Goal: Task Accomplishment & Management: Complete application form

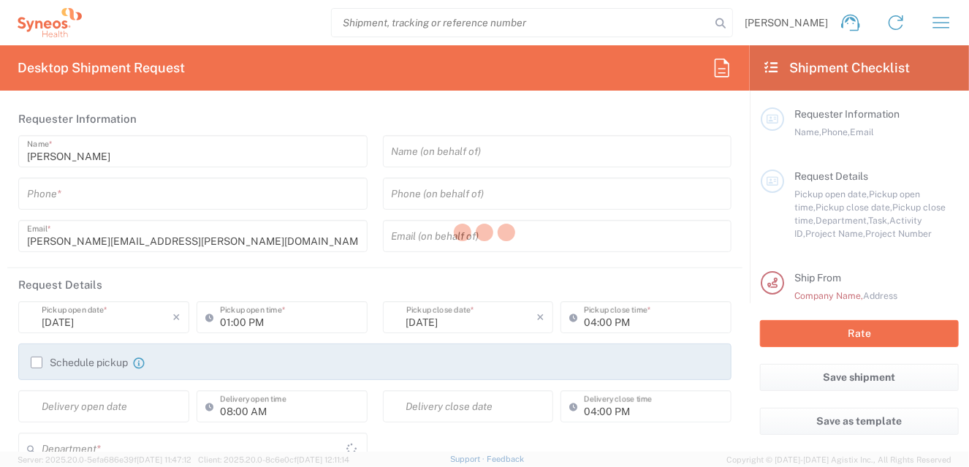
type input "4010"
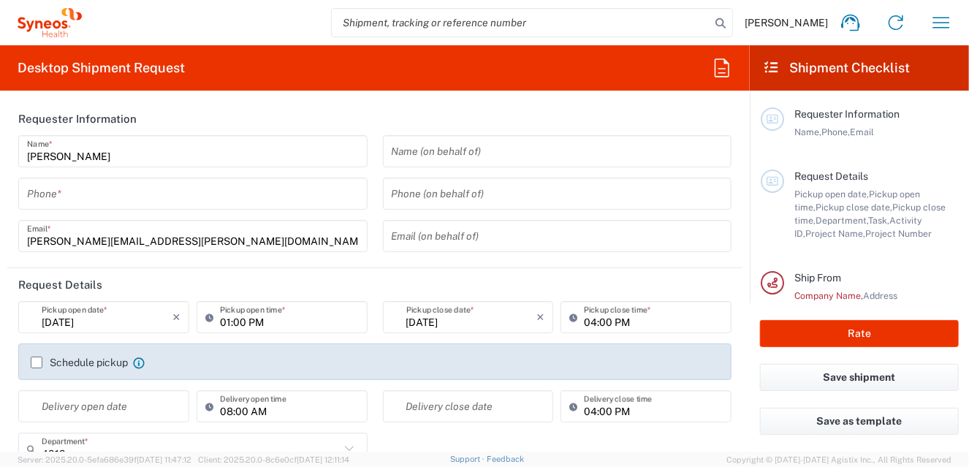
type input "[GEOGRAPHIC_DATA]"
type input "INC Research Clin Svcs [GEOGRAPHIC_DATA]"
drag, startPoint x: 163, startPoint y: 191, endPoint x: 132, endPoint y: 199, distance: 32.4
click at [163, 191] on input "tel" at bounding box center [193, 194] width 332 height 26
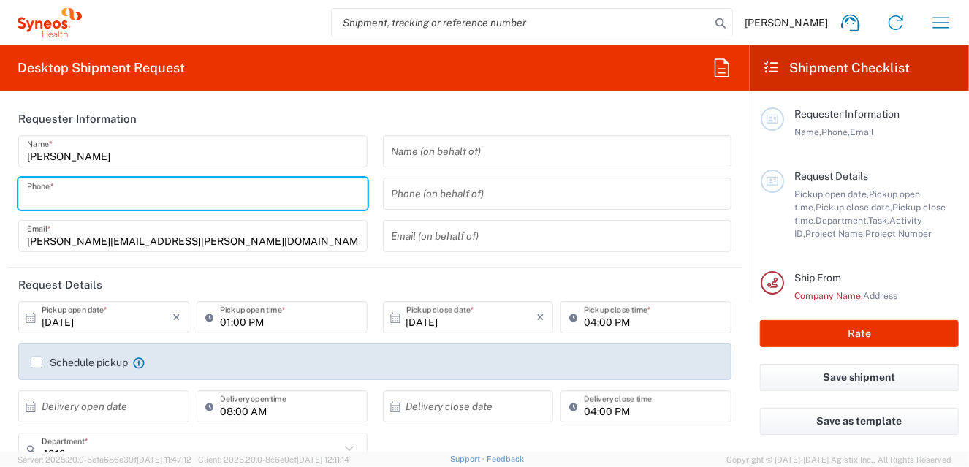
type input "5558170114"
click at [28, 316] on icon at bounding box center [30, 317] width 13 height 13
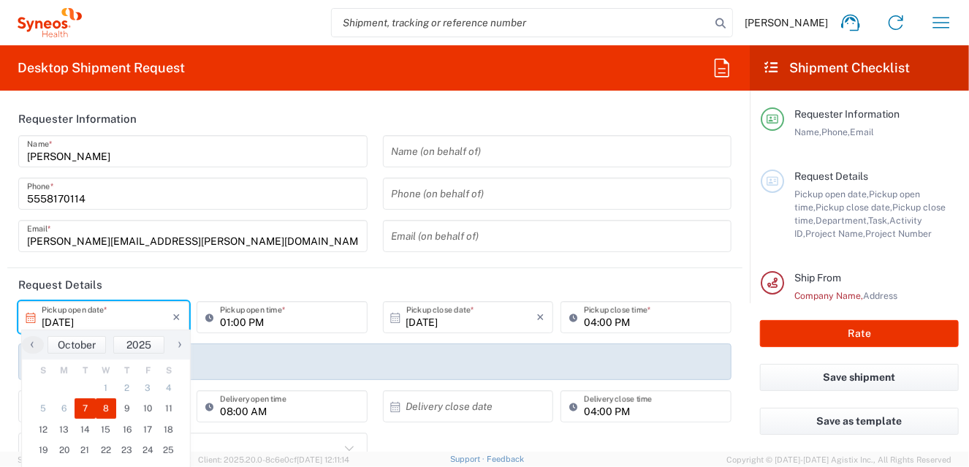
click at [105, 407] on span "8" at bounding box center [106, 408] width 21 height 20
type input "[DATE]"
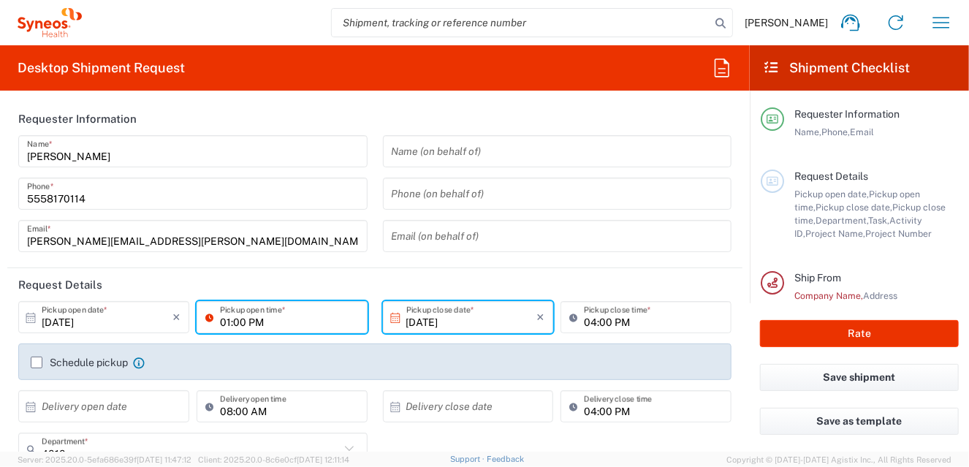
click at [274, 319] on input "01:00 PM" at bounding box center [289, 318] width 139 height 26
click at [319, 318] on input "01:00 PM" at bounding box center [289, 318] width 139 height 26
click at [476, 321] on input "[DATE]" at bounding box center [471, 318] width 131 height 26
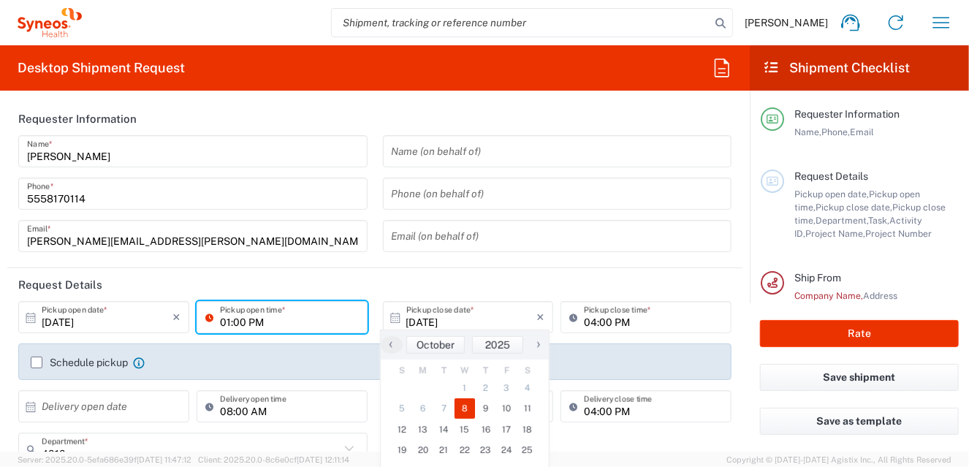
click at [272, 324] on input "01:00 PM" at bounding box center [289, 318] width 139 height 26
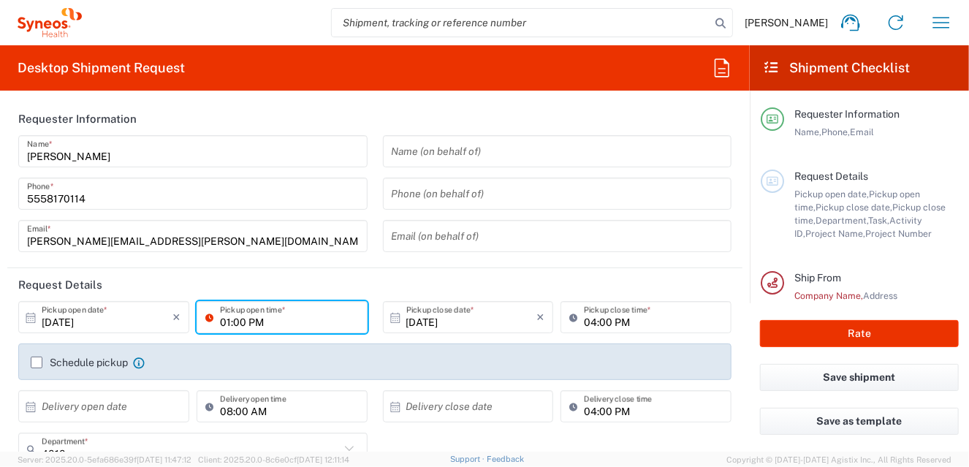
click at [221, 321] on input "01:00 PM" at bounding box center [289, 318] width 139 height 26
click at [248, 320] on input "09:00 PM" at bounding box center [289, 318] width 139 height 26
type input "09:00 AM"
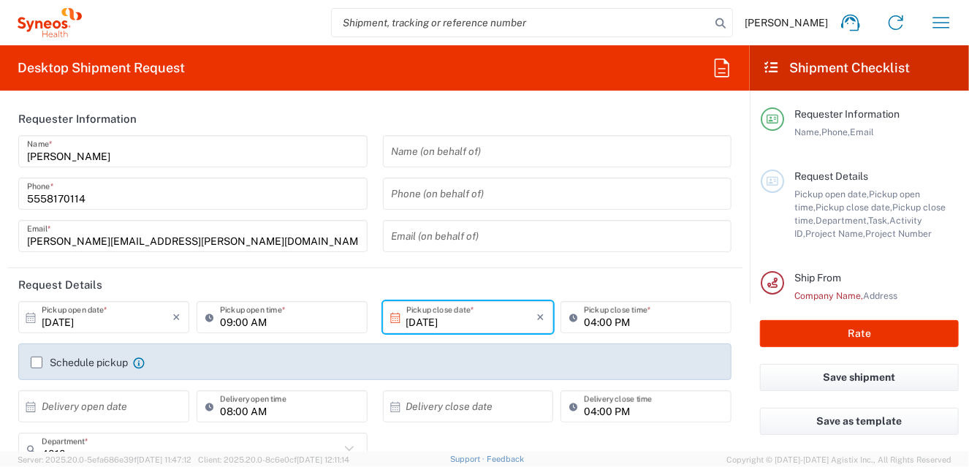
click at [443, 311] on input "[DATE]" at bounding box center [471, 318] width 131 height 26
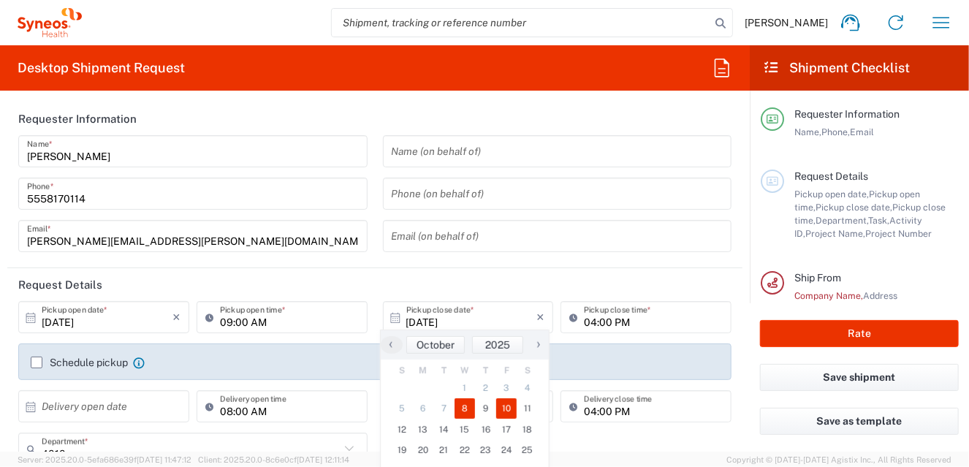
click at [505, 407] on span "10" at bounding box center [506, 408] width 21 height 20
type input "[DATE]"
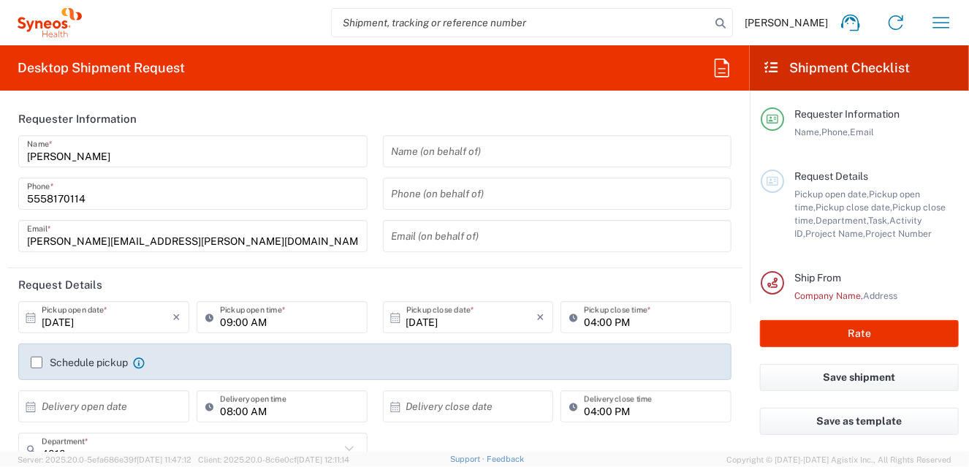
click at [584, 322] on input "04:00 PM" at bounding box center [653, 318] width 139 height 26
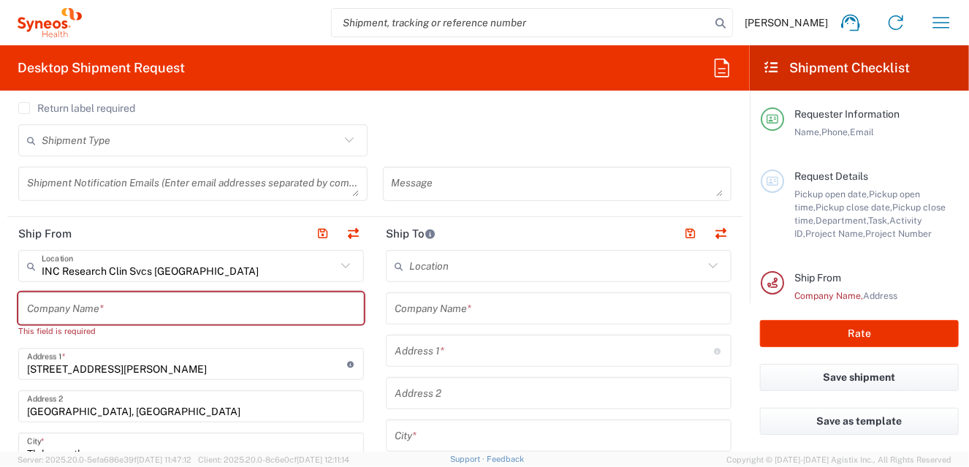
scroll to position [438, 0]
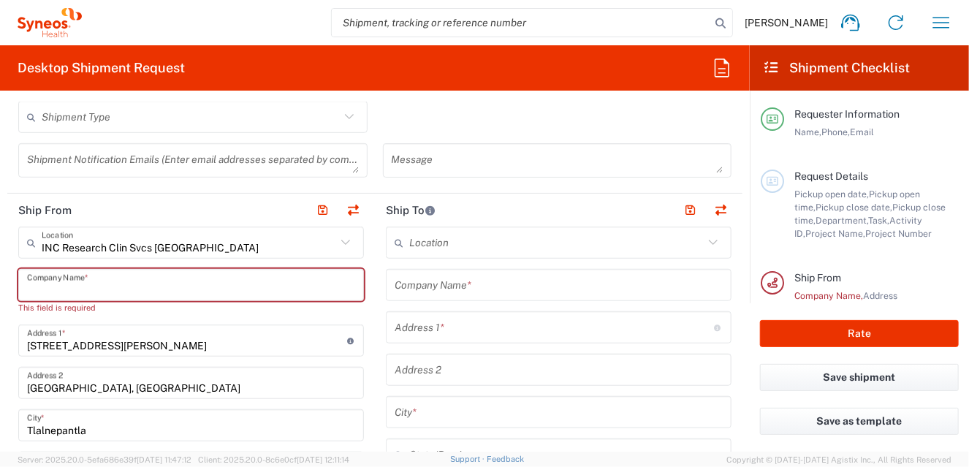
click at [58, 275] on input "text" at bounding box center [191, 286] width 328 height 26
type input "sYN"
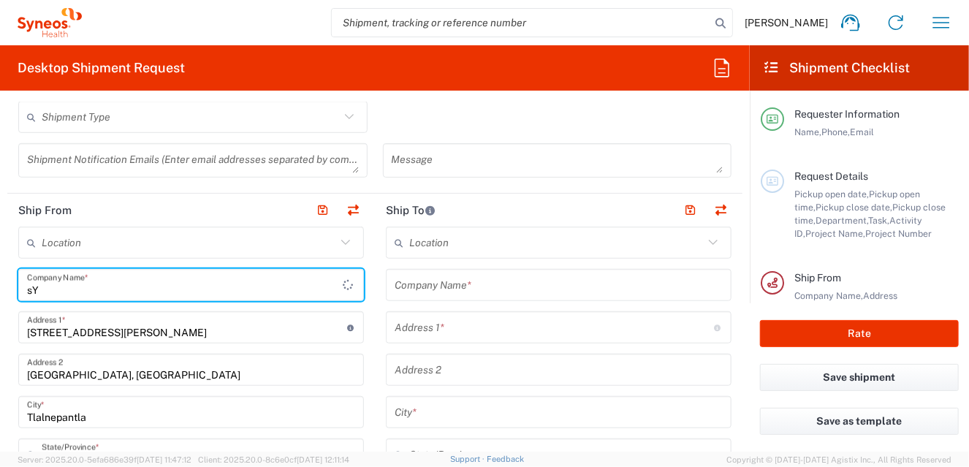
type input "s"
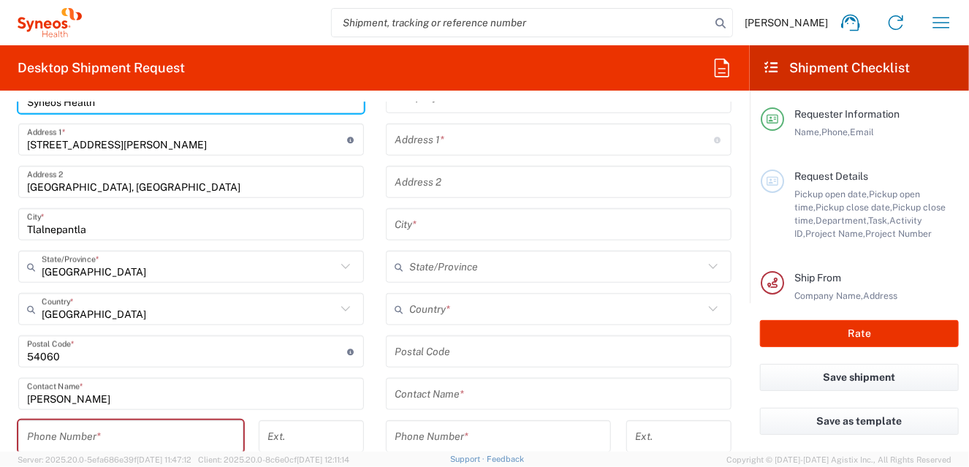
scroll to position [657, 0]
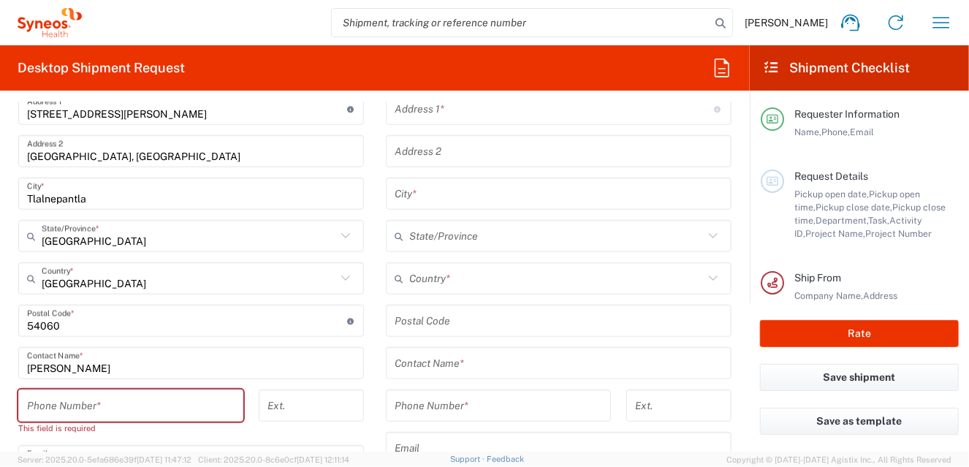
type input "Syneos Health"
click at [123, 405] on input "tel" at bounding box center [130, 406] width 207 height 26
type input "5558170114"
type input "[EMAIL_ADDRESS][DOMAIN_NAME]"
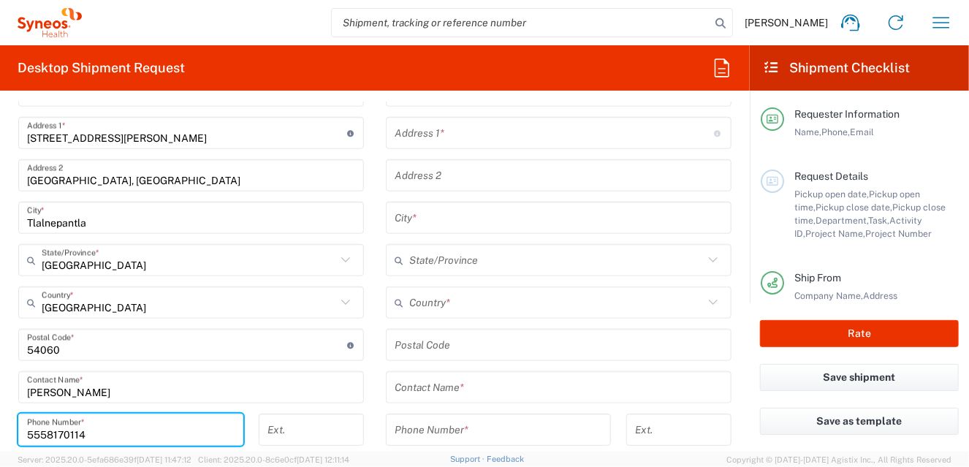
scroll to position [804, 0]
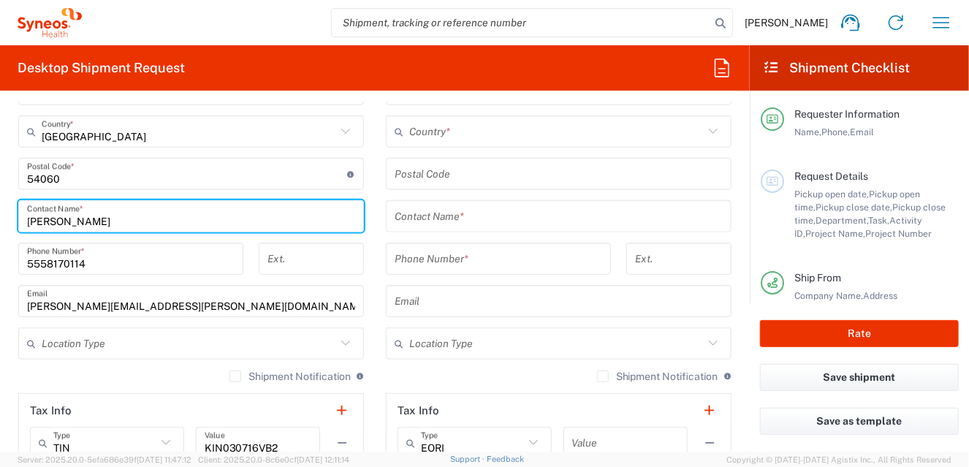
drag, startPoint x: 109, startPoint y: 223, endPoint x: -6, endPoint y: 221, distance: 114.7
click at [0, 221] on html "[PERSON_NAME] Home Shipment estimator Shipment tracking Desktop shipment reques…" at bounding box center [484, 233] width 969 height 467
type input "[PERSON_NAME]"
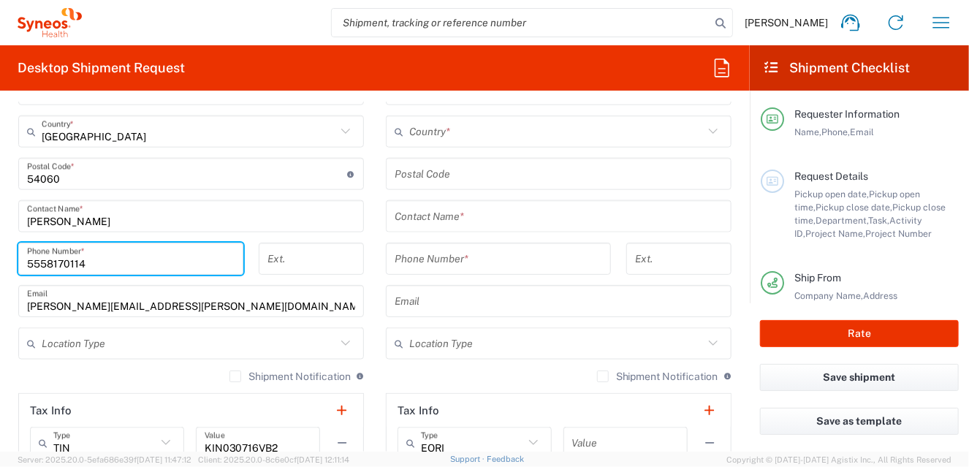
click at [151, 252] on input "5558170114" at bounding box center [130, 259] width 207 height 26
type input "5"
click at [193, 243] on div "Phone Number *" at bounding box center [130, 259] width 225 height 32
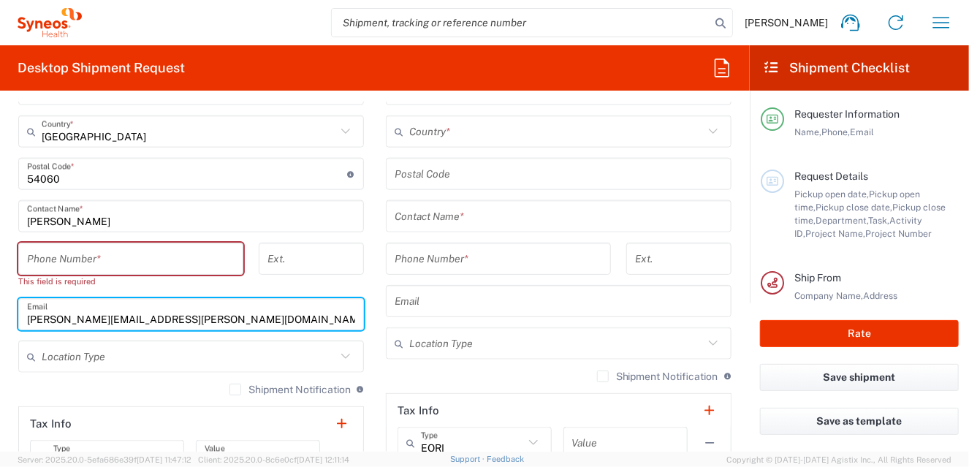
drag, startPoint x: 137, startPoint y: 311, endPoint x: 223, endPoint y: 318, distance: 85.7
click at [137, 311] on input "[PERSON_NAME][EMAIL_ADDRESS][PERSON_NAME][DOMAIN_NAME]" at bounding box center [191, 315] width 328 height 26
drag, startPoint x: 189, startPoint y: 321, endPoint x: 18, endPoint y: 306, distance: 171.6
click at [18, 306] on div "[PERSON_NAME][EMAIL_ADDRESS][PERSON_NAME][DOMAIN_NAME] Email" at bounding box center [191, 314] width 346 height 32
click at [34, 314] on input "text" at bounding box center [191, 315] width 328 height 26
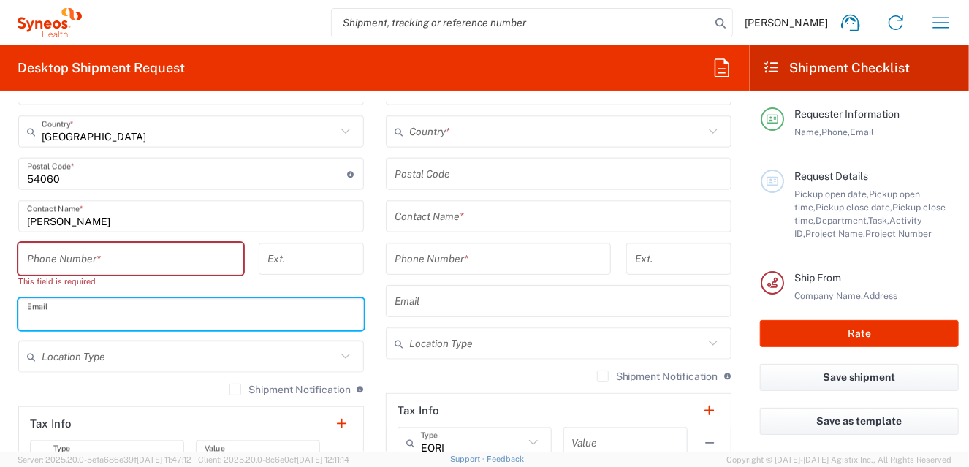
paste input "[EMAIL_ADDRESS][PERSON_NAME][DOMAIN_NAME]"
type input "[EMAIL_ADDRESS][PERSON_NAME][DOMAIN_NAME]"
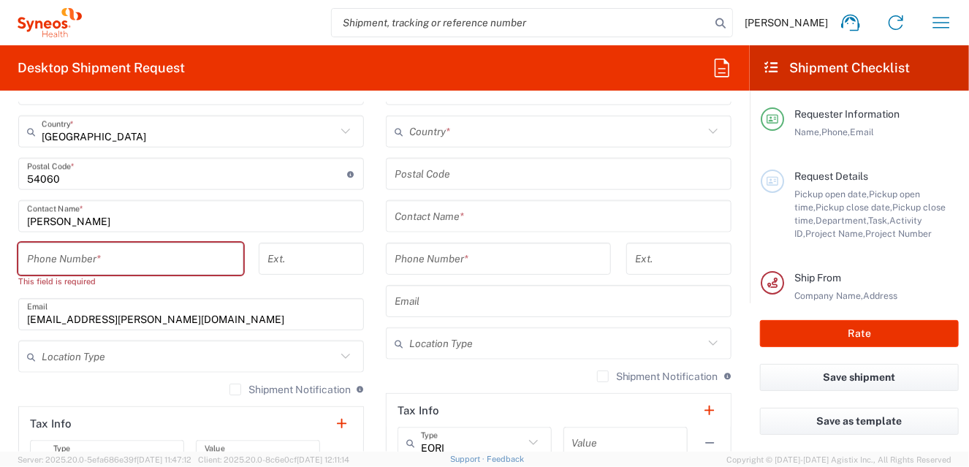
click at [375, 341] on main "Location [PERSON_NAME] LLC-[GEOGRAPHIC_DATA] [GEOGRAPHIC_DATA] [GEOGRAPHIC_DATA…" at bounding box center [558, 168] width 367 height 614
click at [737, 305] on form "Requester Information [PERSON_NAME] Name * [PHONE_NUMBER] Phone * [PERSON_NAME]…" at bounding box center [375, 276] width 750 height 349
click at [375, 362] on main "Location [PERSON_NAME] LLC-[GEOGRAPHIC_DATA] [GEOGRAPHIC_DATA] [GEOGRAPHIC_DATA…" at bounding box center [558, 168] width 367 height 614
drag, startPoint x: 374, startPoint y: 370, endPoint x: 395, endPoint y: 318, distance: 56.7
click at [376, 370] on main "Location [PERSON_NAME] LLC-[GEOGRAPHIC_DATA] [GEOGRAPHIC_DATA] [GEOGRAPHIC_DATA…" at bounding box center [558, 168] width 367 height 614
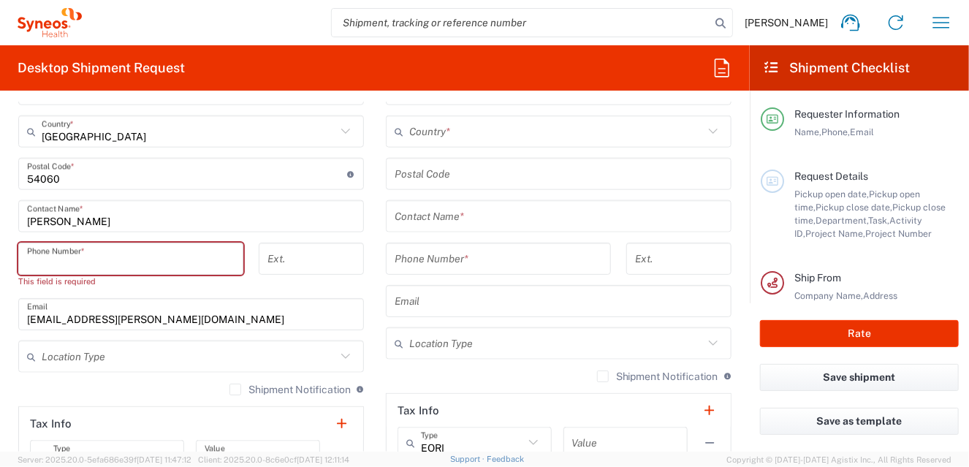
click at [80, 256] on input "tel" at bounding box center [130, 259] width 207 height 26
paste input "55 6599 7772"
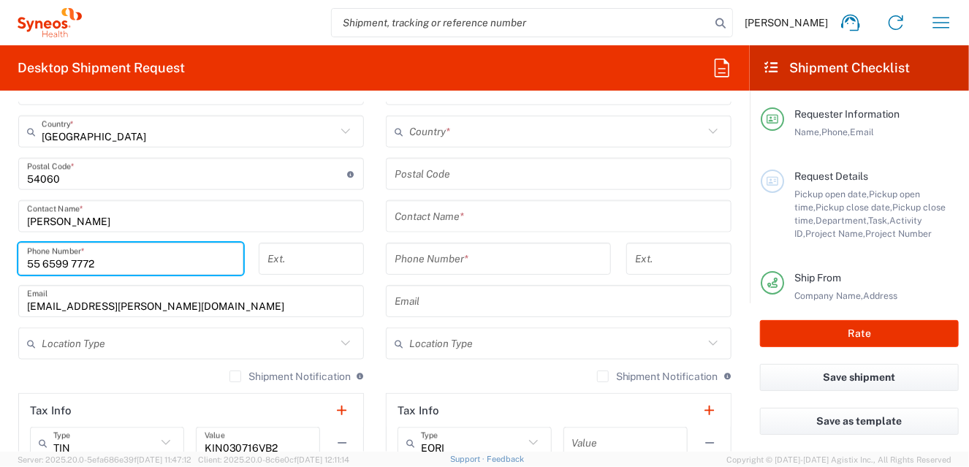
click at [37, 264] on input "55 6599 7772" at bounding box center [130, 259] width 207 height 26
type input "5565997772"
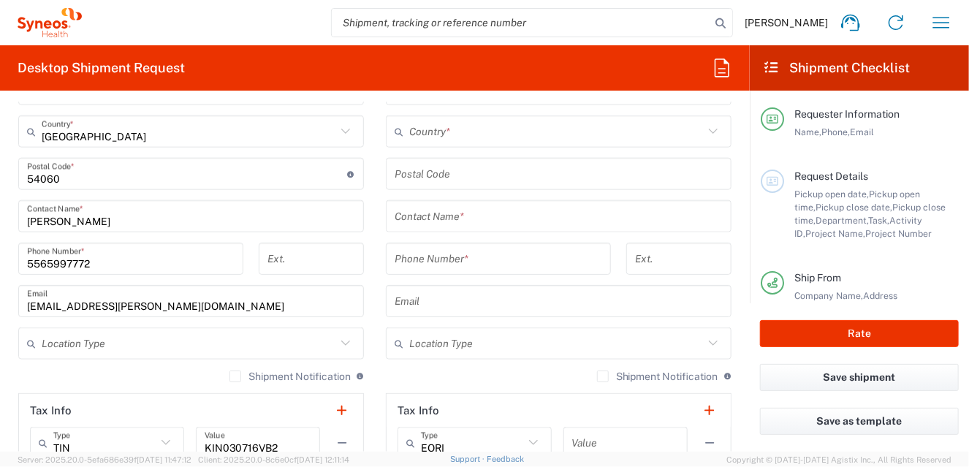
click at [339, 340] on icon at bounding box center [345, 343] width 19 height 19
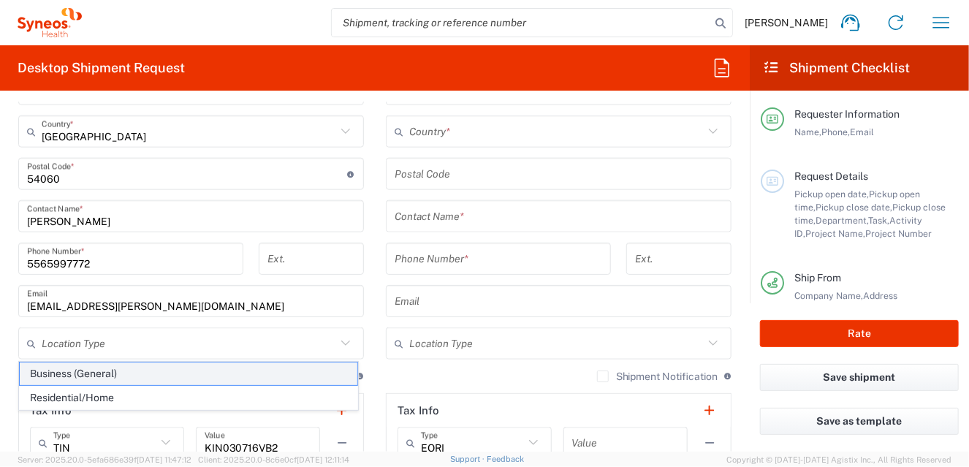
click at [53, 373] on span "Business (General)" at bounding box center [189, 373] width 338 height 23
type input "Business (General)"
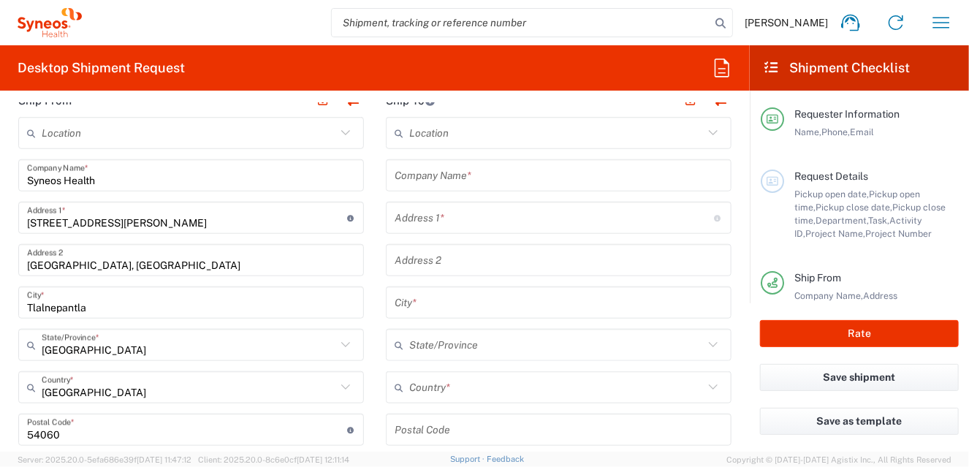
scroll to position [511, 0]
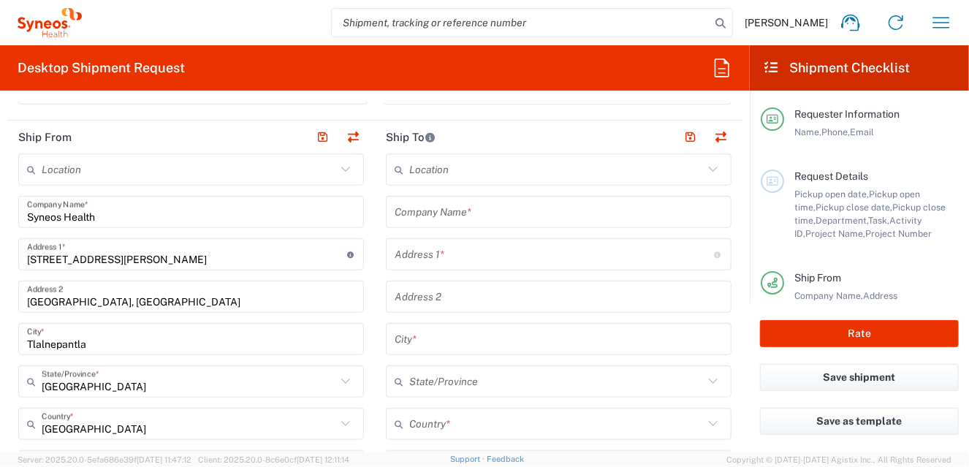
click at [433, 165] on input "text" at bounding box center [556, 170] width 294 height 26
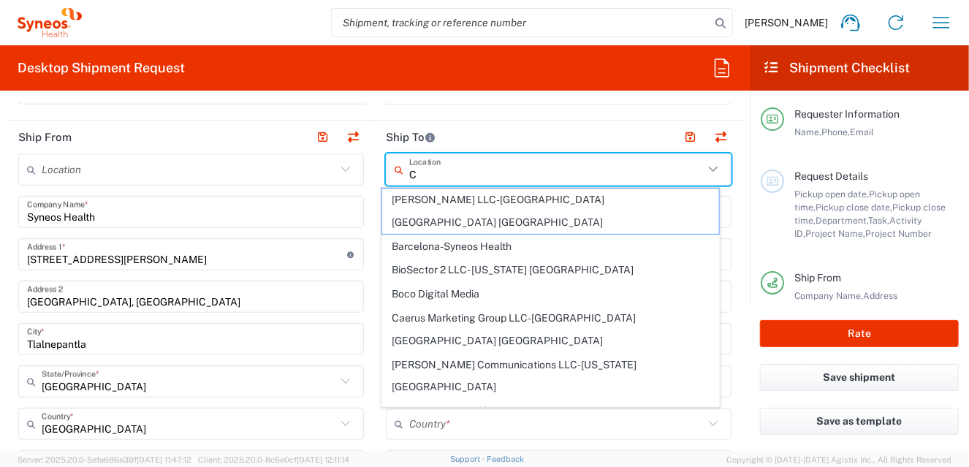
type input "C"
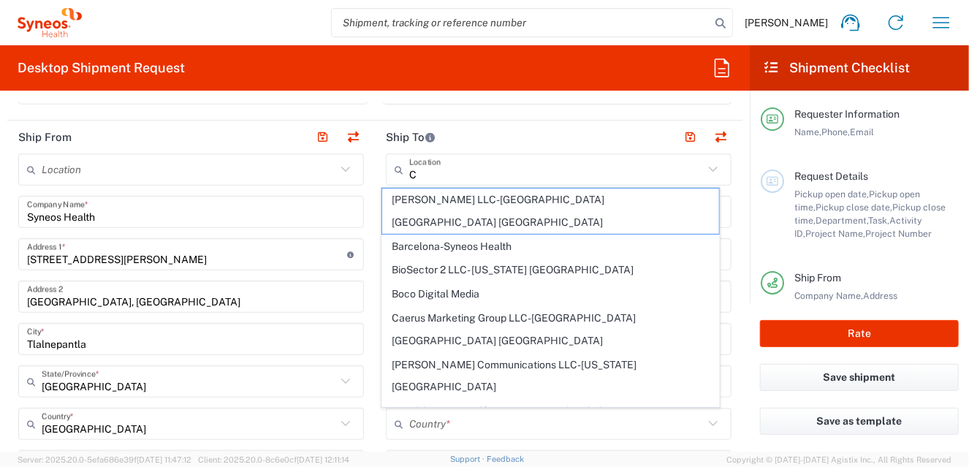
click at [340, 167] on icon at bounding box center [345, 169] width 19 height 19
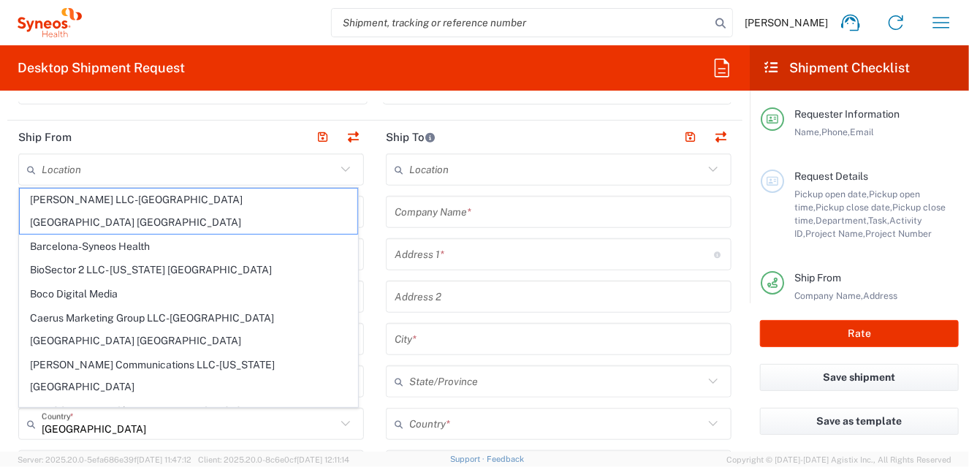
click at [340, 167] on icon at bounding box center [345, 169] width 19 height 19
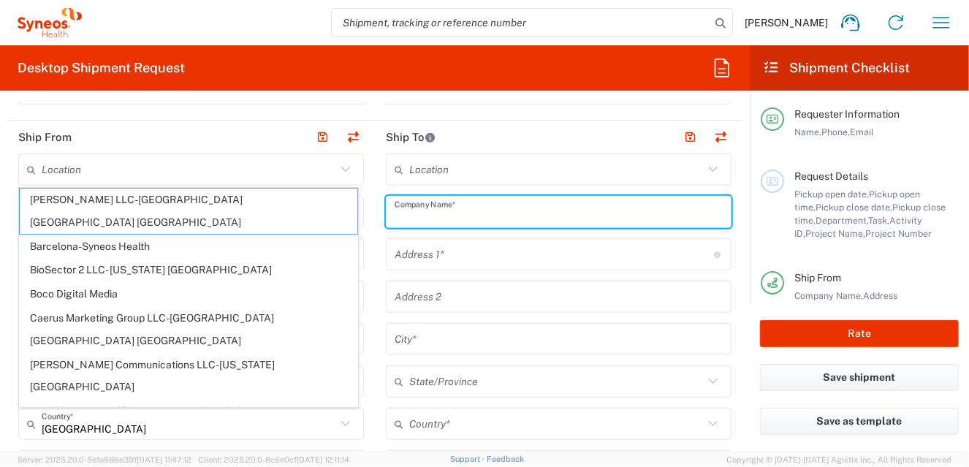
click at [427, 208] on input "text" at bounding box center [559, 212] width 328 height 26
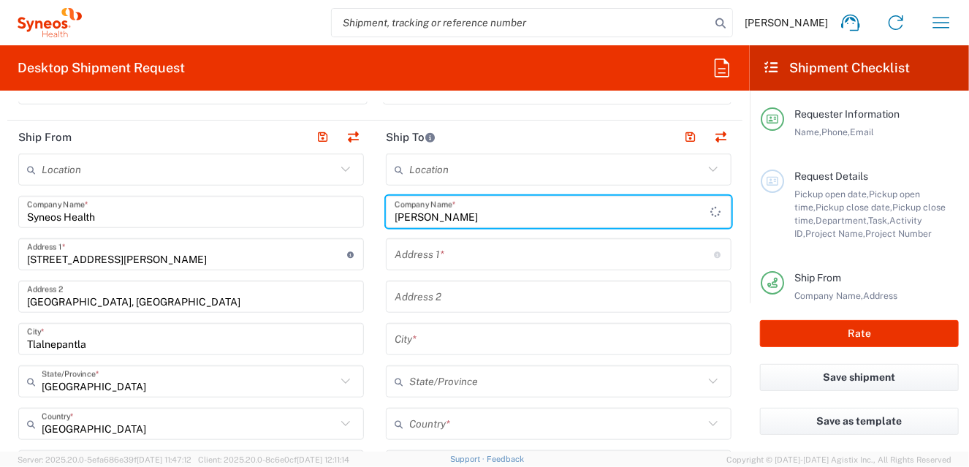
type input "[PERSON_NAME]"
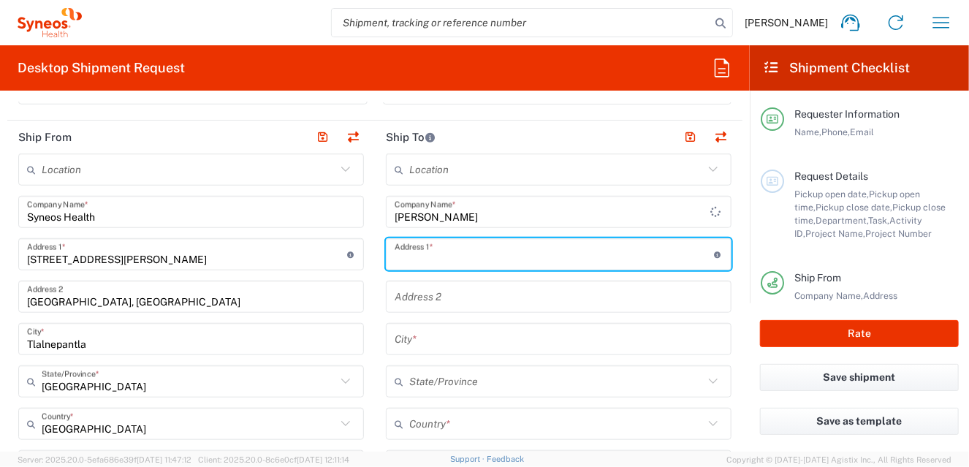
click at [471, 256] on input "text" at bounding box center [555, 255] width 320 height 26
drag, startPoint x: 464, startPoint y: 260, endPoint x: 503, endPoint y: 232, distance: 47.6
click at [465, 260] on input "Calle la era # 1 olanta alta" at bounding box center [555, 255] width 320 height 26
type input "Calle la era # 1 planta alta"
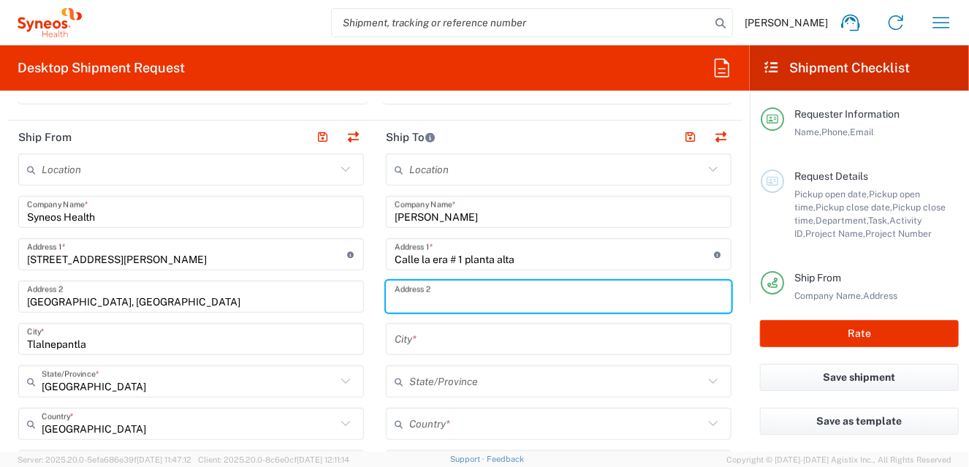
click at [425, 294] on input "text" at bounding box center [559, 297] width 328 height 26
type input "[GEOGRAPHIC_DATA]"
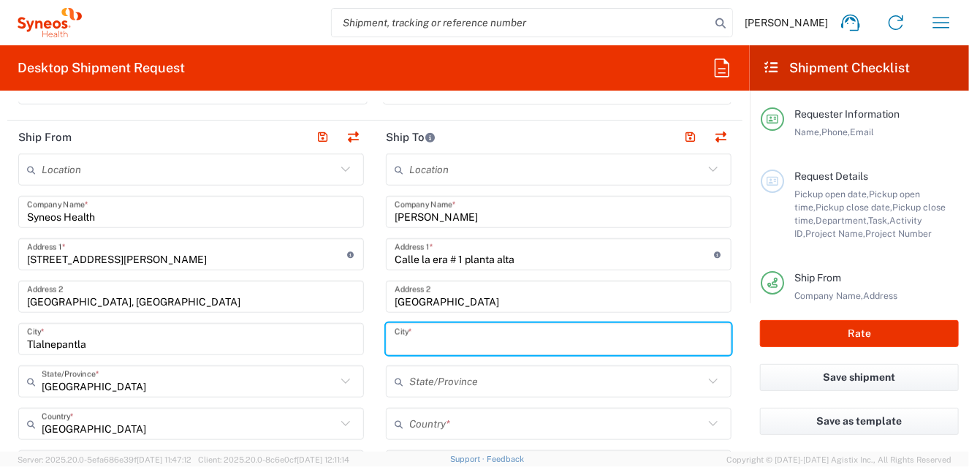
click at [435, 334] on input "text" at bounding box center [559, 340] width 328 height 26
type input "Cuautitlan Izcalli"
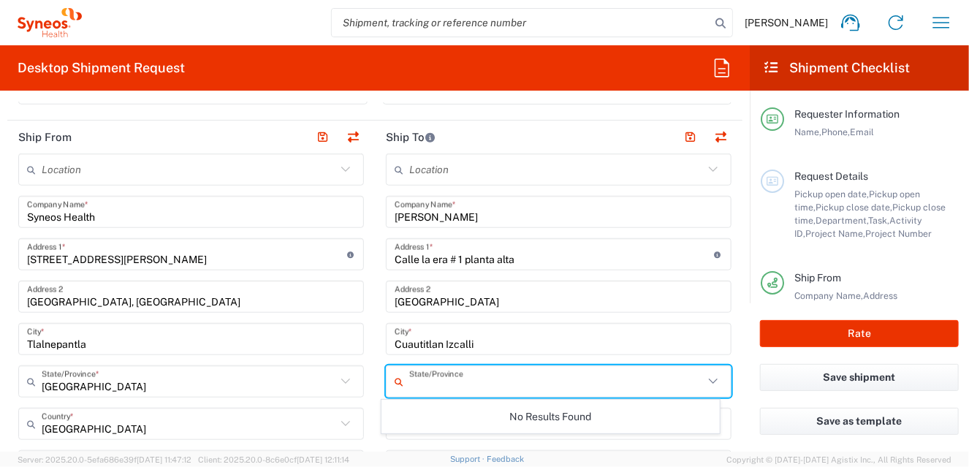
drag, startPoint x: 419, startPoint y: 381, endPoint x: 431, endPoint y: 372, distance: 15.2
click at [419, 381] on input "text" at bounding box center [556, 382] width 294 height 26
type input "[GEOGRAPHIC_DATA]"
type input "5529136379"
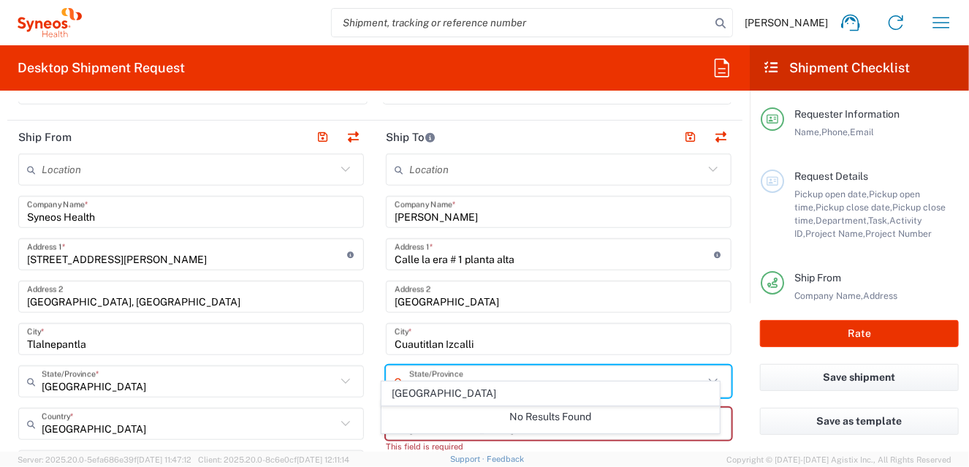
click at [704, 376] on icon at bounding box center [713, 381] width 19 height 19
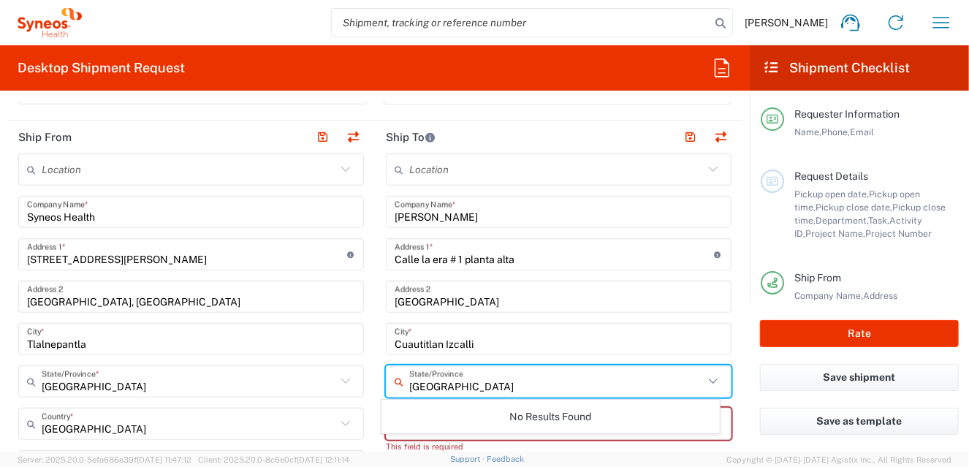
drag, startPoint x: 526, startPoint y: 380, endPoint x: 327, endPoint y: 354, distance: 200.4
click at [327, 354] on div "Ship From Location [PERSON_NAME] LLC-[GEOGRAPHIC_DATA] [GEOGRAPHIC_DATA] [GEOGR…" at bounding box center [374, 468] width 735 height 695
type input "estado"
click at [375, 370] on main "Location [PERSON_NAME] LLC-[GEOGRAPHIC_DATA] [GEOGRAPHIC_DATA] [GEOGRAPHIC_DATA…" at bounding box center [558, 466] width 367 height 627
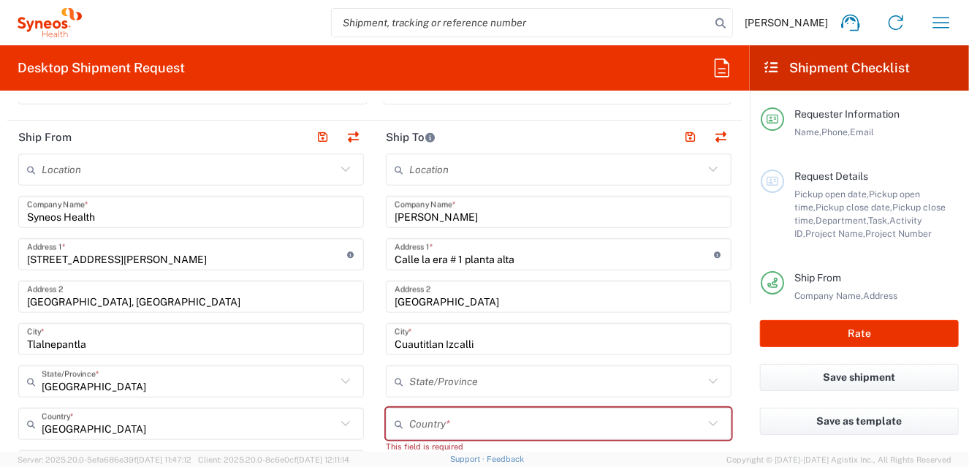
scroll to position [657, 0]
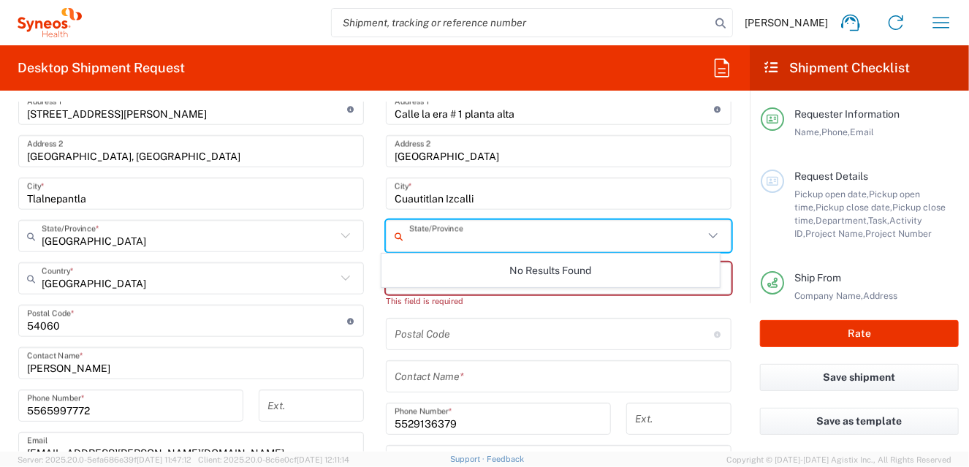
click at [427, 226] on input "text" at bounding box center [556, 237] width 294 height 26
type input "[GEOGRAPHIC_DATA]"
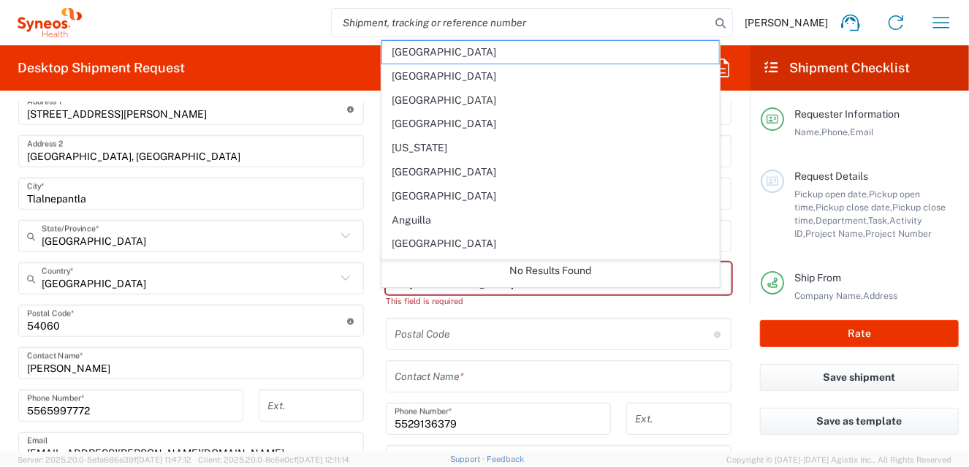
click at [368, 308] on main "Location [PERSON_NAME] LLC-[GEOGRAPHIC_DATA] [GEOGRAPHIC_DATA] [GEOGRAPHIC_DATA…" at bounding box center [190, 336] width 367 height 656
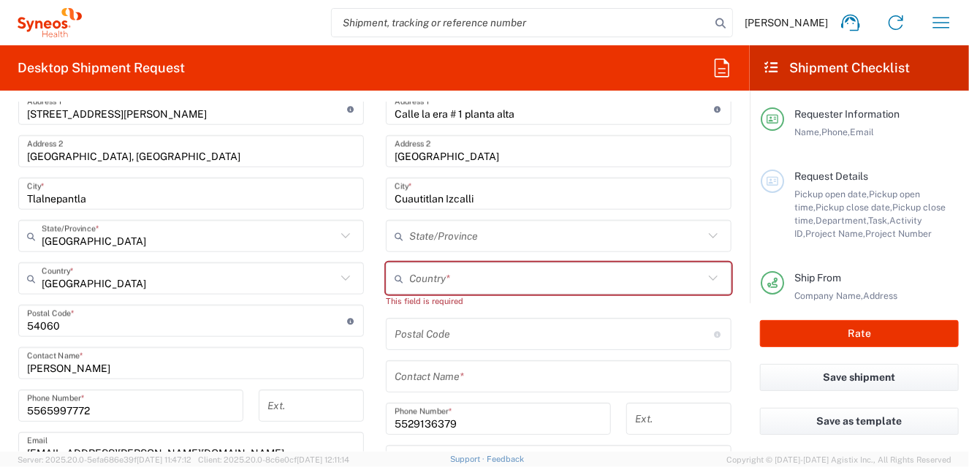
click at [375, 308] on main "Location [PERSON_NAME] LLC-[GEOGRAPHIC_DATA] [GEOGRAPHIC_DATA] [GEOGRAPHIC_DATA…" at bounding box center [558, 321] width 367 height 627
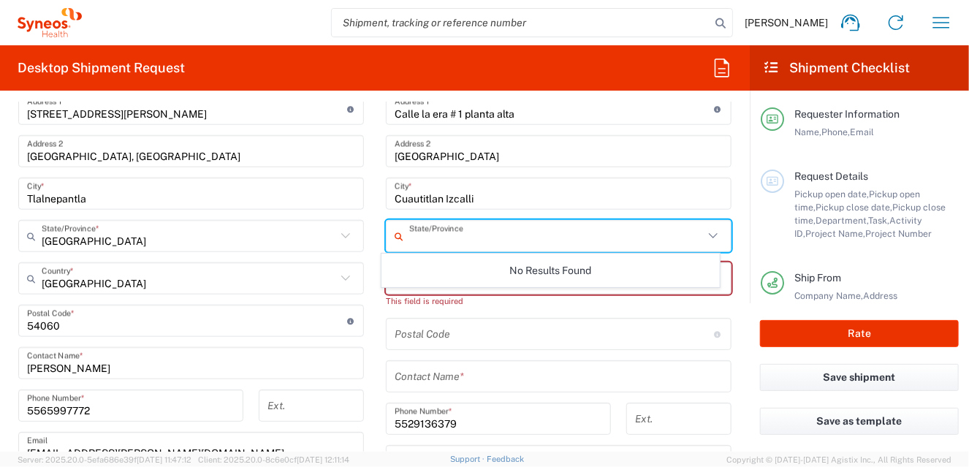
click at [517, 239] on input "text" at bounding box center [556, 237] width 294 height 26
type input "[GEOGRAPHIC_DATA]"
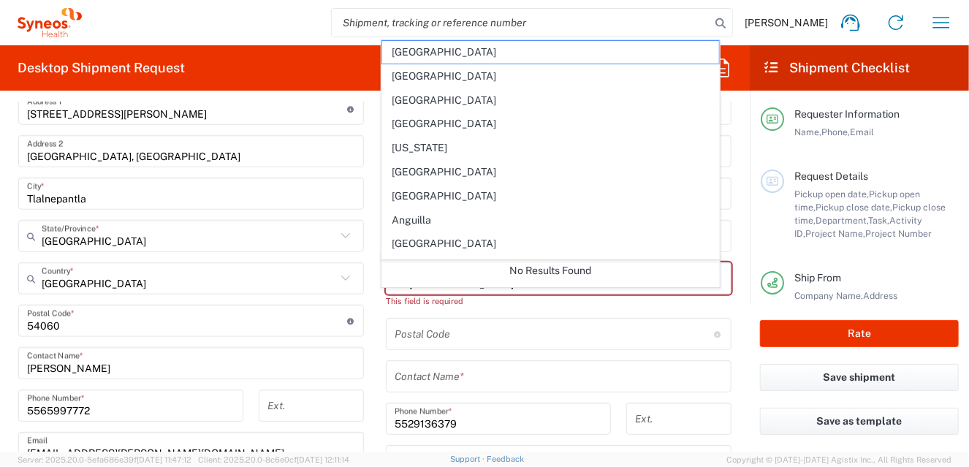
click at [731, 312] on main "Location [PERSON_NAME] LLC-[GEOGRAPHIC_DATA] [GEOGRAPHIC_DATA] [GEOGRAPHIC_DATA…" at bounding box center [558, 321] width 367 height 627
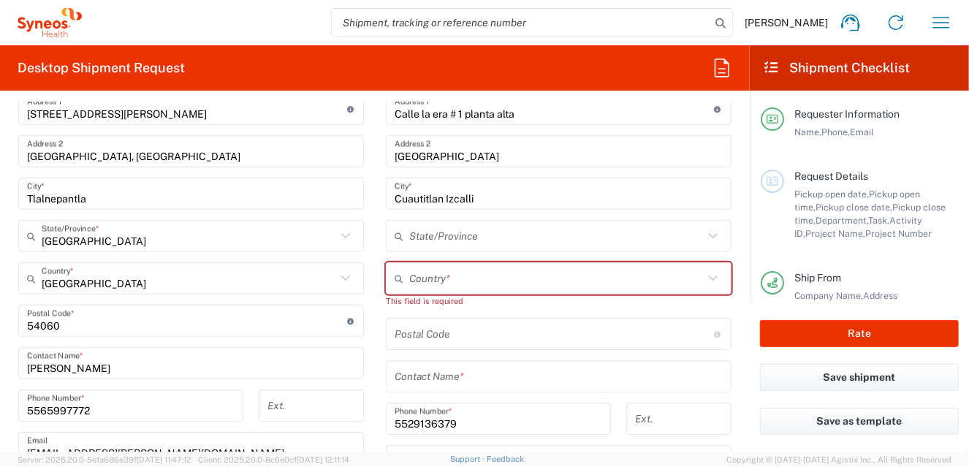
click at [731, 312] on main "Location [PERSON_NAME] LLC-[GEOGRAPHIC_DATA] [GEOGRAPHIC_DATA] [GEOGRAPHIC_DATA…" at bounding box center [558, 321] width 367 height 627
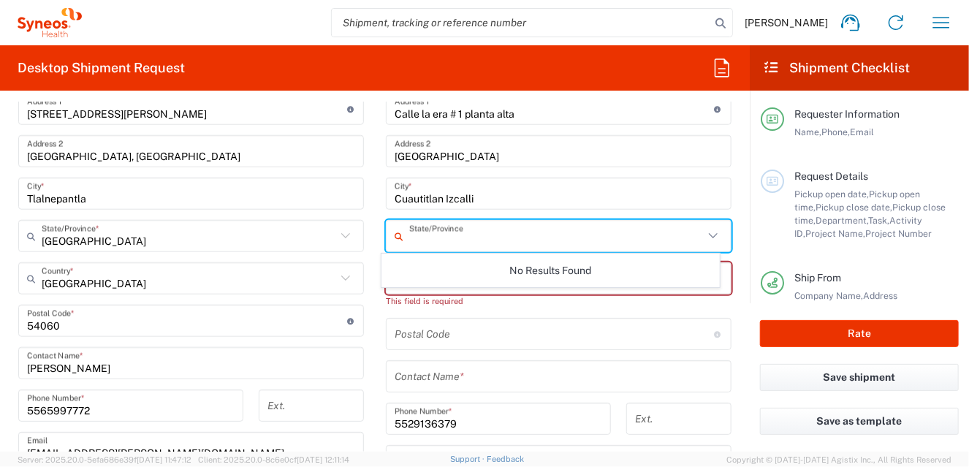
click at [464, 236] on input "text" at bounding box center [556, 237] width 294 height 26
type input "estado"
click at [508, 231] on input "estado" at bounding box center [556, 237] width 294 height 26
drag, startPoint x: 513, startPoint y: 235, endPoint x: 734, endPoint y: 285, distance: 226.9
click at [517, 235] on input "estado" at bounding box center [556, 237] width 294 height 26
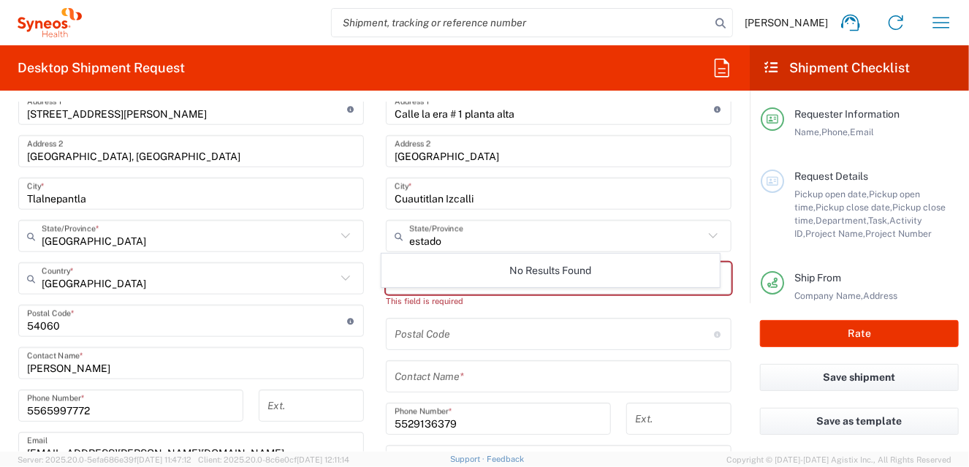
click at [736, 287] on form "Requester Information [PERSON_NAME] Name * [PHONE_NUMBER] Phone * [PERSON_NAME]…" at bounding box center [375, 276] width 750 height 349
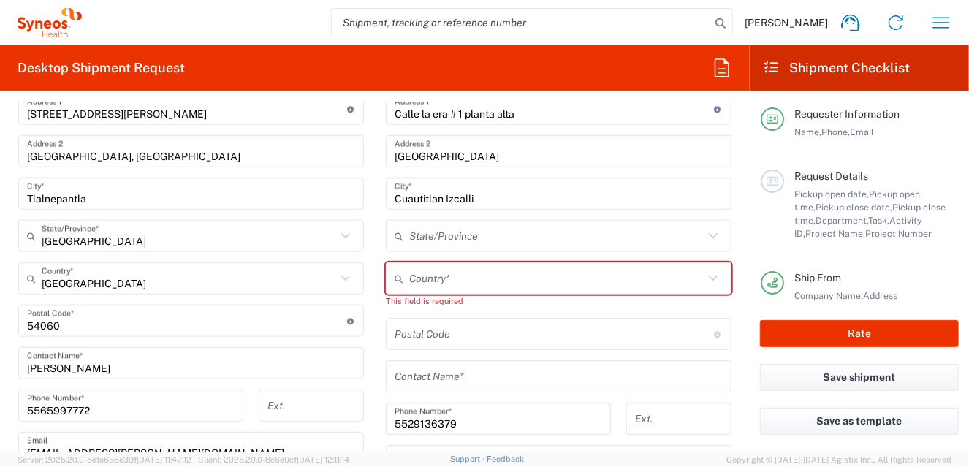
click at [435, 280] on input "text" at bounding box center [556, 279] width 294 height 26
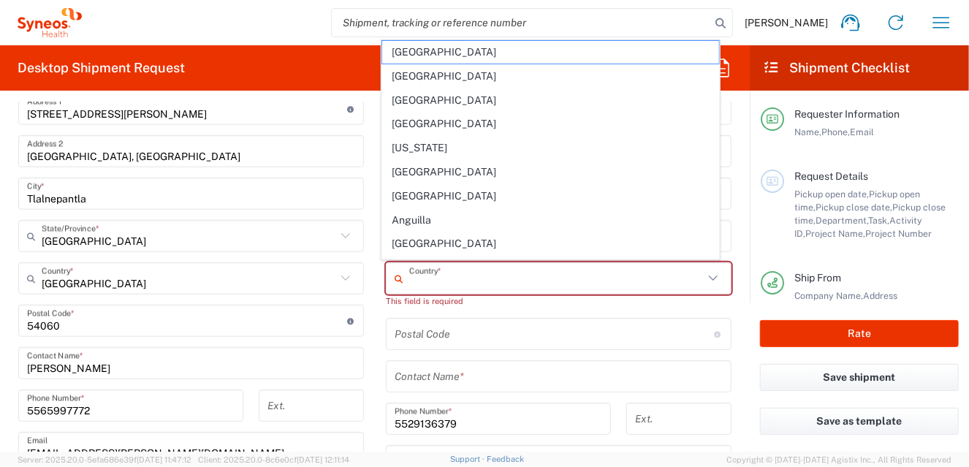
type input "[GEOGRAPHIC_DATA]"
click at [727, 284] on main "Location [PERSON_NAME] LLC-[GEOGRAPHIC_DATA] [GEOGRAPHIC_DATA] [GEOGRAPHIC_DATA…" at bounding box center [558, 321] width 367 height 627
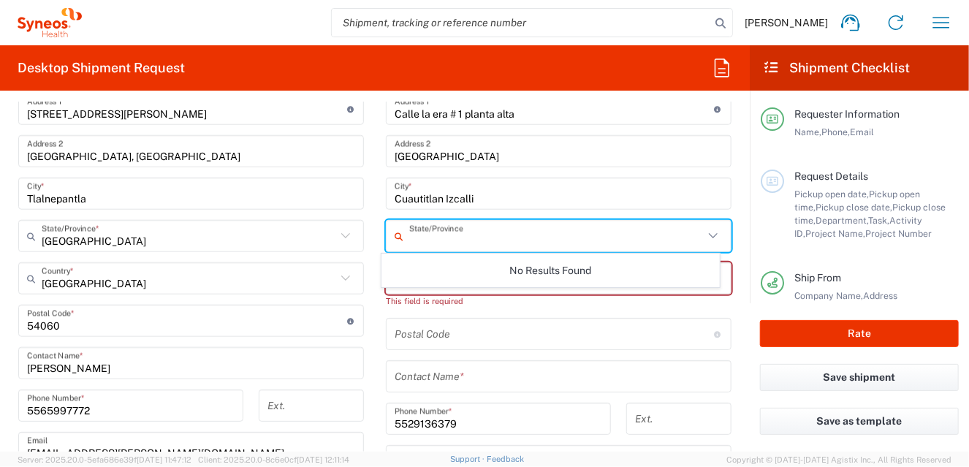
click at [422, 232] on input "text" at bounding box center [556, 237] width 294 height 26
type input "estado de [GEOGRAPHIC_DATA]"
click at [735, 261] on form "Requester Information [PERSON_NAME] Name * [PHONE_NUMBER] Phone * [PERSON_NAME]…" at bounding box center [375, 276] width 750 height 349
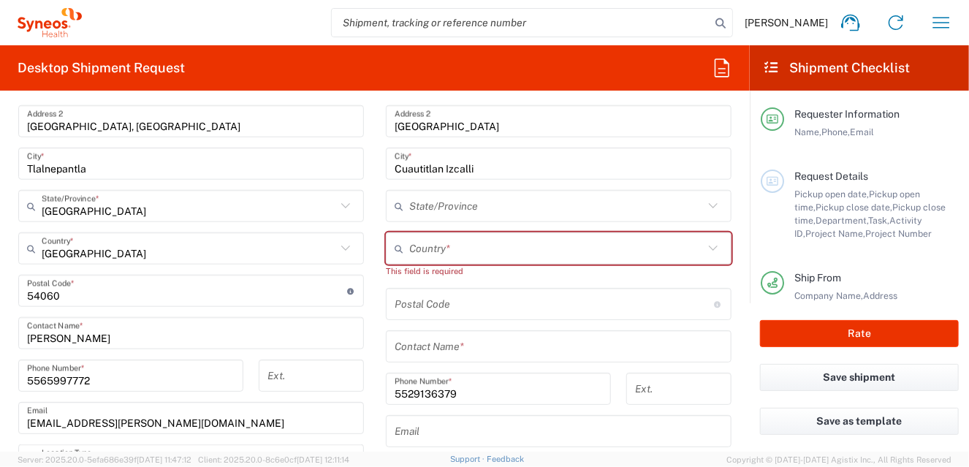
scroll to position [730, 0]
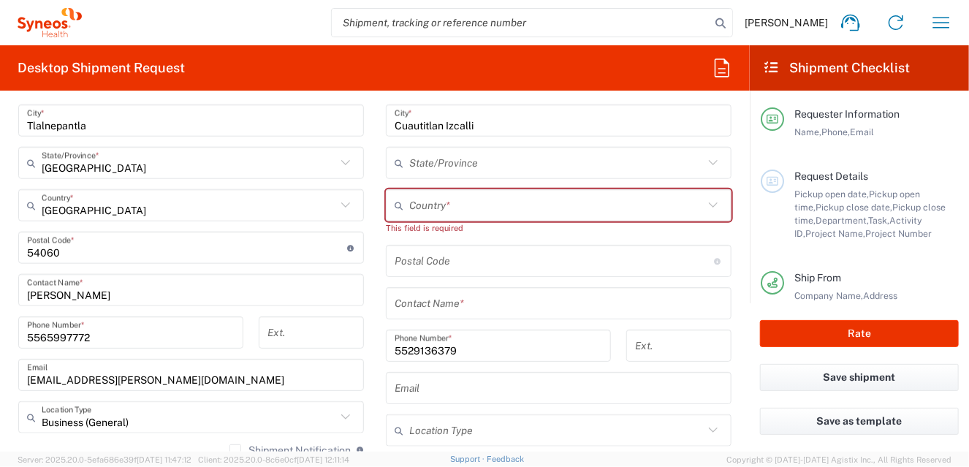
click at [416, 300] on input "text" at bounding box center [559, 304] width 328 height 26
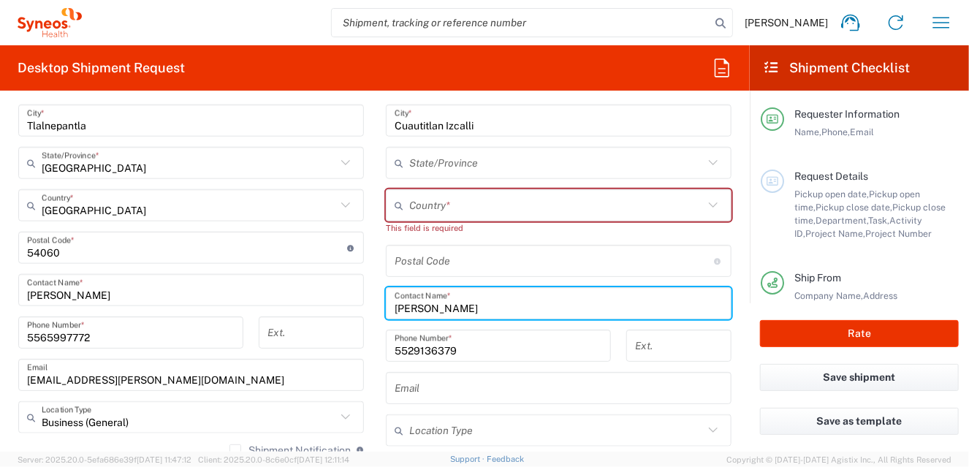
type input "[PERSON_NAME]"
click at [460, 354] on input "5529136379" at bounding box center [498, 346] width 207 height 26
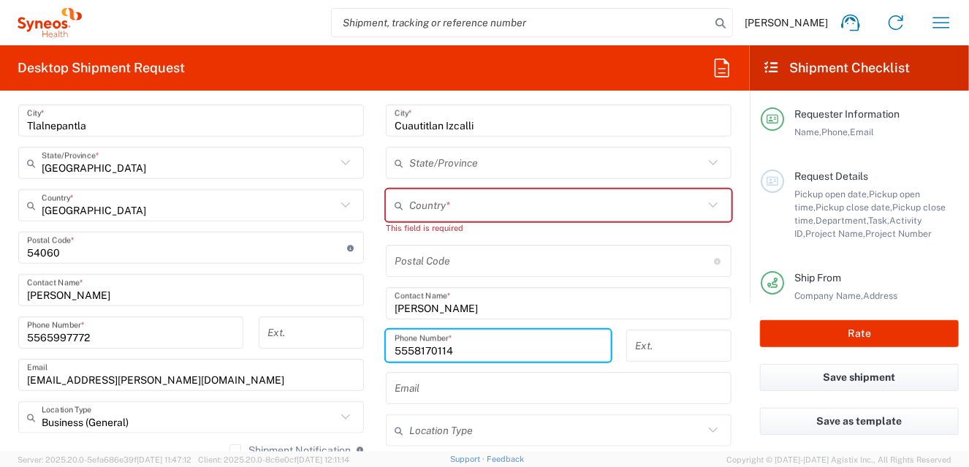
type input "5558170114"
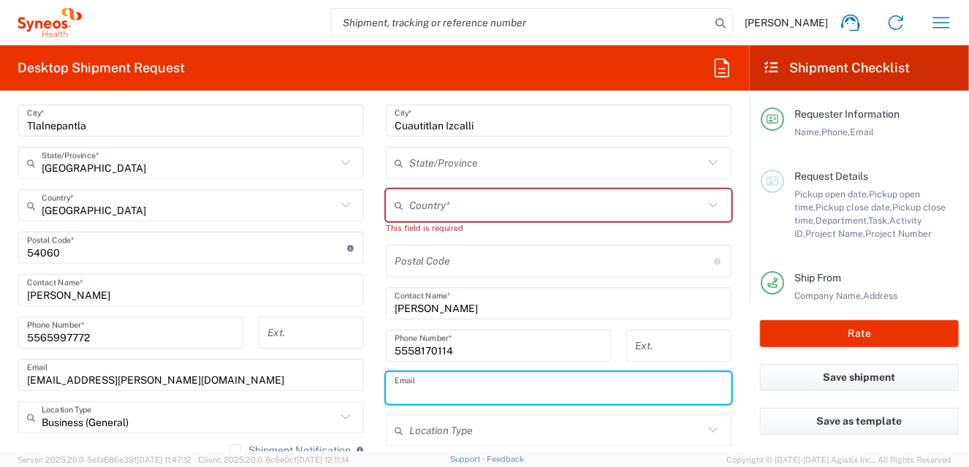
click at [437, 382] on input "text" at bounding box center [559, 389] width 328 height 26
type input "[EMAIL_ADDRESS][DOMAIN_NAME]"
type input "[PERSON_NAME]"
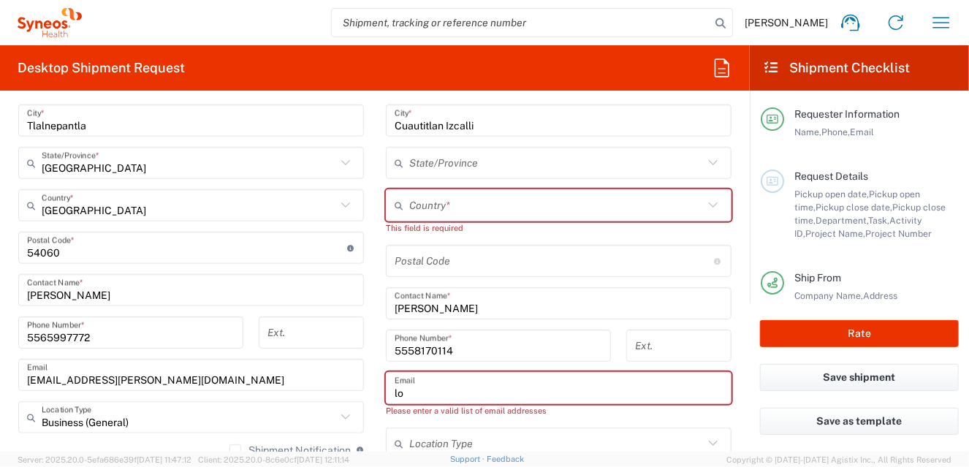
type input "l"
click at [366, 387] on div "Ship From Location [PERSON_NAME] LLC-[GEOGRAPHIC_DATA] [GEOGRAPHIC_DATA] [GEOGR…" at bounding box center [374, 249] width 735 height 695
click at [411, 390] on input "text" at bounding box center [559, 389] width 328 height 26
click at [515, 386] on input "text" at bounding box center [559, 389] width 328 height 26
click at [530, 386] on input "text" at bounding box center [559, 389] width 328 height 26
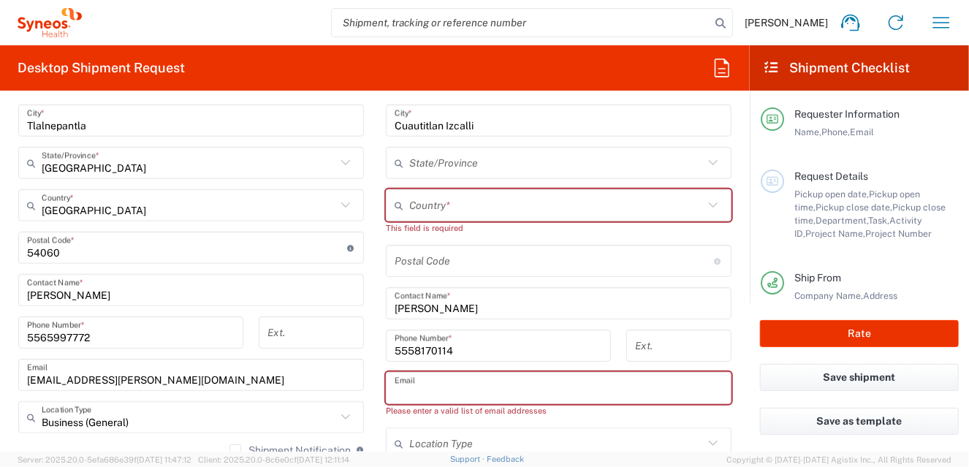
click at [735, 343] on form "Requester Information [PERSON_NAME] Name * [PHONE_NUMBER] Phone * [PERSON_NAME]…" at bounding box center [375, 276] width 750 height 349
click at [546, 400] on div "Email" at bounding box center [559, 388] width 346 height 32
click at [347, 374] on div "Ship From Location [PERSON_NAME] LLC-[GEOGRAPHIC_DATA] [GEOGRAPHIC_DATA] [GEOGR…" at bounding box center [374, 249] width 735 height 695
click at [577, 387] on div "Email" at bounding box center [559, 388] width 346 height 32
type input "[PERSON_NAME][EMAIL_ADDRESS][PERSON_NAME][DOMAIN_NAME]"
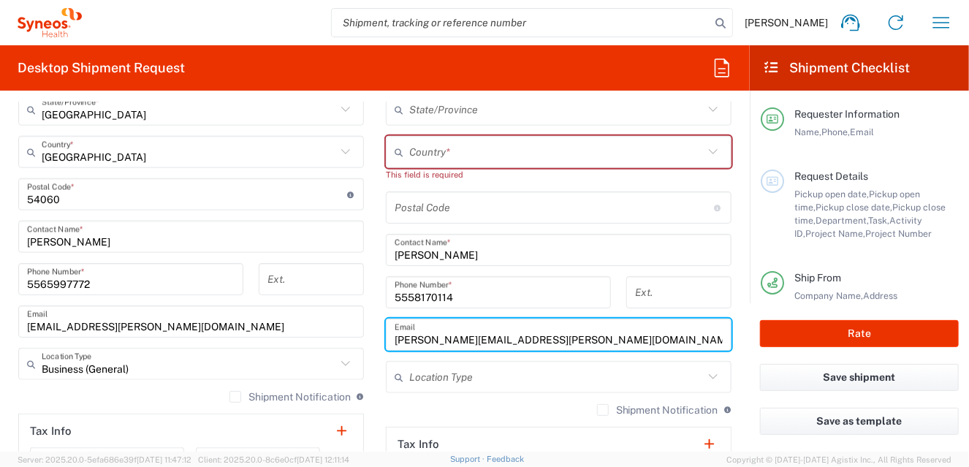
scroll to position [877, 0]
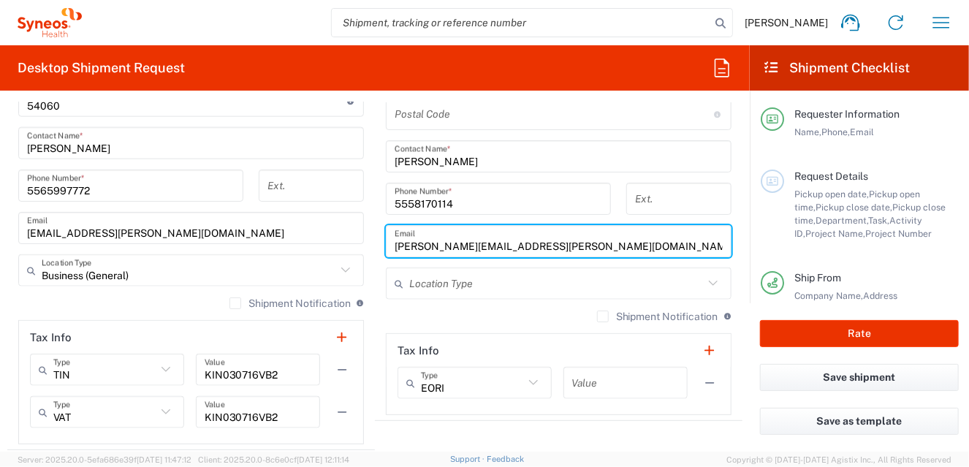
click at [704, 281] on icon at bounding box center [713, 283] width 19 height 19
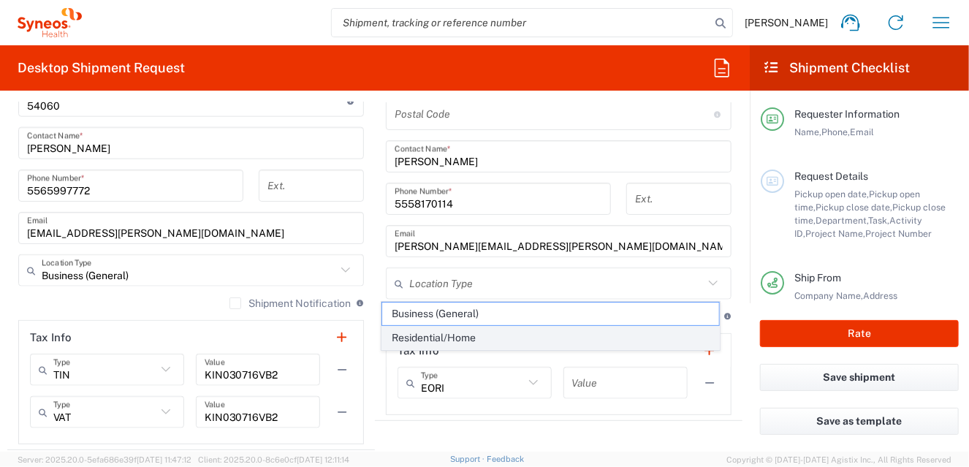
click at [492, 335] on span "Residential/Home" at bounding box center [551, 338] width 338 height 23
type input "Residential/Home"
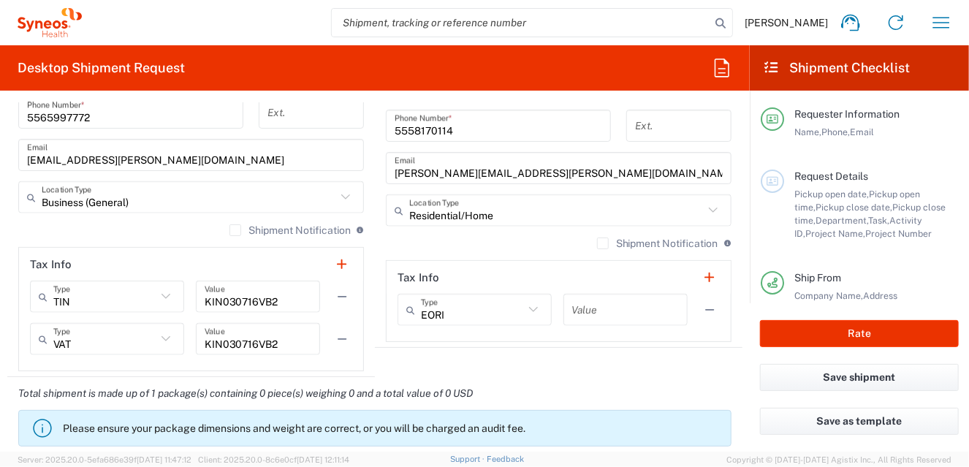
scroll to position [1023, 0]
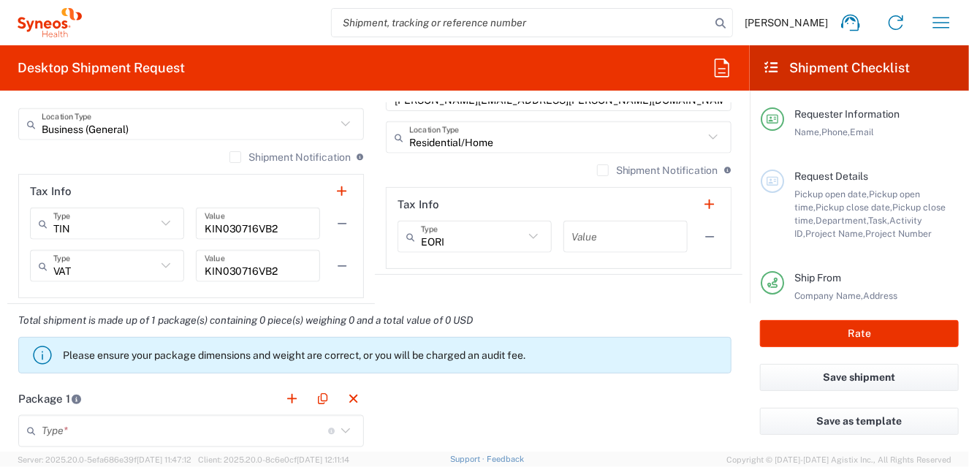
click at [531, 236] on icon at bounding box center [533, 236] width 19 height 19
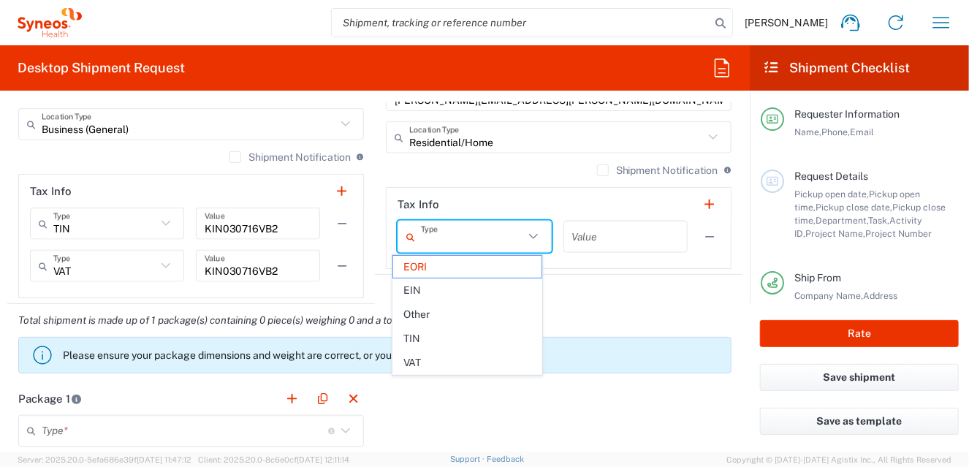
click at [646, 304] on div "Total shipment is made up of 1 package(s) containing 0 piece(s) weighing 0 and …" at bounding box center [375, 343] width 750 height 78
type input "EORI"
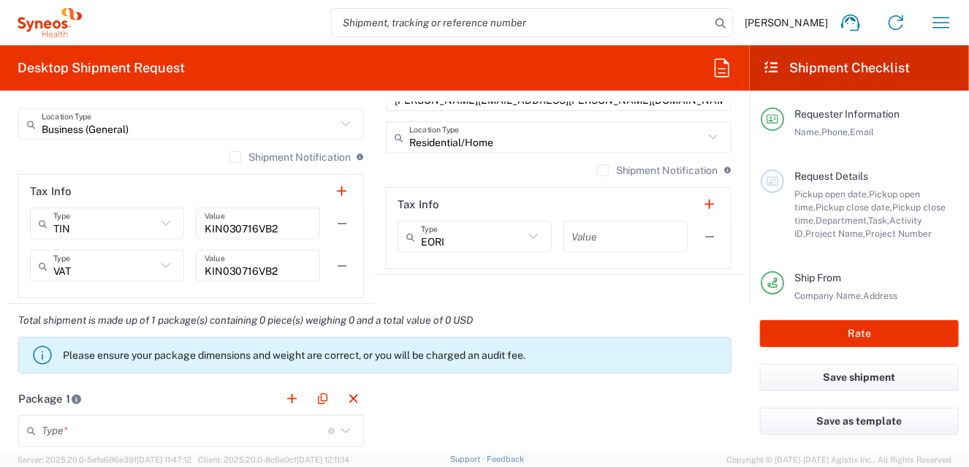
click at [534, 232] on icon at bounding box center [533, 236] width 19 height 19
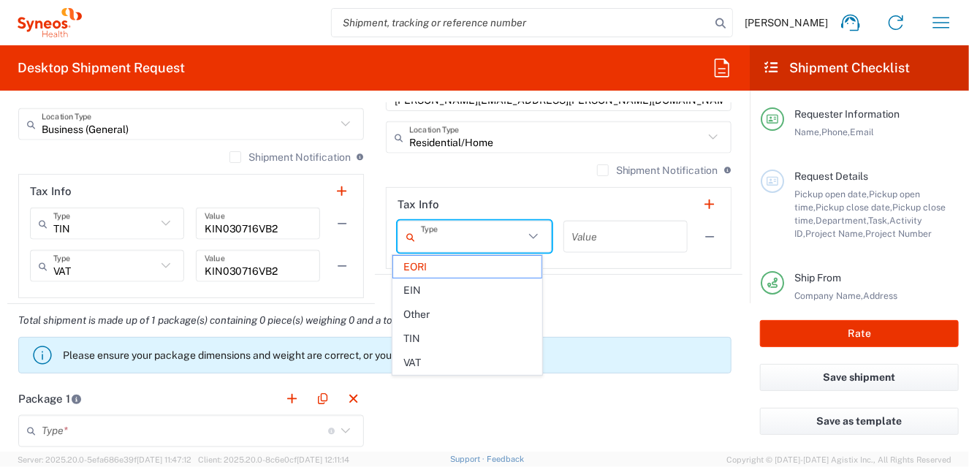
type input "EORI"
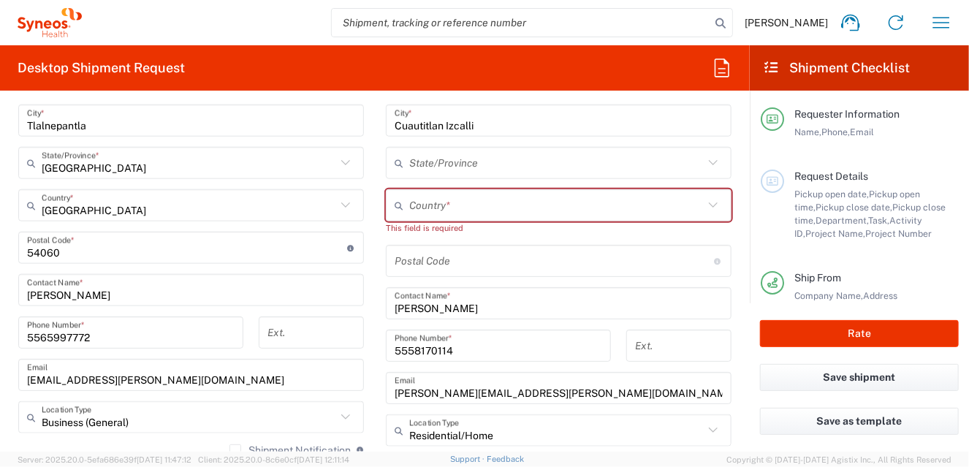
scroll to position [657, 0]
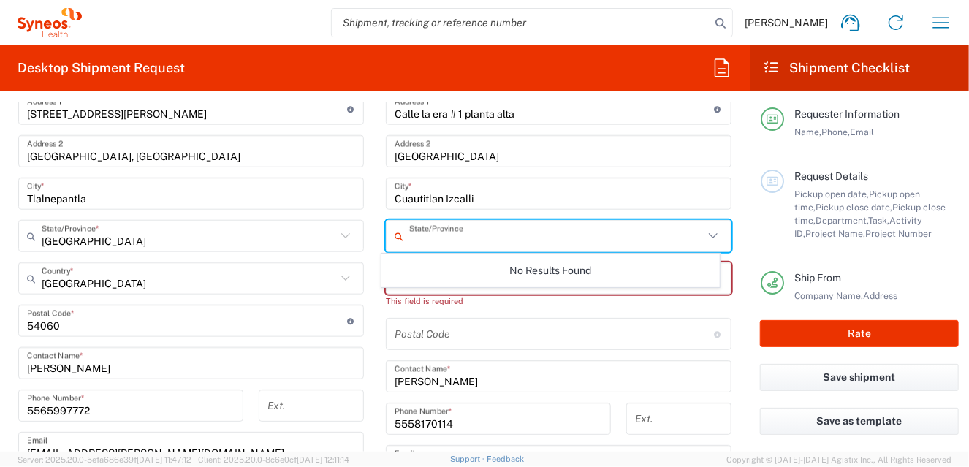
click at [484, 232] on input "text" at bounding box center [556, 237] width 294 height 26
type input "[GEOGRAPHIC_DATA]"
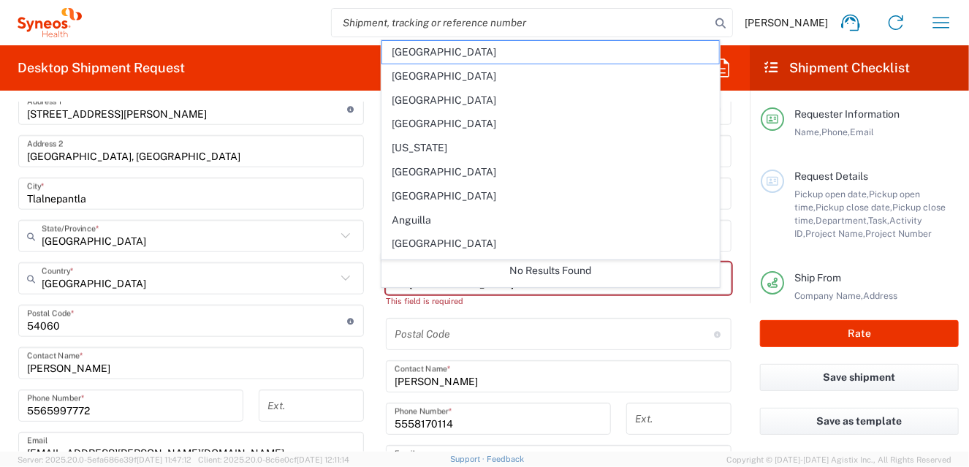
click at [375, 254] on main "Location [PERSON_NAME] LLC-[GEOGRAPHIC_DATA] [GEOGRAPHIC_DATA] [GEOGRAPHIC_DATA…" at bounding box center [558, 321] width 367 height 627
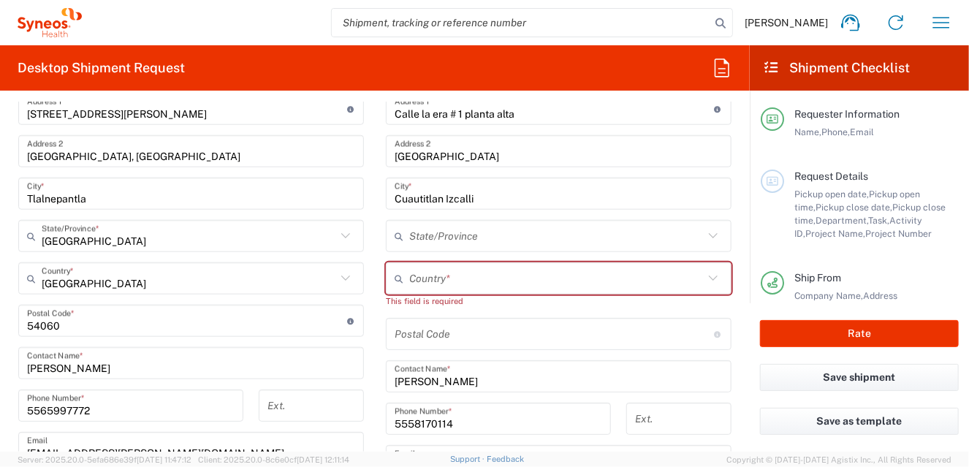
click at [649, 311] on div "Location [PERSON_NAME] LLC-[GEOGRAPHIC_DATA] [GEOGRAPHIC_DATA] [GEOGRAPHIC_DATA…" at bounding box center [559, 321] width 346 height 627
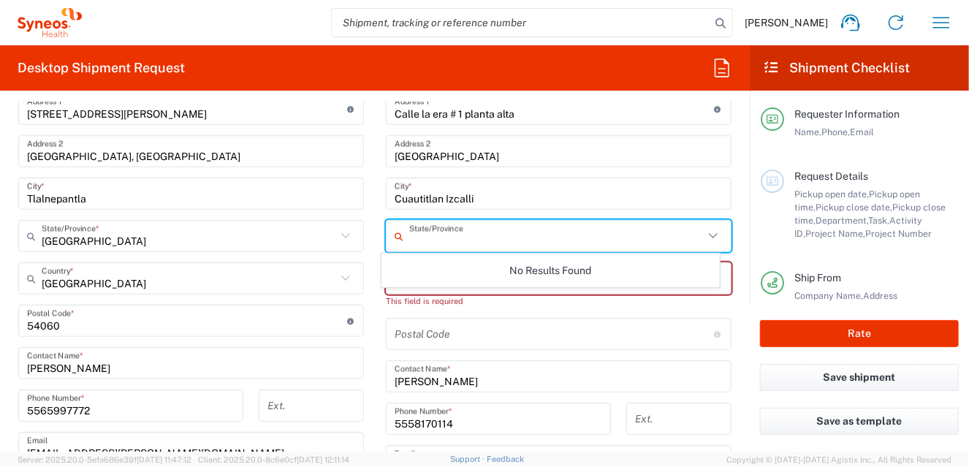
click at [462, 238] on input "text" at bounding box center [556, 237] width 294 height 26
type input "[GEOGRAPHIC_DATA]"
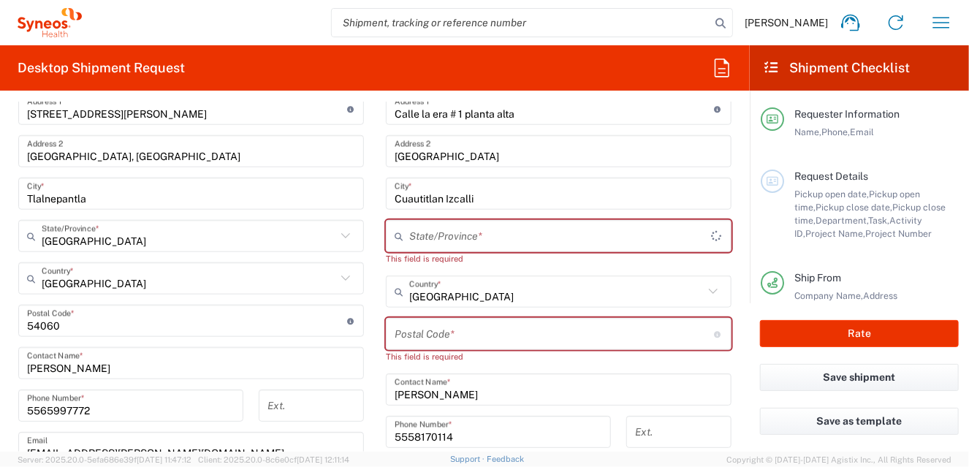
type input "[GEOGRAPHIC_DATA]"
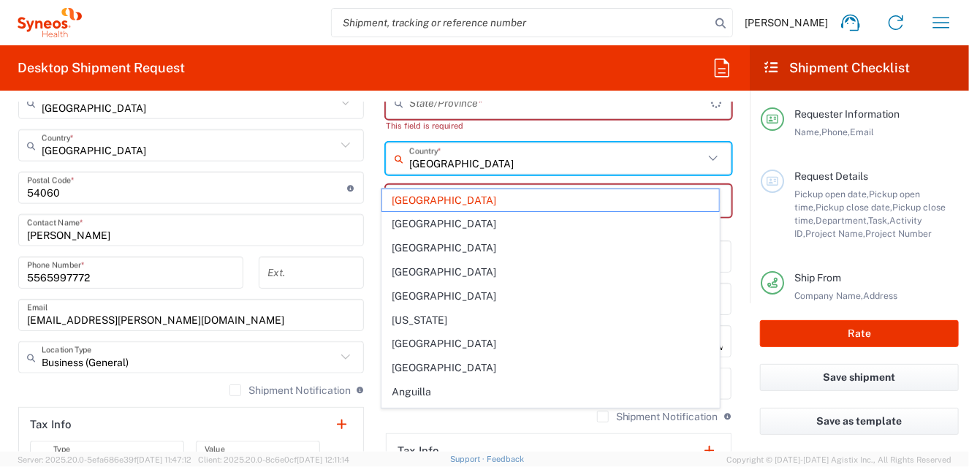
scroll to position [757, 0]
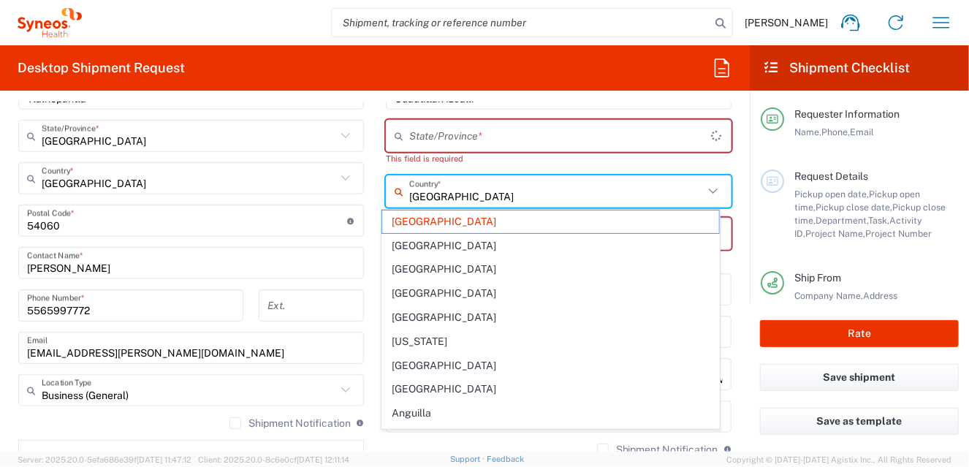
drag, startPoint x: 666, startPoint y: 133, endPoint x: 598, endPoint y: 140, distance: 68.3
click at [666, 133] on input "text" at bounding box center [560, 136] width 302 height 26
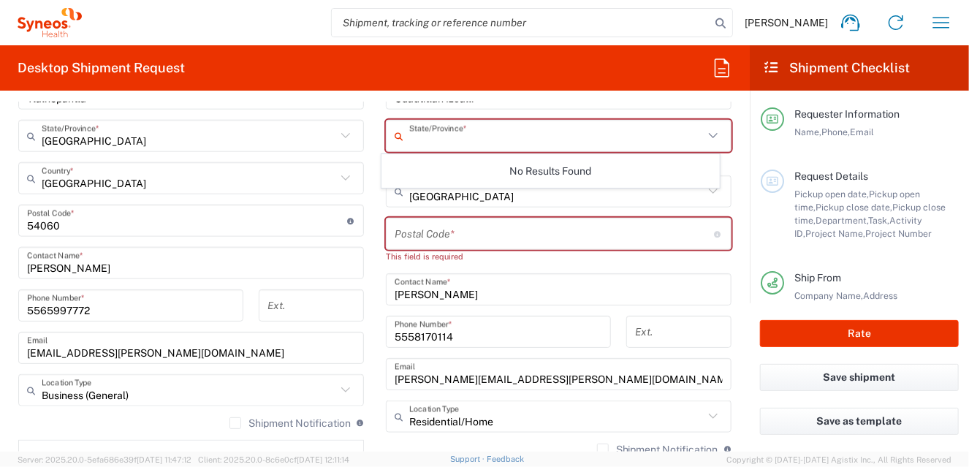
type input "[GEOGRAPHIC_DATA]"
click at [460, 231] on input "undefined" at bounding box center [555, 234] width 320 height 26
type input "54720"
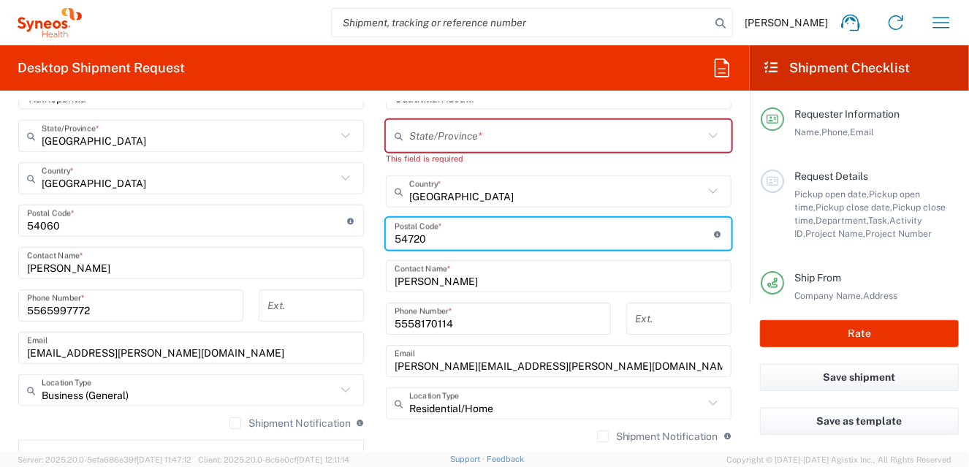
type input "[GEOGRAPHIC_DATA]"
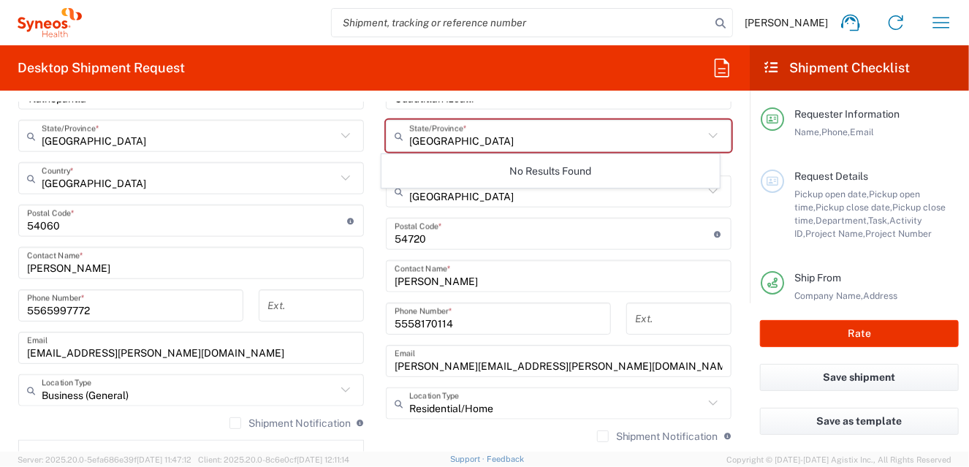
click at [736, 173] on form "Requester Information [PERSON_NAME] Name * [PHONE_NUMBER] Phone * [PERSON_NAME]…" at bounding box center [375, 276] width 750 height 349
click at [707, 132] on icon at bounding box center [713, 135] width 19 height 19
click at [709, 135] on icon at bounding box center [713, 135] width 9 height 5
drag, startPoint x: 505, startPoint y: 137, endPoint x: 489, endPoint y: 139, distance: 15.5
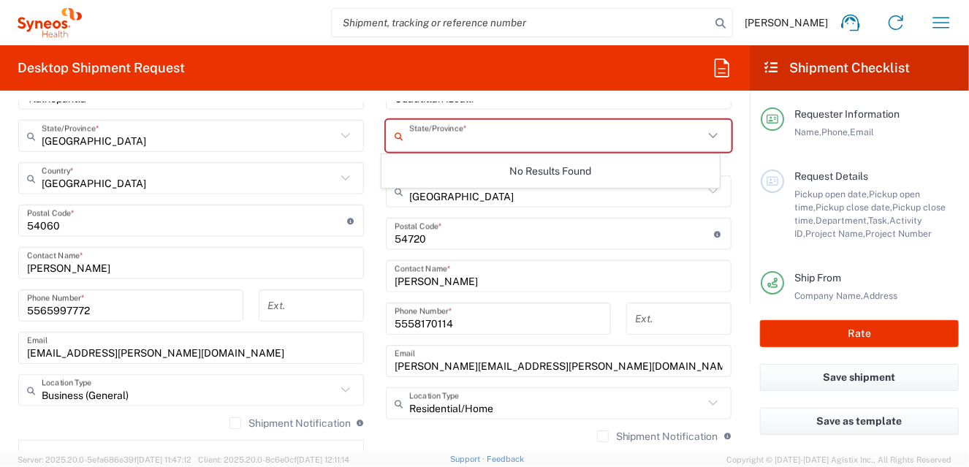
click at [505, 137] on input "text" at bounding box center [556, 136] width 294 height 26
type input "[GEOGRAPHIC_DATA]"
click at [733, 197] on form "Requester Information [PERSON_NAME] Name * [PHONE_NUMBER] Phone * [PERSON_NAME]…" at bounding box center [375, 276] width 750 height 349
click at [449, 135] on input "text" at bounding box center [556, 136] width 294 height 26
type input "[GEOGRAPHIC_DATA]"
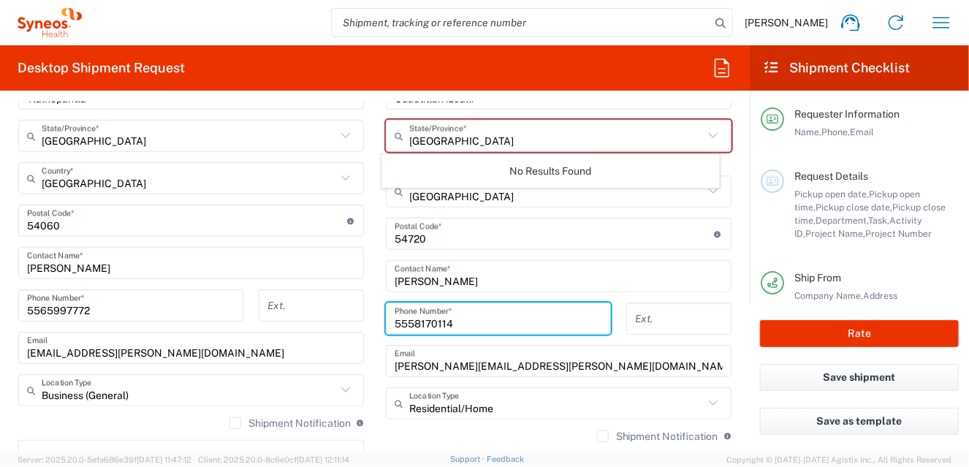
click at [548, 313] on input "5558170114" at bounding box center [498, 319] width 207 height 26
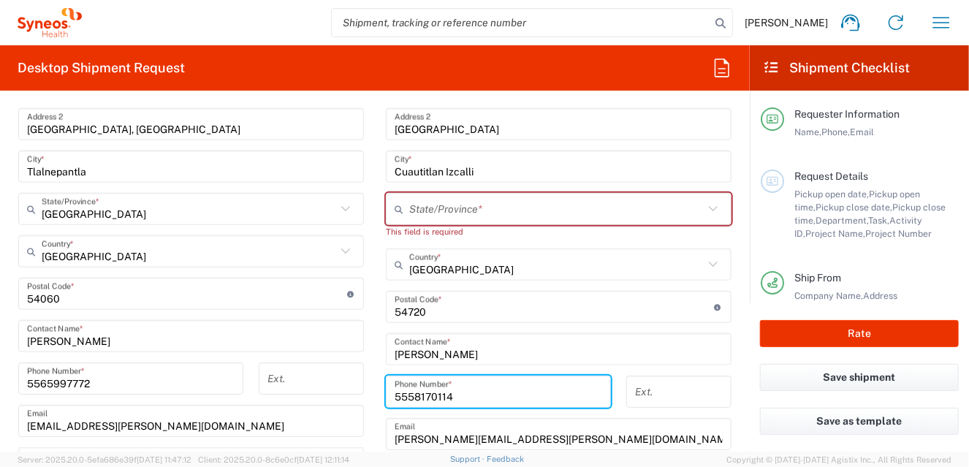
scroll to position [684, 0]
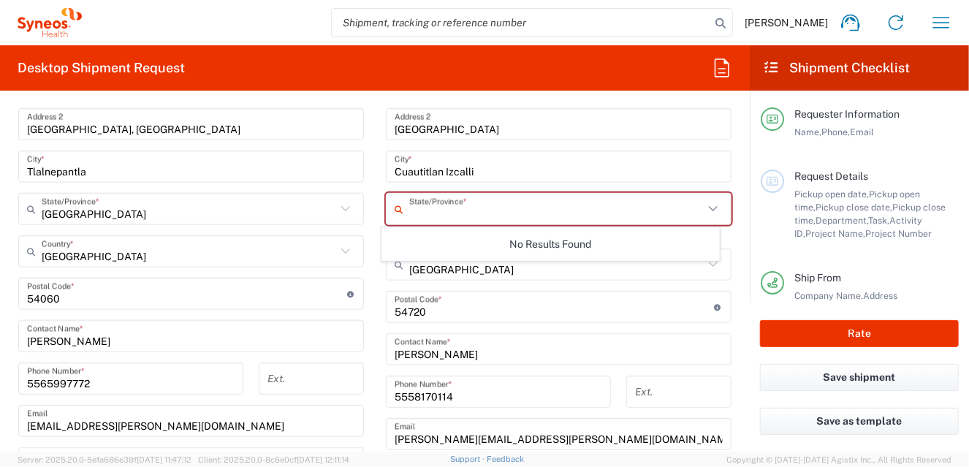
click at [495, 203] on input "text" at bounding box center [556, 210] width 294 height 26
type input "[GEOGRAPHIC_DATA]"
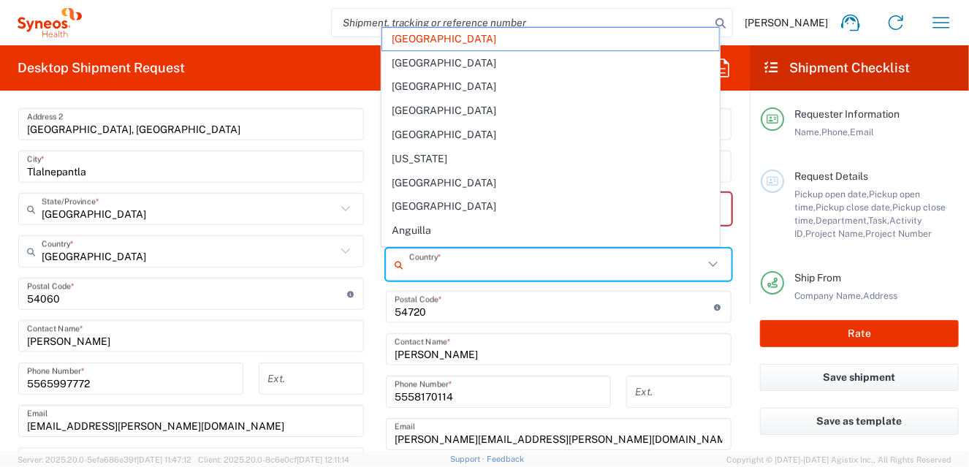
type input "[GEOGRAPHIC_DATA]"
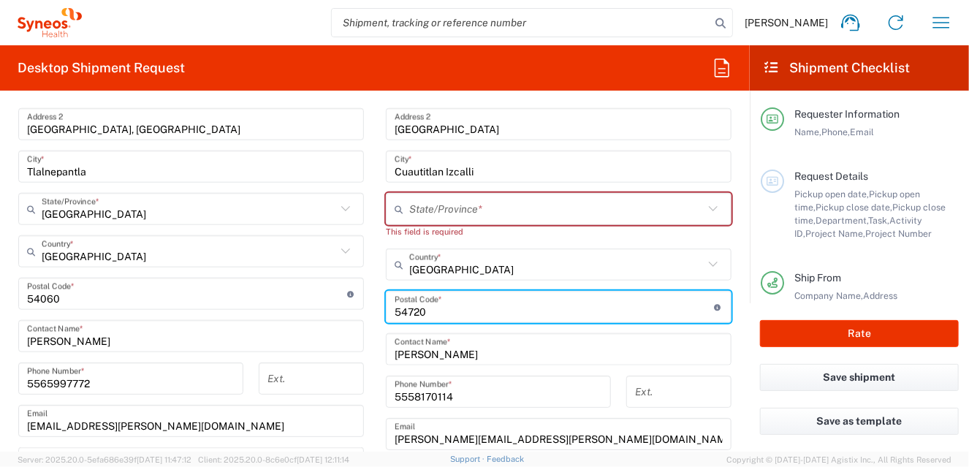
click at [536, 210] on input "text" at bounding box center [556, 210] width 294 height 26
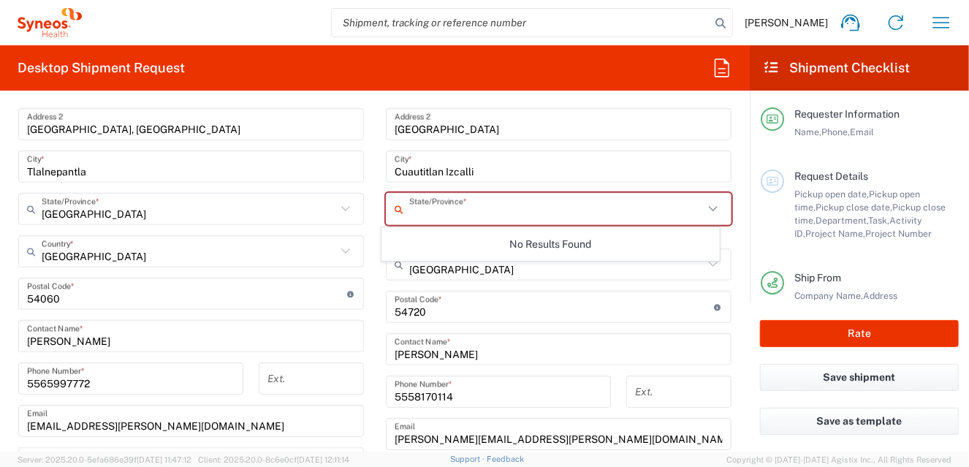
type input "[GEOGRAPHIC_DATA]"
click at [735, 236] on form "Requester Information [PERSON_NAME] Name * [PHONE_NUMBER] Phone * [PERSON_NAME]…" at bounding box center [375, 276] width 750 height 349
click at [838, 245] on div "Request Details Pickup open date, Pickup open time, Pickup close date, Pickup c…" at bounding box center [860, 220] width 198 height 102
click at [704, 206] on icon at bounding box center [713, 208] width 19 height 19
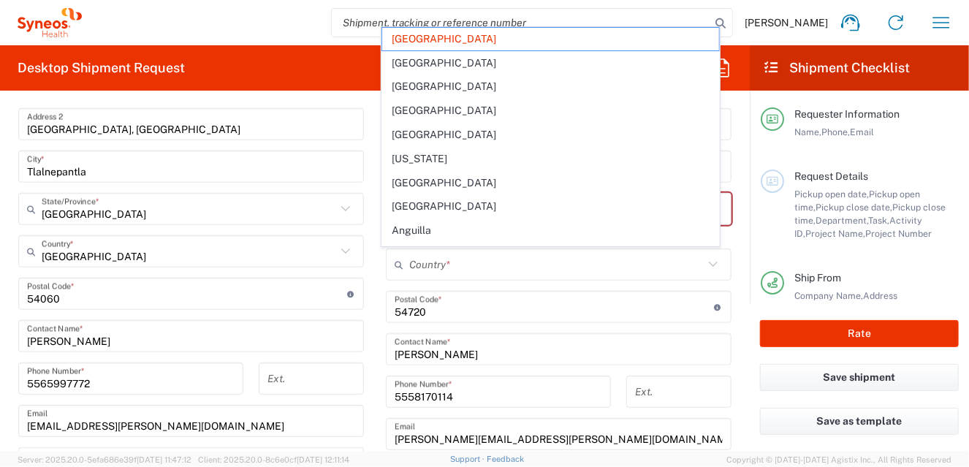
click at [730, 217] on main "Location [PERSON_NAME] LLC-[GEOGRAPHIC_DATA] [GEOGRAPHIC_DATA] [GEOGRAPHIC_DATA…" at bounding box center [558, 294] width 367 height 627
type input "[GEOGRAPHIC_DATA]"
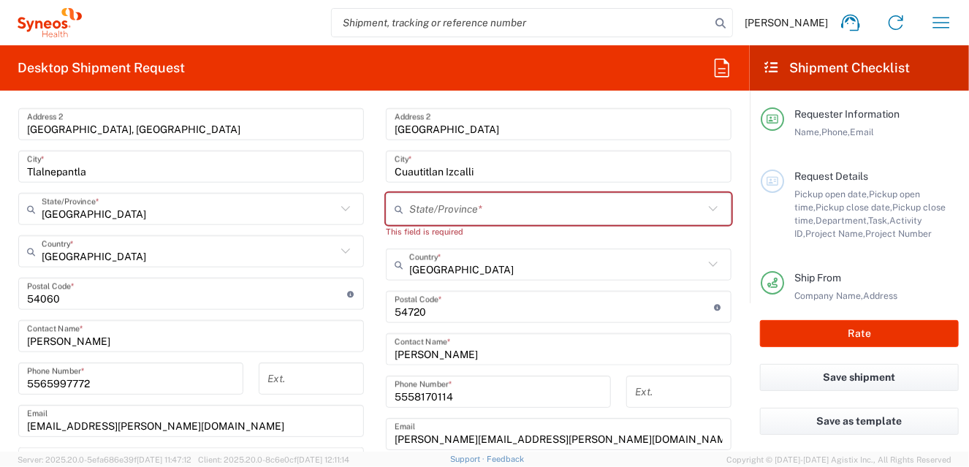
click at [709, 206] on icon at bounding box center [713, 208] width 9 height 5
type input "[GEOGRAPHIC_DATA]"
click at [738, 207] on form "Requester Information [PERSON_NAME] Name * [PHONE_NUMBER] Phone * [PERSON_NAME]…" at bounding box center [375, 276] width 750 height 349
click at [704, 206] on icon at bounding box center [713, 208] width 19 height 19
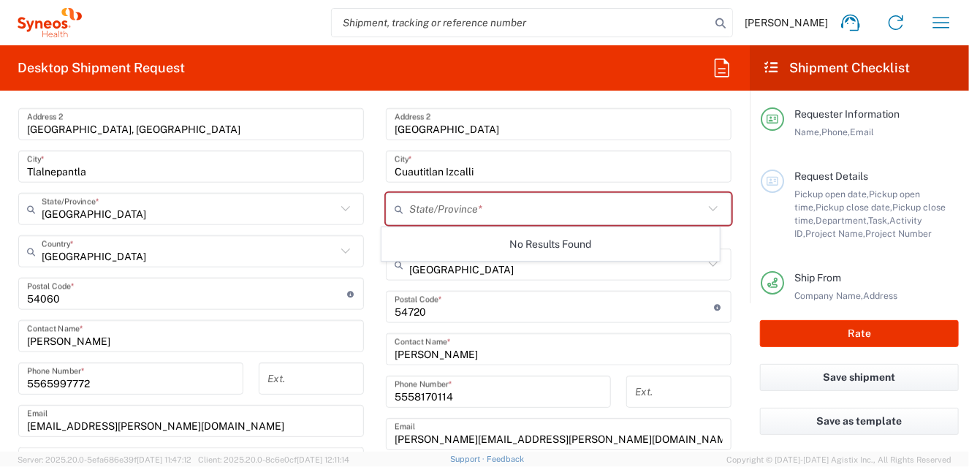
click at [395, 206] on icon at bounding box center [402, 208] width 15 height 23
type input "[GEOGRAPHIC_DATA]"
click at [493, 203] on input "[GEOGRAPHIC_DATA]" at bounding box center [556, 210] width 294 height 26
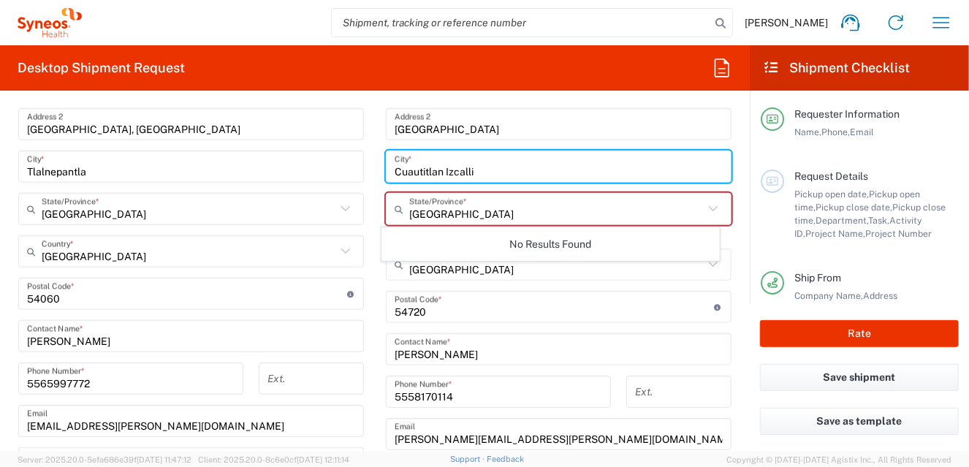
click at [468, 162] on input "Cuautitlan Izcalli" at bounding box center [559, 167] width 328 height 26
click at [491, 210] on input "text" at bounding box center [556, 210] width 294 height 26
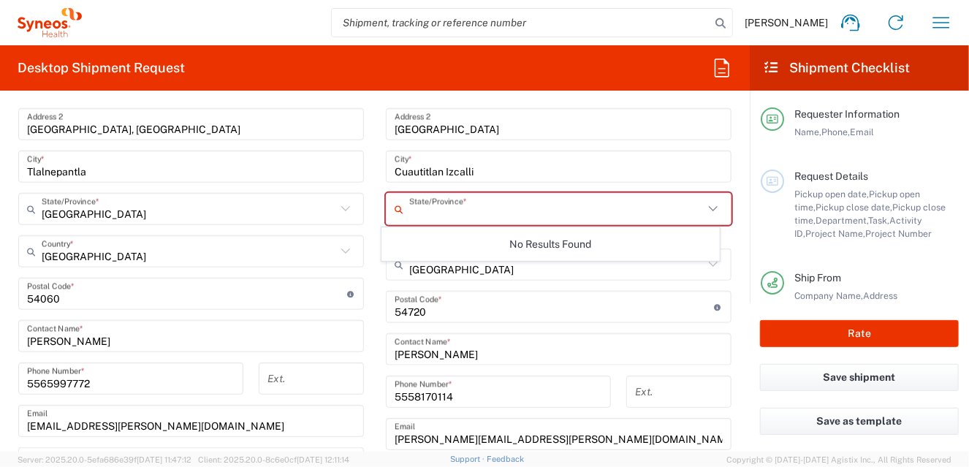
type input "[GEOGRAPHIC_DATA]"
click at [517, 120] on input "[GEOGRAPHIC_DATA]" at bounding box center [559, 125] width 328 height 26
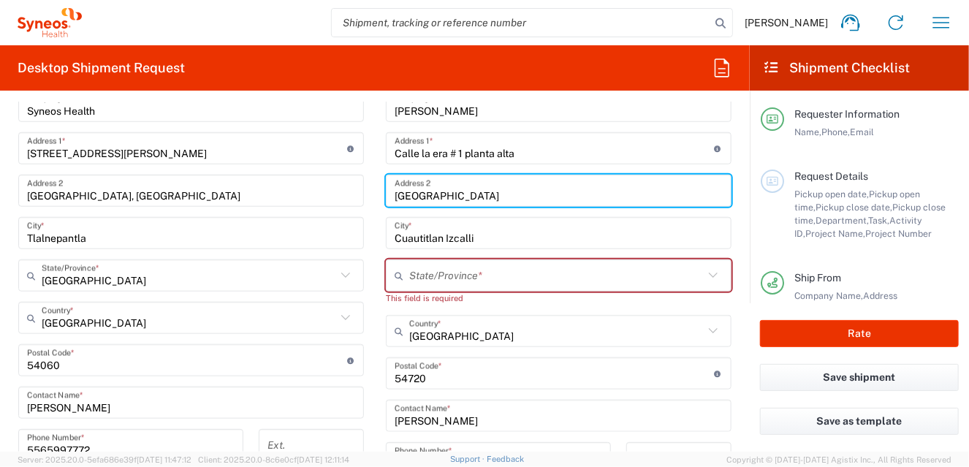
scroll to position [538, 0]
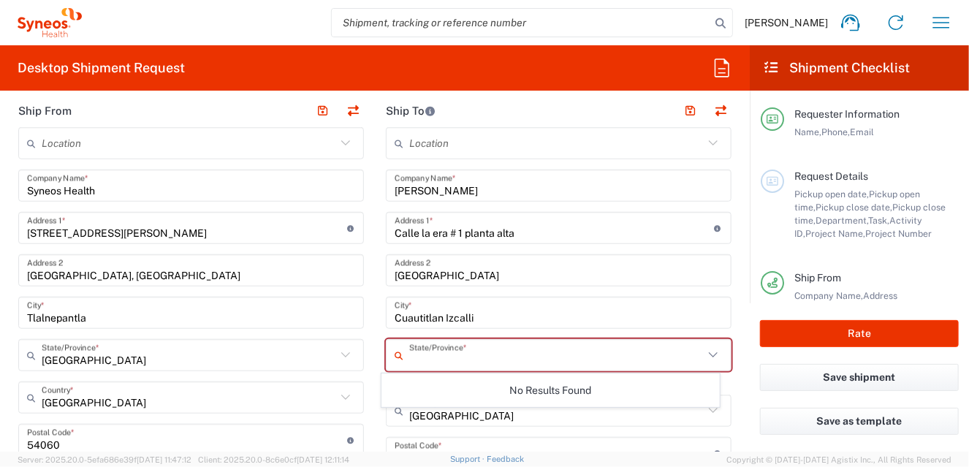
click at [459, 352] on input "text" at bounding box center [556, 356] width 294 height 26
type input "[GEOGRAPHIC_DATA]"
click at [368, 324] on main "Location [PERSON_NAME] LLC-[GEOGRAPHIC_DATA] [GEOGRAPHIC_DATA] [GEOGRAPHIC_DATA…" at bounding box center [190, 455] width 367 height 656
click at [441, 352] on input "text" at bounding box center [556, 356] width 294 height 26
type input "[GEOGRAPHIC_DATA]"
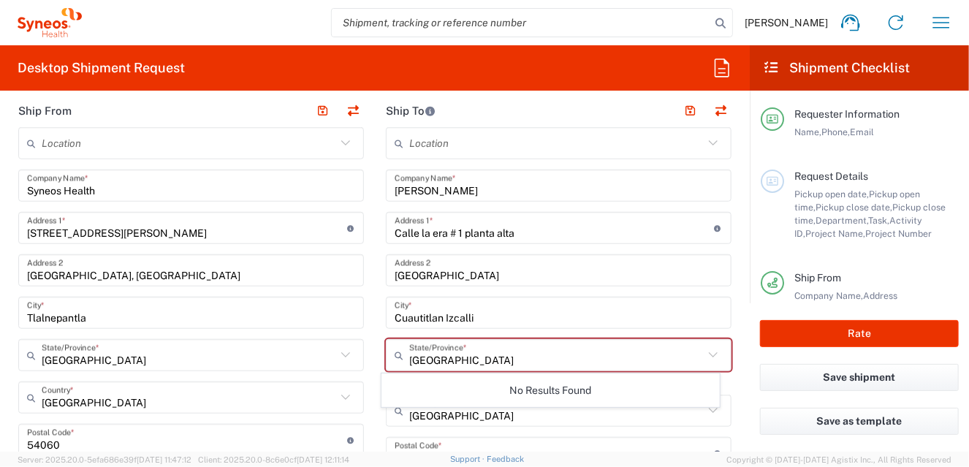
click at [730, 375] on main "Location [PERSON_NAME] LLC-[GEOGRAPHIC_DATA] [GEOGRAPHIC_DATA] [GEOGRAPHIC_DATA…" at bounding box center [558, 440] width 367 height 627
drag, startPoint x: 664, startPoint y: 361, endPoint x: 644, endPoint y: 354, distance: 20.8
click at [664, 361] on input "text" at bounding box center [556, 356] width 294 height 26
type input "[GEOGRAPHIC_DATA]"
click at [729, 377] on main "Location [PERSON_NAME] LLC-[GEOGRAPHIC_DATA] [GEOGRAPHIC_DATA] [GEOGRAPHIC_DATA…" at bounding box center [558, 440] width 367 height 627
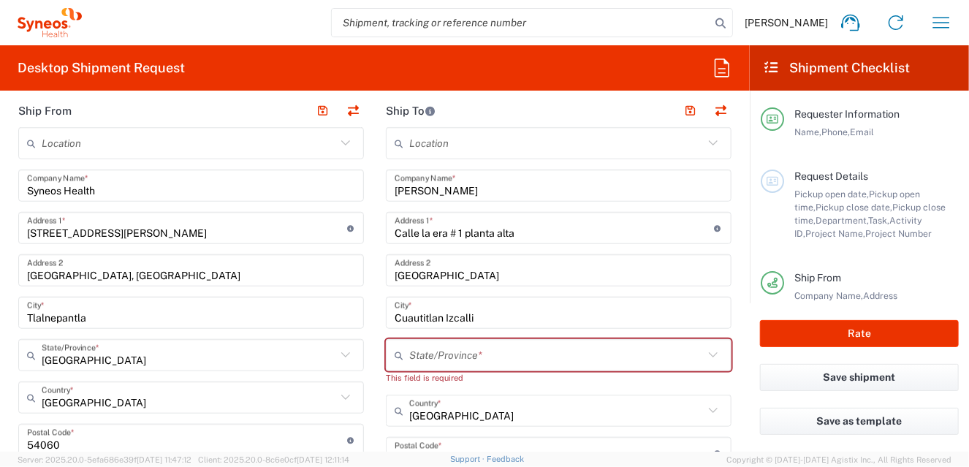
click at [511, 358] on input "text" at bounding box center [556, 356] width 294 height 26
type input "29059465"
click at [736, 373] on form "Requester Information [PERSON_NAME] Name * [PHONE_NUMBER] Phone * [PERSON_NAME]…" at bounding box center [375, 276] width 750 height 349
click at [638, 359] on input "text" at bounding box center [556, 356] width 294 height 26
type input "[GEOGRAPHIC_DATA]"
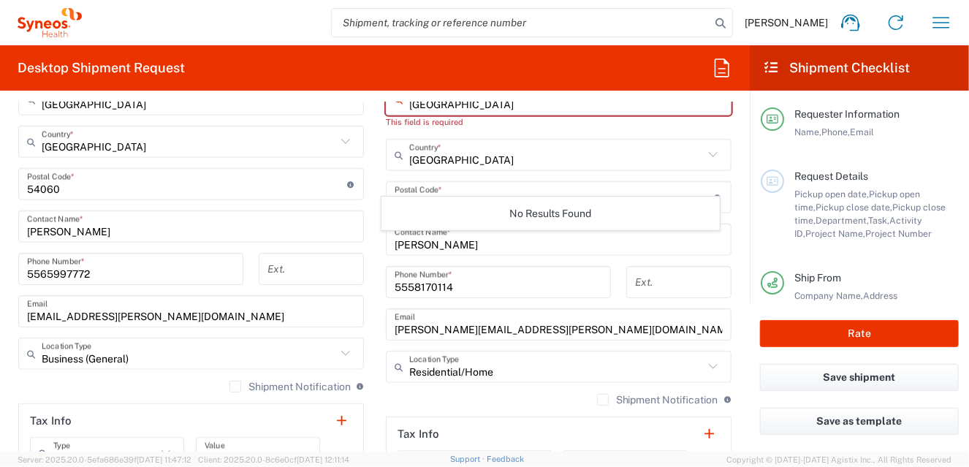
scroll to position [710, 0]
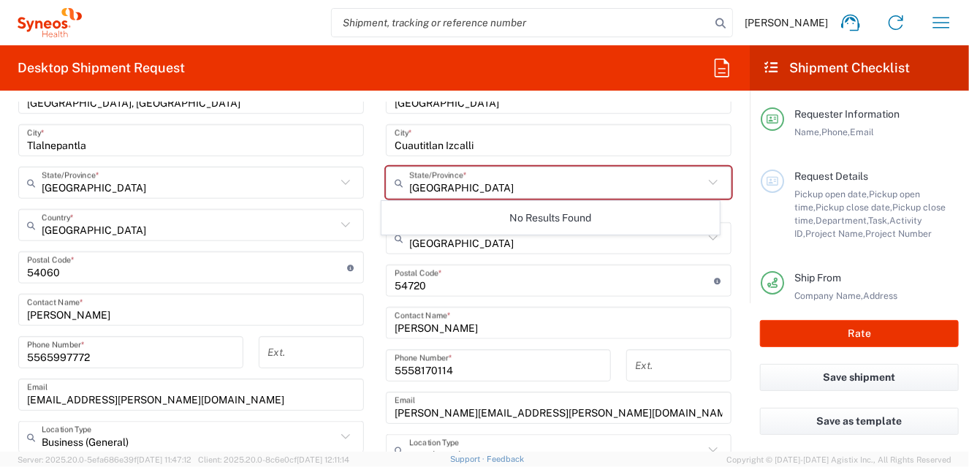
drag, startPoint x: 729, startPoint y: 217, endPoint x: 740, endPoint y: 210, distance: 12.8
click at [730, 216] on main "Location [PERSON_NAME] LLC-[GEOGRAPHIC_DATA] [GEOGRAPHIC_DATA] [GEOGRAPHIC_DATA…" at bounding box center [558, 268] width 367 height 627
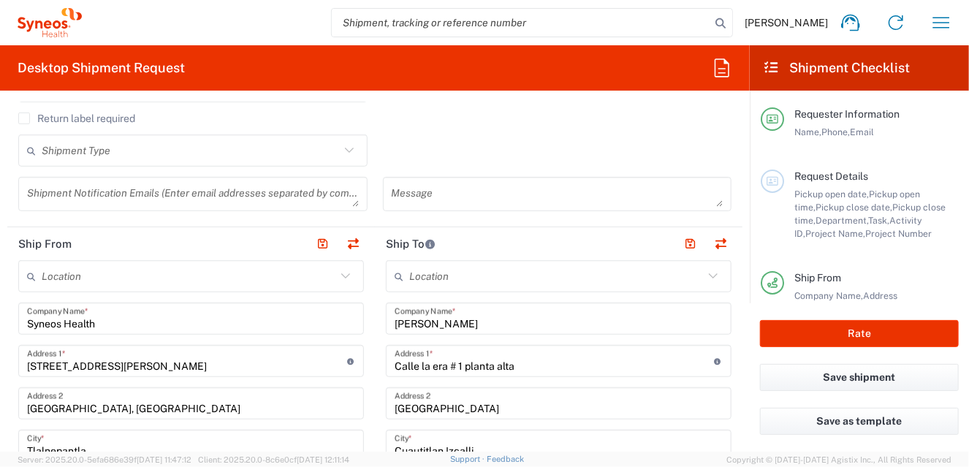
click at [707, 277] on icon at bounding box center [713, 276] width 19 height 19
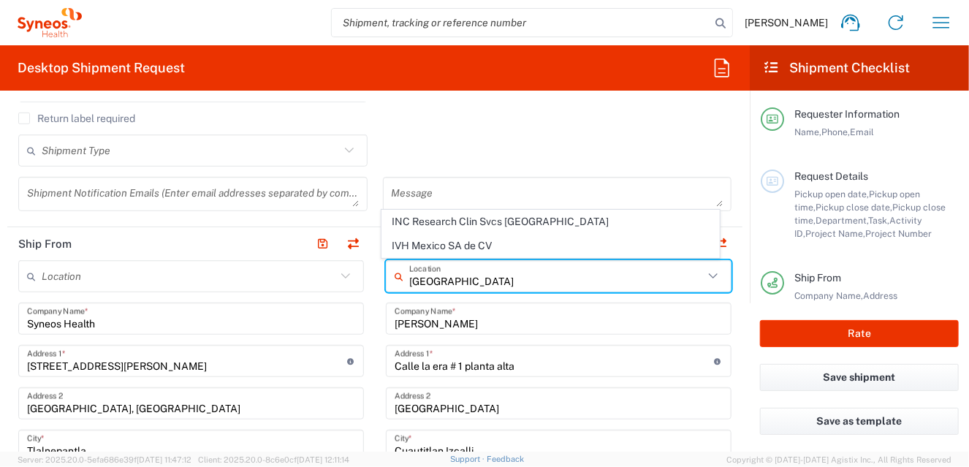
type input "[GEOGRAPHIC_DATA]"
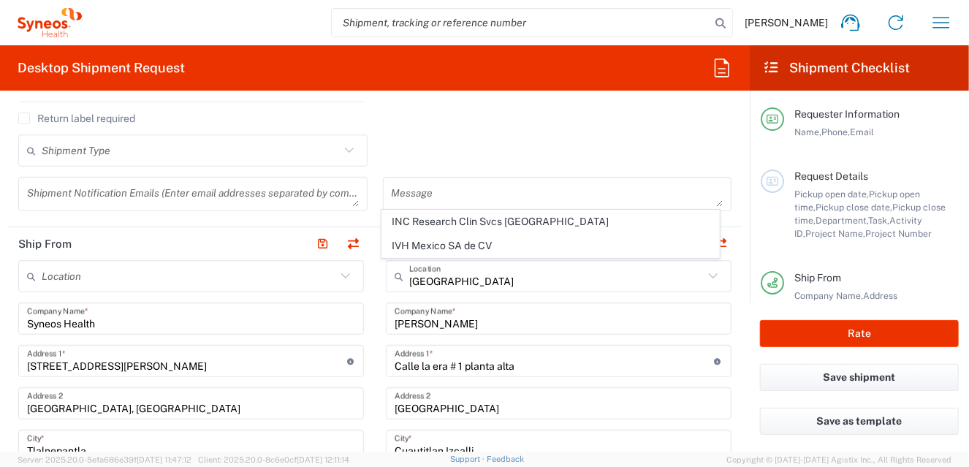
click at [732, 275] on form "Requester Information [PERSON_NAME] Name * [PHONE_NUMBER] Phone * [PERSON_NAME]…" at bounding box center [375, 276] width 750 height 349
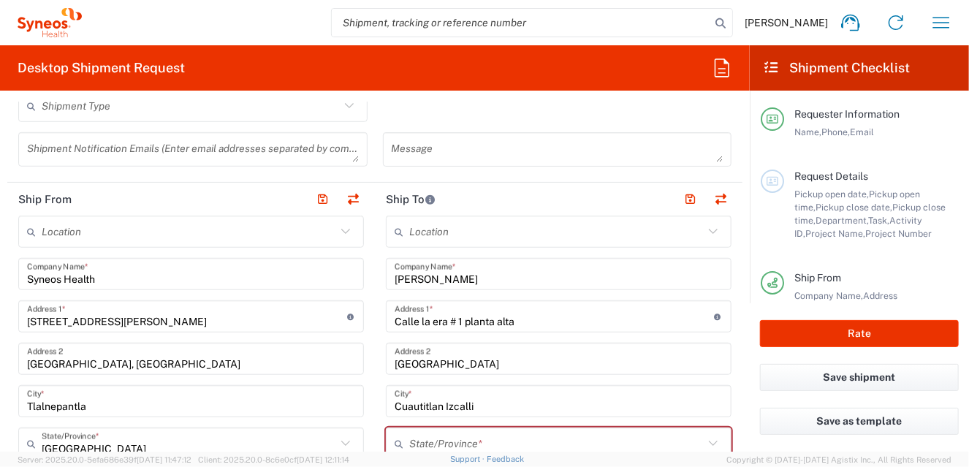
scroll to position [551, 0]
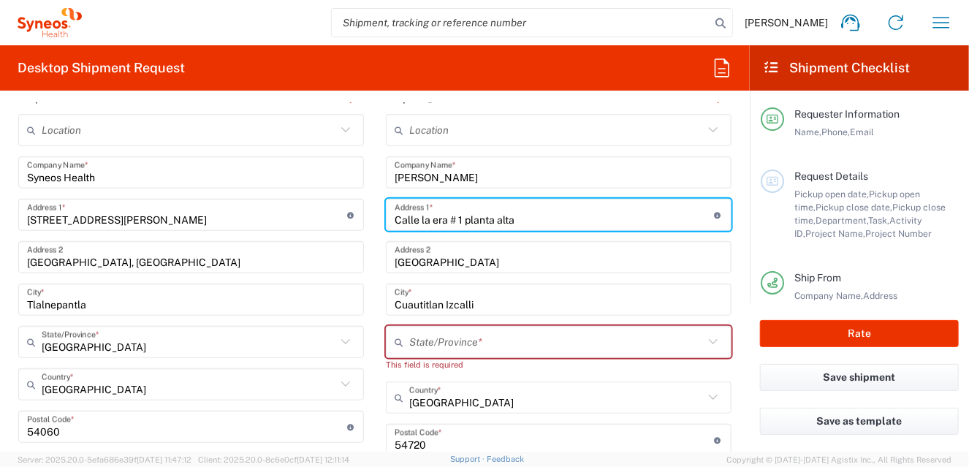
click at [540, 216] on input "Calle la era # 1 planta alta" at bounding box center [555, 215] width 320 height 26
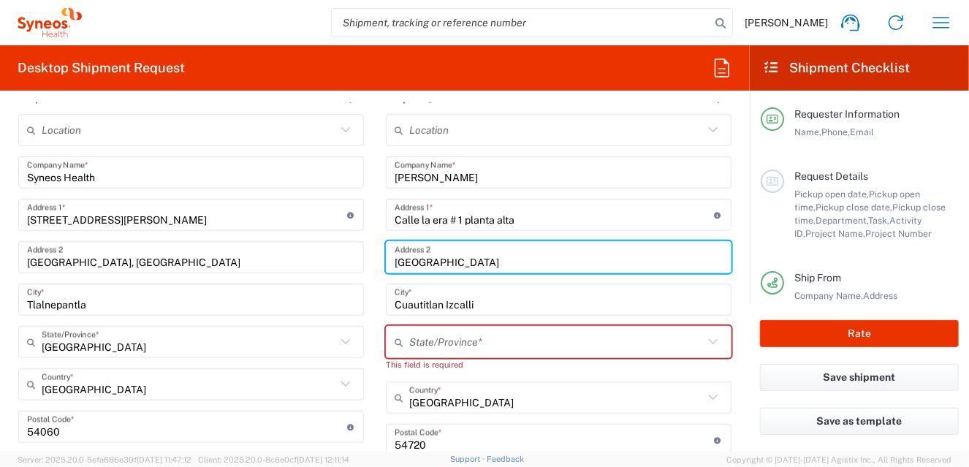
click at [578, 263] on input "[GEOGRAPHIC_DATA]" at bounding box center [559, 258] width 328 height 26
type input "Col"
click at [557, 255] on input "Col" at bounding box center [559, 258] width 328 height 26
click at [375, 261] on main "Location INC Research Clin Svcs Mexico IVH [GEOGRAPHIC_DATA] SA de CV [PERSON_N…" at bounding box center [558, 427] width 367 height 627
click at [422, 250] on input "Col" at bounding box center [559, 258] width 328 height 26
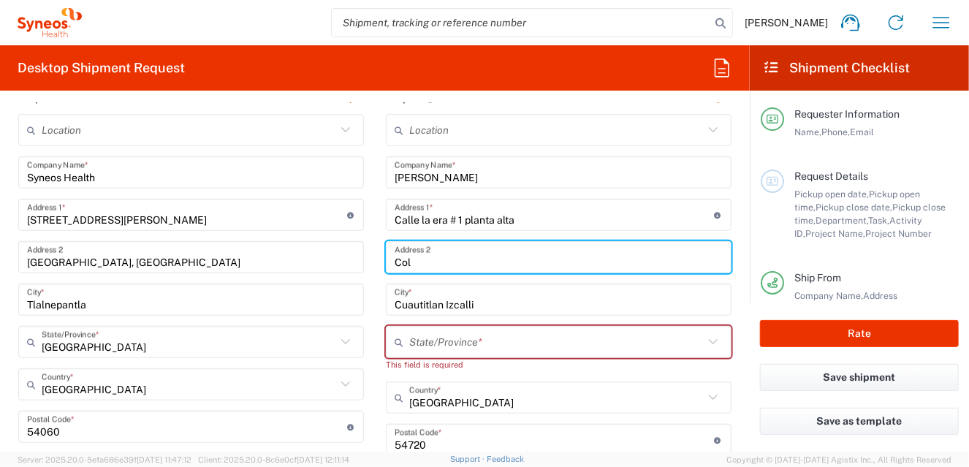
click at [417, 261] on input "Col" at bounding box center [559, 258] width 328 height 26
click at [540, 248] on input "Col" at bounding box center [559, 258] width 328 height 26
click at [552, 260] on input "Col" at bounding box center [559, 258] width 328 height 26
click at [561, 254] on input "Col" at bounding box center [559, 258] width 328 height 26
click at [552, 267] on input "Col" at bounding box center [559, 258] width 328 height 26
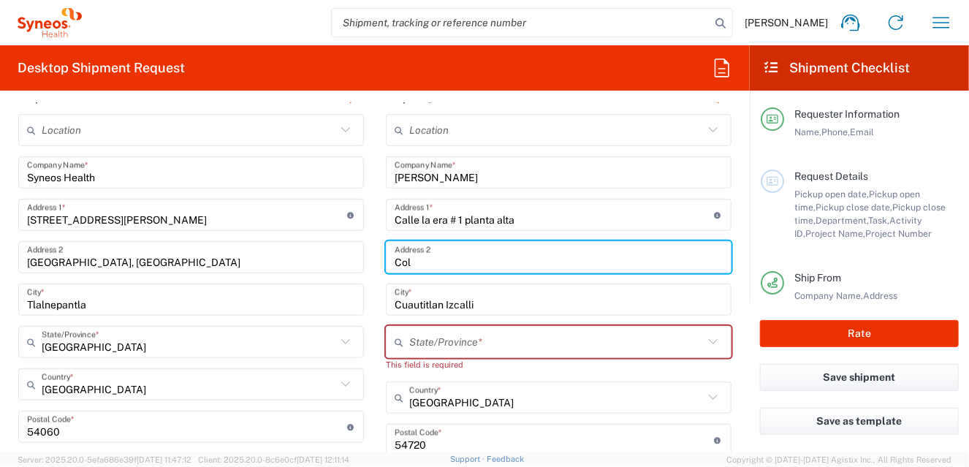
click at [549, 265] on input "Col" at bounding box center [559, 258] width 328 height 26
click at [549, 261] on input "Col" at bounding box center [559, 258] width 328 height 26
click at [534, 213] on input "Calle la era # 1 planta alta" at bounding box center [555, 215] width 320 height 26
click at [437, 265] on input "text" at bounding box center [559, 258] width 328 height 26
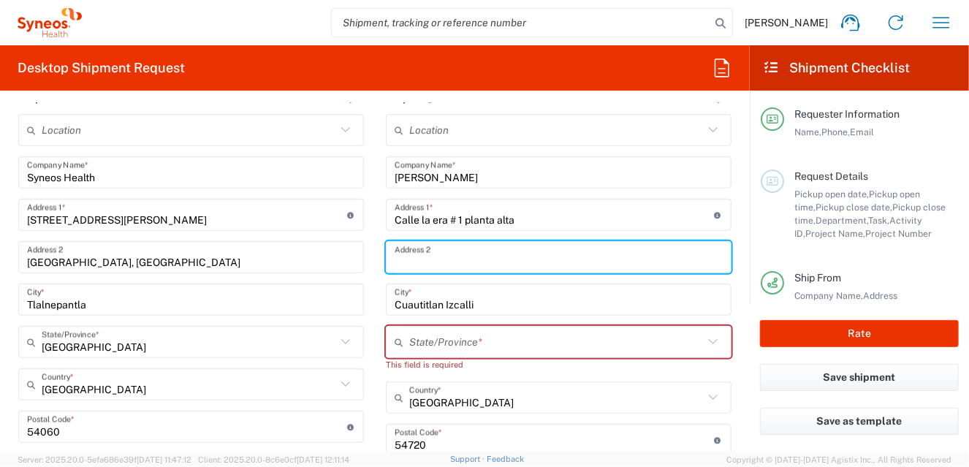
click at [425, 258] on input "text" at bounding box center [559, 258] width 328 height 26
click at [417, 260] on input "text" at bounding box center [559, 258] width 328 height 26
click at [419, 260] on input "text" at bounding box center [559, 258] width 328 height 26
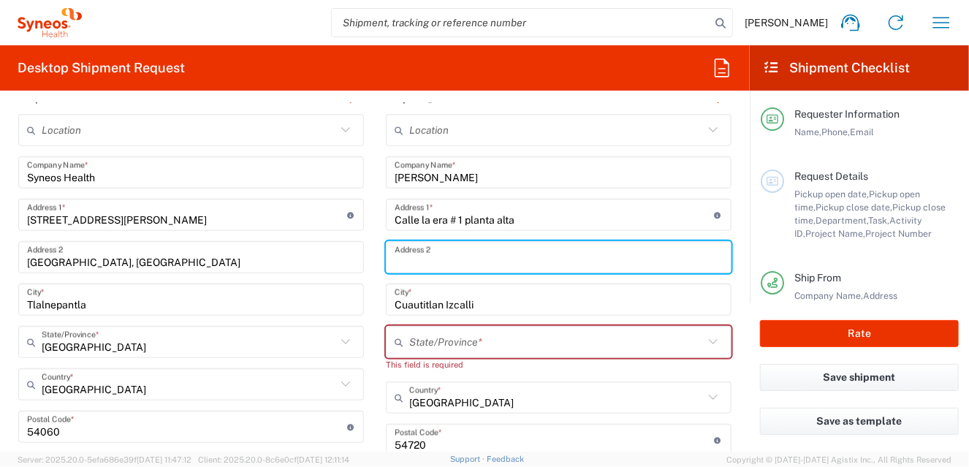
click at [419, 260] on input "text" at bounding box center [559, 258] width 328 height 26
click at [419, 258] on input "text" at bounding box center [559, 258] width 328 height 26
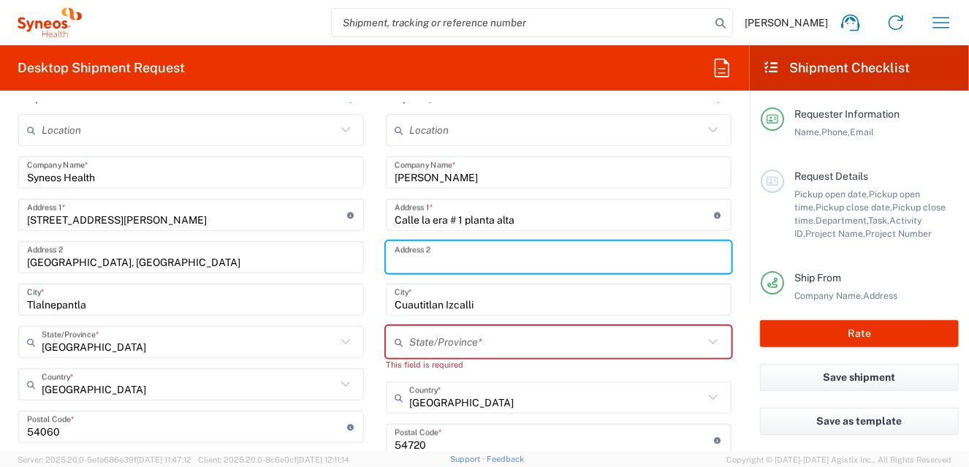
click at [419, 258] on input "text" at bounding box center [559, 258] width 328 height 26
click at [414, 262] on input "text" at bounding box center [559, 258] width 328 height 26
click at [422, 258] on input "text" at bounding box center [559, 258] width 328 height 26
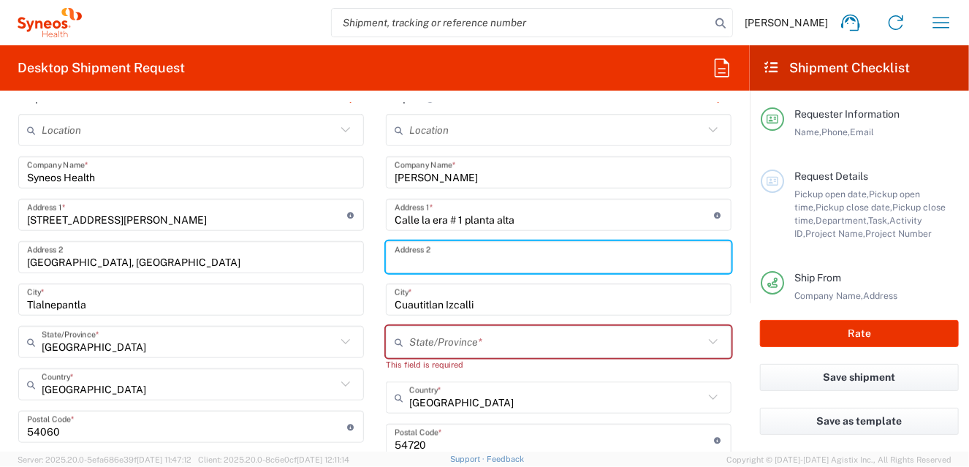
click at [533, 205] on input "Calle la era # 1 planta alta" at bounding box center [555, 215] width 320 height 26
click at [528, 223] on input "Calle la era # 1 planta alta" at bounding box center [555, 215] width 320 height 26
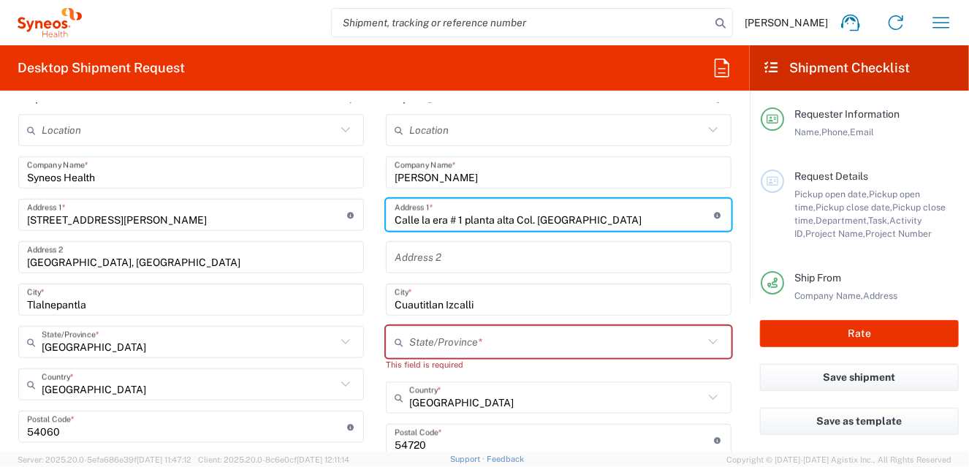
type input "Calle la era # 1 planta alta Col. [GEOGRAPHIC_DATA]"
click at [504, 349] on input "text" at bounding box center [556, 342] width 294 height 26
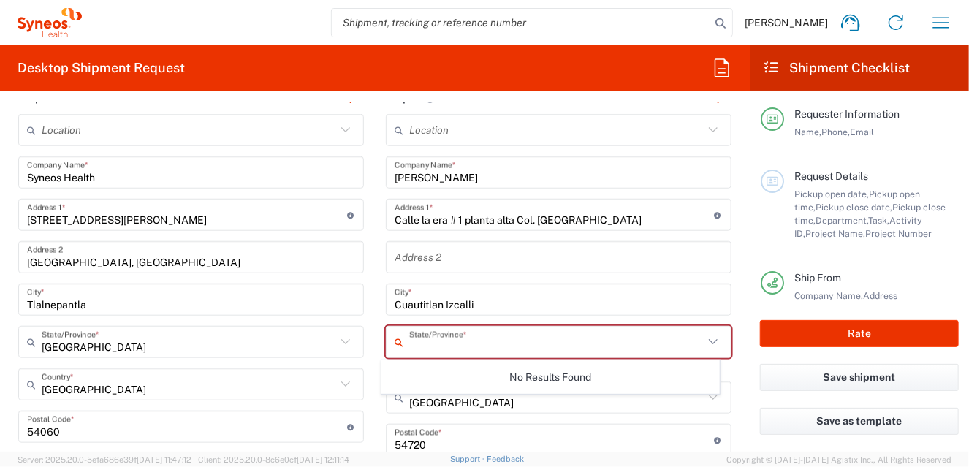
type input "[GEOGRAPHIC_DATA]"
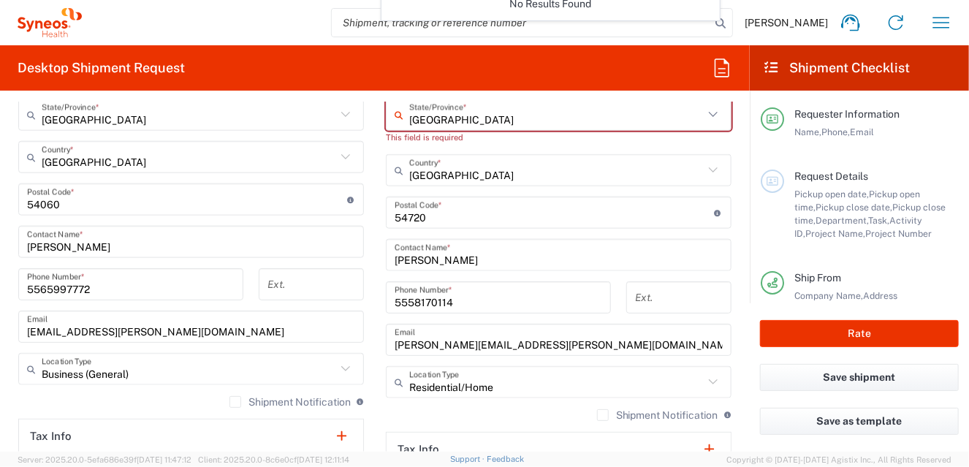
scroll to position [564, 0]
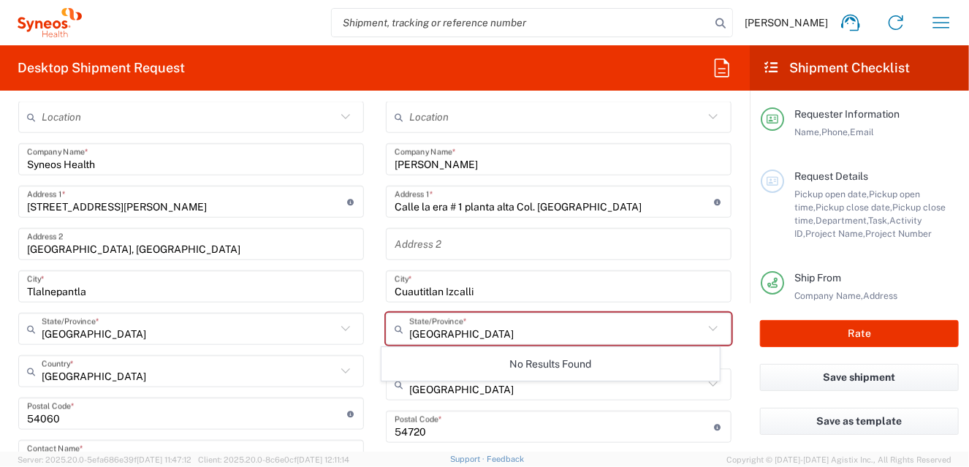
click at [729, 370] on main "Location [PERSON_NAME] LLC-[GEOGRAPHIC_DATA] [GEOGRAPHIC_DATA] [GEOGRAPHIC_DATA…" at bounding box center [558, 414] width 367 height 627
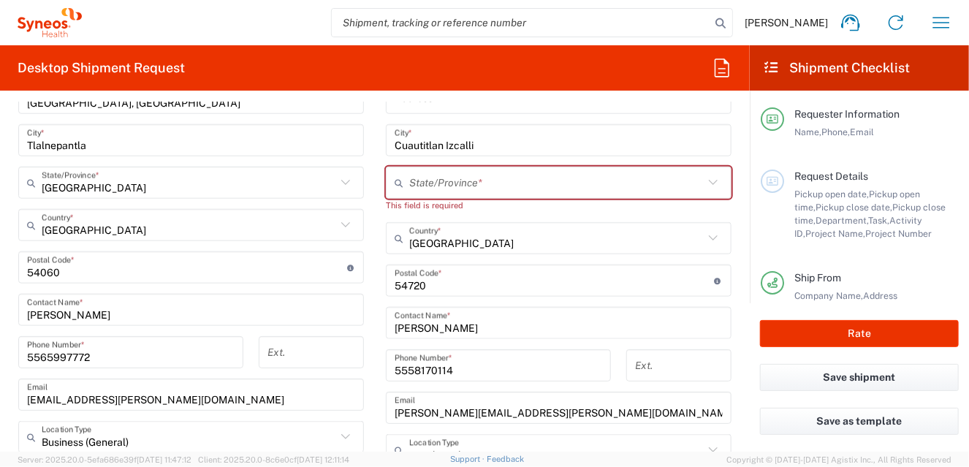
scroll to position [637, 0]
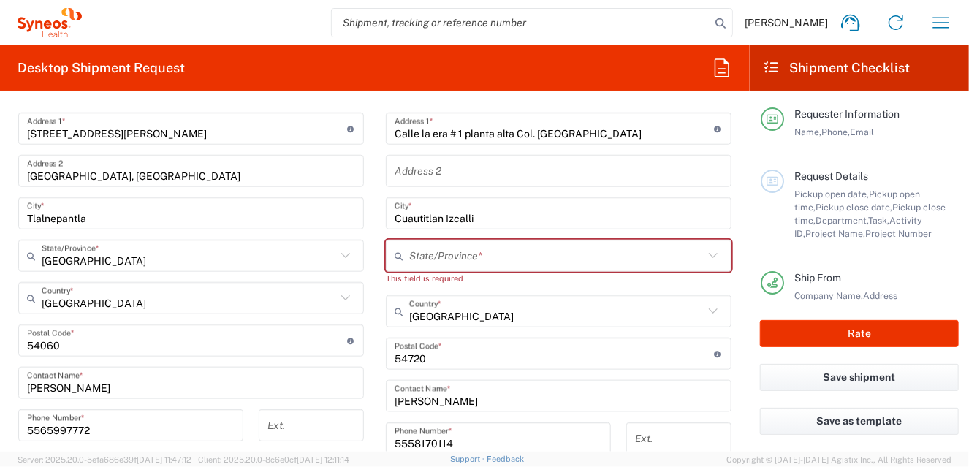
click at [454, 254] on input "text" at bounding box center [556, 256] width 294 height 26
type input "[GEOGRAPHIC_DATA]"
click at [498, 260] on input "[GEOGRAPHIC_DATA]" at bounding box center [556, 256] width 294 height 26
drag, startPoint x: 733, startPoint y: 289, endPoint x: 483, endPoint y: 259, distance: 251.7
click at [733, 289] on form "Requester Information [PERSON_NAME] Name * [PHONE_NUMBER] Phone * [PERSON_NAME]…" at bounding box center [375, 276] width 750 height 349
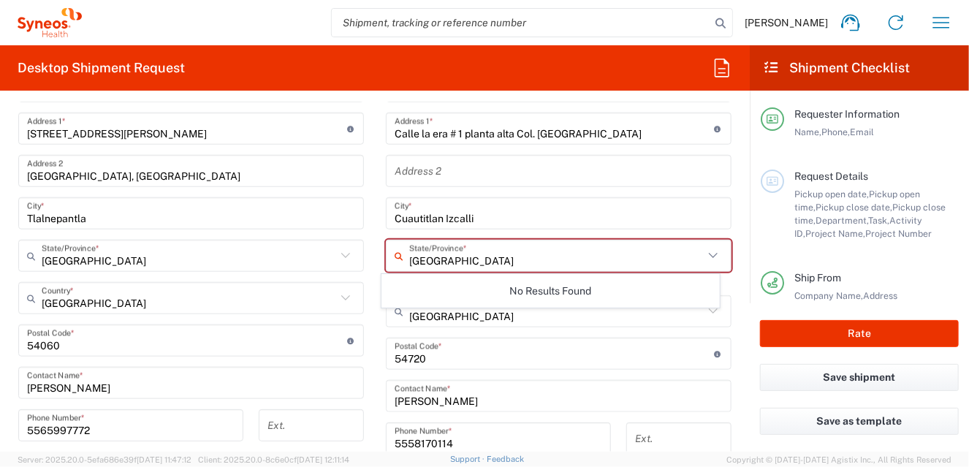
click at [488, 258] on input "[GEOGRAPHIC_DATA]" at bounding box center [556, 256] width 294 height 26
type input "[GEOGRAPHIC_DATA]"
click at [734, 313] on form "Requester Information [PERSON_NAME] Name * [PHONE_NUMBER] Phone * [PERSON_NAME]…" at bounding box center [375, 276] width 750 height 349
click at [731, 324] on main "Location [PERSON_NAME] LLC-[GEOGRAPHIC_DATA] [GEOGRAPHIC_DATA] [GEOGRAPHIC_DATA…" at bounding box center [558, 341] width 367 height 627
click at [448, 251] on input "text" at bounding box center [556, 256] width 294 height 26
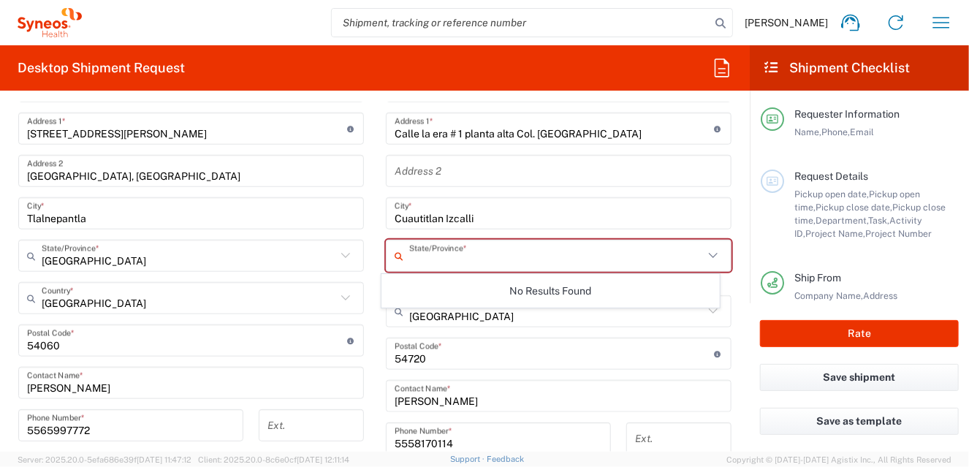
type input "[GEOGRAPHIC_DATA]"
click at [375, 279] on main "Location [PERSON_NAME] LLC-[GEOGRAPHIC_DATA] [GEOGRAPHIC_DATA] [GEOGRAPHIC_DATA…" at bounding box center [558, 341] width 367 height 627
drag, startPoint x: 699, startPoint y: 251, endPoint x: 568, endPoint y: 248, distance: 131.5
click at [704, 251] on icon at bounding box center [713, 255] width 19 height 19
click at [409, 254] on input "text" at bounding box center [556, 256] width 294 height 26
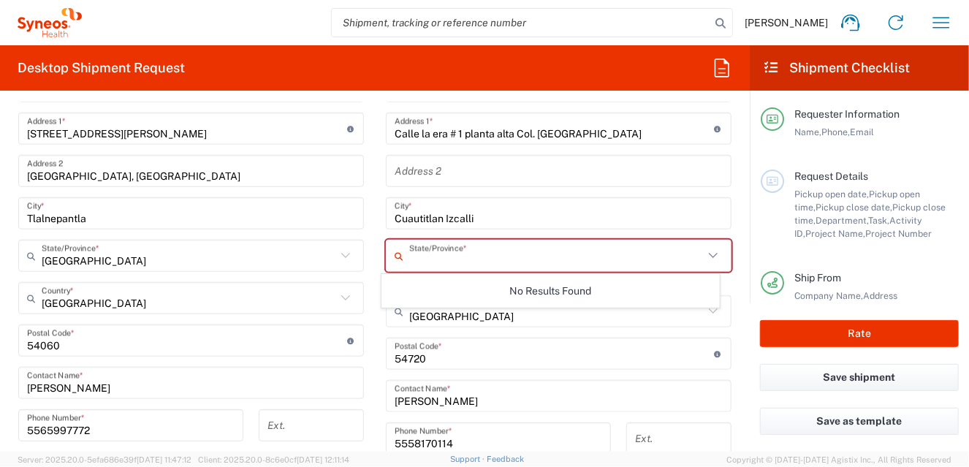
type input "[GEOGRAPHIC_DATA]"
click at [375, 286] on main "Location [PERSON_NAME] LLC-[GEOGRAPHIC_DATA] [GEOGRAPHIC_DATA] [GEOGRAPHIC_DATA…" at bounding box center [558, 341] width 367 height 627
drag, startPoint x: 475, startPoint y: 251, endPoint x: 511, endPoint y: 259, distance: 37.3
click at [475, 251] on input "text" at bounding box center [556, 256] width 294 height 26
type input "[GEOGRAPHIC_DATA]"
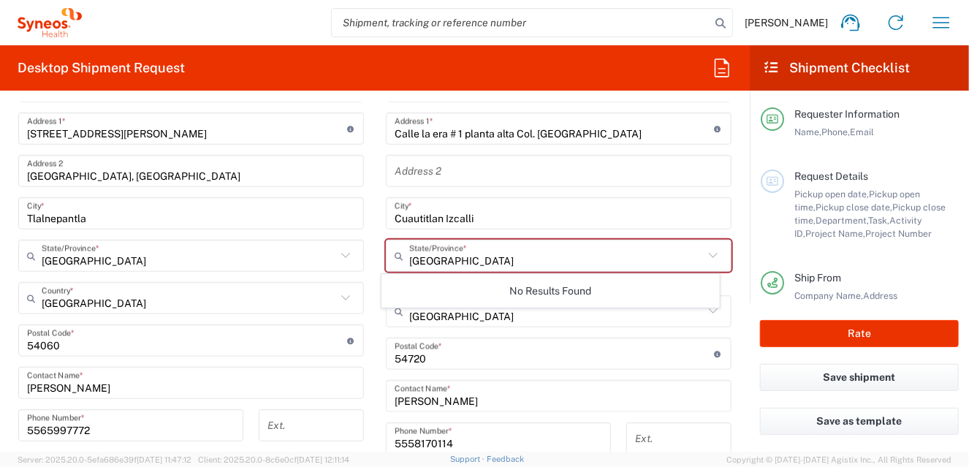
click at [361, 264] on main "Location [PERSON_NAME] LLC-[GEOGRAPHIC_DATA] [GEOGRAPHIC_DATA] [GEOGRAPHIC_DATA…" at bounding box center [190, 356] width 367 height 656
click at [489, 210] on input "Cuautitlan Izcalli" at bounding box center [559, 214] width 328 height 26
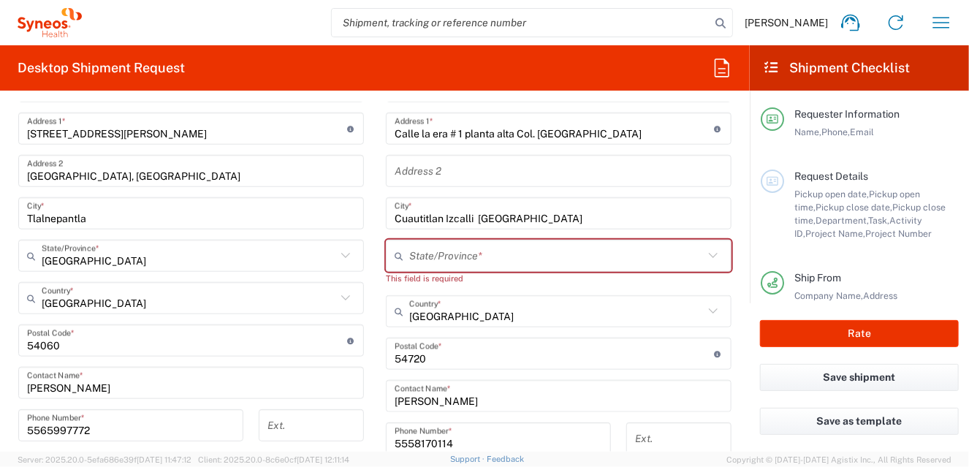
click at [538, 220] on input "Cuautitlan Izcalli [GEOGRAPHIC_DATA]" at bounding box center [559, 214] width 328 height 26
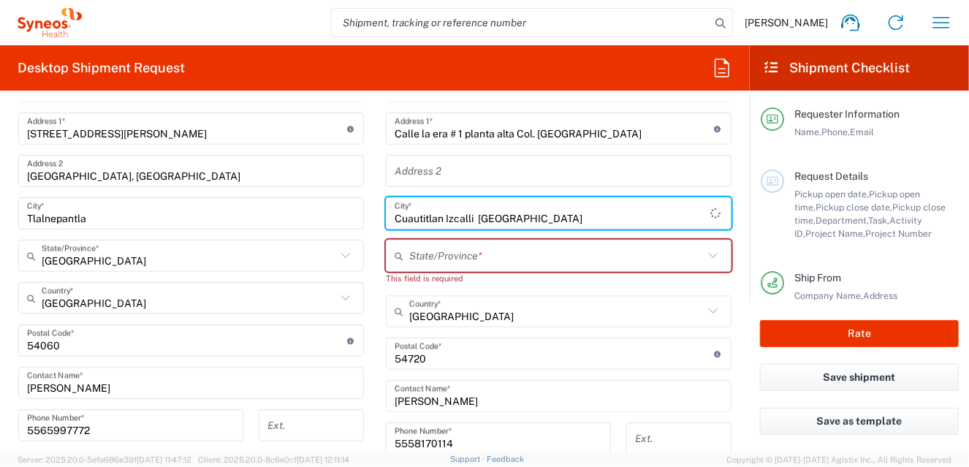
drag, startPoint x: 527, startPoint y: 216, endPoint x: 603, endPoint y: 218, distance: 76.0
click at [603, 218] on input "Cuautitlan Izcalli [GEOGRAPHIC_DATA]" at bounding box center [553, 214] width 316 height 26
type input "Cuautitlan Izcalli [GEOGRAPHIC_DATA]"
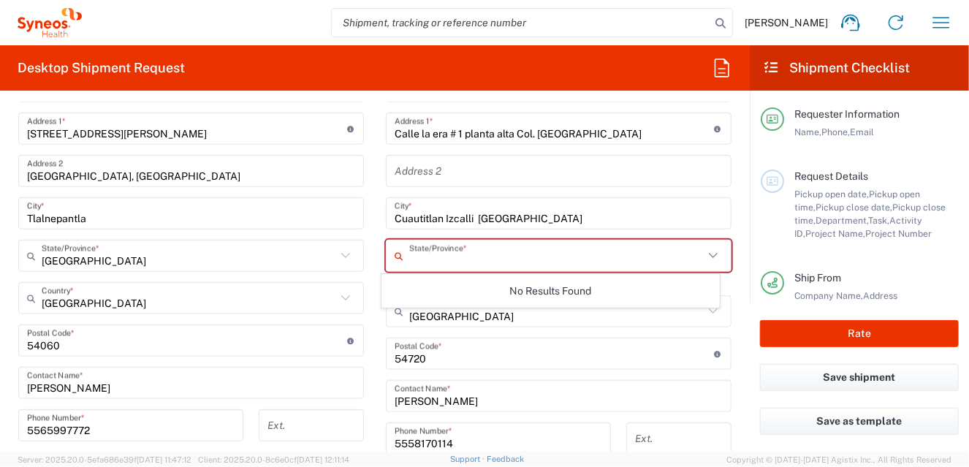
click at [573, 259] on input "text" at bounding box center [556, 256] width 294 height 26
type input "[GEOGRAPHIC_DATA]"
click at [704, 256] on icon at bounding box center [713, 255] width 19 height 19
click at [733, 270] on form "Requester Information [PERSON_NAME] Name * [PHONE_NUMBER] Phone * [PERSON_NAME]…" at bounding box center [375, 276] width 750 height 349
click at [600, 295] on div "Mexico Country *" at bounding box center [559, 311] width 346 height 32
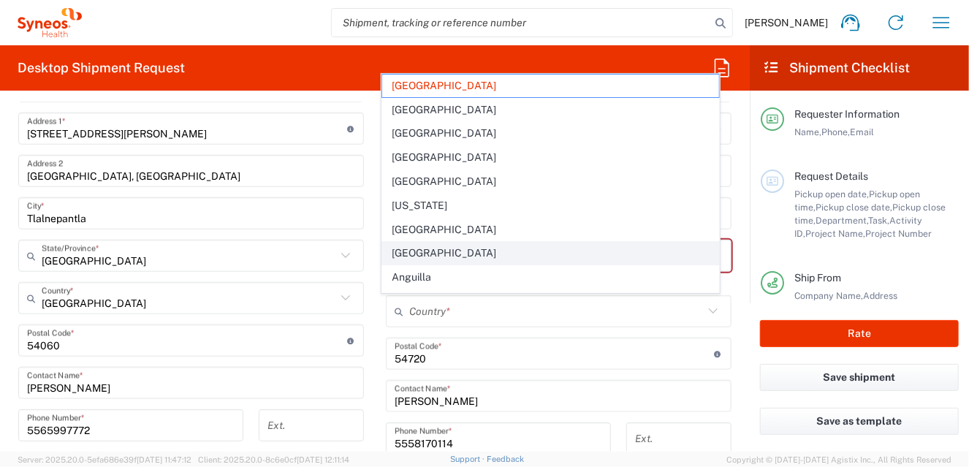
click at [554, 250] on span "[GEOGRAPHIC_DATA]" at bounding box center [551, 253] width 338 height 23
type input "[GEOGRAPHIC_DATA]"
type input "Sender/Shipper"
type input "Delivery Duty Paid"
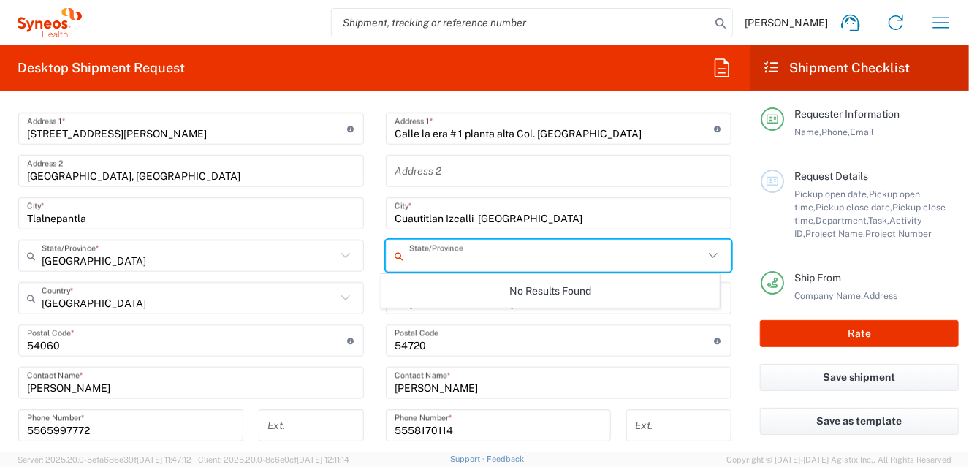
click at [581, 263] on input "text" at bounding box center [556, 256] width 294 height 26
type input "[GEOGRAPHIC_DATA]"
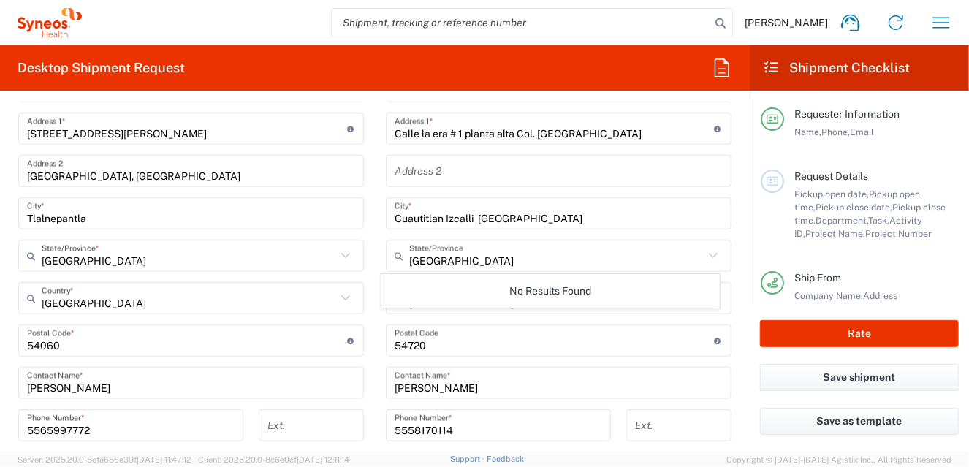
click at [375, 254] on main "Location [PERSON_NAME] LLC-[GEOGRAPHIC_DATA] [GEOGRAPHIC_DATA] [GEOGRAPHIC_DATA…" at bounding box center [558, 335] width 367 height 614
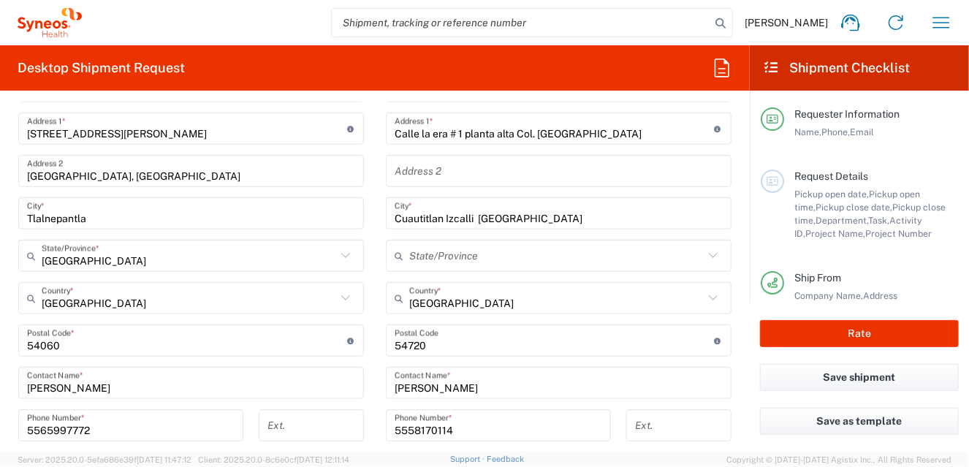
click at [478, 291] on input "[GEOGRAPHIC_DATA]" at bounding box center [556, 299] width 294 height 26
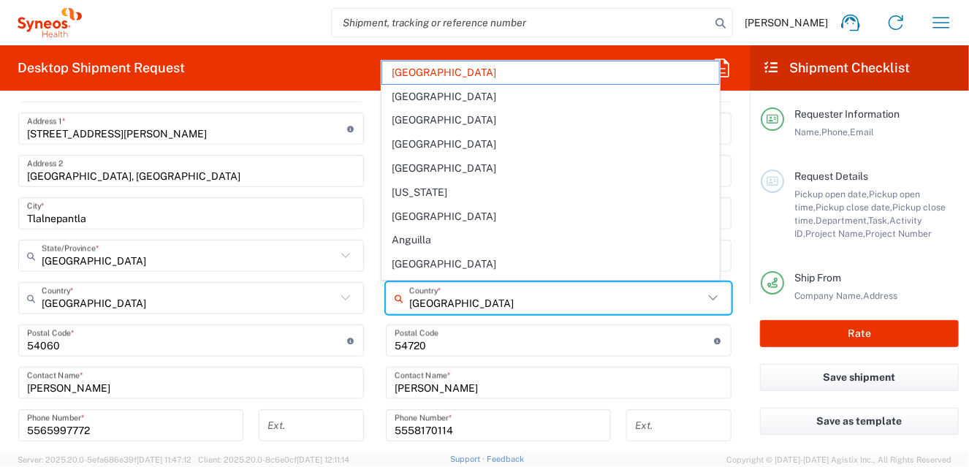
click at [386, 293] on div "Angola Country *" at bounding box center [559, 298] width 346 height 32
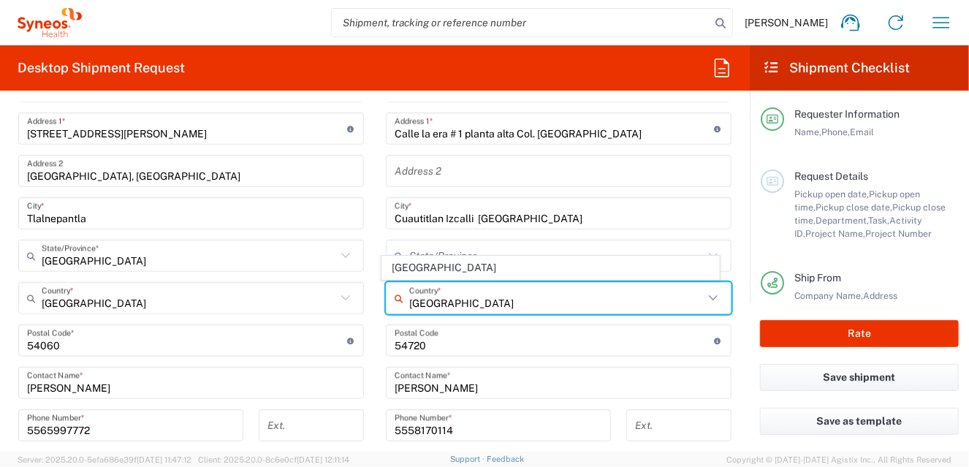
type input "[GEOGRAPHIC_DATA]"
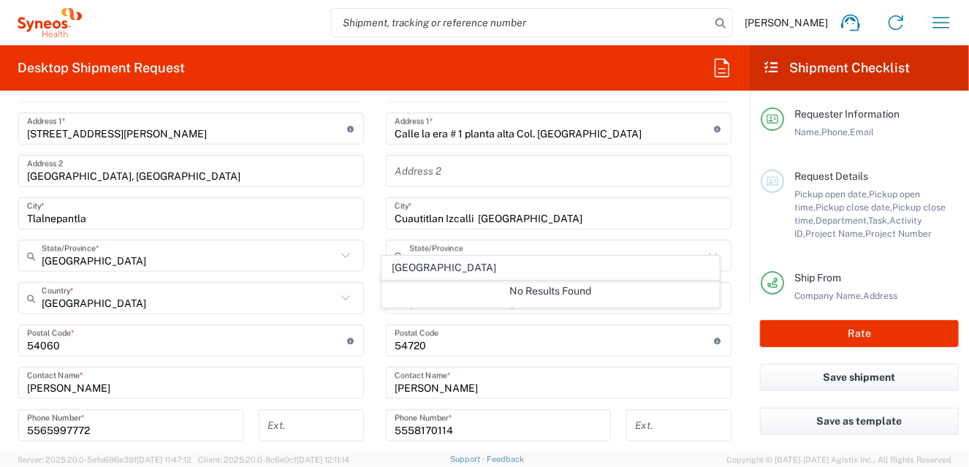
click at [735, 314] on form "Requester Information [PERSON_NAME] Name * [PHONE_NUMBER] Phone * [PERSON_NAME]…" at bounding box center [375, 276] width 750 height 349
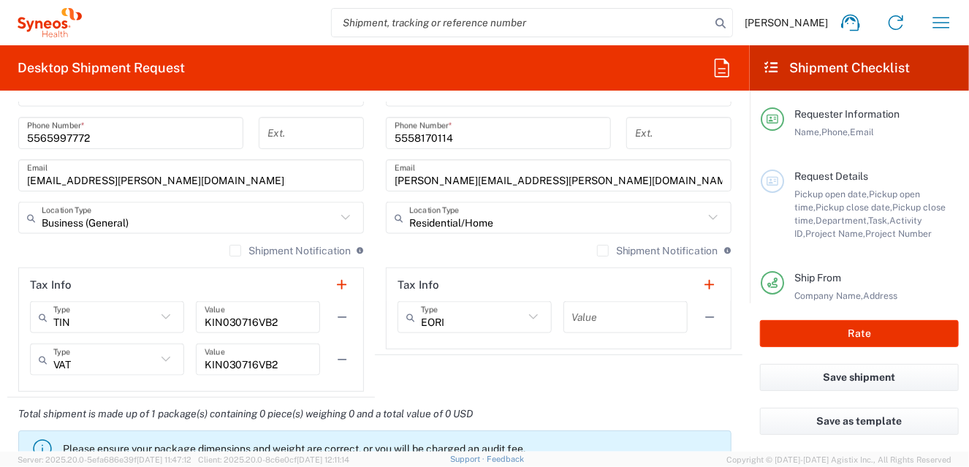
scroll to position [1002, 0]
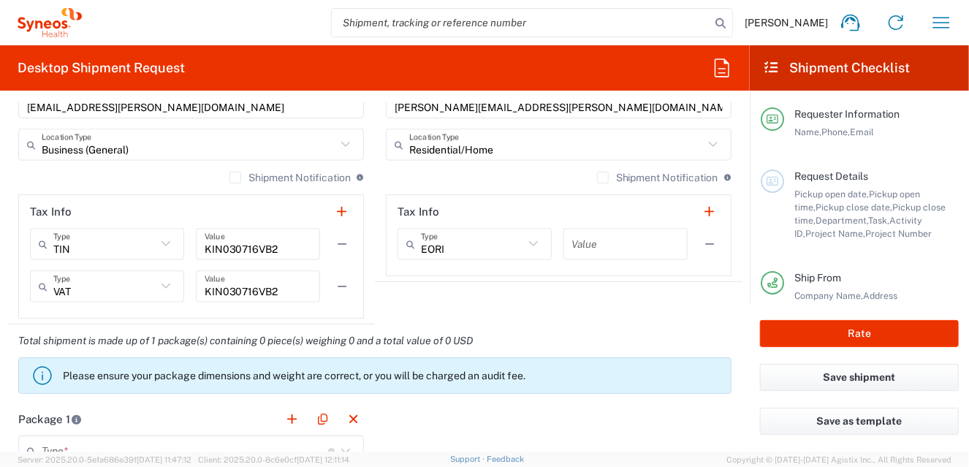
click at [528, 246] on icon at bounding box center [533, 244] width 19 height 19
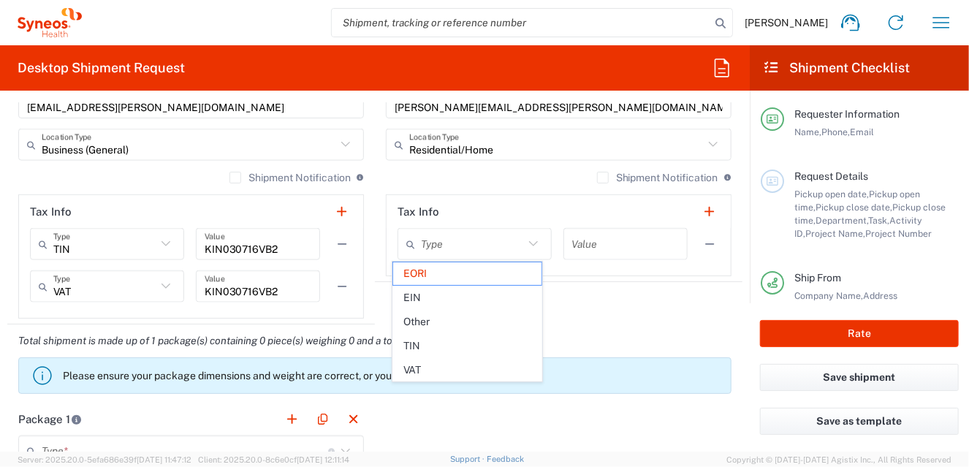
click at [524, 241] on icon at bounding box center [533, 244] width 19 height 19
click at [605, 324] on div "Total shipment is made up of 1 package(s) containing 0 piece(s) weighing 0 and …" at bounding box center [375, 363] width 750 height 78
type input "EORI"
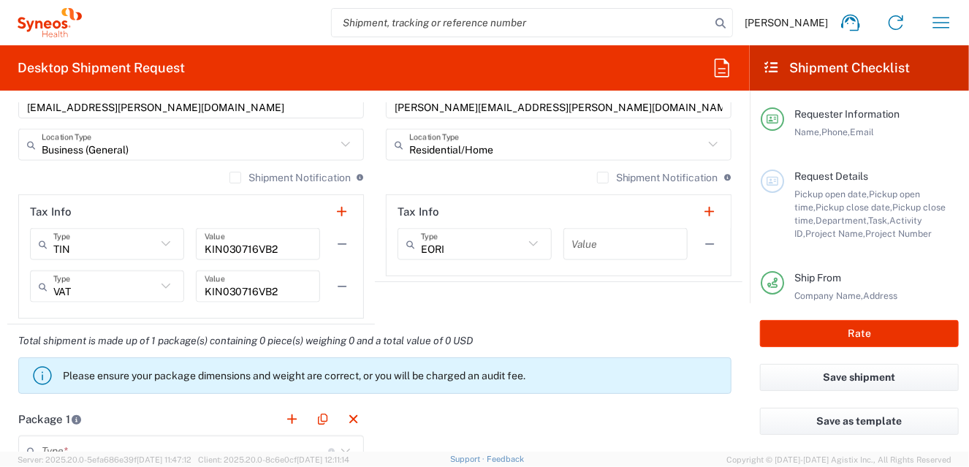
click at [525, 244] on icon at bounding box center [533, 244] width 19 height 19
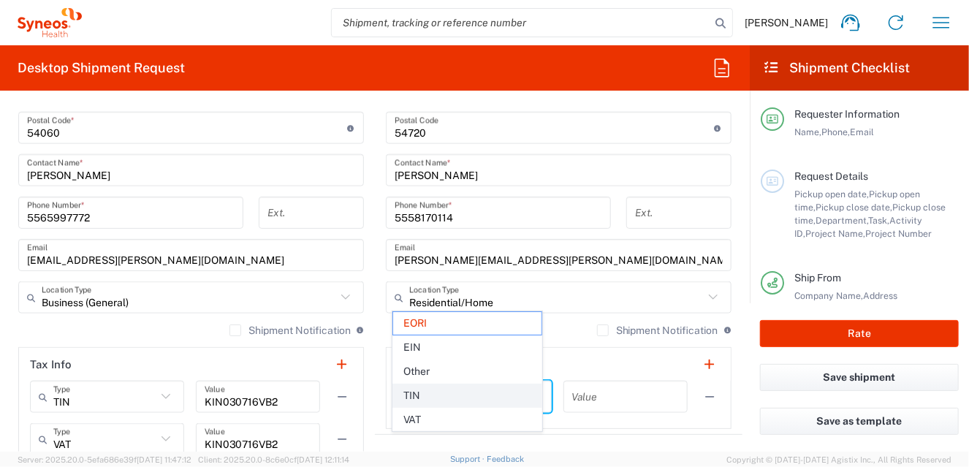
scroll to position [856, 0]
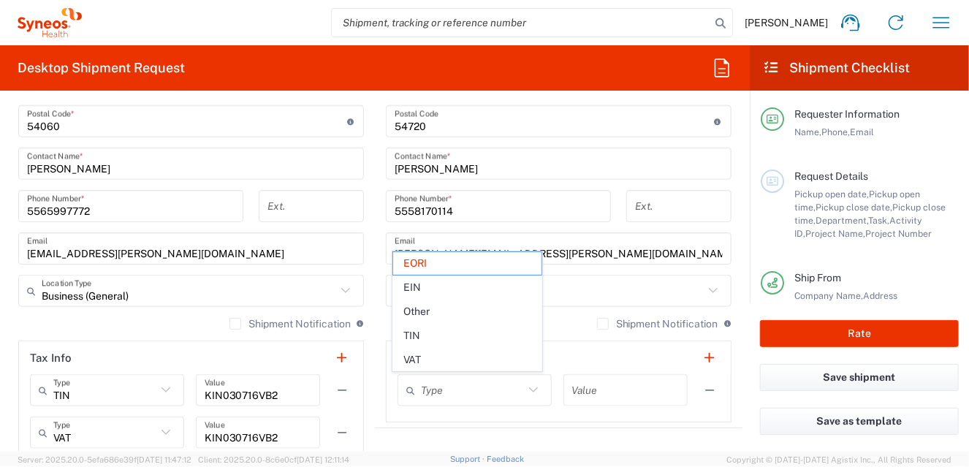
click at [724, 391] on main "Location [PERSON_NAME] LLC-[GEOGRAPHIC_DATA] [GEOGRAPHIC_DATA] [GEOGRAPHIC_DATA…" at bounding box center [558, 116] width 367 height 614
type input "EORI"
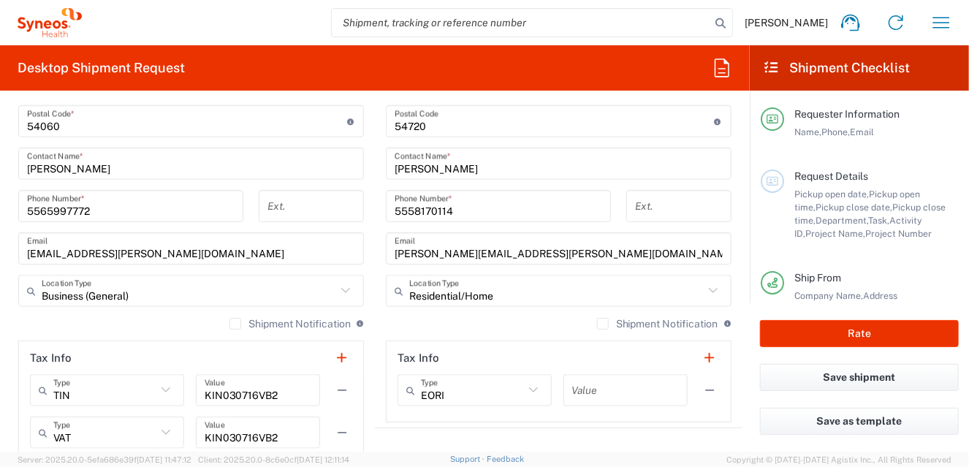
click at [725, 391] on main "Location [PERSON_NAME] LLC-[GEOGRAPHIC_DATA] [GEOGRAPHIC_DATA] [GEOGRAPHIC_DATA…" at bounding box center [558, 116] width 367 height 614
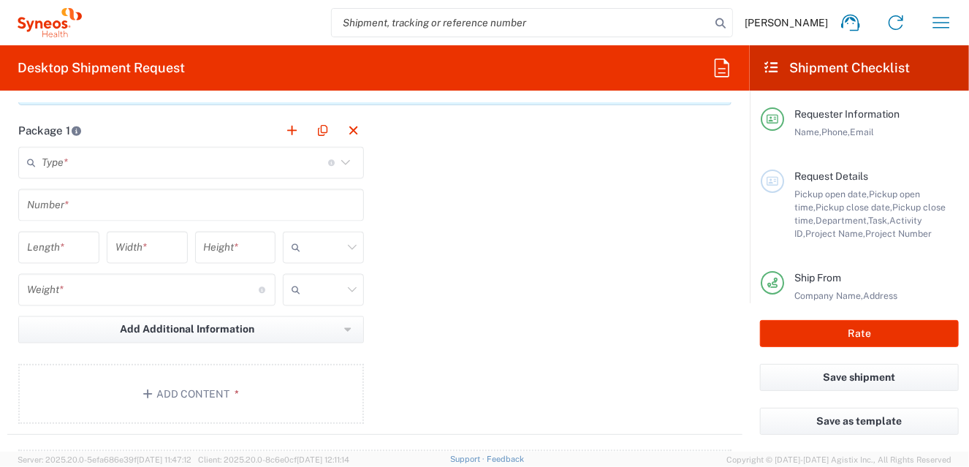
scroll to position [1295, 0]
click at [339, 158] on icon at bounding box center [345, 159] width 19 height 19
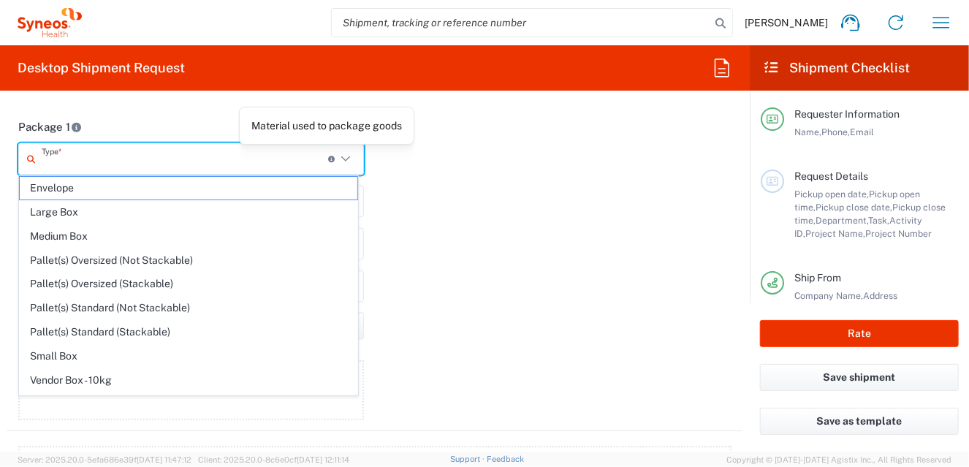
click at [223, 147] on input "text" at bounding box center [185, 160] width 286 height 26
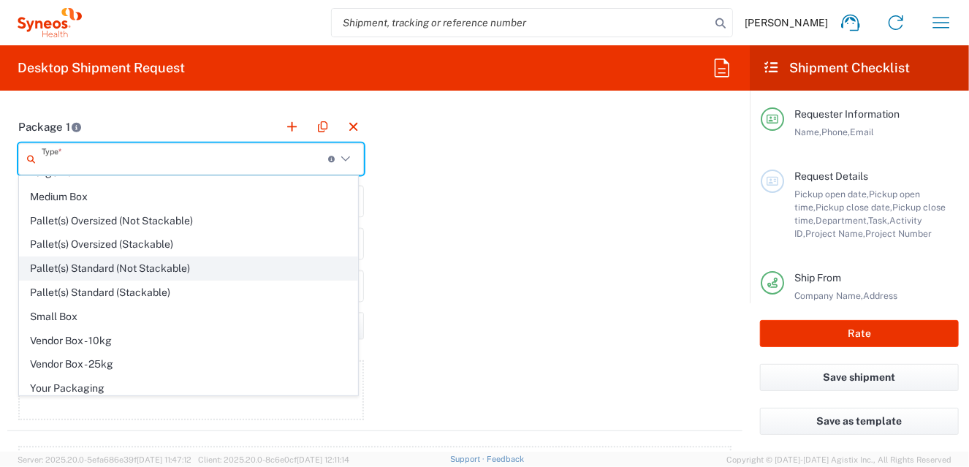
scroll to position [0, 0]
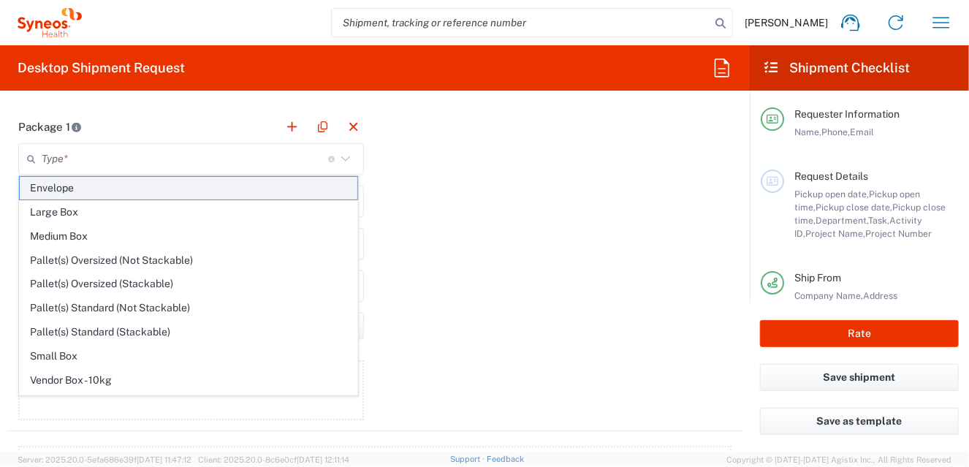
click at [44, 184] on span "Envelope" at bounding box center [189, 188] width 338 height 23
type input "Envelope"
type input "1"
type input "9.5"
type input "12.5"
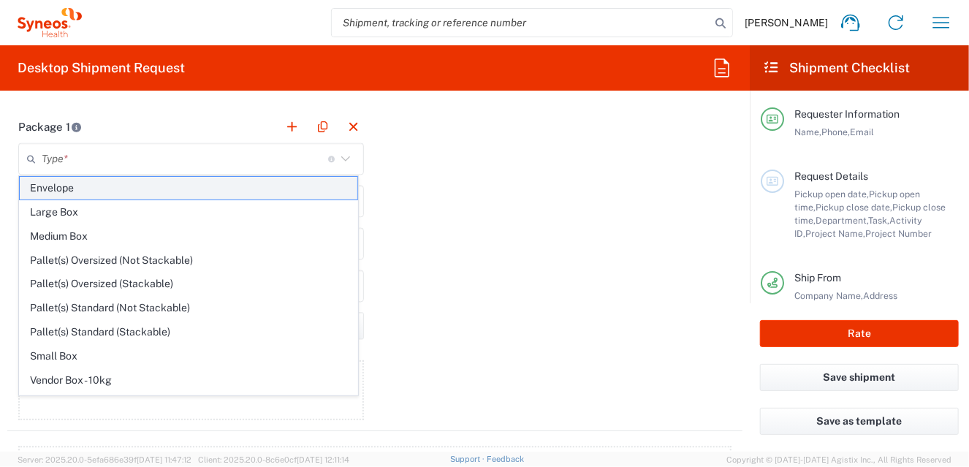
type input "0.25"
type input "in"
type input "0.45"
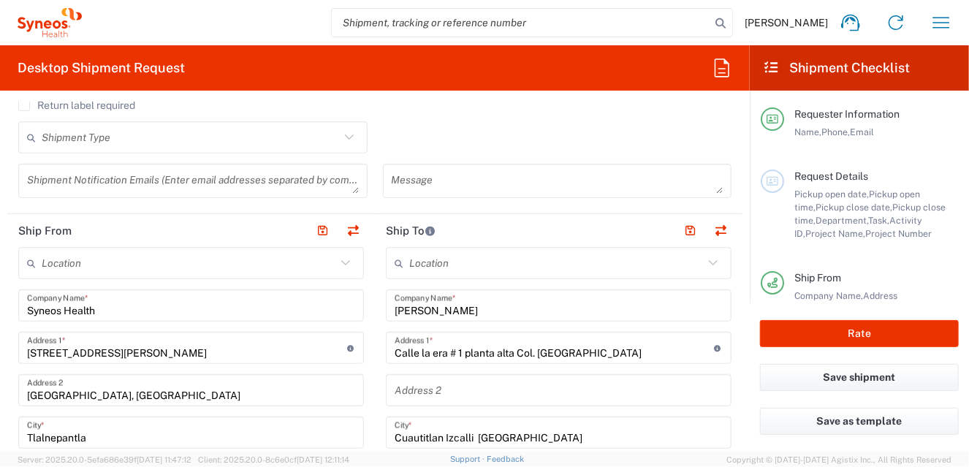
scroll to position [637, 0]
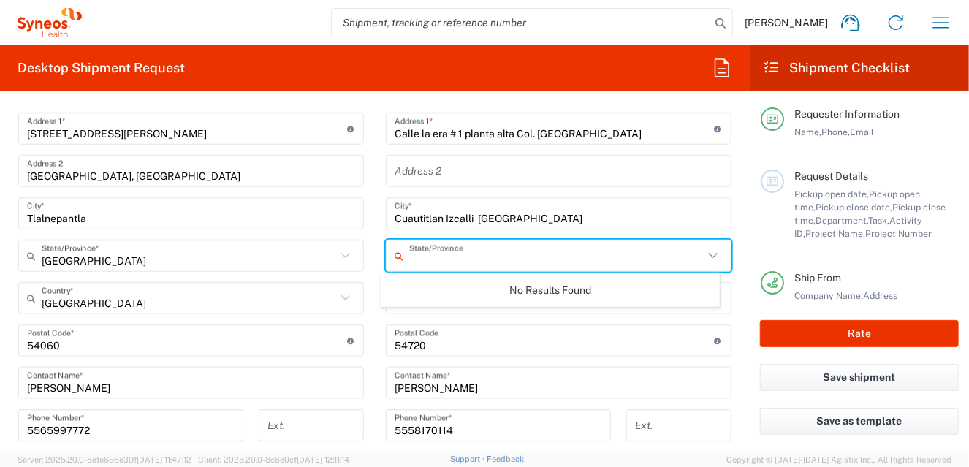
click at [425, 250] on input "text" at bounding box center [556, 256] width 294 height 26
type input "[GEOGRAPHIC_DATA]"
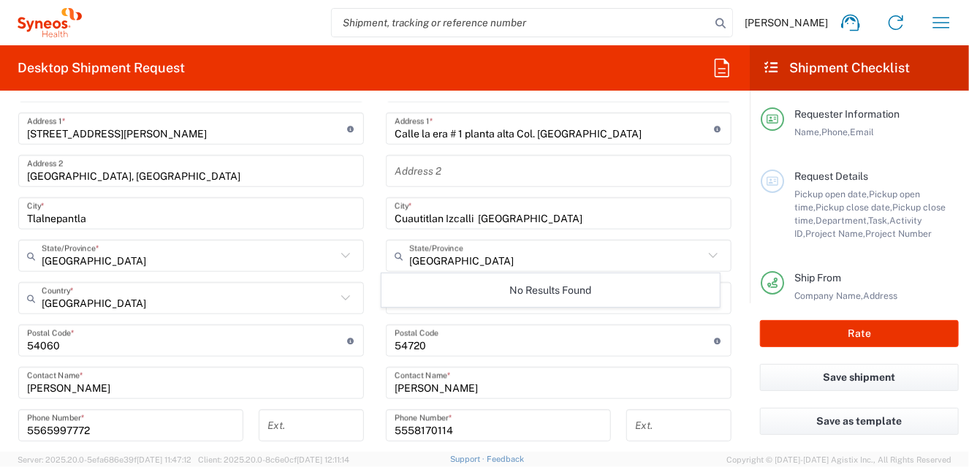
click at [727, 313] on main "Location [PERSON_NAME] LLC-[GEOGRAPHIC_DATA] [GEOGRAPHIC_DATA] [GEOGRAPHIC_DATA…" at bounding box center [558, 335] width 367 height 614
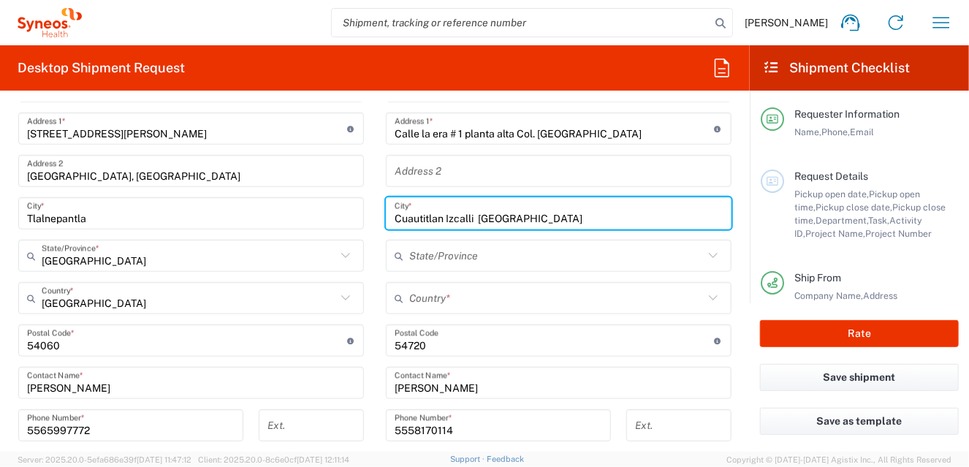
click at [579, 216] on input "Cuautitlan Izcalli [GEOGRAPHIC_DATA]" at bounding box center [559, 214] width 328 height 26
drag, startPoint x: 574, startPoint y: 213, endPoint x: 359, endPoint y: 210, distance: 214.8
click at [359, 210] on div "Ship From Location [PERSON_NAME] LLC-[GEOGRAPHIC_DATA] [GEOGRAPHIC_DATA] [GEOGR…" at bounding box center [374, 342] width 735 height 695
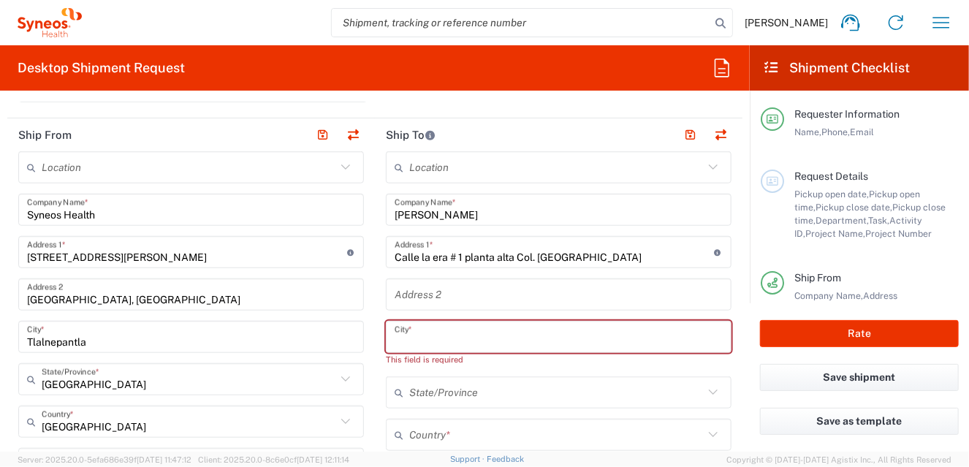
scroll to position [491, 0]
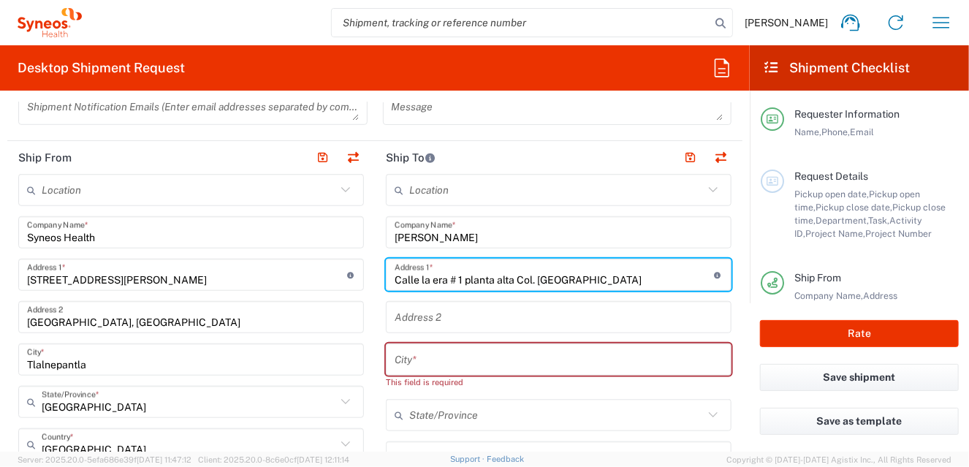
drag, startPoint x: 652, startPoint y: 281, endPoint x: 512, endPoint y: 281, distance: 140.3
click at [512, 281] on input "Calle la era # 1 planta alta Col. [GEOGRAPHIC_DATA]" at bounding box center [555, 275] width 320 height 26
type input "Calle la era # 1 planta alta"
click at [422, 311] on input "text" at bounding box center [559, 318] width 328 height 26
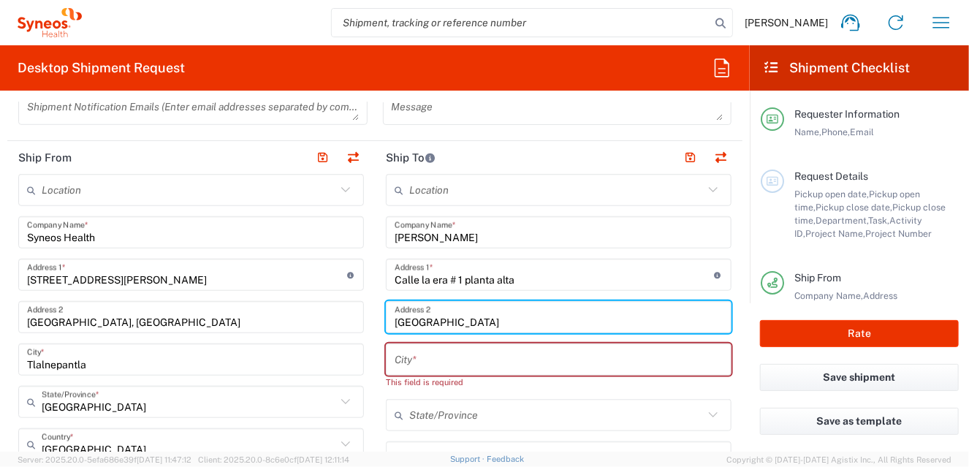
type input "[GEOGRAPHIC_DATA]"
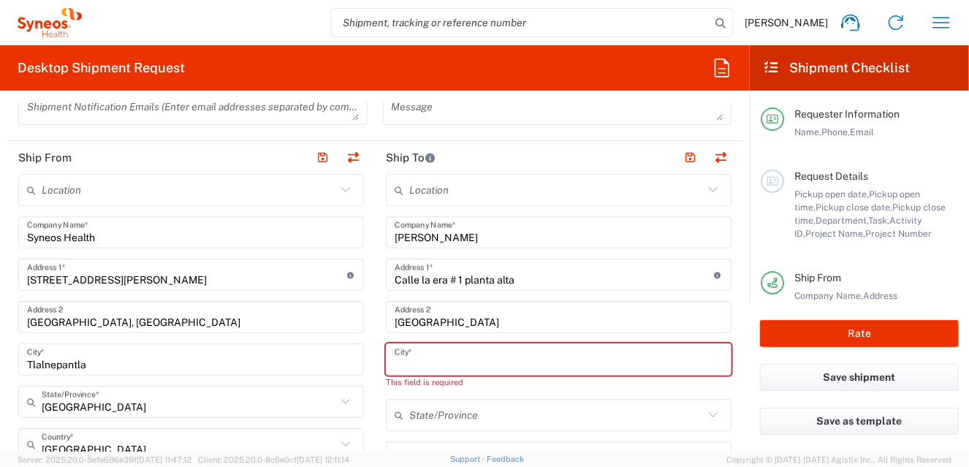
click at [411, 362] on input "text" at bounding box center [559, 360] width 328 height 26
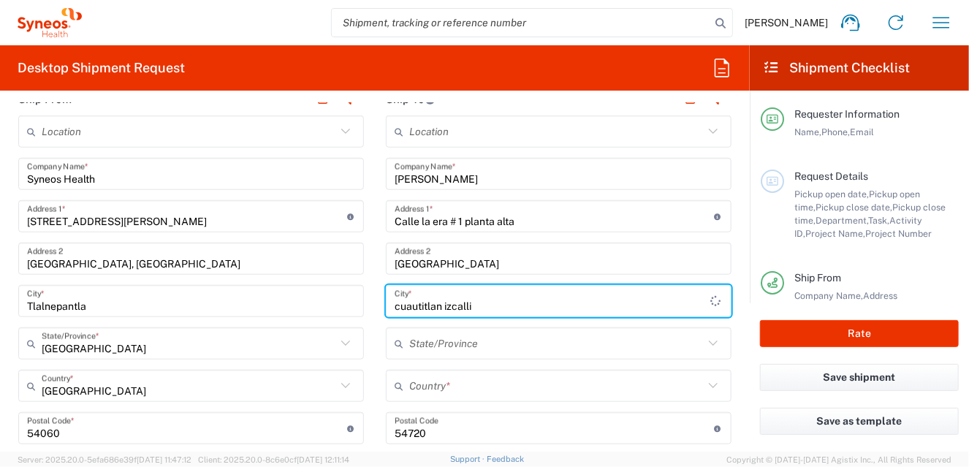
scroll to position [637, 0]
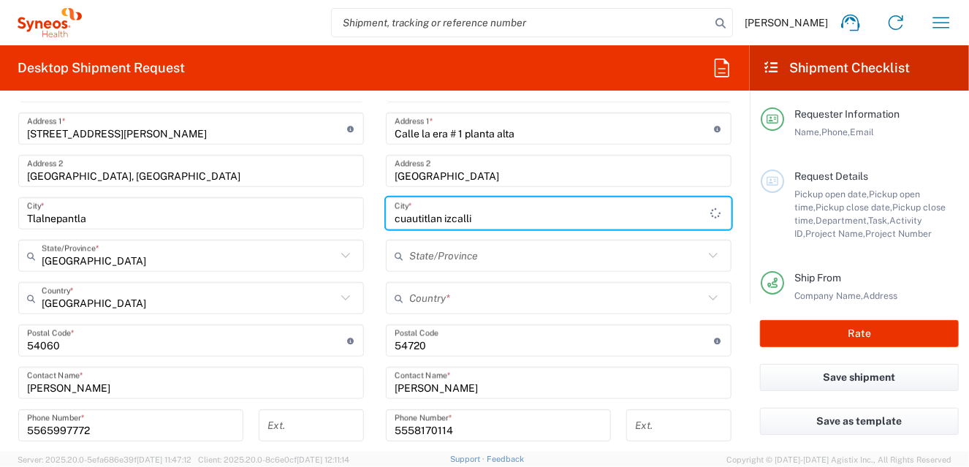
type input "cuautitlan izcalli"
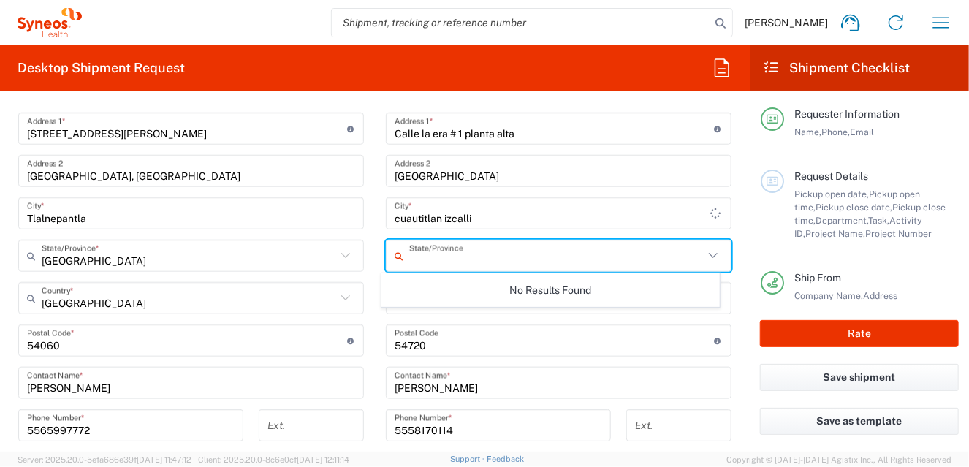
click at [430, 256] on input "text" at bounding box center [556, 256] width 294 height 26
type input "[GEOGRAPHIC_DATA]"
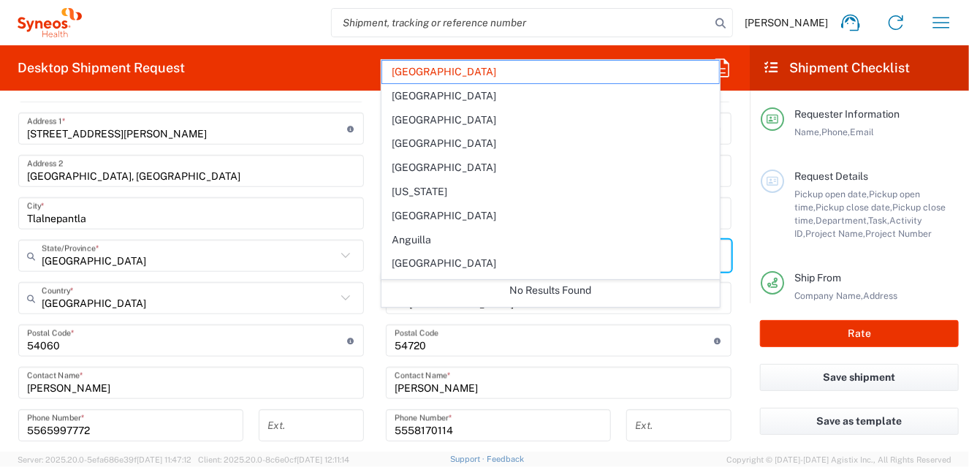
click at [734, 334] on form "Requester Information [PERSON_NAME] Name * [PHONE_NUMBER] Phone * [PERSON_NAME]…" at bounding box center [375, 276] width 750 height 349
type input "[GEOGRAPHIC_DATA]"
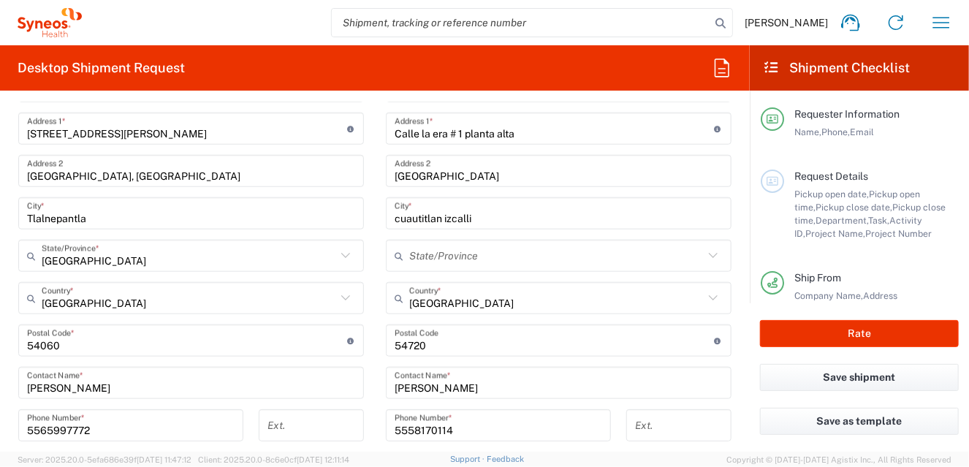
click at [734, 334] on form "Requester Information [PERSON_NAME] Name * [PHONE_NUMBER] Phone * [PERSON_NAME]…" at bounding box center [375, 276] width 750 height 349
click at [487, 225] on div "cuautitlan izcalli City *" at bounding box center [559, 213] width 346 height 32
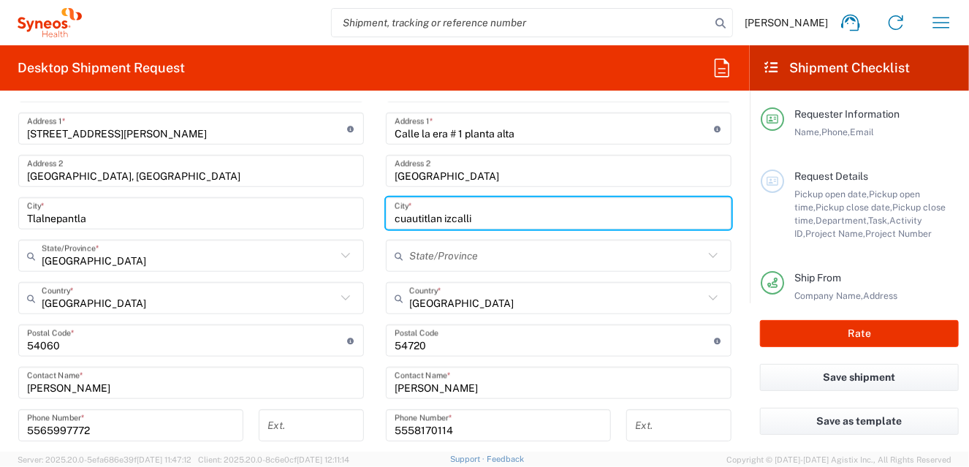
click at [481, 216] on input "cuautitlan izcalli" at bounding box center [559, 214] width 328 height 26
drag, startPoint x: 478, startPoint y: 215, endPoint x: 346, endPoint y: 218, distance: 132.3
click at [346, 218] on div "Ship From Location [PERSON_NAME] LLC-[GEOGRAPHIC_DATA] [GEOGRAPHIC_DATA] [GEOGR…" at bounding box center [374, 342] width 735 height 695
type input "Cuautitlan Izcalli"
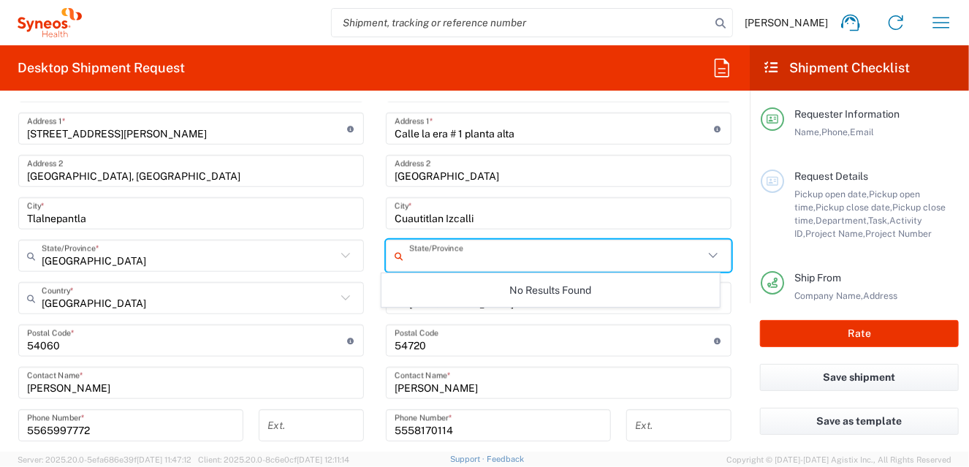
click at [435, 256] on input "text" at bounding box center [556, 256] width 294 height 26
click at [425, 263] on input "text" at bounding box center [556, 256] width 294 height 26
type input "[GEOGRAPHIC_DATA]"
click at [513, 256] on input "[GEOGRAPHIC_DATA]" at bounding box center [556, 256] width 294 height 26
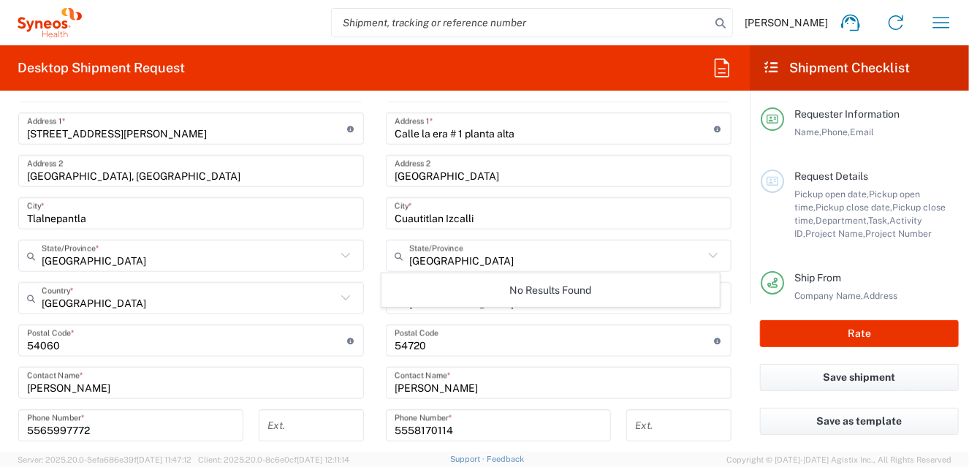
click at [704, 256] on icon at bounding box center [713, 255] width 19 height 19
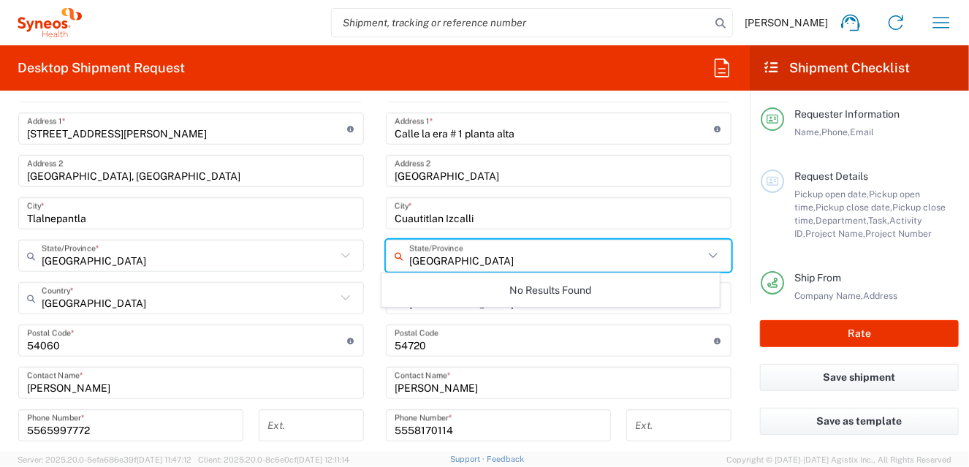
click at [375, 288] on main "Location [PERSON_NAME] LLC-[GEOGRAPHIC_DATA] [GEOGRAPHIC_DATA] [GEOGRAPHIC_DATA…" at bounding box center [558, 335] width 367 height 614
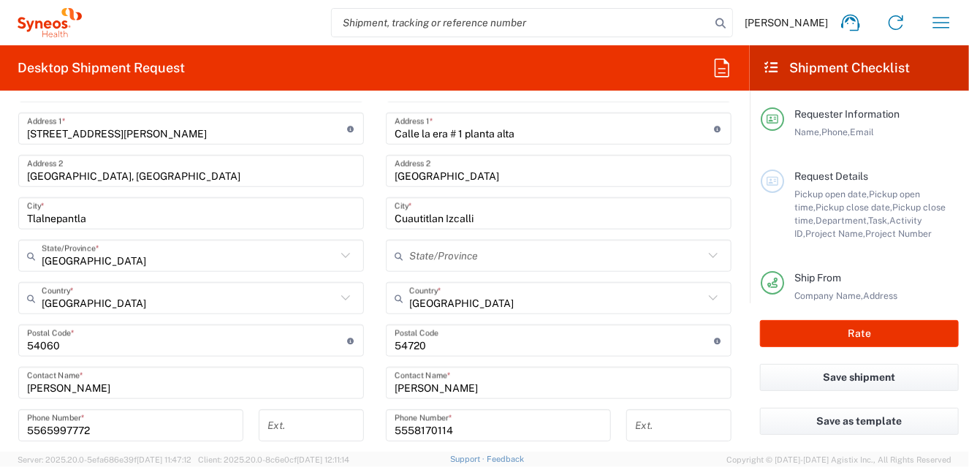
click at [487, 313] on div "Location [PERSON_NAME] LLC-[GEOGRAPHIC_DATA] [GEOGRAPHIC_DATA] [GEOGRAPHIC_DATA…" at bounding box center [559, 335] width 346 height 614
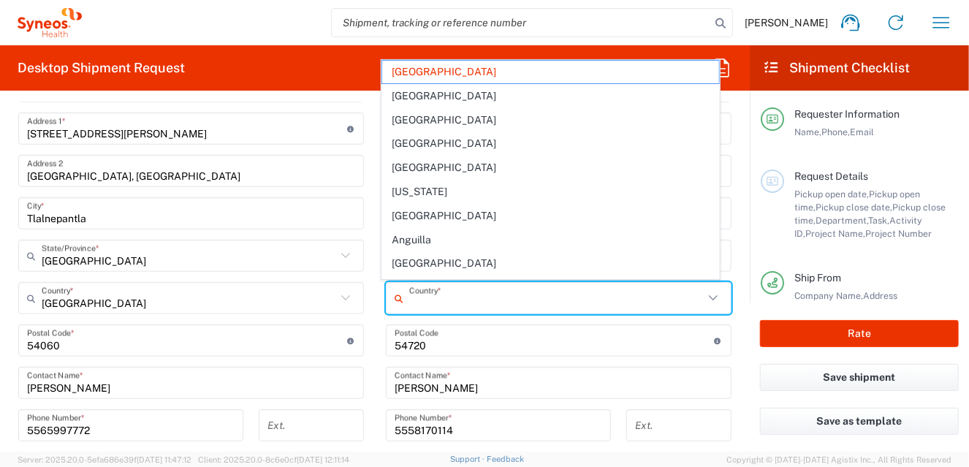
click at [488, 302] on input "text" at bounding box center [556, 299] width 294 height 26
type input "[GEOGRAPHIC_DATA]"
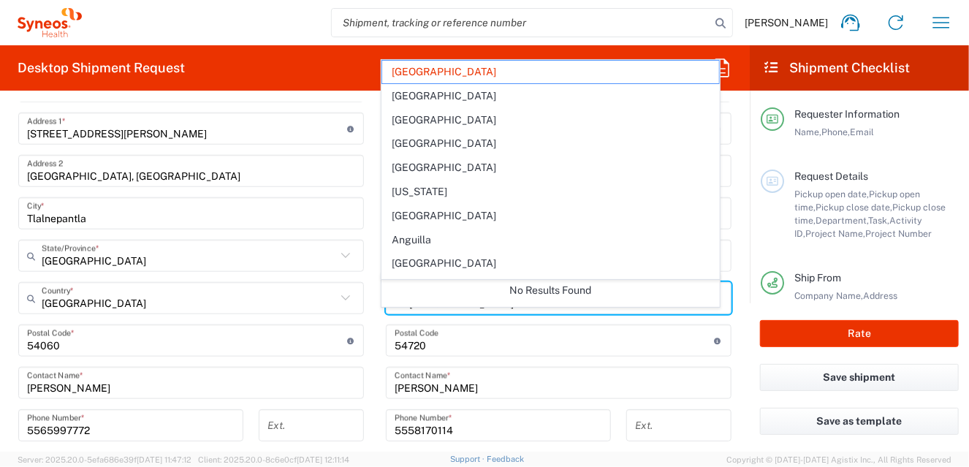
click at [367, 251] on main "Location [PERSON_NAME] LLC-[GEOGRAPHIC_DATA] [GEOGRAPHIC_DATA] [GEOGRAPHIC_DATA…" at bounding box center [190, 356] width 367 height 656
type input "[GEOGRAPHIC_DATA]"
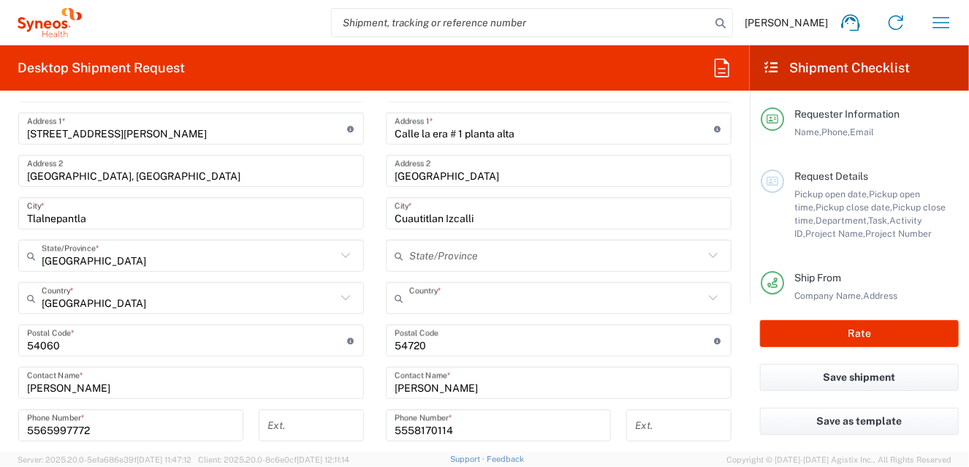
click at [427, 301] on input "text" at bounding box center [556, 299] width 294 height 26
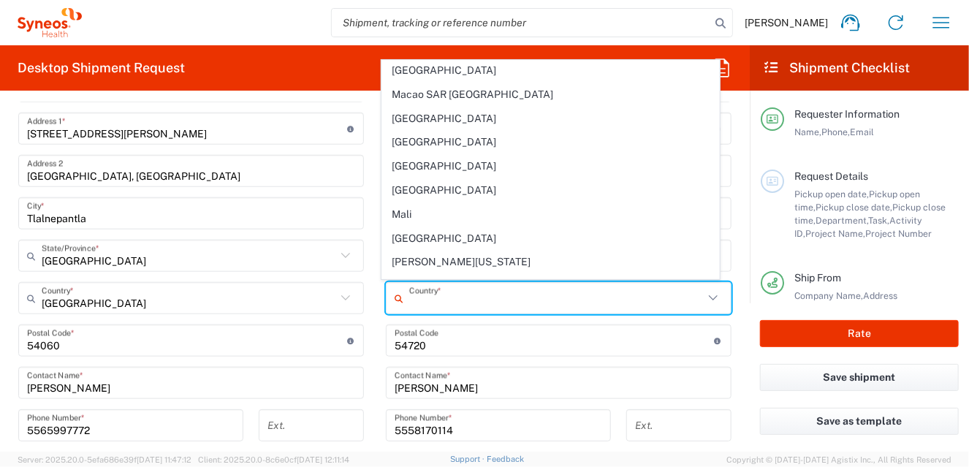
scroll to position [3142, 0]
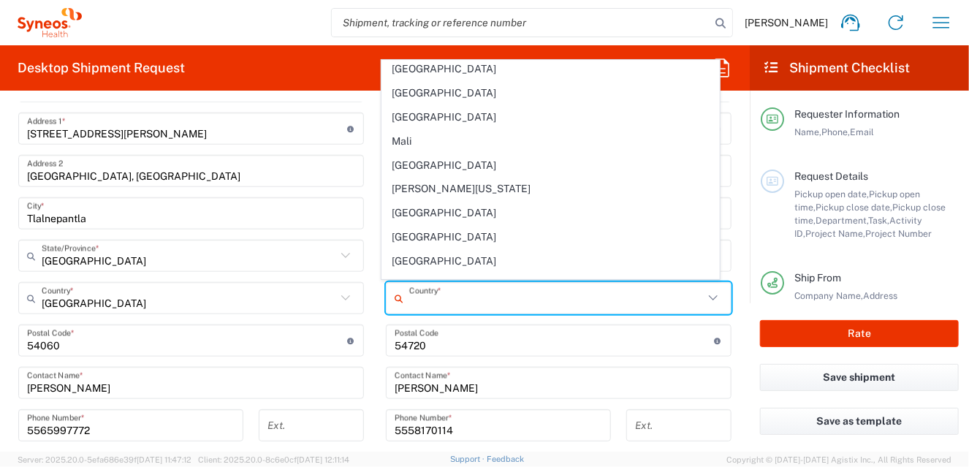
click at [536, 297] on span "[GEOGRAPHIC_DATA]" at bounding box center [551, 308] width 338 height 23
type input "[GEOGRAPHIC_DATA]"
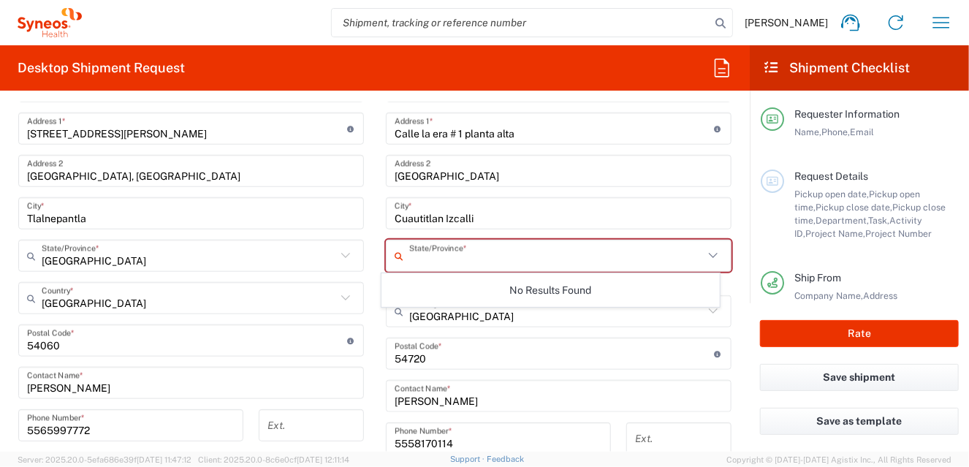
click at [487, 254] on input "text" at bounding box center [556, 256] width 294 height 26
click at [707, 253] on icon at bounding box center [713, 255] width 19 height 19
click at [705, 255] on icon at bounding box center [713, 255] width 19 height 19
click at [386, 248] on div "State/Province *" at bounding box center [559, 256] width 346 height 32
click at [395, 251] on icon at bounding box center [402, 255] width 15 height 23
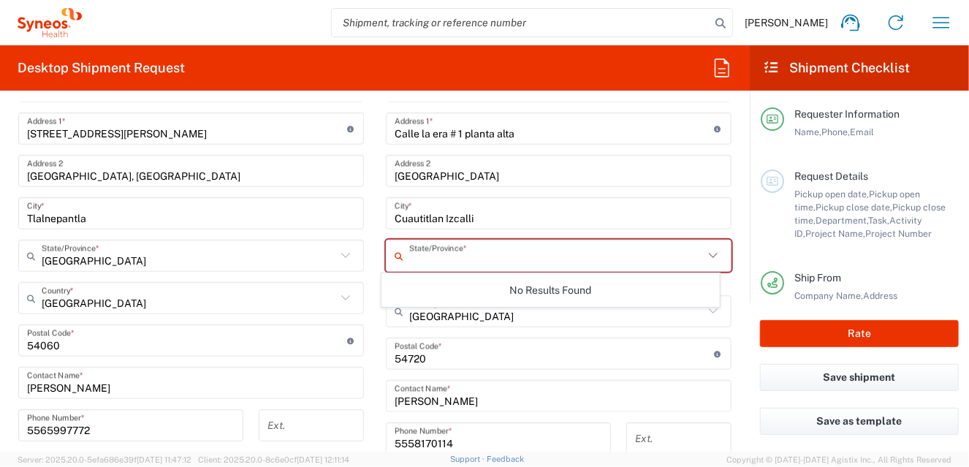
click at [416, 257] on input "text" at bounding box center [556, 256] width 294 height 26
drag, startPoint x: 414, startPoint y: 259, endPoint x: 404, endPoint y: 251, distance: 12.4
click at [409, 251] on input "mexico state" at bounding box center [556, 256] width 294 height 26
type input "[GEOGRAPHIC_DATA]"
click at [731, 202] on form "Requester Information [PERSON_NAME] Name * [PHONE_NUMBER] Phone * [PERSON_NAME]…" at bounding box center [375, 276] width 750 height 349
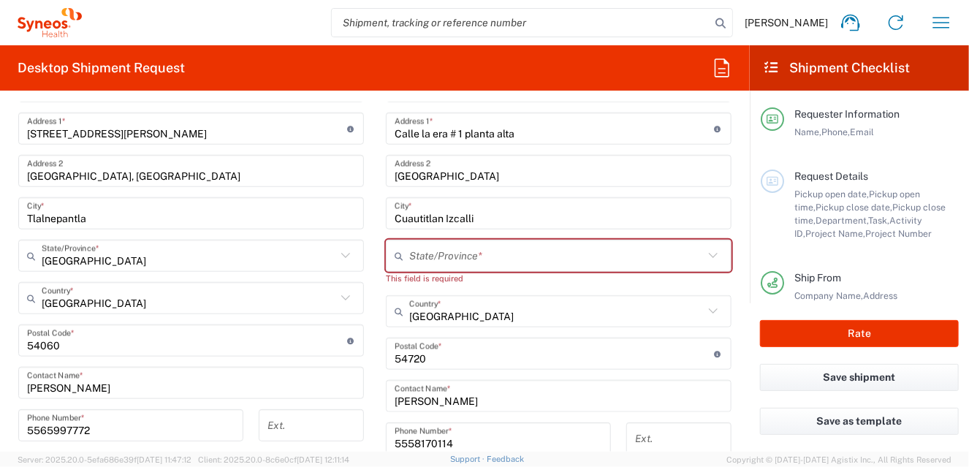
click at [704, 258] on icon at bounding box center [713, 255] width 19 height 19
click at [704, 255] on icon at bounding box center [713, 255] width 19 height 19
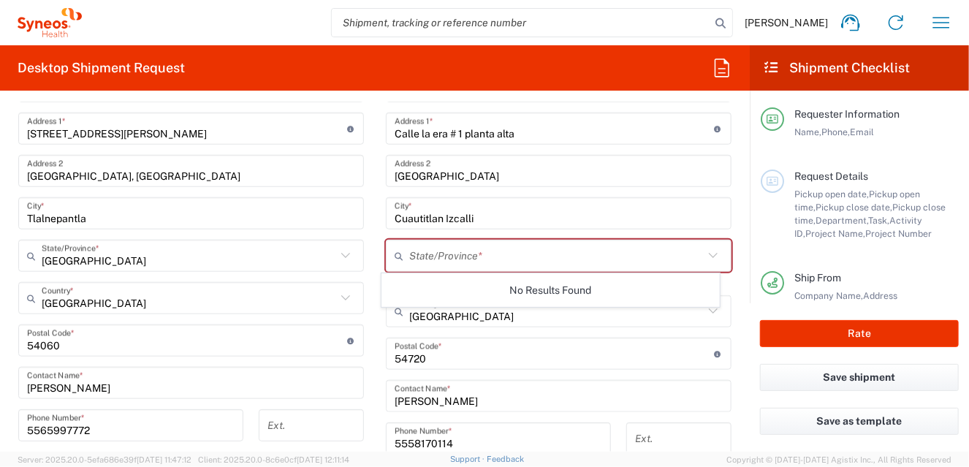
click at [704, 255] on icon at bounding box center [713, 255] width 19 height 19
click at [441, 252] on input "text" at bounding box center [556, 256] width 294 height 26
type input "[GEOGRAPHIC_DATA]"
click at [738, 313] on form "Requester Information [PERSON_NAME] Name * [PHONE_NUMBER] Phone * [PERSON_NAME]…" at bounding box center [375, 276] width 750 height 349
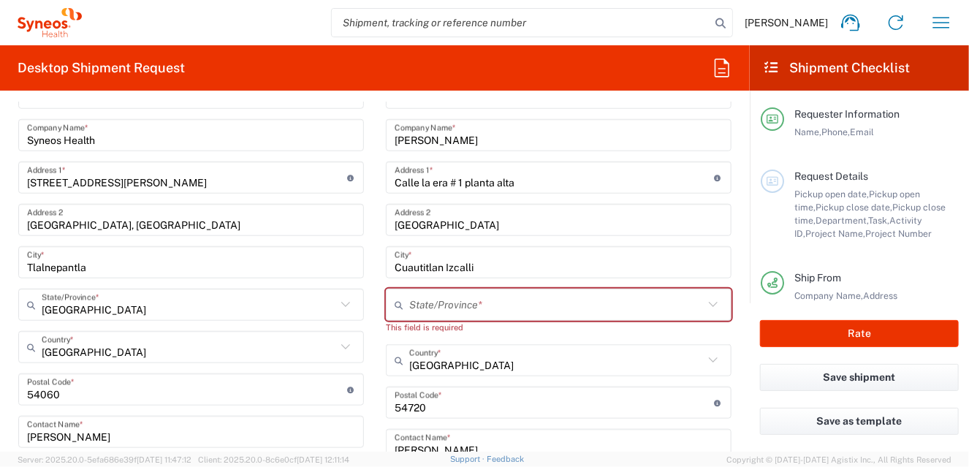
scroll to position [564, 0]
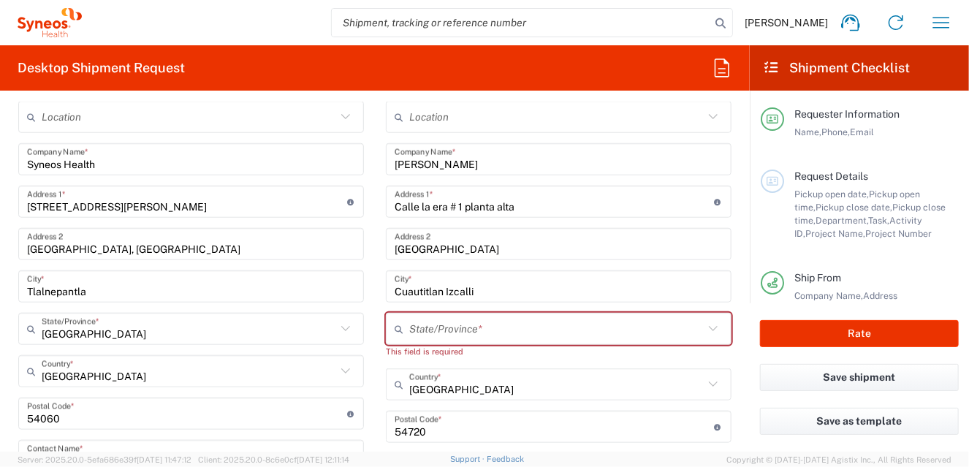
click at [561, 292] on input "Cuautitlan Izcalli" at bounding box center [559, 287] width 328 height 26
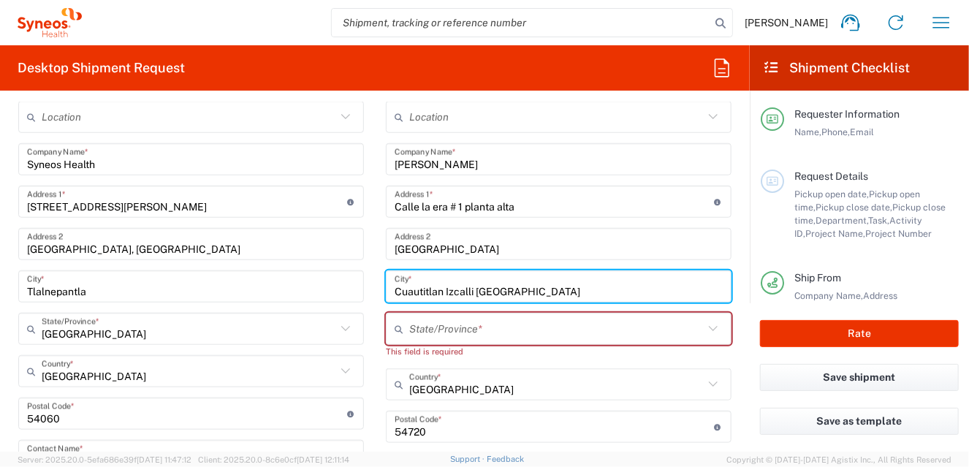
click at [468, 286] on input "Cuautitlan Izcalli [GEOGRAPHIC_DATA]" at bounding box center [559, 287] width 328 height 26
type input "Cuautitlan Izcalli, [GEOGRAPHIC_DATA]"
click at [563, 326] on input "text" at bounding box center [556, 329] width 294 height 26
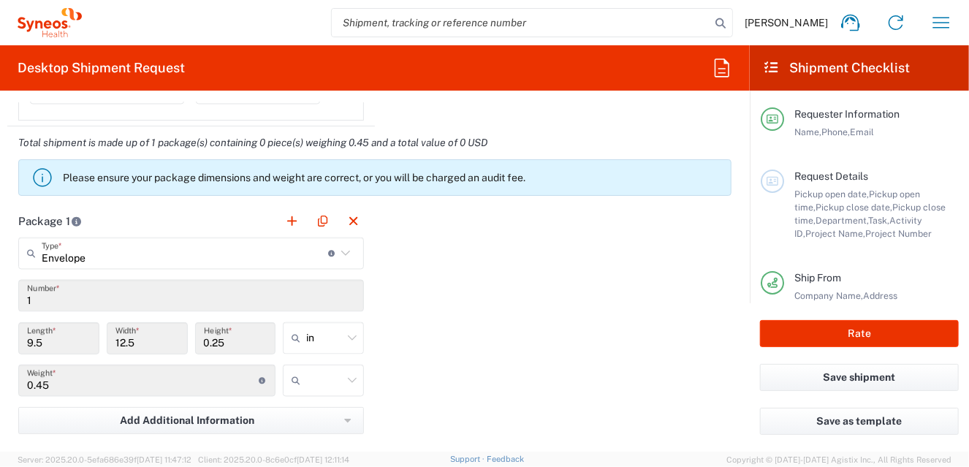
scroll to position [1222, 0]
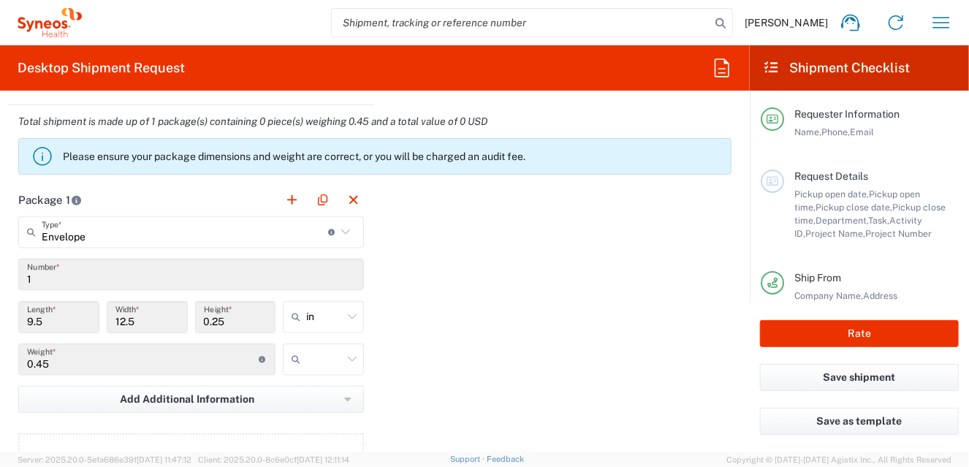
type input "[GEOGRAPHIC_DATA]"
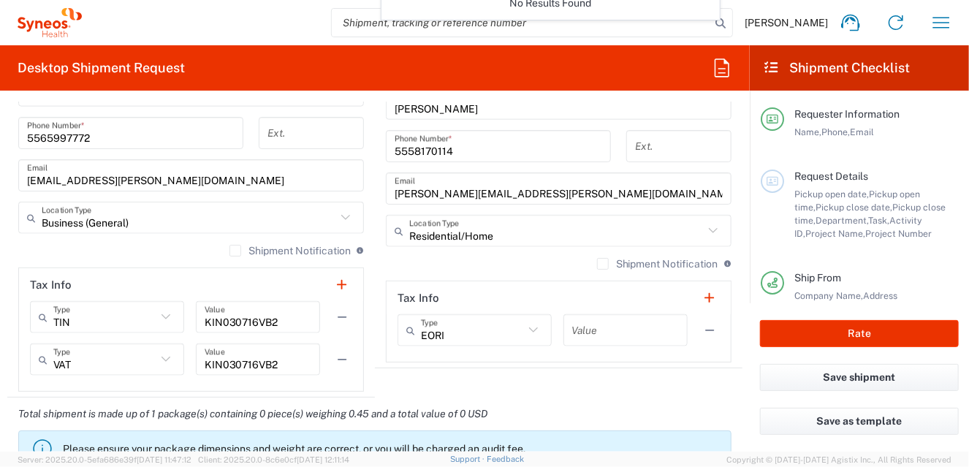
scroll to position [783, 0]
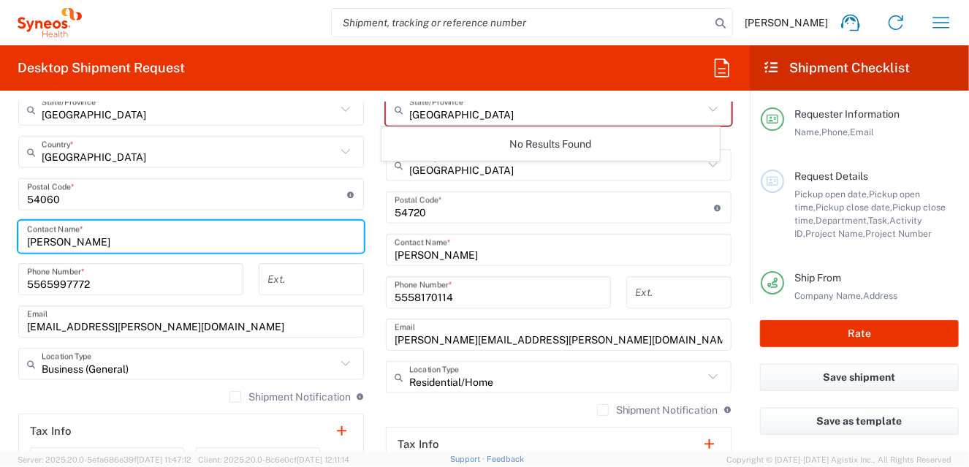
drag, startPoint x: 131, startPoint y: 240, endPoint x: -25, endPoint y: 240, distance: 155.6
click at [0, 240] on html "[PERSON_NAME] Home Shipment estimator Shipment tracking Desktop shipment reques…" at bounding box center [484, 233] width 969 height 467
type input "[PERSON_NAME]"
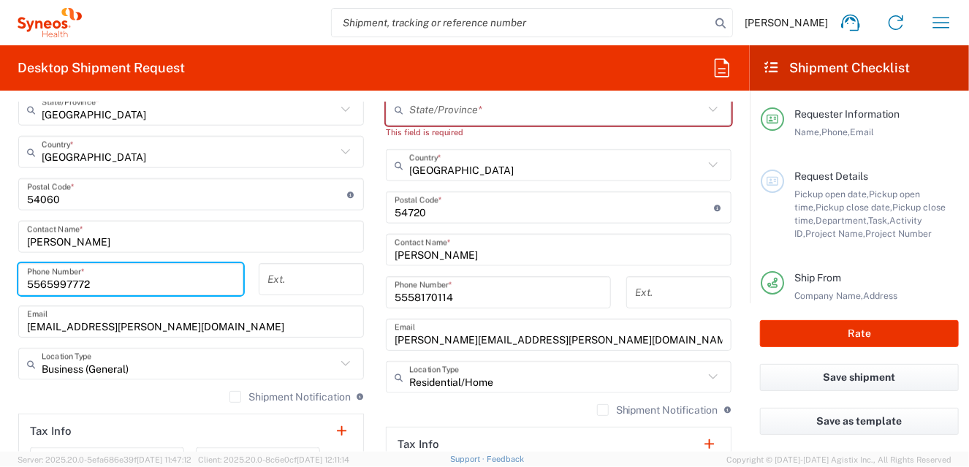
drag, startPoint x: 159, startPoint y: 288, endPoint x: -1, endPoint y: 275, distance: 161.3
click at [156, 288] on input "5565997772" at bounding box center [130, 280] width 207 height 26
click at [0, 275] on html "[PERSON_NAME] Home Shipment estimator Shipment tracking Desktop shipment reques…" at bounding box center [484, 233] width 969 height 467
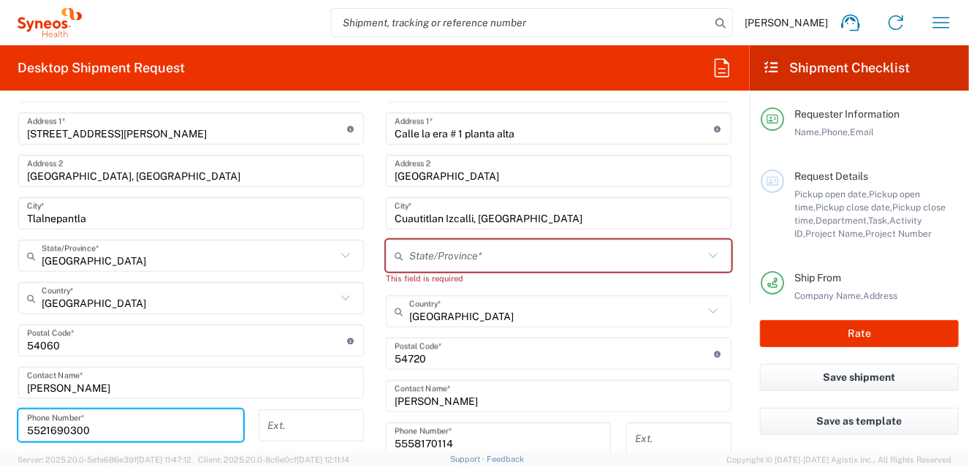
scroll to position [491, 0]
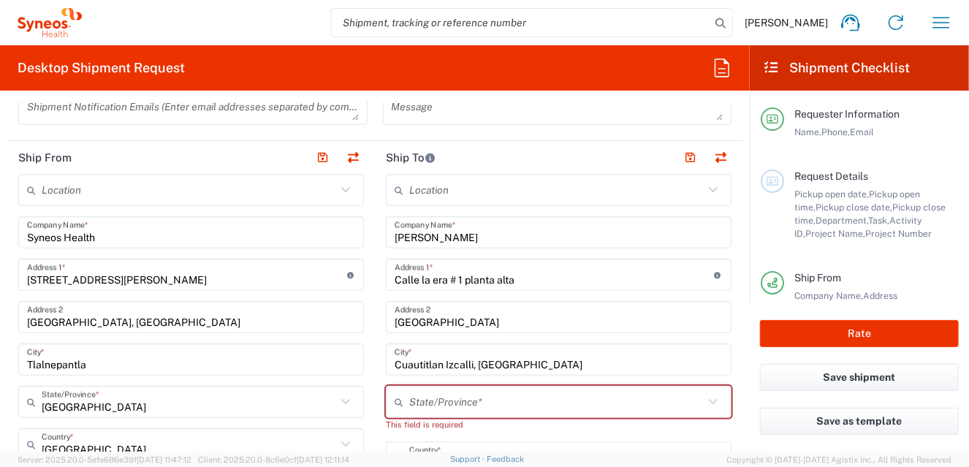
type input "5521690300"
click at [440, 400] on input "text" at bounding box center [556, 402] width 294 height 26
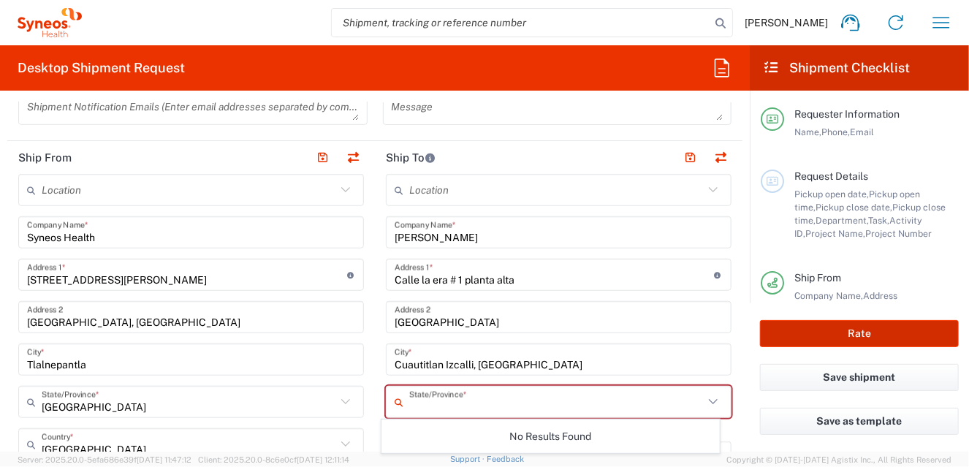
click at [844, 334] on button "Rate" at bounding box center [859, 333] width 199 height 27
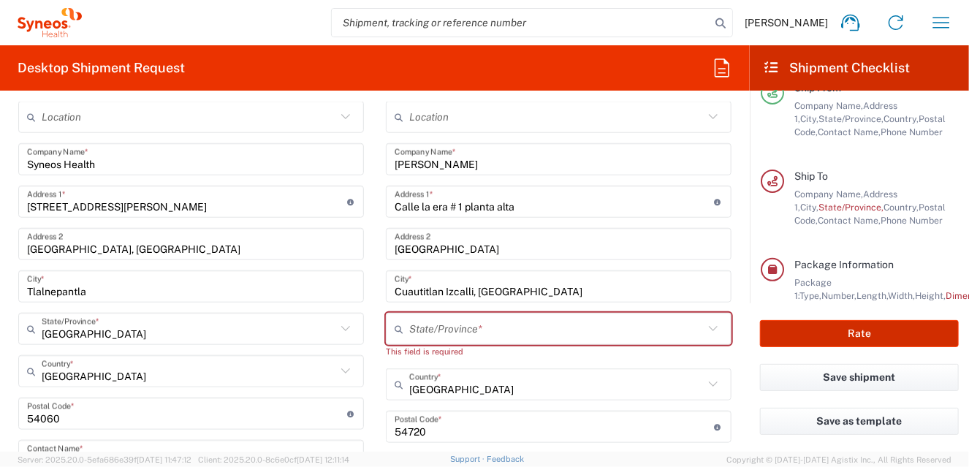
scroll to position [650, 0]
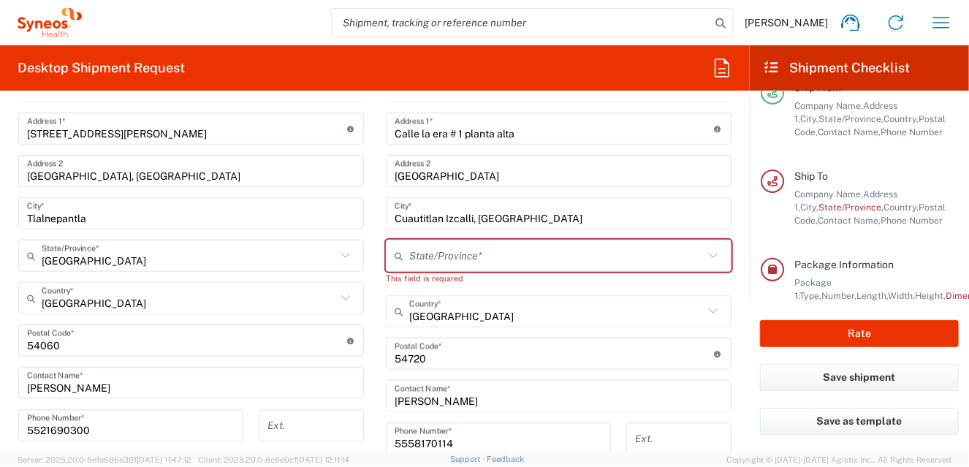
click at [584, 255] on input "text" at bounding box center [556, 256] width 294 height 26
click at [704, 248] on icon at bounding box center [713, 255] width 19 height 19
click at [487, 258] on input "text" at bounding box center [556, 256] width 294 height 26
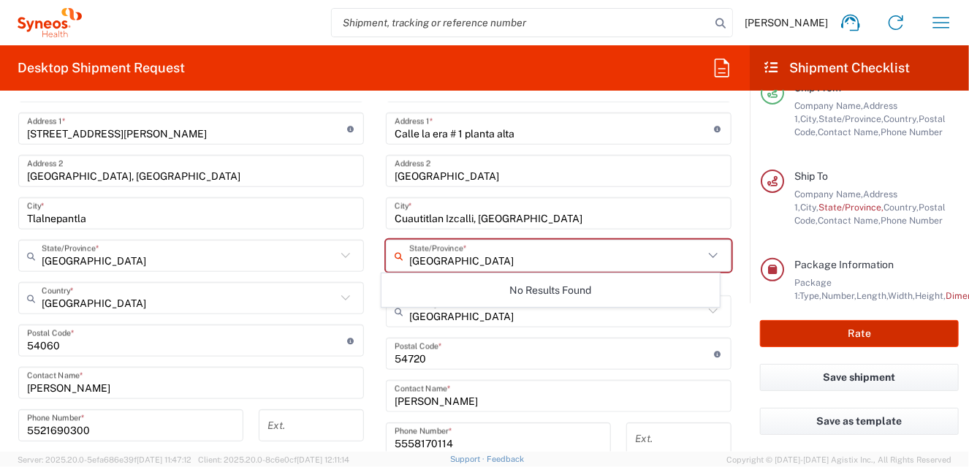
type input "[GEOGRAPHIC_DATA]"
click at [822, 327] on button "Rate" at bounding box center [859, 333] width 199 height 27
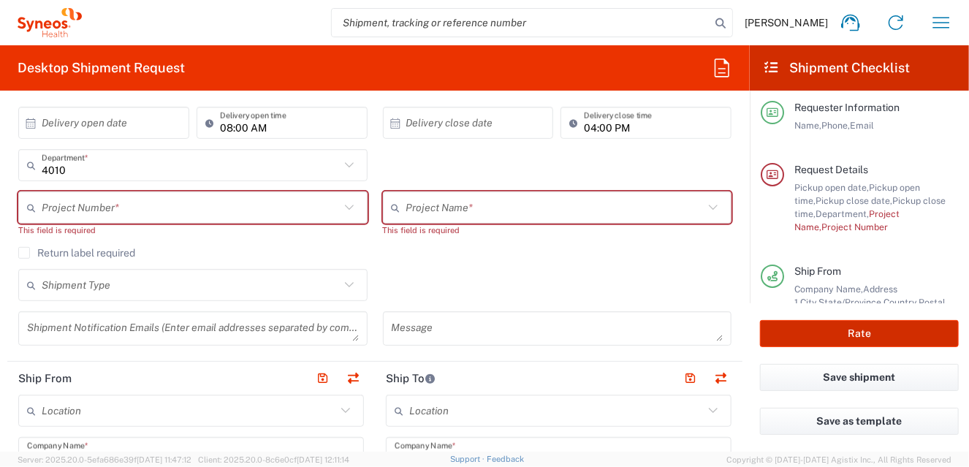
scroll to position [212, 0]
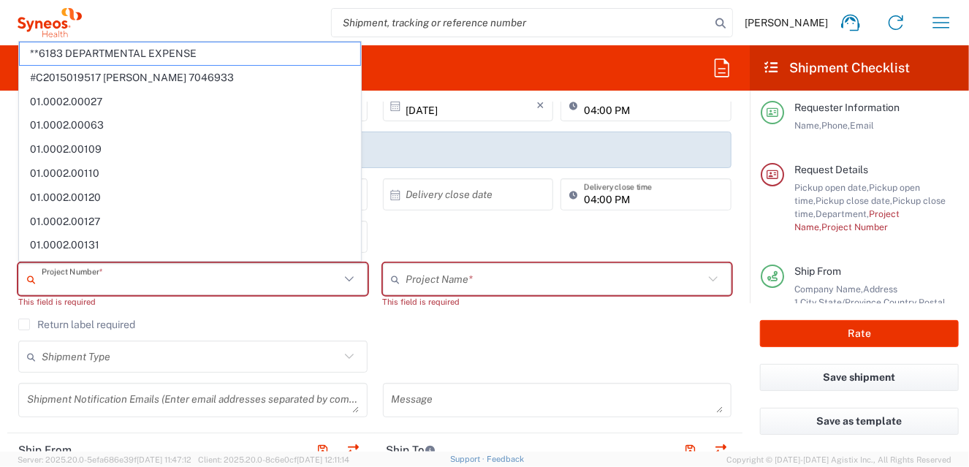
click at [267, 270] on input "text" at bounding box center [191, 280] width 298 height 26
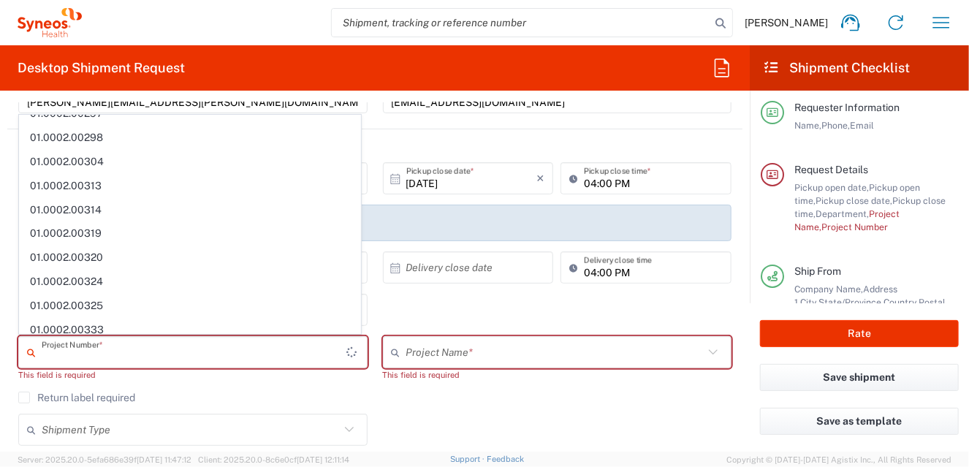
scroll to position [956, 0]
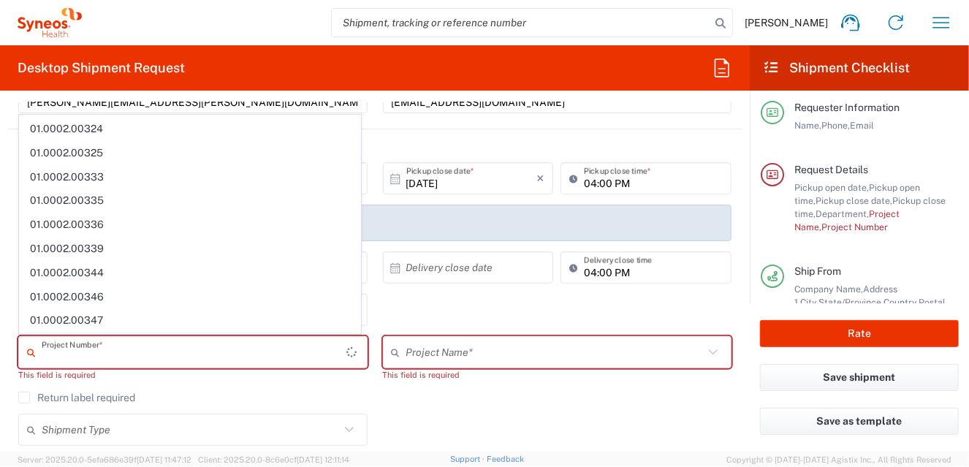
click at [254, 333] on span "01.0002.00350" at bounding box center [190, 344] width 340 height 23
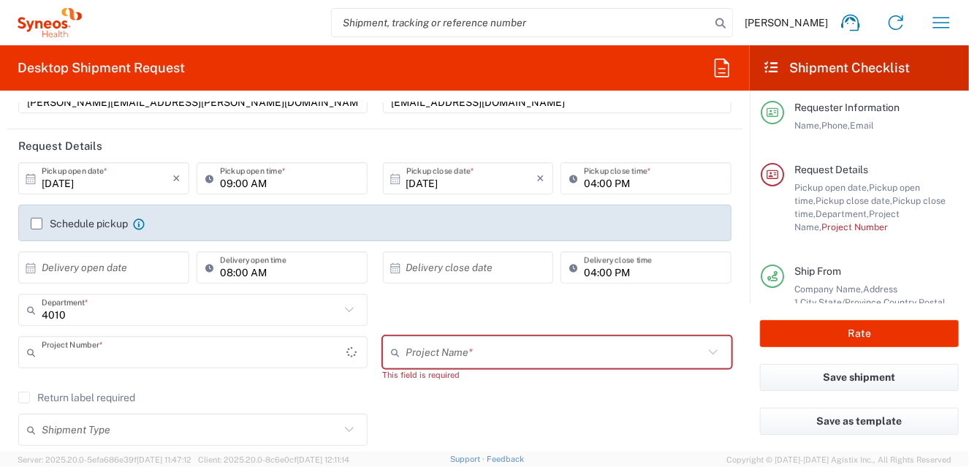
type input "01.0002.00350"
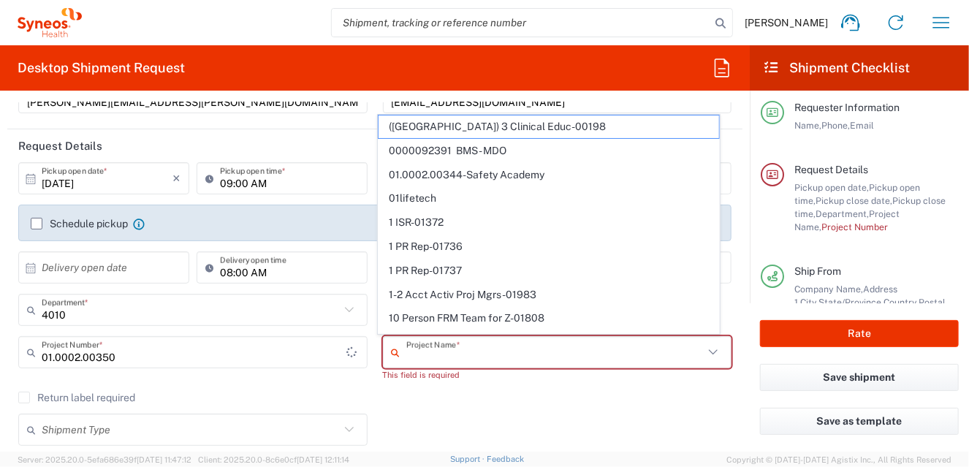
click at [515, 353] on input "text" at bounding box center [555, 353] width 298 height 26
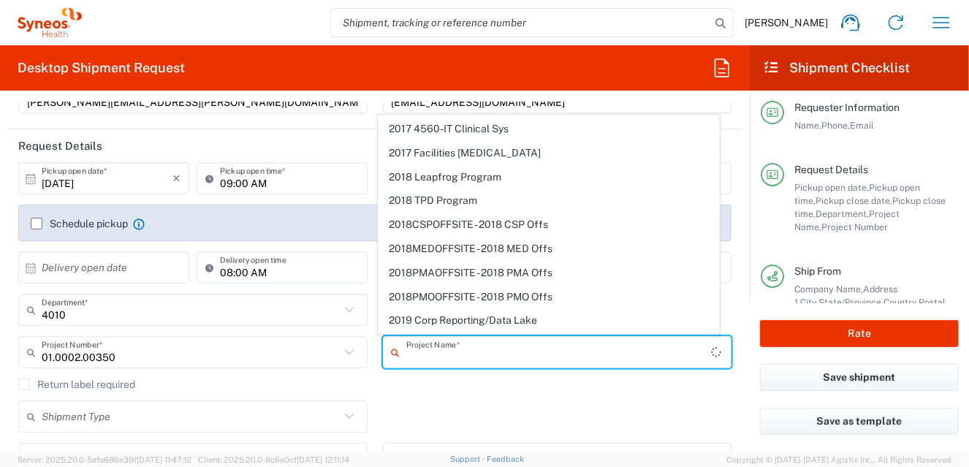
click at [292, 363] on div "01.0002.00350 Project Number *" at bounding box center [192, 352] width 349 height 32
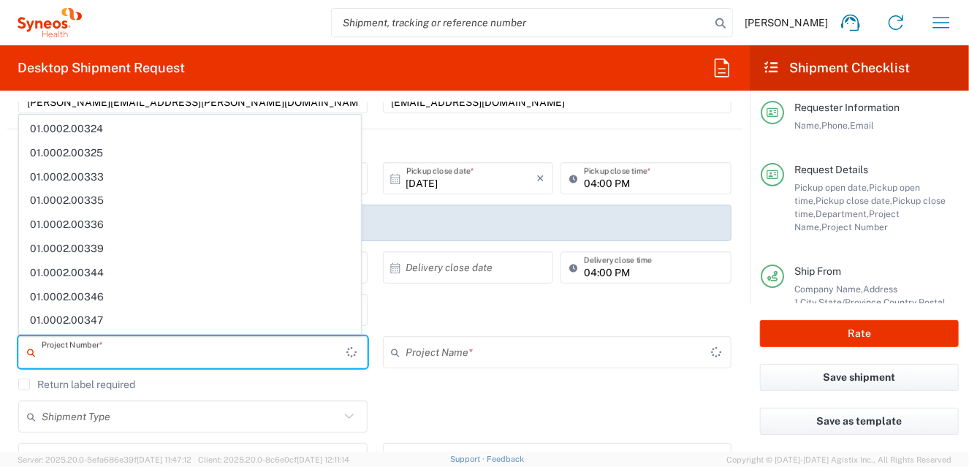
type input "Galderma TMF Portfolio"
click at [338, 352] on input "text" at bounding box center [194, 353] width 305 height 26
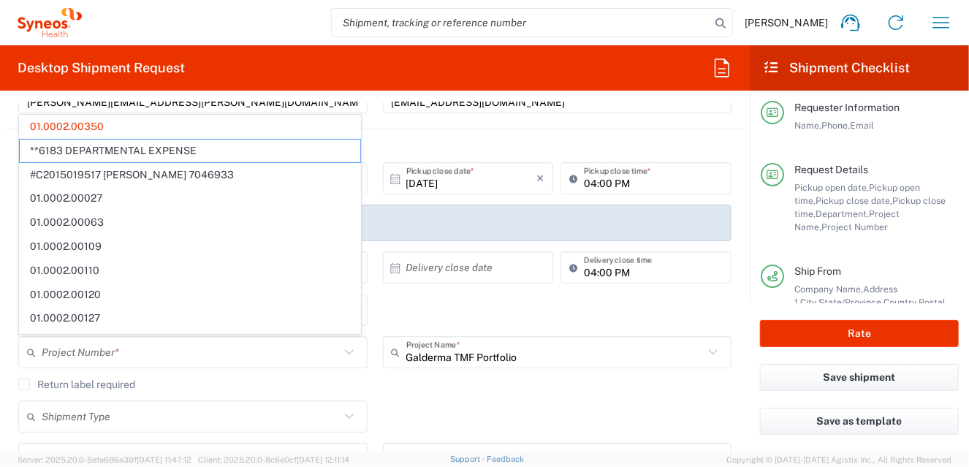
click at [651, 321] on div "4010 Department * 4010 3000 3100 3109 3110 3111 3112 3125 3130 3135 3136 3150 3…" at bounding box center [375, 315] width 728 height 42
type input "01.0002.00350"
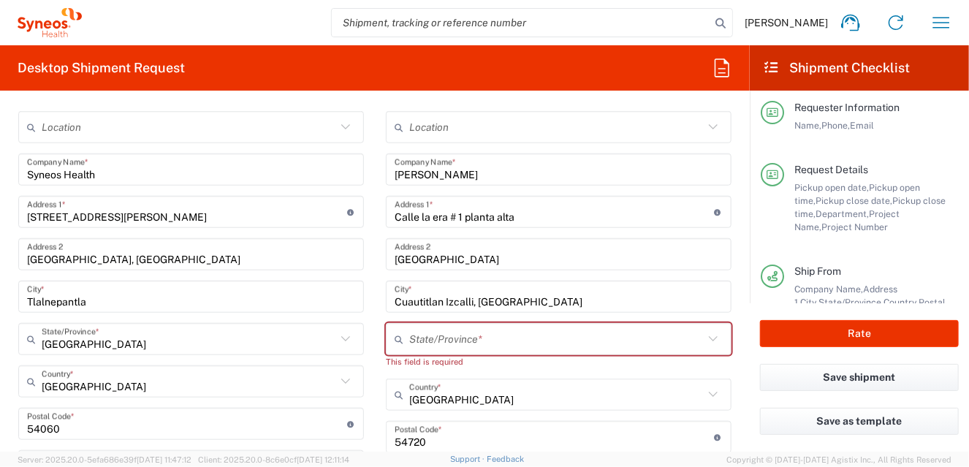
scroll to position [577, 0]
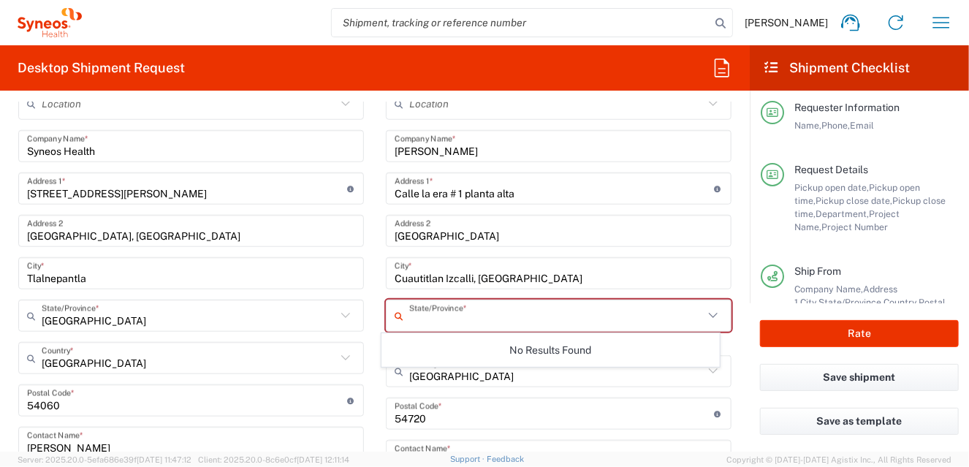
click at [466, 311] on input "text" at bounding box center [556, 316] width 294 height 26
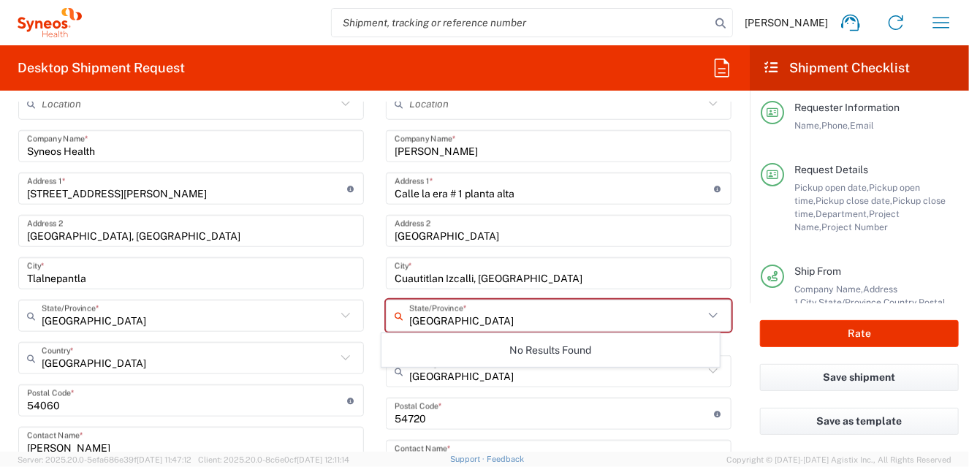
click at [438, 319] on input "[GEOGRAPHIC_DATA]" at bounding box center [556, 316] width 294 height 26
type input "[GEOGRAPHIC_DATA]"
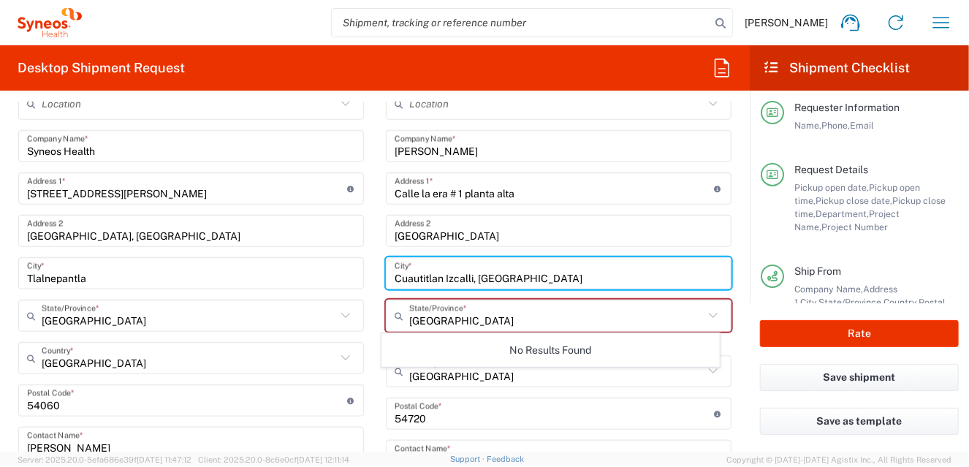
click at [552, 280] on input "Cuautitlan Izcalli, [GEOGRAPHIC_DATA]" at bounding box center [559, 274] width 328 height 26
click at [576, 278] on input "Cuautitlan Izcalli, [GEOGRAPHIC_DATA]" at bounding box center [559, 274] width 328 height 26
drag, startPoint x: 584, startPoint y: 275, endPoint x: 387, endPoint y: 289, distance: 197.0
click at [387, 289] on div "Location [PERSON_NAME] LLC-[GEOGRAPHIC_DATA] [GEOGRAPHIC_DATA] [GEOGRAPHIC_DATA…" at bounding box center [559, 401] width 346 height 627
click at [463, 272] on input "Cuautitlan Izcalli, [GEOGRAPHIC_DATA]" at bounding box center [559, 274] width 328 height 26
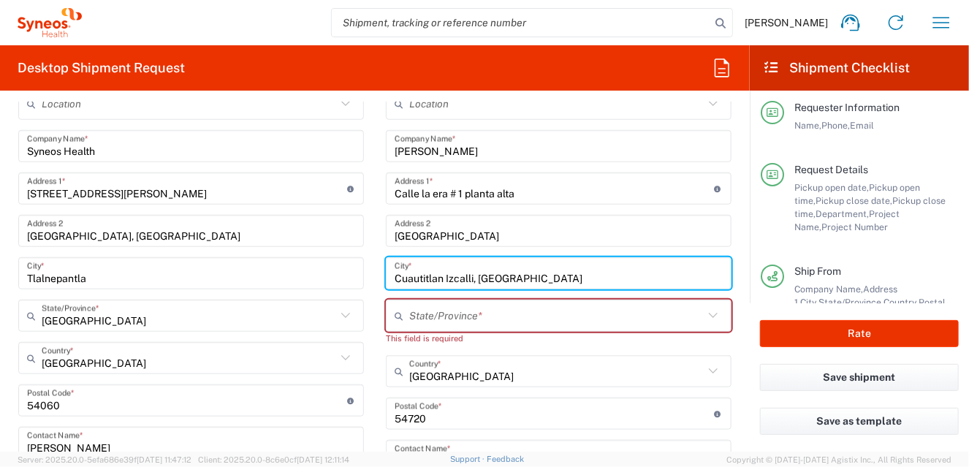
drag, startPoint x: 559, startPoint y: 276, endPoint x: 588, endPoint y: 276, distance: 29.2
click at [559, 276] on input "Cuautitlan Izcalli, [GEOGRAPHIC_DATA]" at bounding box center [559, 274] width 328 height 26
drag, startPoint x: 588, startPoint y: 276, endPoint x: 379, endPoint y: 284, distance: 209.1
click at [379, 284] on main "Location [PERSON_NAME] LLC-[GEOGRAPHIC_DATA] [GEOGRAPHIC_DATA] [GEOGRAPHIC_DATA…" at bounding box center [558, 401] width 367 height 627
type input "[GEOGRAPHIC_DATA]"
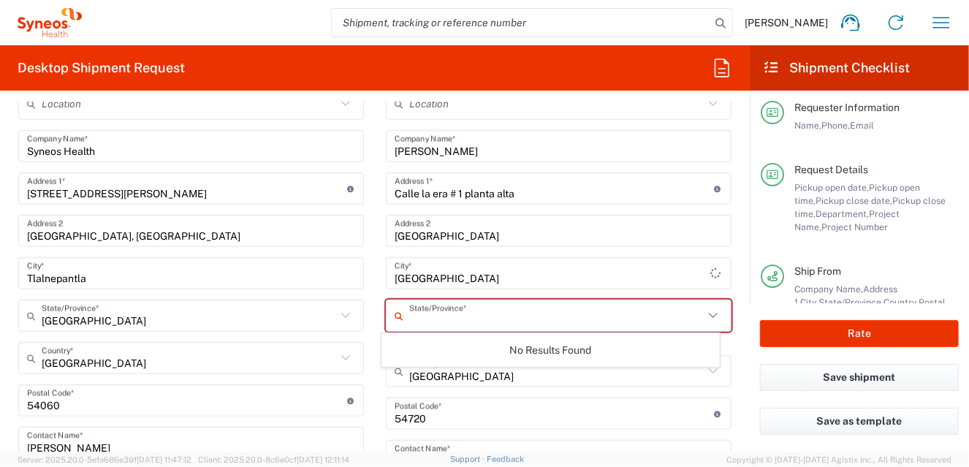
click at [409, 303] on input "text" at bounding box center [556, 316] width 294 height 26
click at [477, 270] on input "[GEOGRAPHIC_DATA]" at bounding box center [559, 274] width 328 height 26
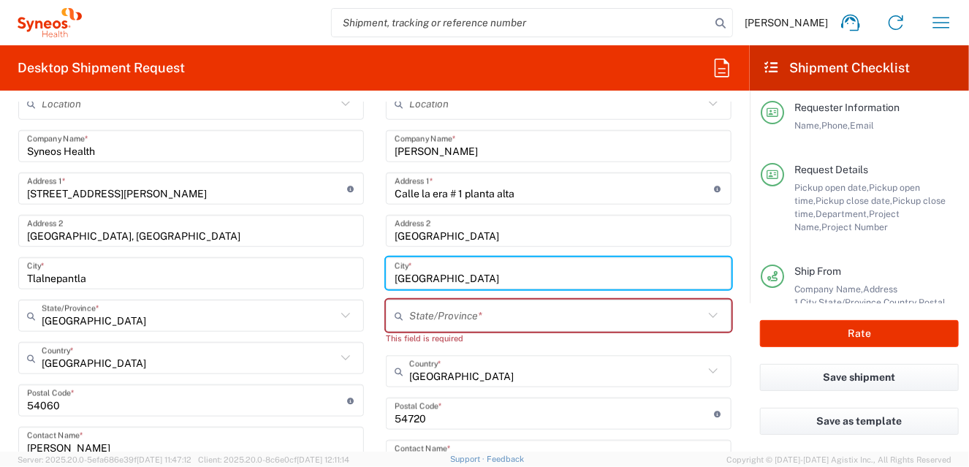
drag, startPoint x: 501, startPoint y: 268, endPoint x: 378, endPoint y: 275, distance: 123.6
click at [378, 275] on main "Location [PERSON_NAME] LLC-[GEOGRAPHIC_DATA] [GEOGRAPHIC_DATA] [GEOGRAPHIC_DATA…" at bounding box center [558, 401] width 367 height 627
type input "cuautitlan izcalli"
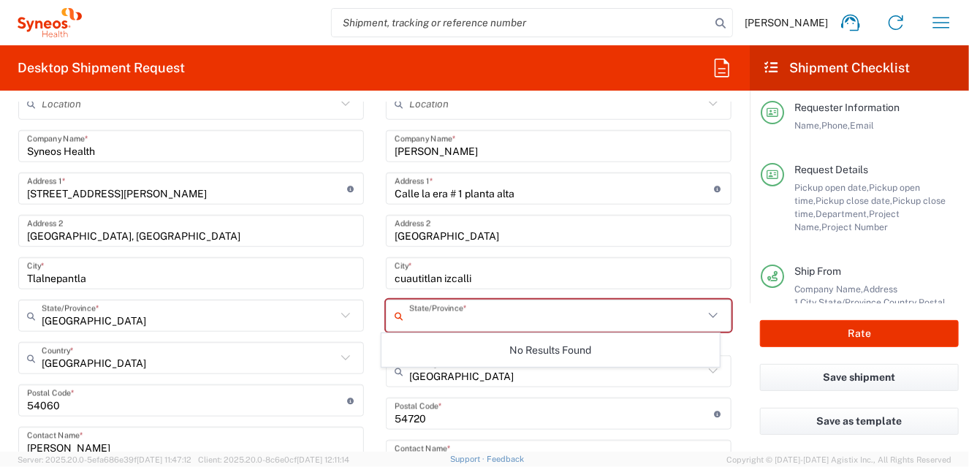
click at [420, 314] on input "text" at bounding box center [556, 316] width 294 height 26
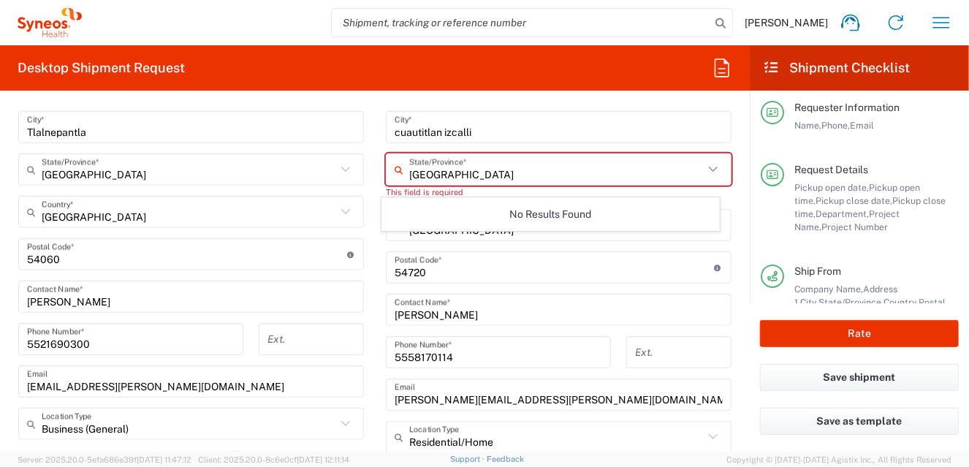
scroll to position [650, 0]
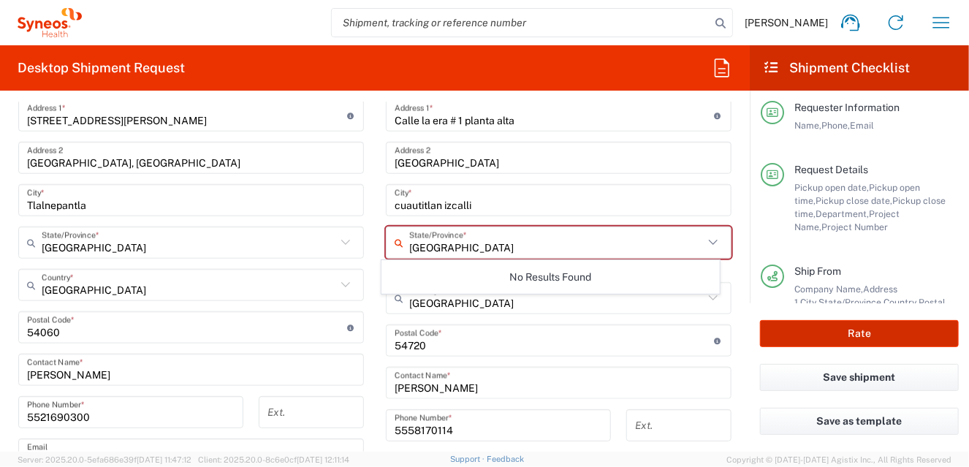
type input "[GEOGRAPHIC_DATA]"
click at [834, 340] on button "Rate" at bounding box center [859, 333] width 199 height 27
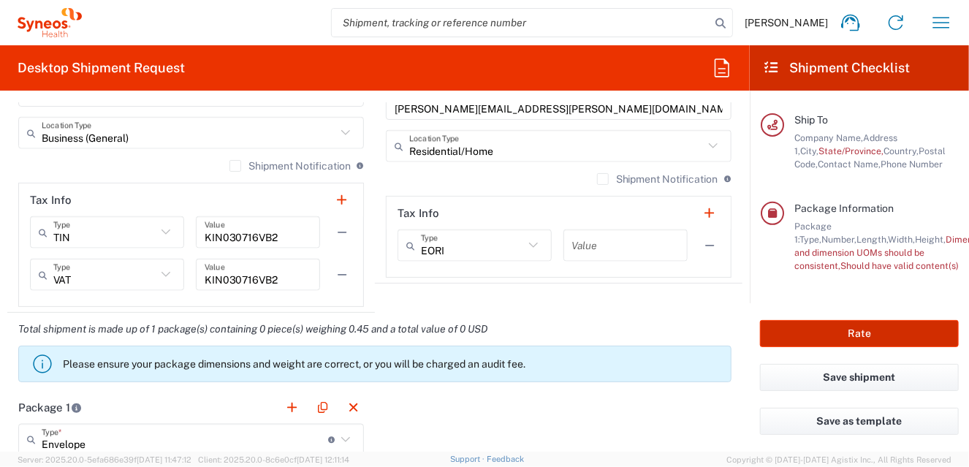
scroll to position [1016, 0]
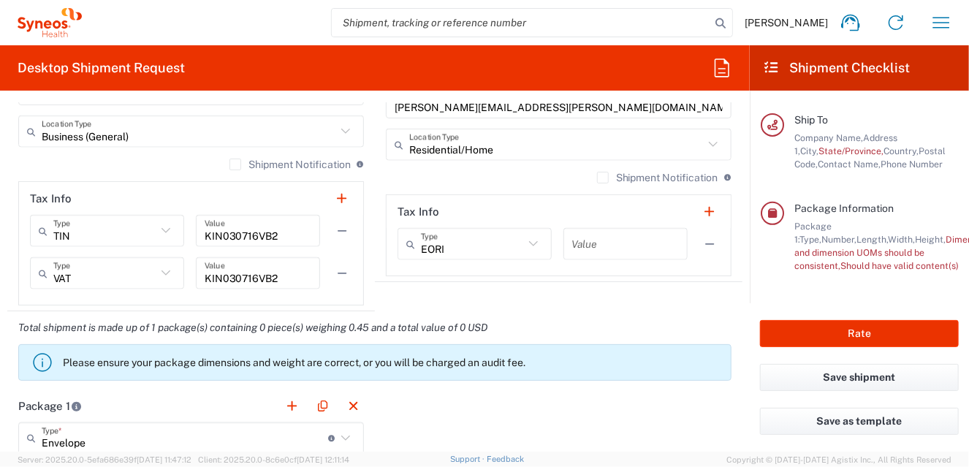
drag, startPoint x: 519, startPoint y: 414, endPoint x: 488, endPoint y: 380, distance: 46.5
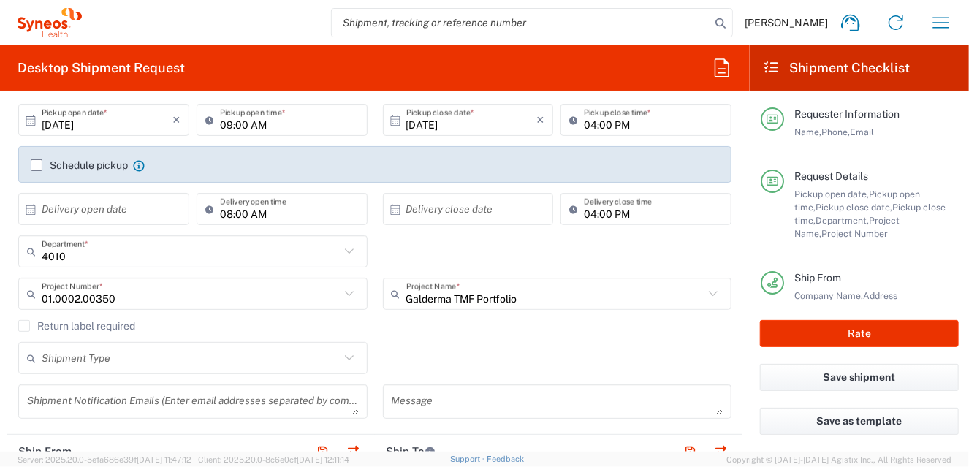
scroll to position [219, 0]
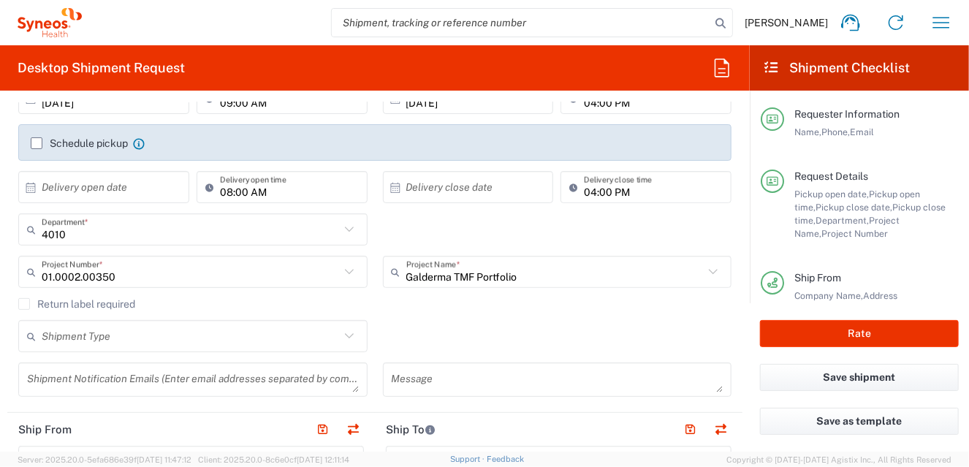
click at [351, 342] on icon at bounding box center [349, 336] width 19 height 19
click at [340, 335] on icon at bounding box center [349, 336] width 19 height 19
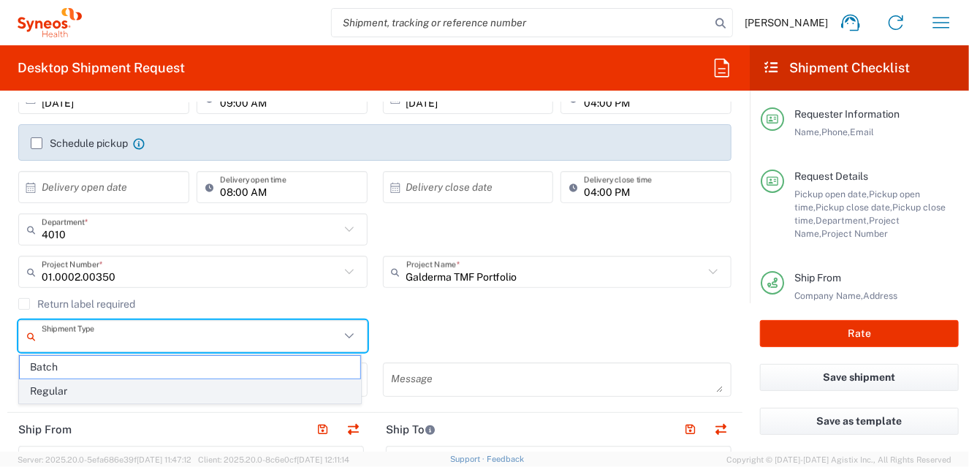
click at [253, 389] on span "Regular" at bounding box center [190, 391] width 340 height 23
type input "Regular"
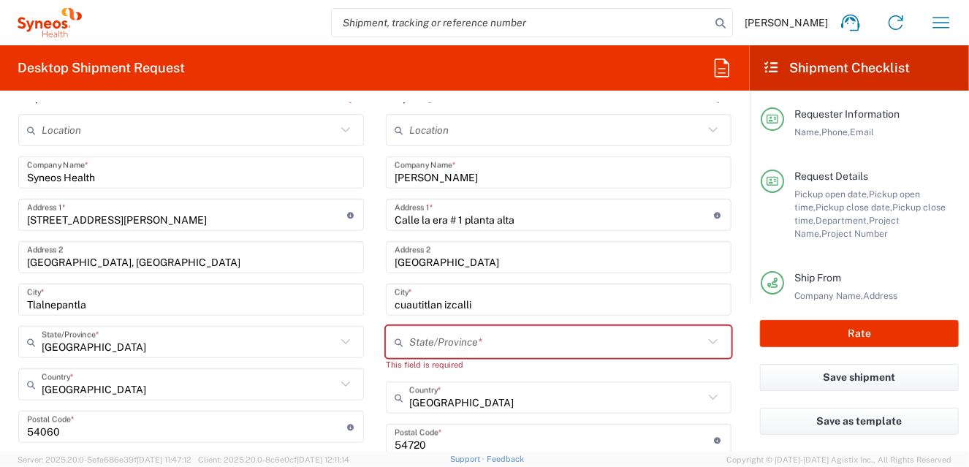
scroll to position [584, 0]
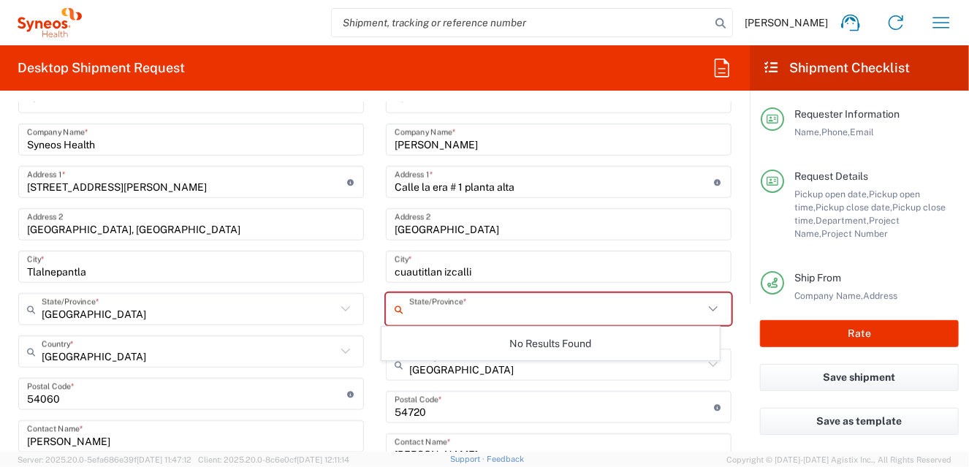
click at [687, 308] on input "text" at bounding box center [556, 310] width 294 height 26
click at [531, 340] on div "No Results Found" at bounding box center [550, 344] width 339 height 34
click at [436, 315] on input "text" at bounding box center [556, 310] width 294 height 26
click at [416, 308] on input "text" at bounding box center [556, 310] width 294 height 26
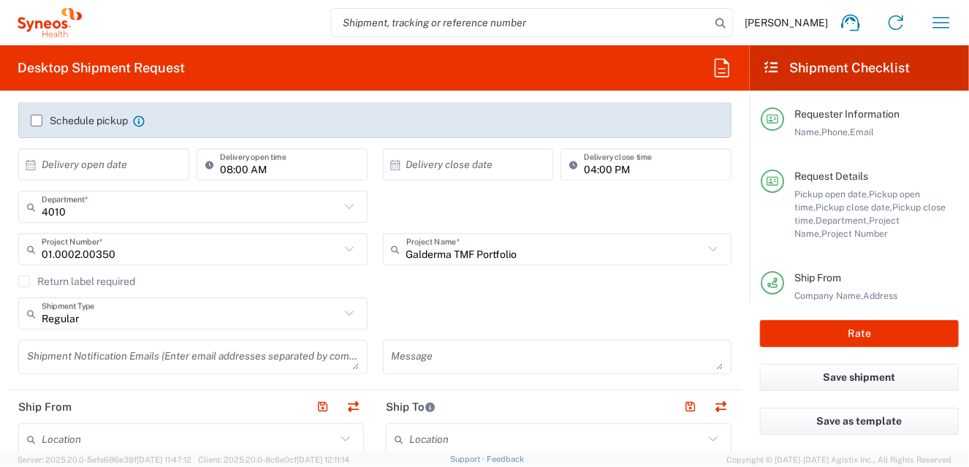
scroll to position [145, 0]
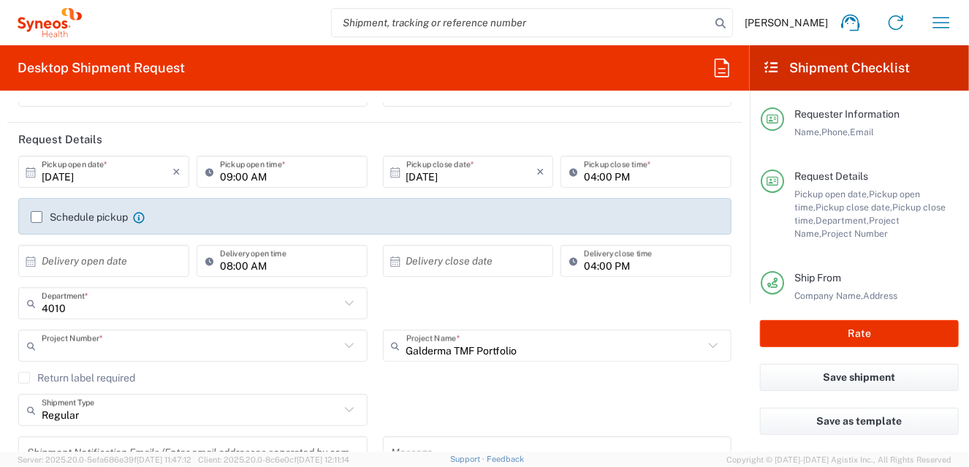
click at [184, 346] on input "text" at bounding box center [191, 346] width 298 height 26
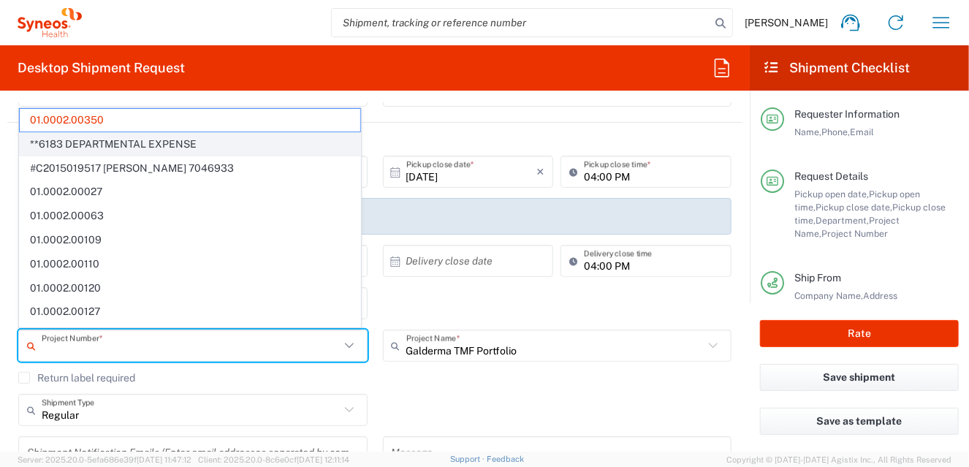
click at [153, 141] on span "**6183 DEPARTMENTAL EXPENSE" at bounding box center [190, 144] width 340 height 23
type input "**6183 DEPARTMENTAL EXPENSE"
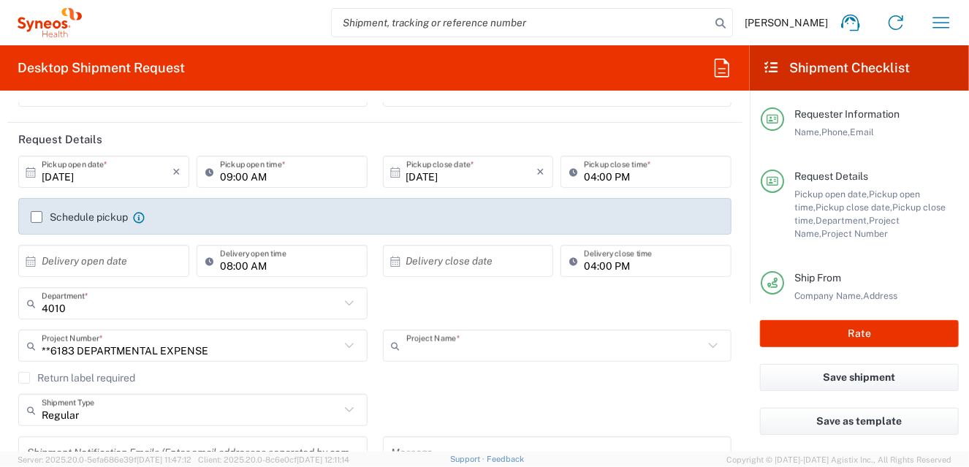
scroll to position [0, 0]
click at [460, 341] on input "text" at bounding box center [555, 346] width 298 height 26
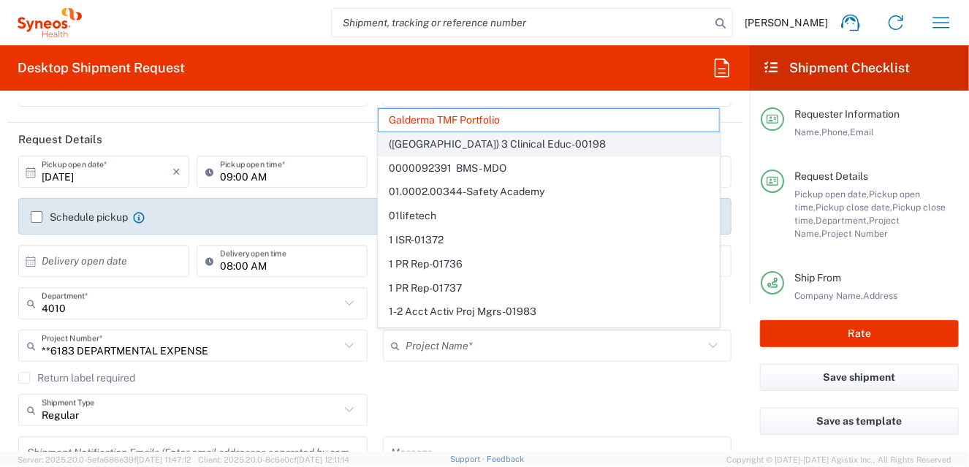
click at [507, 148] on span "([GEOGRAPHIC_DATA]) 3 Clinical Educ-00198" at bounding box center [548, 144] width 340 height 23
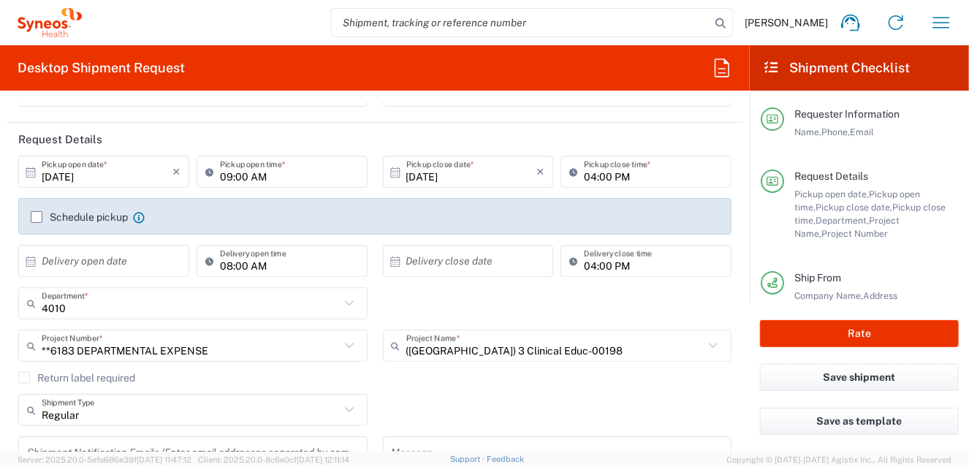
click at [462, 389] on div "Return label required" at bounding box center [374, 383] width 713 height 22
type input "([GEOGRAPHIC_DATA]) 3 Clinical Educ-00198"
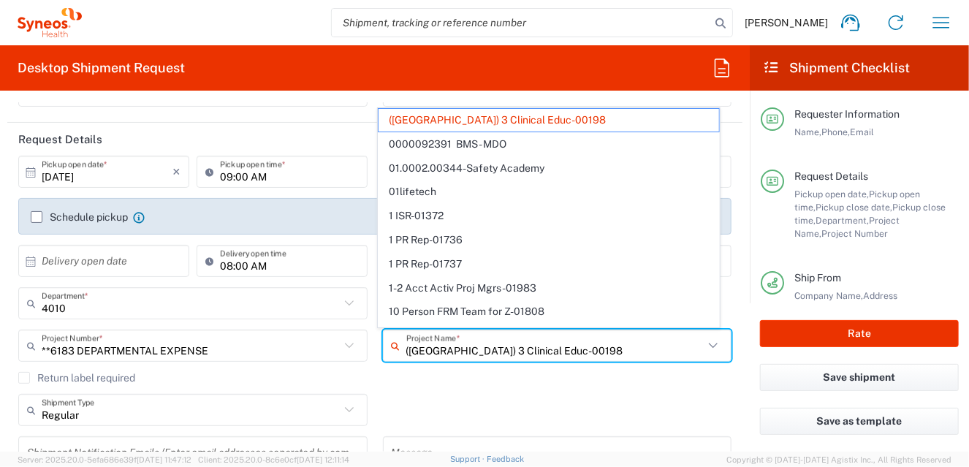
click at [677, 336] on input "([GEOGRAPHIC_DATA]) 3 Clinical Educ-00198" at bounding box center [555, 346] width 298 height 26
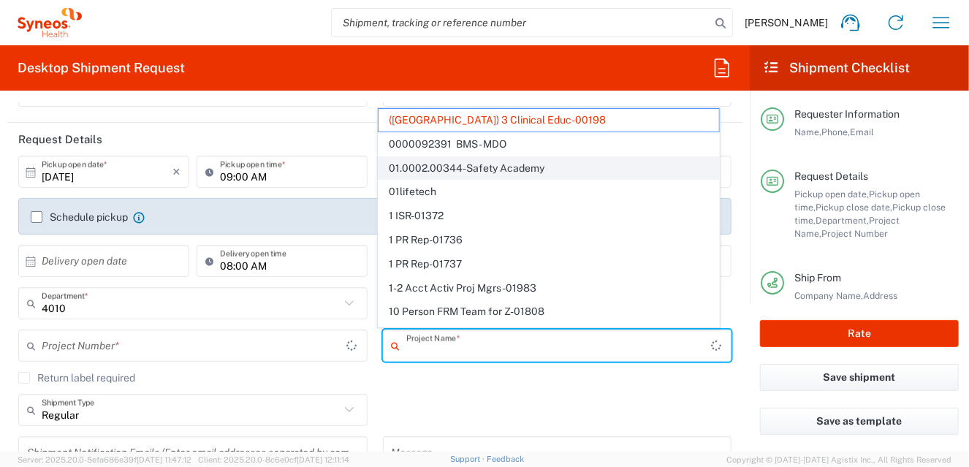
type input "400000198"
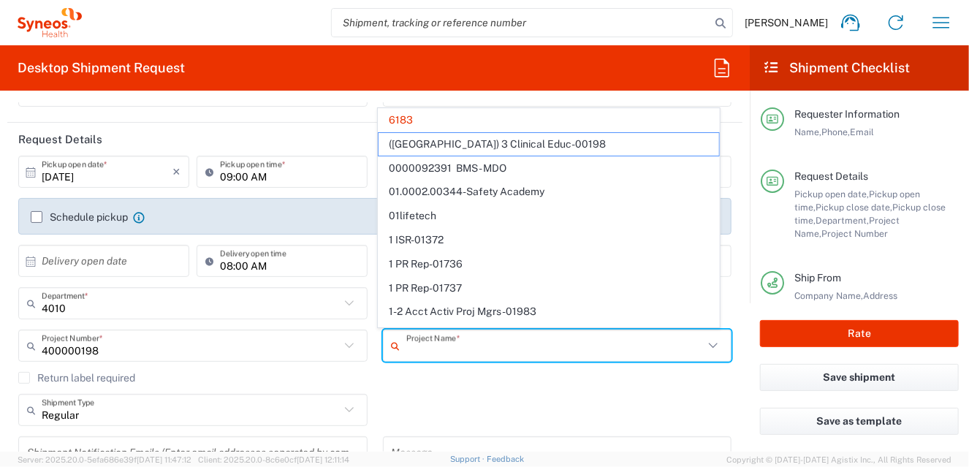
click at [427, 394] on div "Regular Shipment Type Batch Regular" at bounding box center [375, 415] width 728 height 42
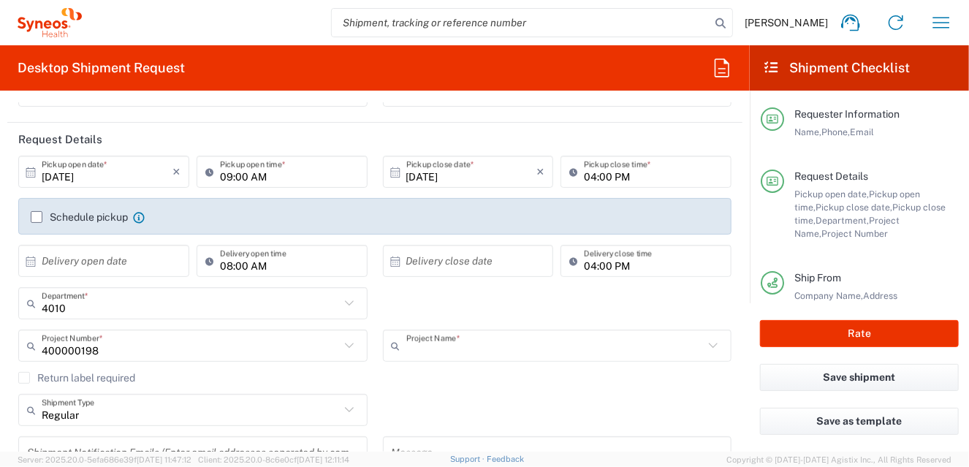
type input "6183"
click at [346, 346] on icon at bounding box center [349, 345] width 19 height 19
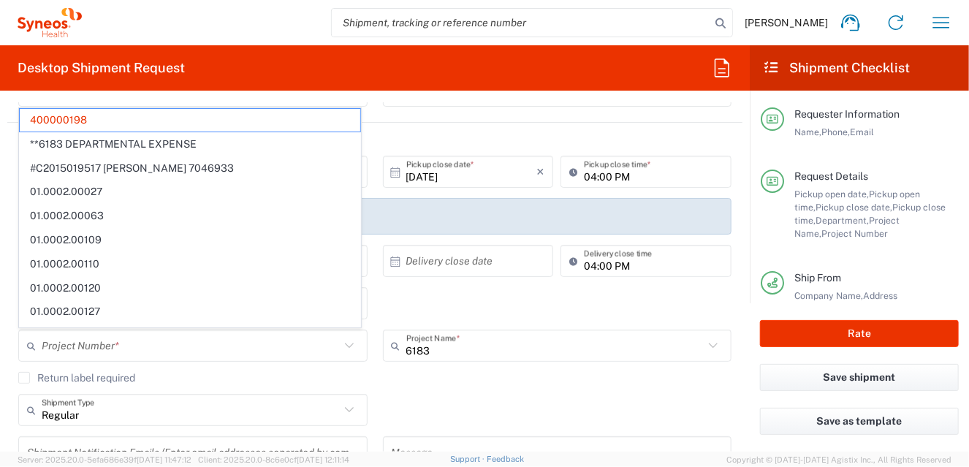
click at [342, 340] on icon at bounding box center [349, 345] width 19 height 19
click at [451, 394] on div "Regular Shipment Type Batch Regular" at bounding box center [375, 415] width 728 height 42
type input "400000198"
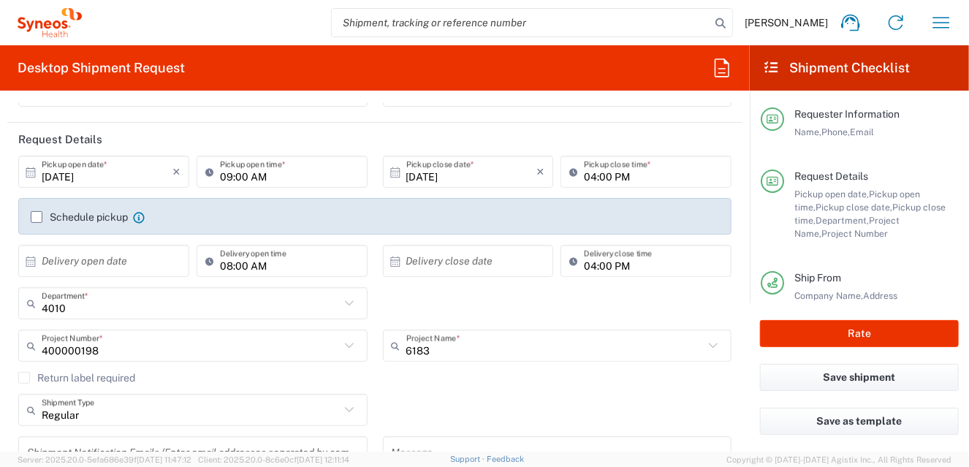
click at [344, 343] on icon at bounding box center [348, 345] width 9 height 5
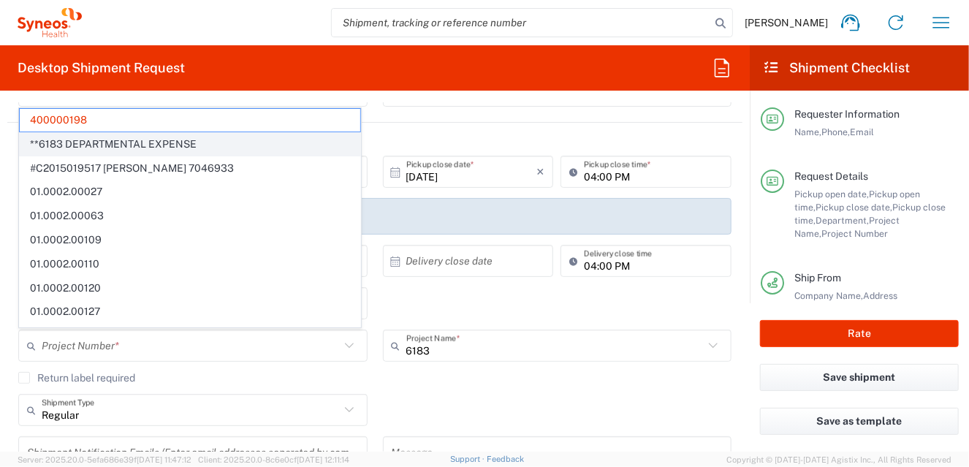
click at [63, 140] on span "**6183 DEPARTMENTAL EXPENSE" at bounding box center [190, 144] width 340 height 23
type input "**6183 DEPARTMENTAL EXPENSE"
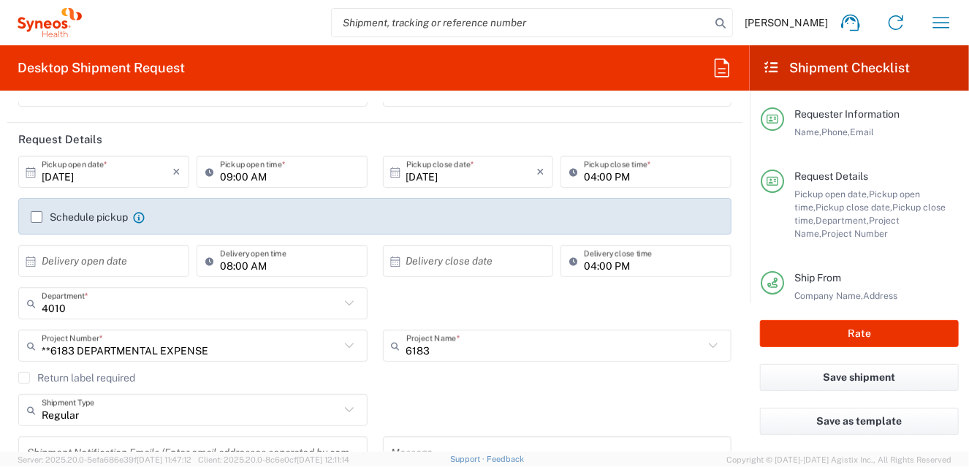
click at [474, 403] on div "Regular Shipment Type Batch Regular" at bounding box center [375, 415] width 728 height 42
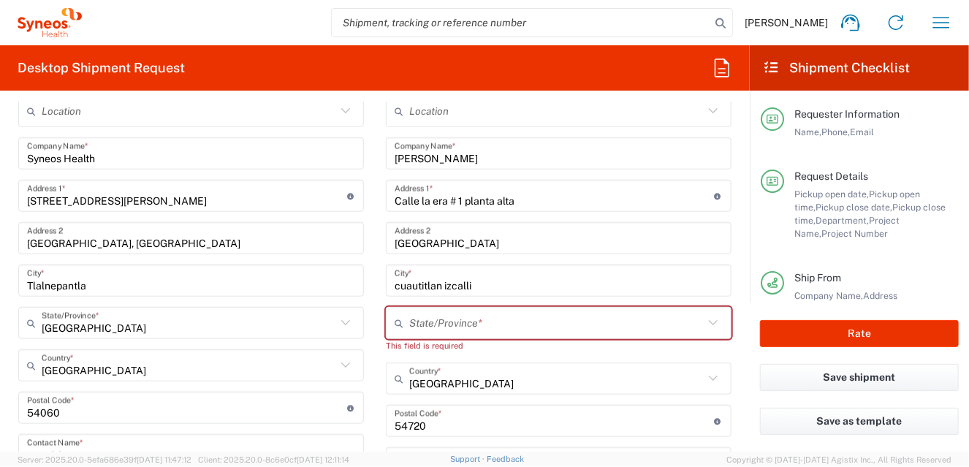
scroll to position [584, 0]
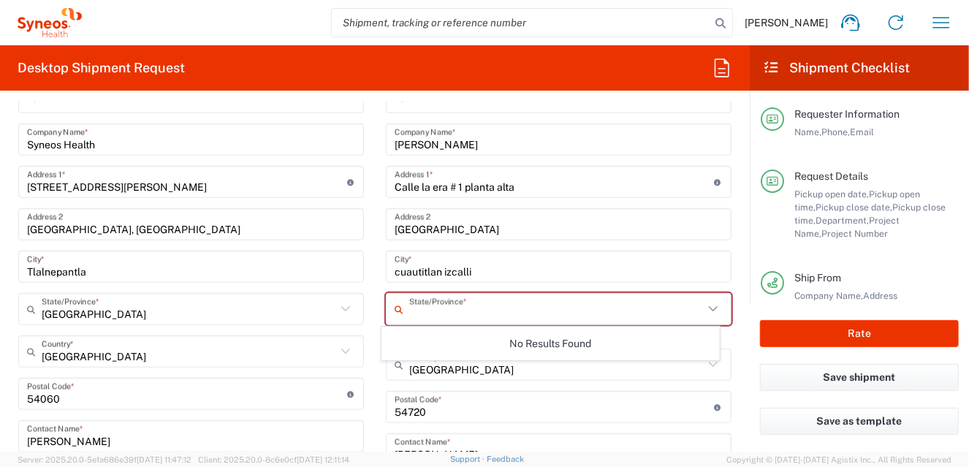
click at [428, 313] on input "text" at bounding box center [556, 310] width 294 height 26
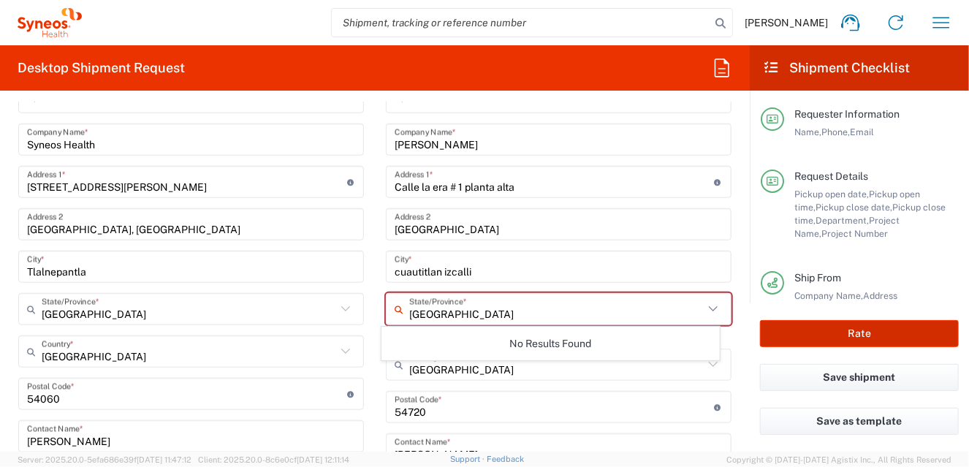
type input "[GEOGRAPHIC_DATA]"
click at [802, 331] on button "Rate" at bounding box center [859, 333] width 199 height 27
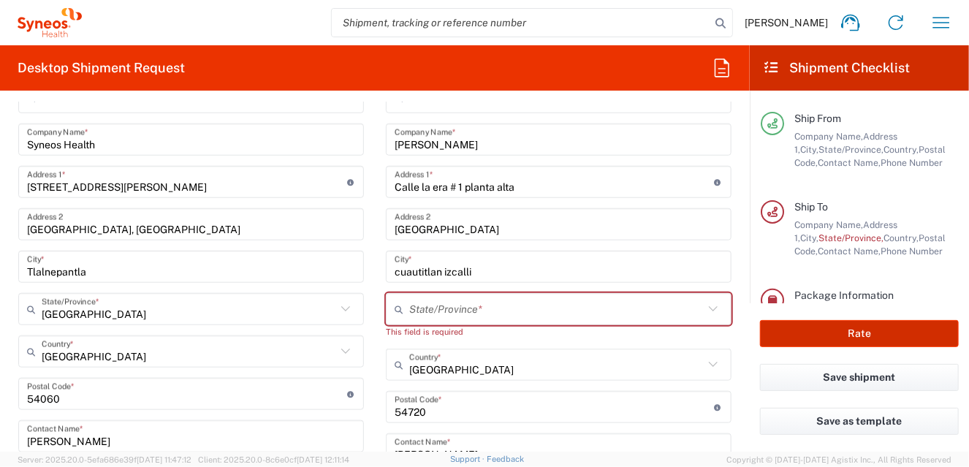
type input "**6183 DEPARTMENTAL EXPENSE"
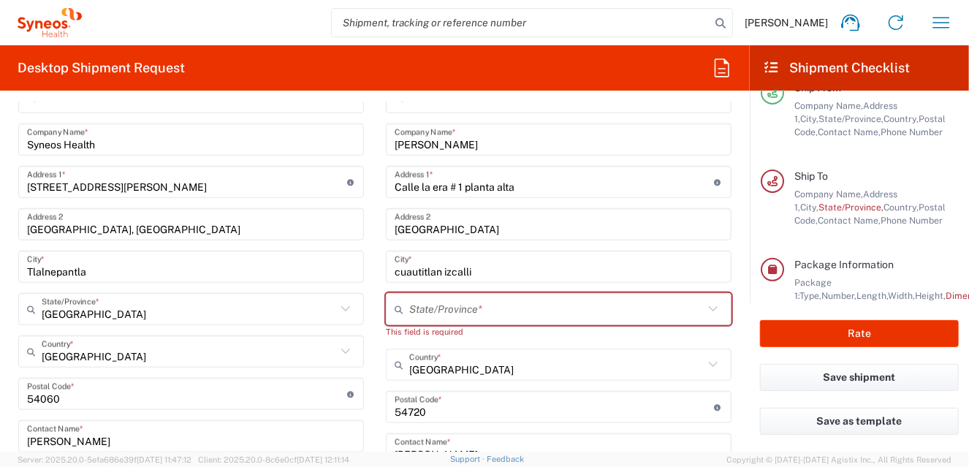
click at [481, 300] on input "text" at bounding box center [556, 310] width 294 height 26
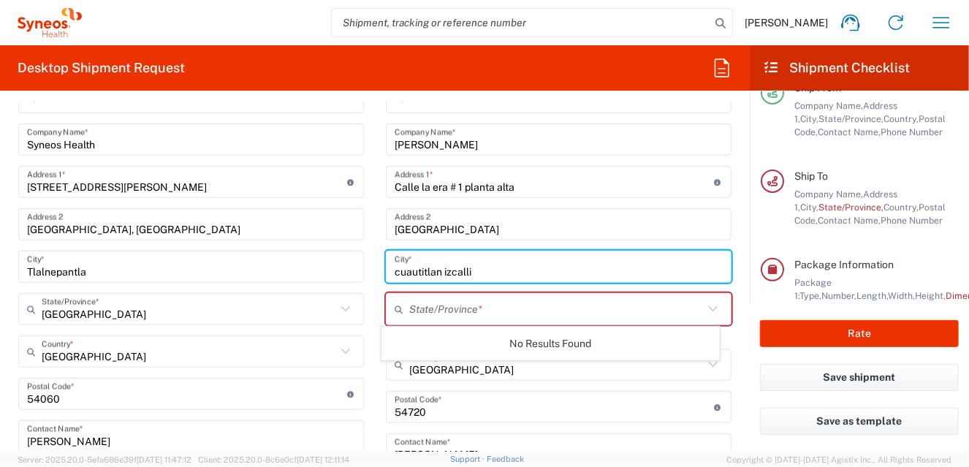
click at [450, 271] on input "cuautitlan izcalli" at bounding box center [559, 267] width 328 height 26
drag, startPoint x: 484, startPoint y: 271, endPoint x: 311, endPoint y: 271, distance: 173.2
click at [311, 271] on div "Ship From Location [PERSON_NAME] LLC-[GEOGRAPHIC_DATA] [GEOGRAPHIC_DATA] [GEOGR…" at bounding box center [374, 395] width 735 height 695
type input "Cuautitlan Izcalli"
click at [421, 305] on input "text" at bounding box center [556, 310] width 294 height 26
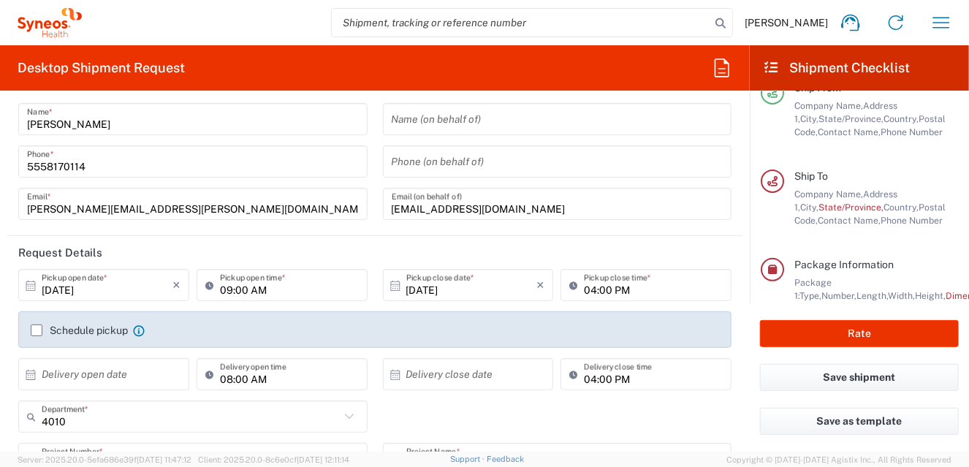
scroll to position [0, 0]
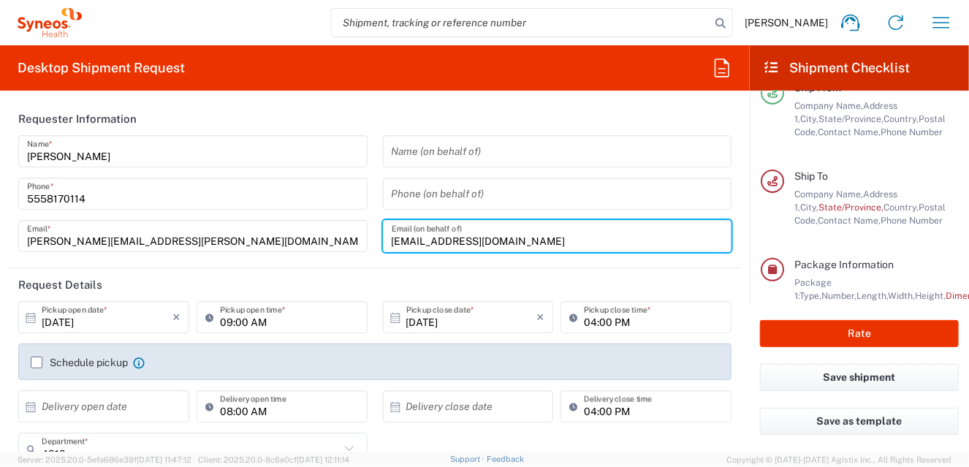
click at [548, 238] on input "[EMAIL_ADDRESS][DOMAIN_NAME]" at bounding box center [558, 237] width 332 height 26
drag, startPoint x: 543, startPoint y: 239, endPoint x: 325, endPoint y: 263, distance: 219.0
click at [325, 263] on agx-form-section "Requester Information [PERSON_NAME] Name * [PHONE_NUMBER] Phone * [PERSON_NAME]…" at bounding box center [374, 185] width 735 height 166
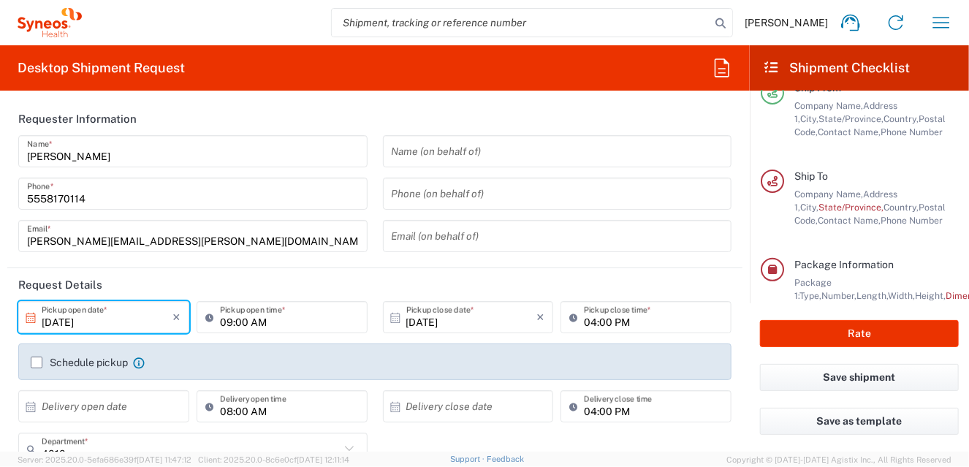
click at [115, 321] on input "[DATE]" at bounding box center [107, 318] width 131 height 26
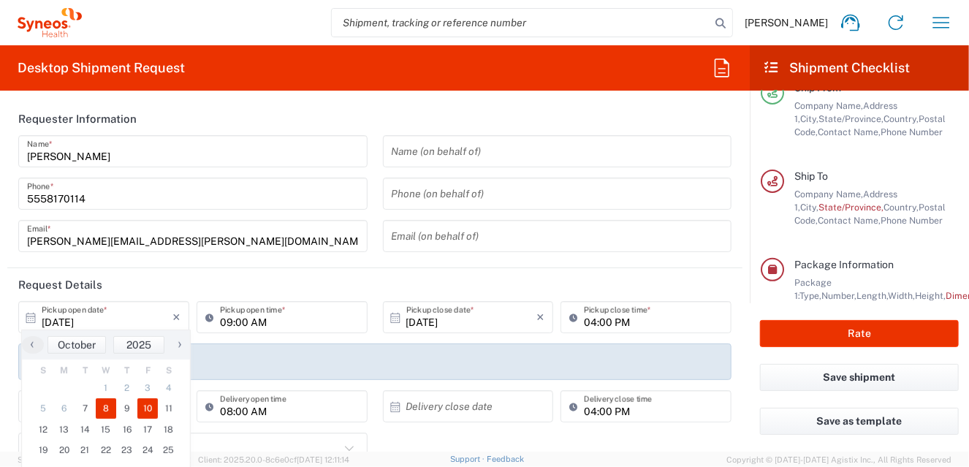
click at [104, 408] on span "8" at bounding box center [106, 408] width 21 height 20
type input "[DATE]"
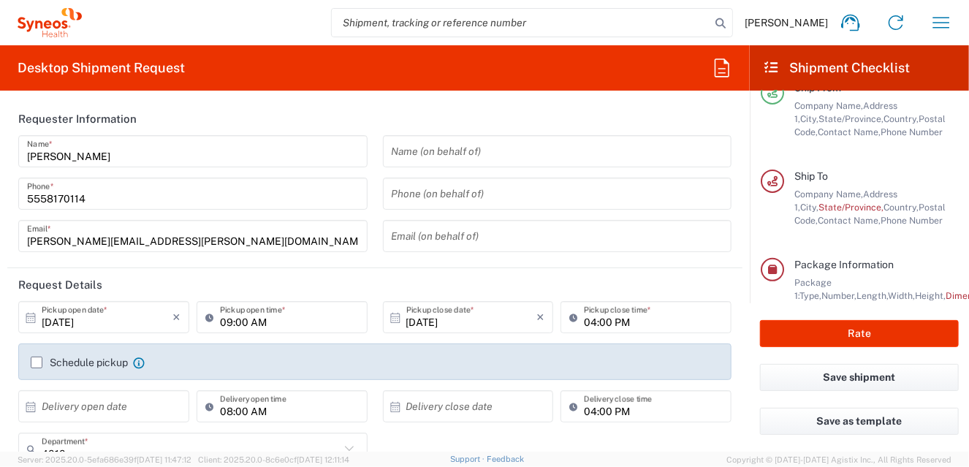
click at [41, 364] on label "Schedule pickup" at bounding box center [79, 363] width 97 height 12
click at [37, 362] on input "Schedule pickup" at bounding box center [37, 362] width 0 height 0
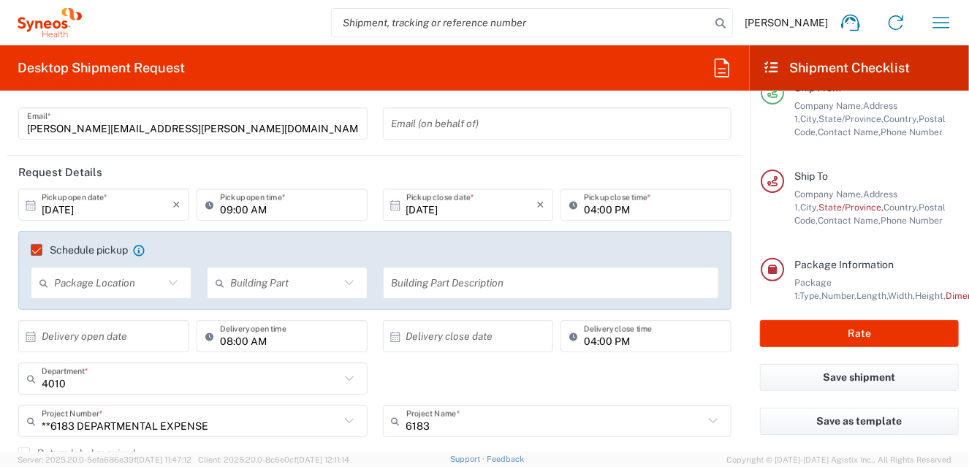
scroll to position [145, 0]
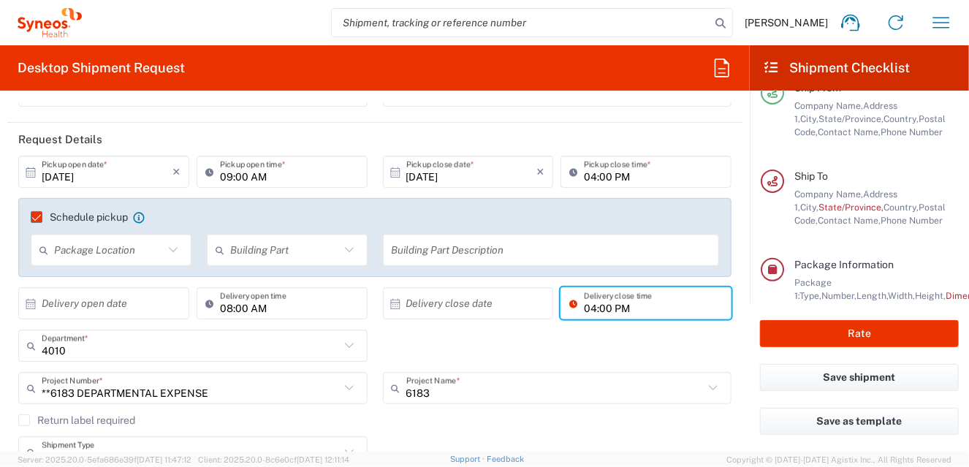
click at [640, 304] on input "04:00 PM" at bounding box center [653, 304] width 139 height 26
type input "M"
click at [264, 307] on input "08:00 AM" at bounding box center [289, 304] width 139 height 26
click at [203, 298] on div "08:00 AM Delivery open time" at bounding box center [282, 303] width 171 height 32
click at [278, 308] on input at bounding box center [289, 304] width 139 height 26
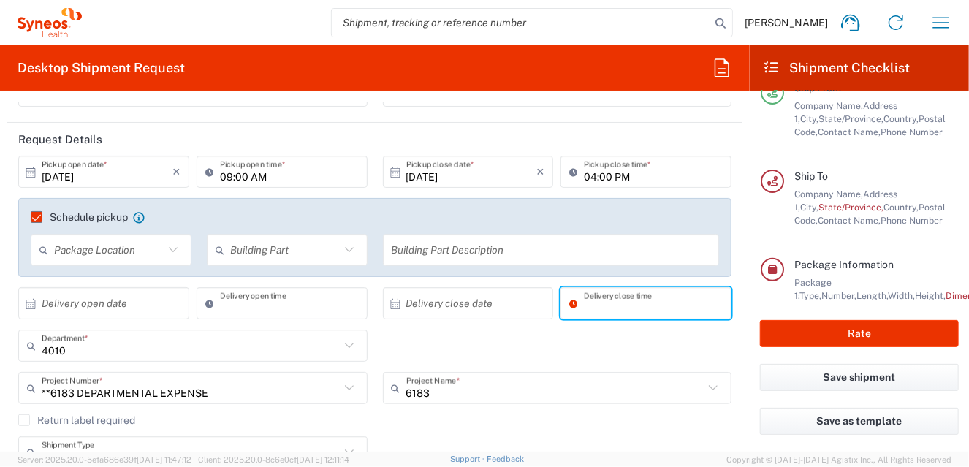
click at [278, 308] on input at bounding box center [289, 304] width 139 height 26
click at [199, 301] on div "Delivery open time" at bounding box center [282, 303] width 171 height 32
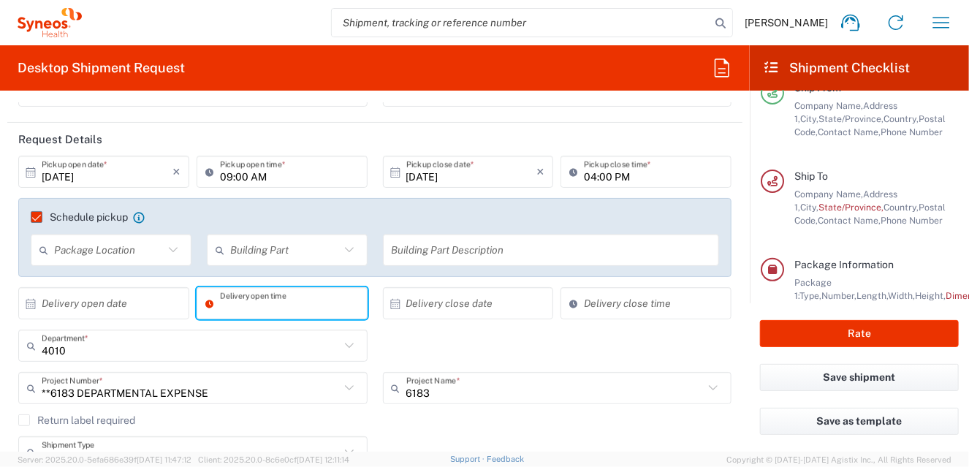
scroll to position [219, 0]
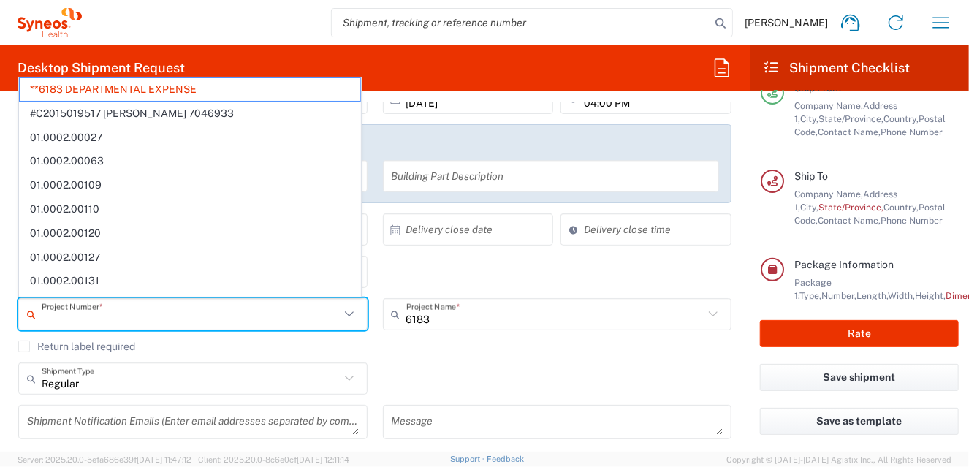
click at [273, 318] on input "text" at bounding box center [191, 315] width 298 height 26
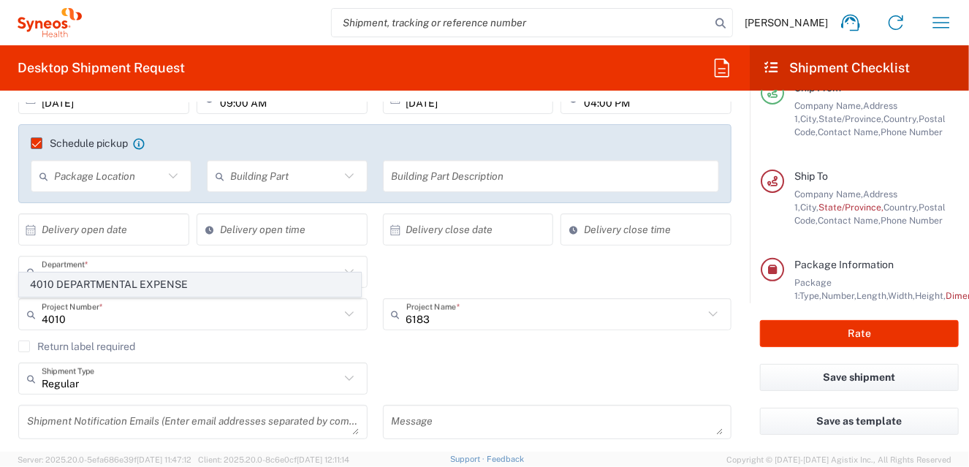
click at [240, 288] on span "4010 DEPARTMENTAL EXPENSE" at bounding box center [190, 284] width 340 height 23
type input "4010 DEPARTMENTAL EXPENSE"
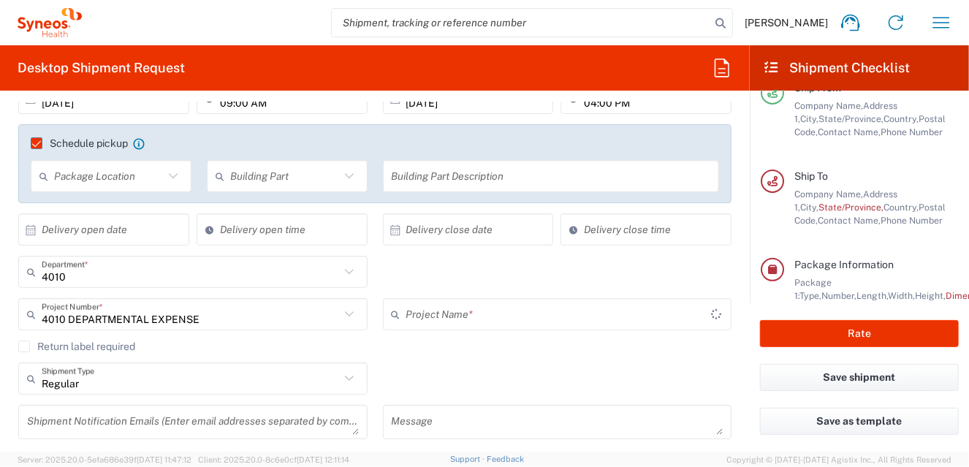
type input "4010 DEPARTMENTAL EXPENSE"
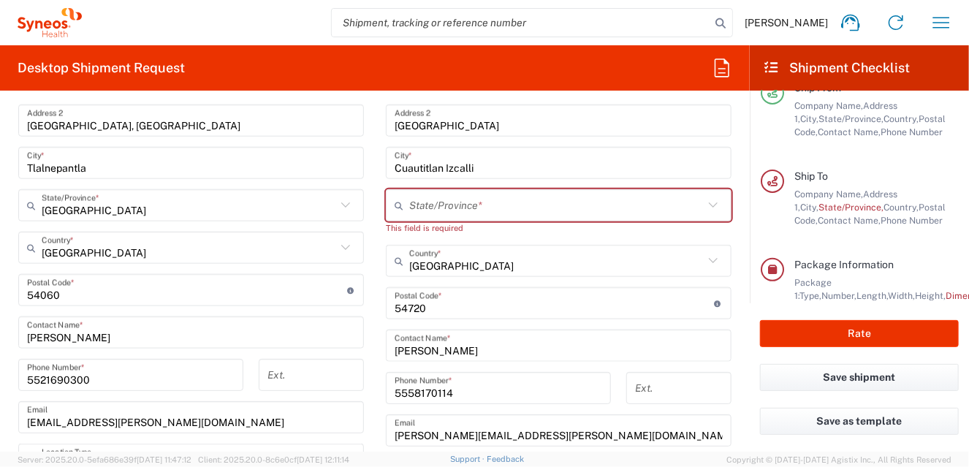
scroll to position [657, 0]
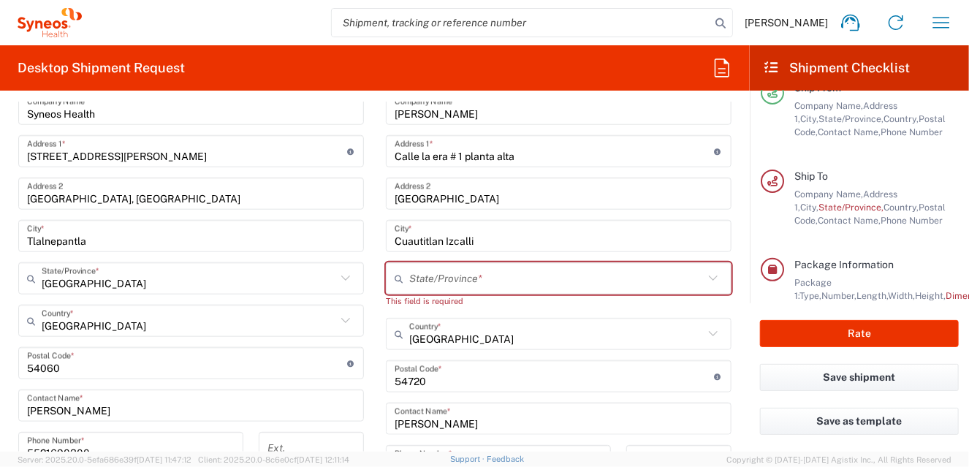
click at [397, 300] on div "This field is required" at bounding box center [559, 300] width 346 height 13
click at [409, 270] on input "text" at bounding box center [556, 279] width 294 height 26
type input "[GEOGRAPHIC_DATA]"
click at [732, 308] on form "Requester Information [PERSON_NAME] Name * [PHONE_NUMBER] Phone * [PERSON_NAME]…" at bounding box center [375, 276] width 750 height 349
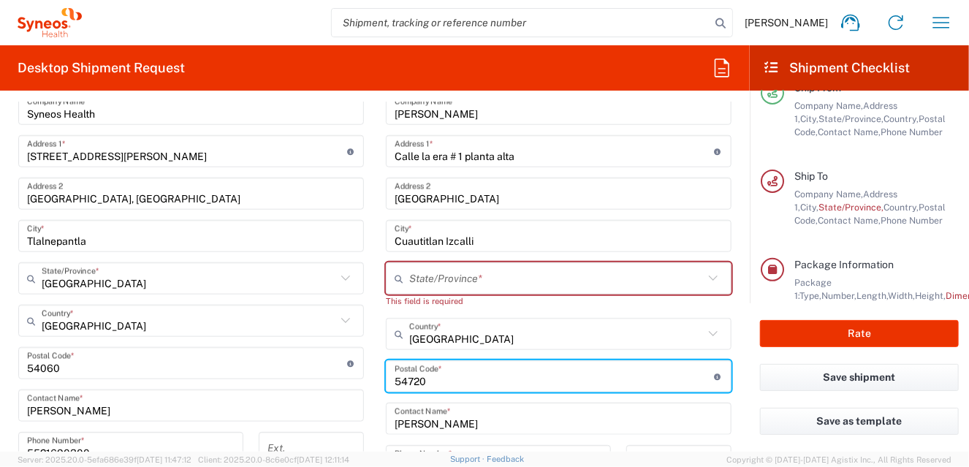
drag, startPoint x: 453, startPoint y: 377, endPoint x: 373, endPoint y: 370, distance: 79.9
click at [375, 370] on main "Location [PERSON_NAME] LLC-[GEOGRAPHIC_DATA] [GEOGRAPHIC_DATA] [GEOGRAPHIC_DATA…" at bounding box center [558, 363] width 367 height 627
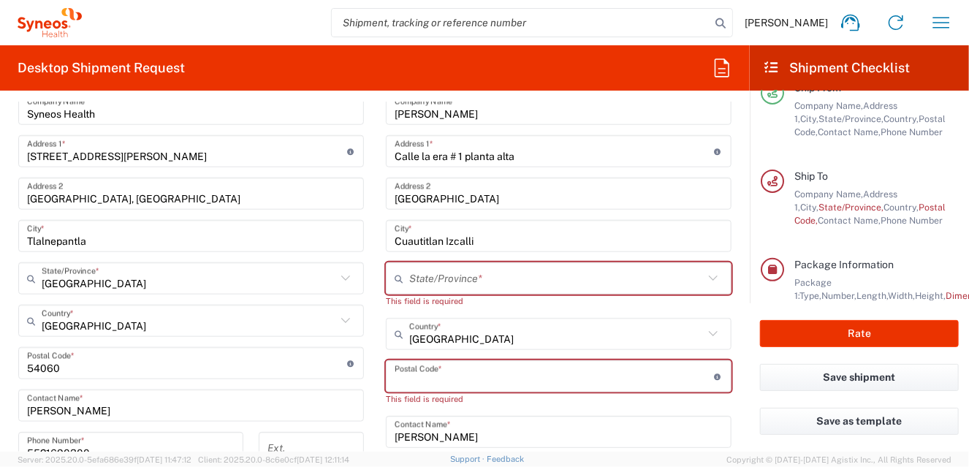
click at [590, 289] on div "State/Province *" at bounding box center [559, 278] width 346 height 32
click at [587, 275] on input "text" at bounding box center [556, 279] width 294 height 26
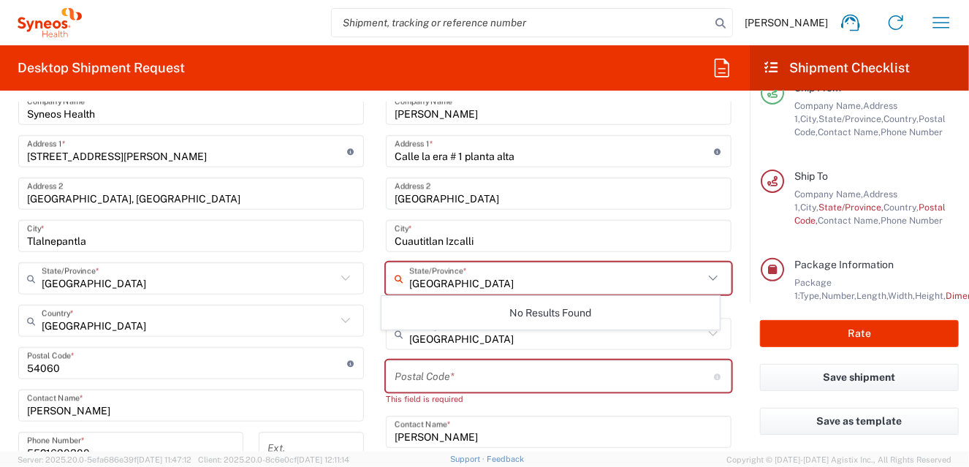
type input "[GEOGRAPHIC_DATA]"
click at [730, 327] on main "Location [PERSON_NAME] LLC-[GEOGRAPHIC_DATA] [GEOGRAPHIC_DATA] [GEOGRAPHIC_DATA…" at bounding box center [558, 370] width 367 height 640
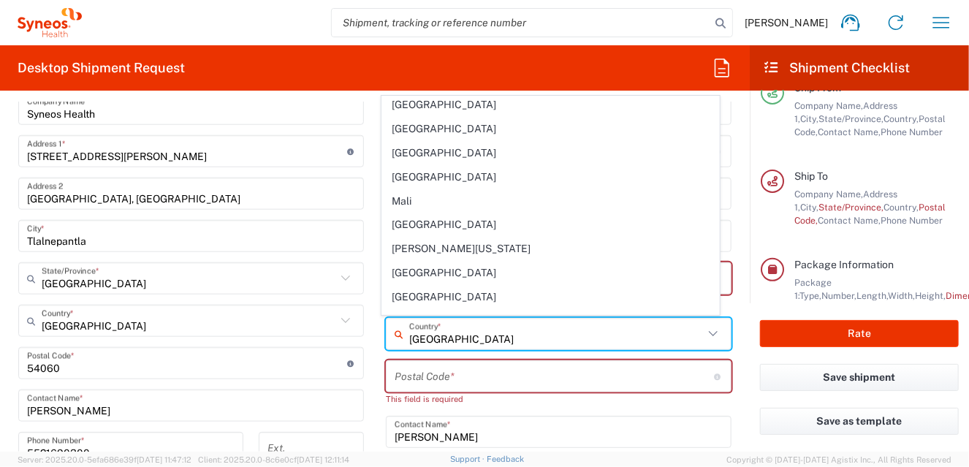
scroll to position [0, 0]
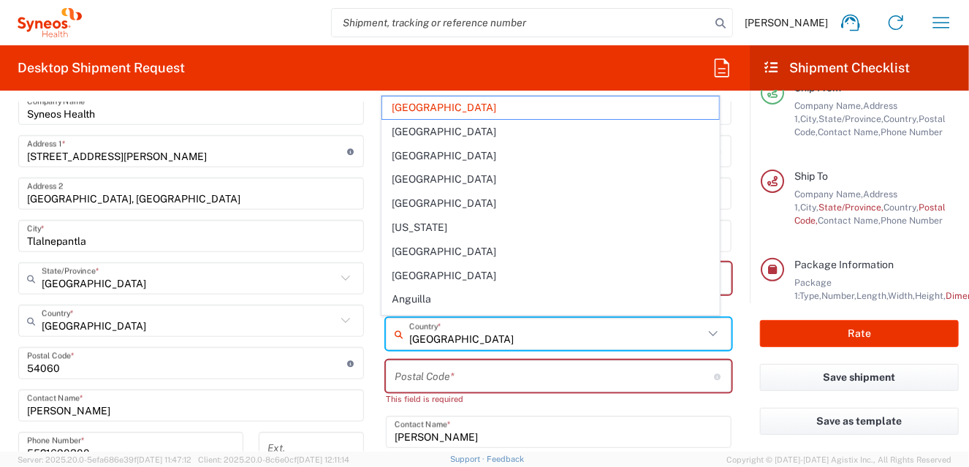
click at [445, 335] on input "[GEOGRAPHIC_DATA]" at bounding box center [556, 334] width 294 height 26
click at [438, 203] on span "[GEOGRAPHIC_DATA]" at bounding box center [551, 203] width 338 height 23
type input "[GEOGRAPHIC_DATA]"
type input "Sender/Shipper"
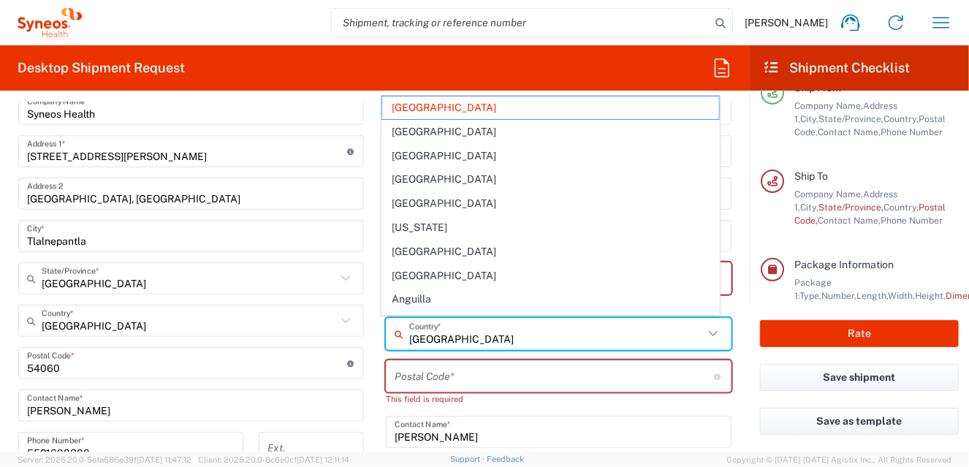
type input "Delivery Duty Paid"
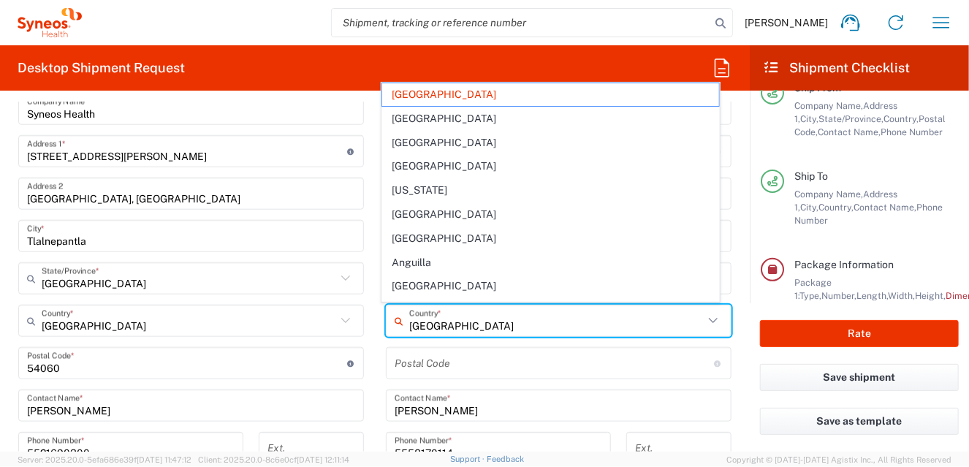
click at [460, 321] on input "[GEOGRAPHIC_DATA]" at bounding box center [556, 321] width 294 height 26
type input "A"
click at [461, 319] on input "text" at bounding box center [556, 321] width 294 height 26
click at [425, 327] on input "text" at bounding box center [556, 321] width 294 height 26
click at [434, 322] on input "text" at bounding box center [556, 321] width 294 height 26
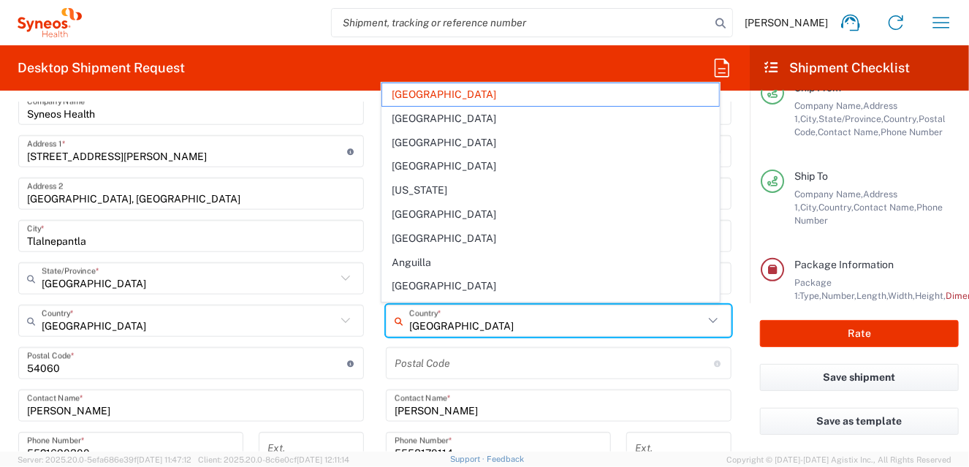
click at [431, 321] on input "[GEOGRAPHIC_DATA]" at bounding box center [556, 321] width 294 height 26
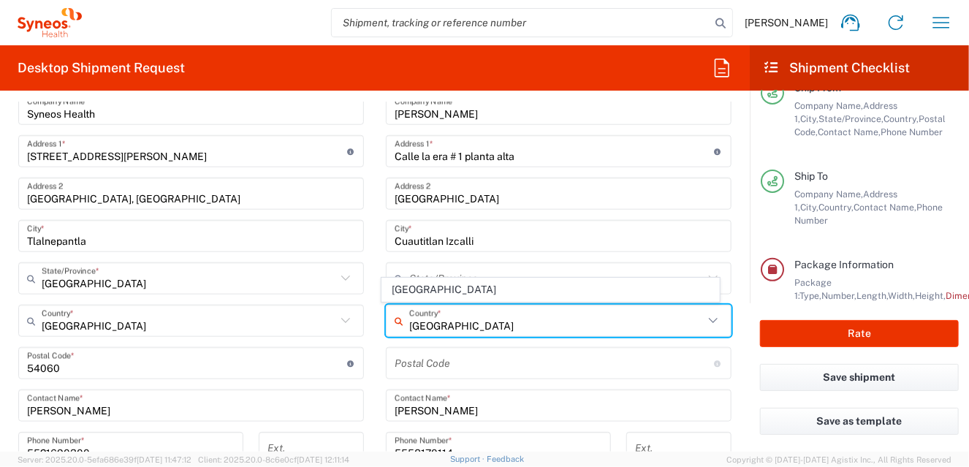
type input "[GEOGRAPHIC_DATA]"
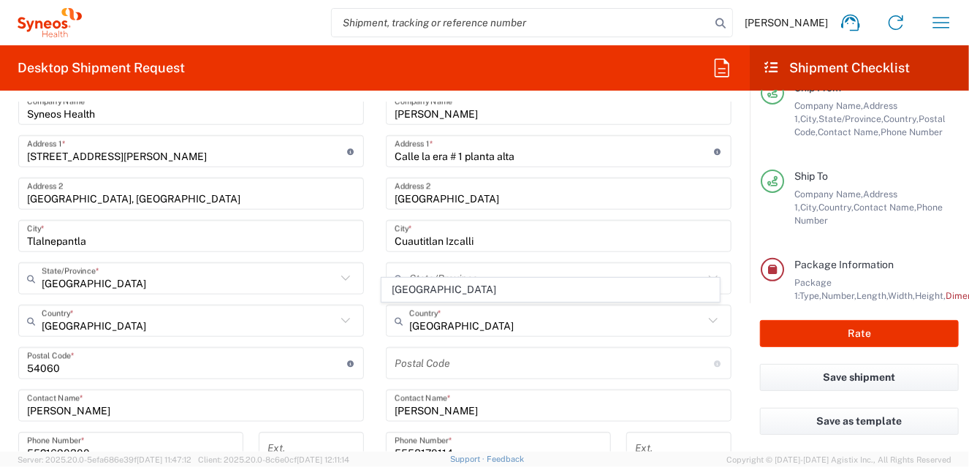
click at [736, 334] on form "Requester Information [PERSON_NAME] Name * [PHONE_NUMBER] Phone * [PERSON_NAME]…" at bounding box center [375, 276] width 750 height 349
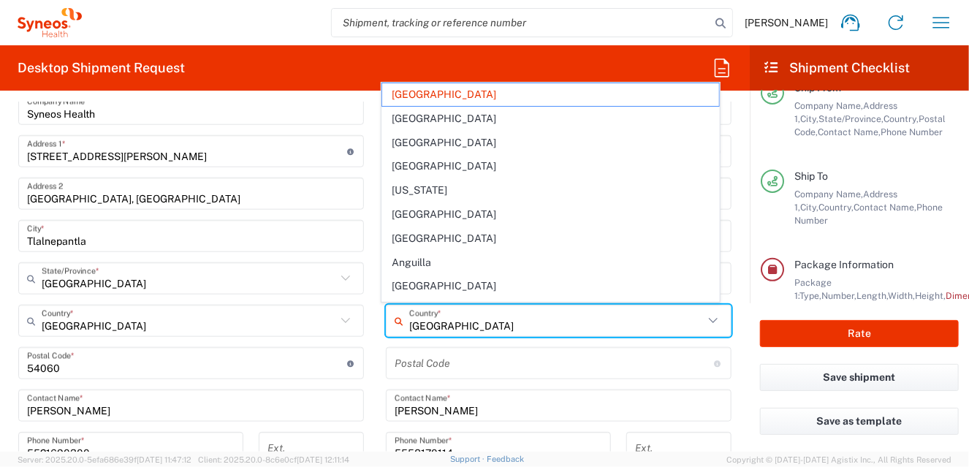
click at [435, 316] on input "[GEOGRAPHIC_DATA]" at bounding box center [556, 321] width 294 height 26
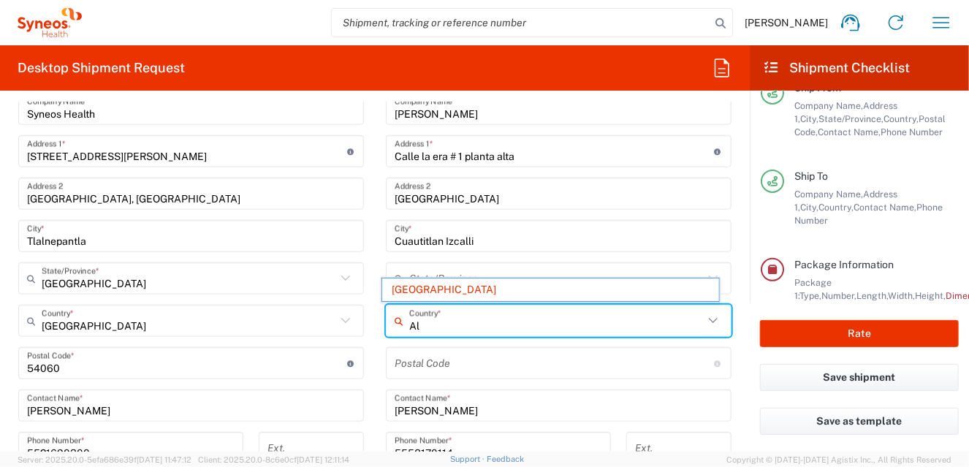
type input "A"
click at [435, 316] on input "[GEOGRAPHIC_DATA]" at bounding box center [556, 321] width 294 height 26
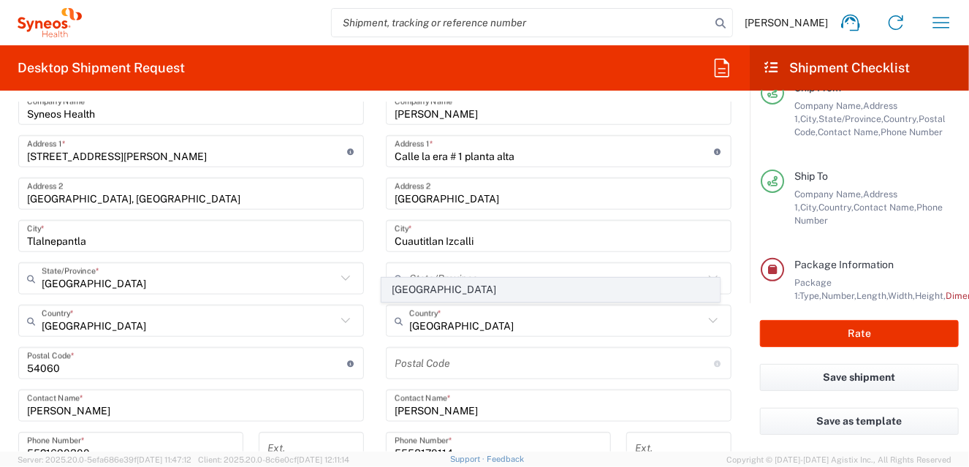
click at [405, 288] on span "[GEOGRAPHIC_DATA]" at bounding box center [551, 289] width 338 height 23
type input "[GEOGRAPHIC_DATA]"
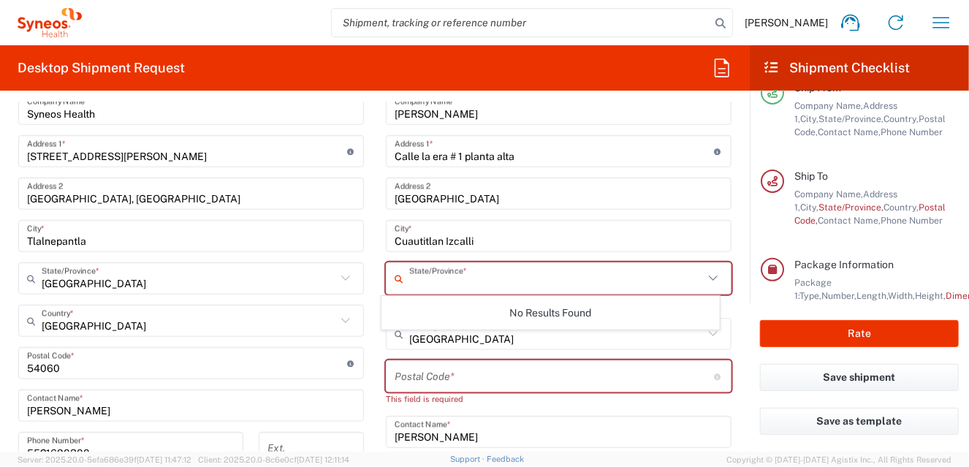
click at [409, 272] on input "text" at bounding box center [556, 279] width 294 height 26
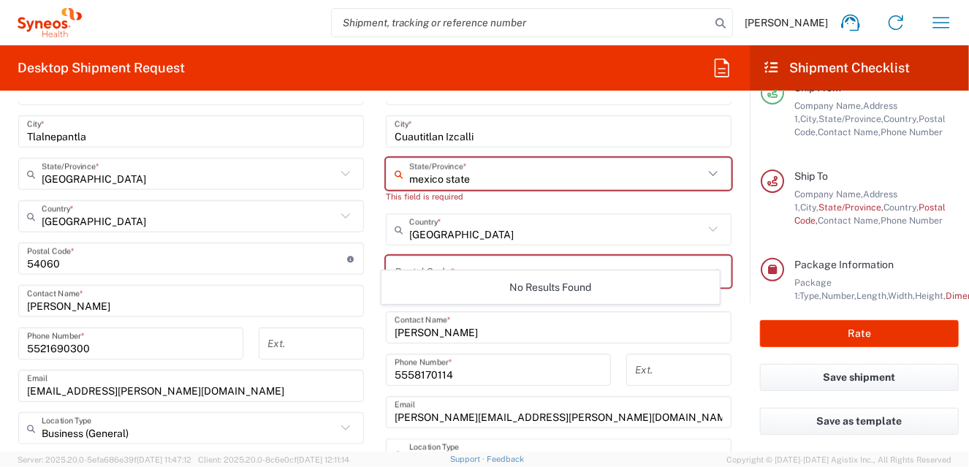
scroll to position [877, 0]
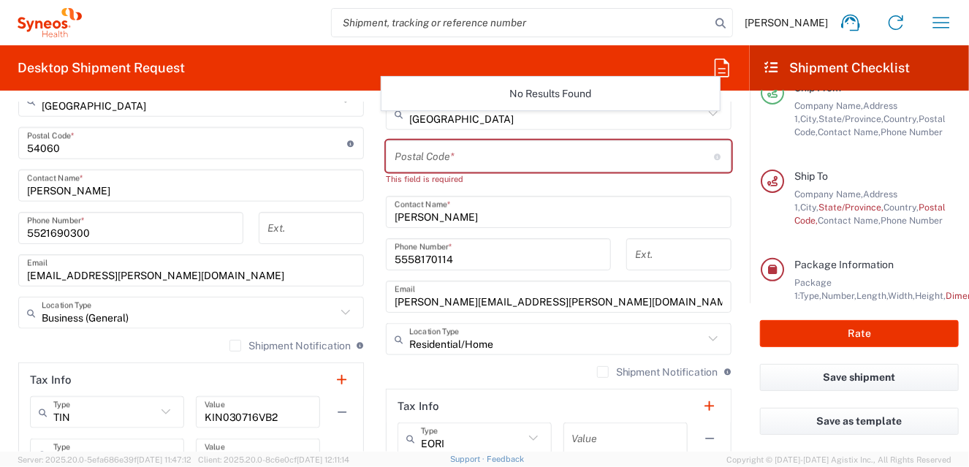
type input "mexico state"
click at [414, 161] on input "undefined" at bounding box center [555, 157] width 320 height 26
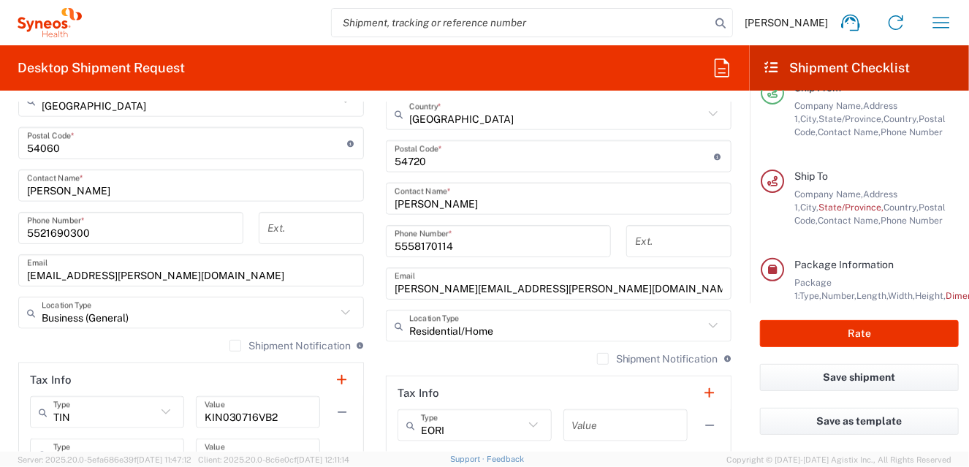
click at [731, 190] on main "Location [PERSON_NAME] LLC-[GEOGRAPHIC_DATA] [GEOGRAPHIC_DATA] [GEOGRAPHIC_DATA…" at bounding box center [558, 144] width 367 height 627
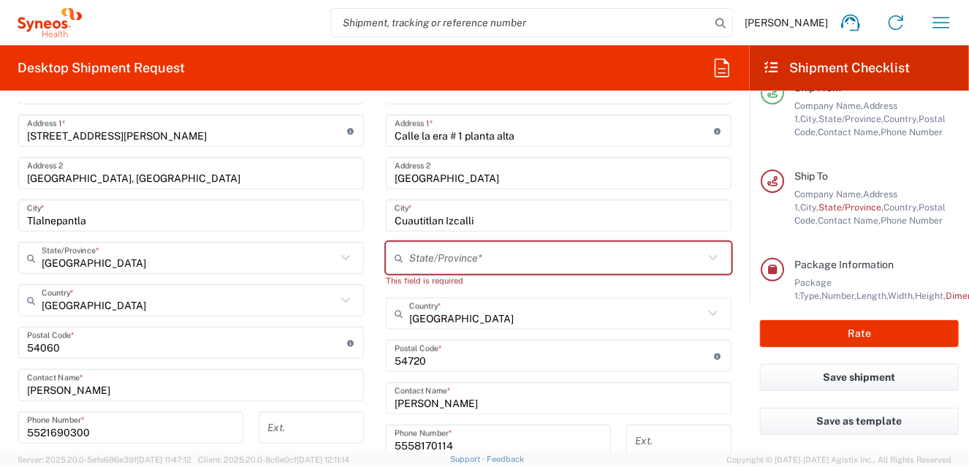
scroll to position [657, 0]
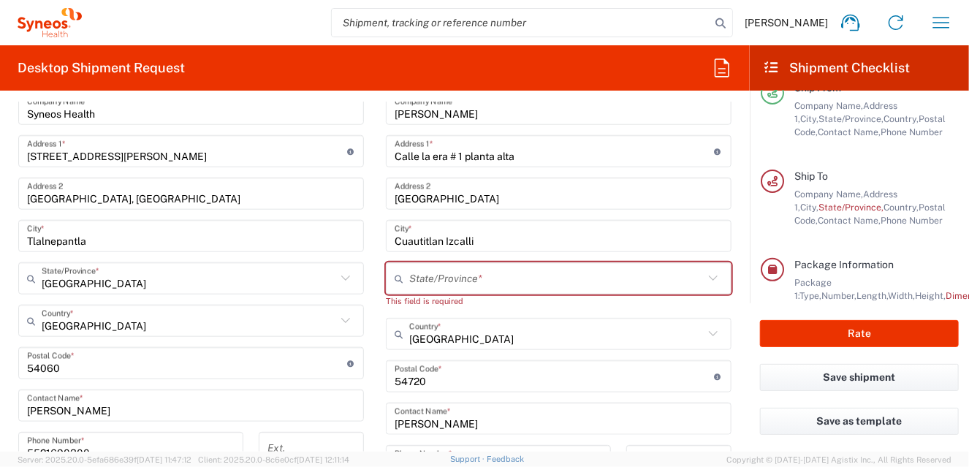
click at [427, 271] on input "text" at bounding box center [556, 279] width 294 height 26
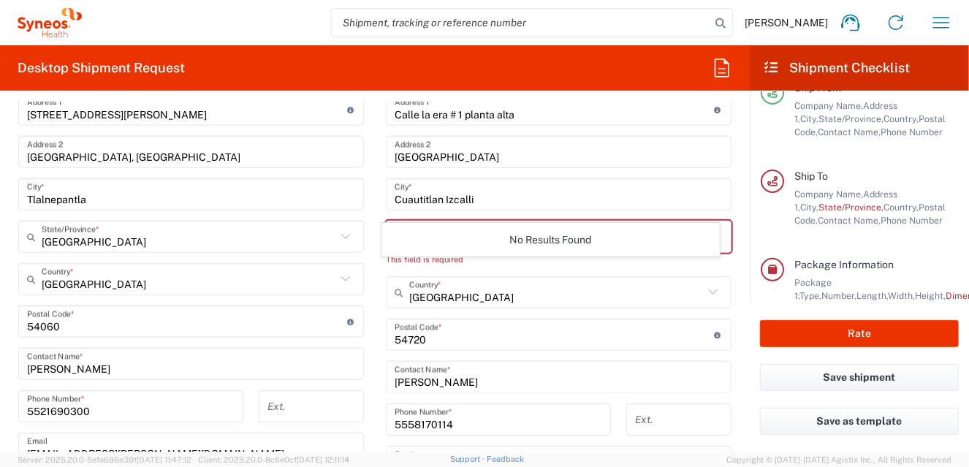
scroll to position [730, 0]
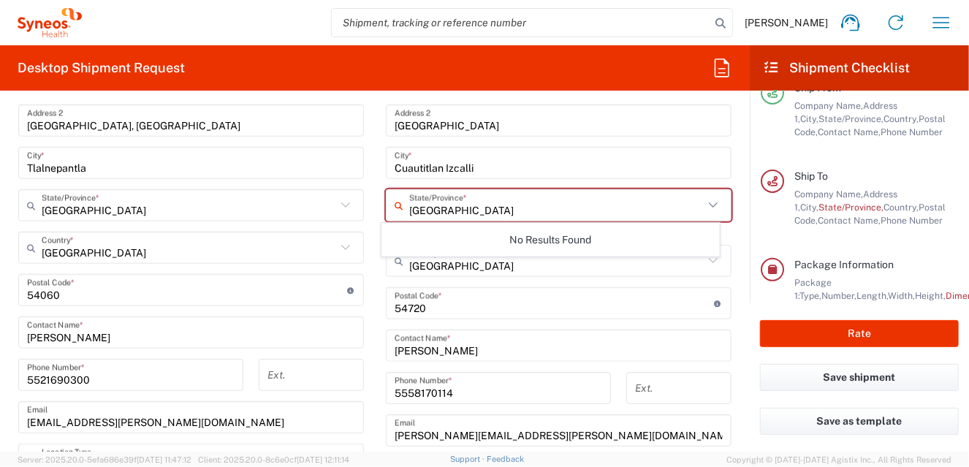
click at [433, 313] on input "undefined" at bounding box center [555, 304] width 320 height 26
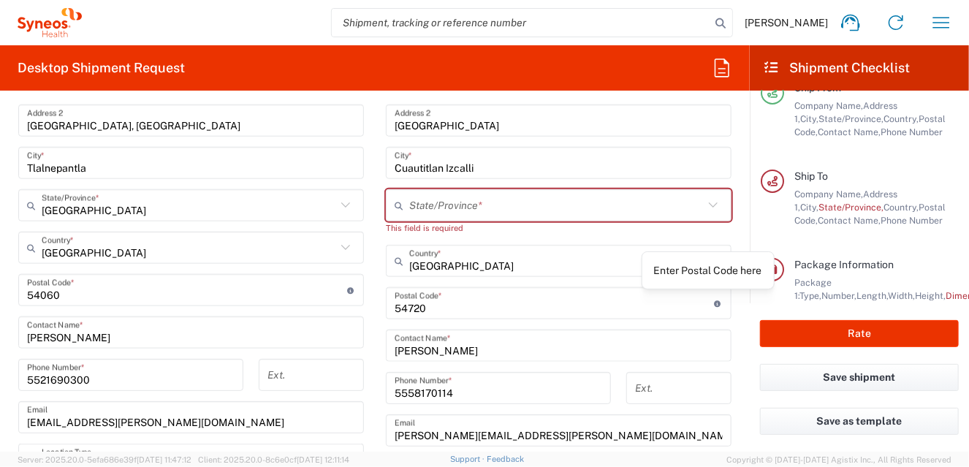
click at [715, 300] on icon at bounding box center [719, 303] width 8 height 7
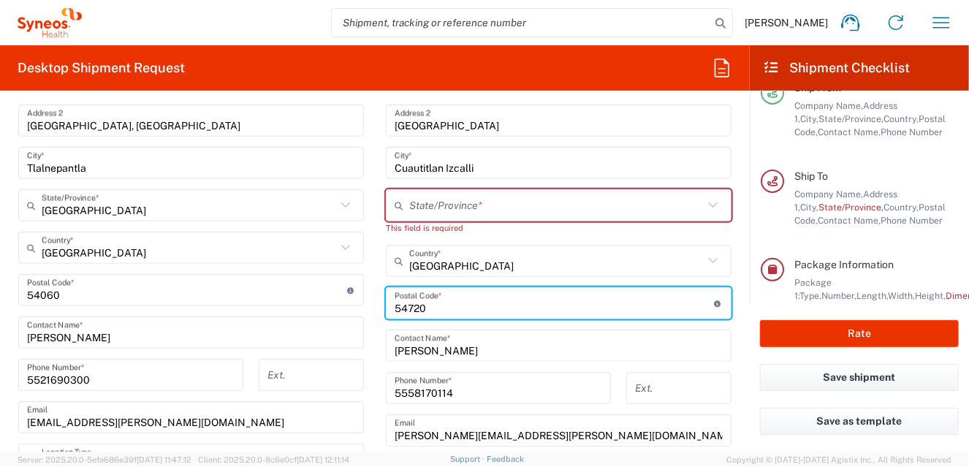
drag, startPoint x: 470, startPoint y: 294, endPoint x: 443, endPoint y: 308, distance: 29.4
click at [470, 294] on input "undefined" at bounding box center [555, 304] width 320 height 26
drag, startPoint x: 522, startPoint y: 301, endPoint x: 506, endPoint y: 306, distance: 16.9
click at [522, 301] on input "undefined" at bounding box center [555, 304] width 320 height 26
click at [457, 302] on input "undefined" at bounding box center [555, 304] width 320 height 26
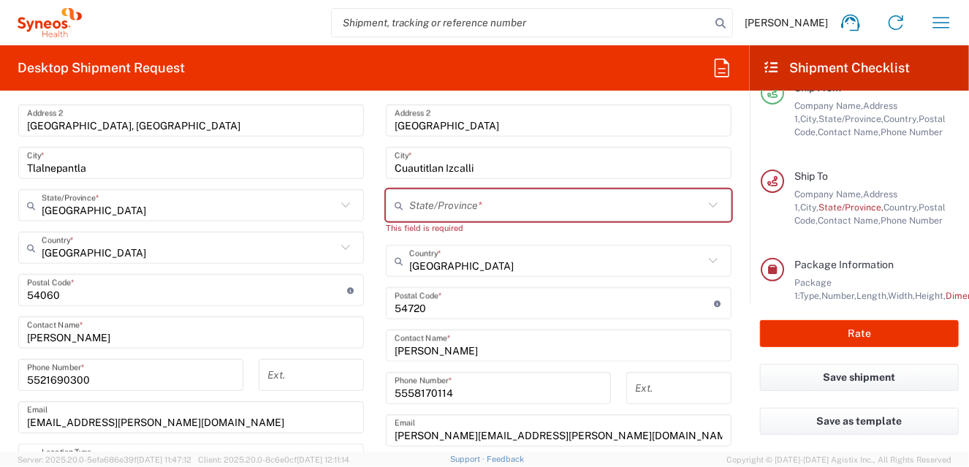
click at [733, 331] on form "Requester Information [PERSON_NAME] Name * [PHONE_NUMBER] Phone * [PERSON_NAME]…" at bounding box center [375, 276] width 750 height 349
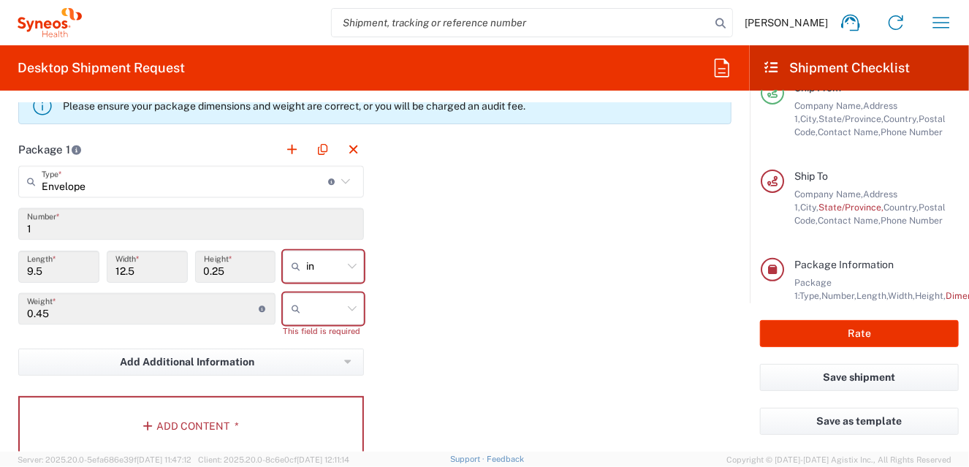
scroll to position [1314, 0]
click at [180, 361] on span "Add Additional Information" at bounding box center [188, 362] width 134 height 14
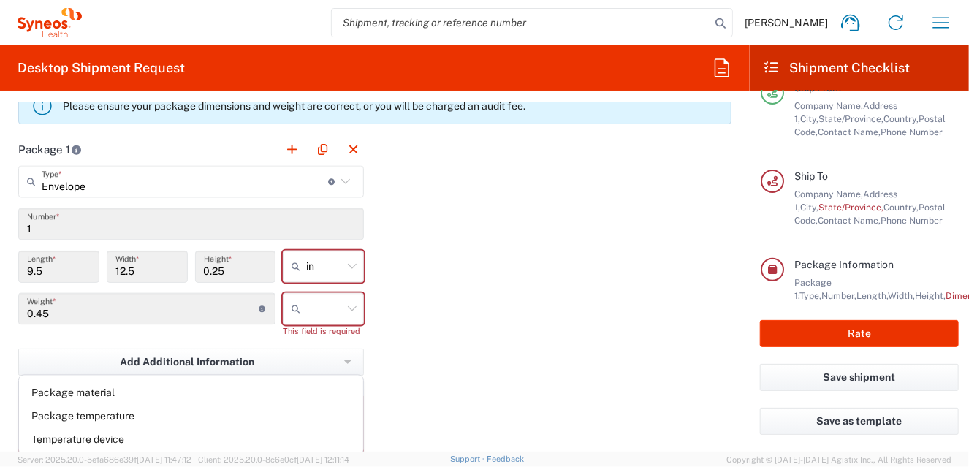
click at [458, 325] on div "Package 1 Envelope Type * Material used to package goods Envelope Large Box Med…" at bounding box center [374, 300] width 735 height 334
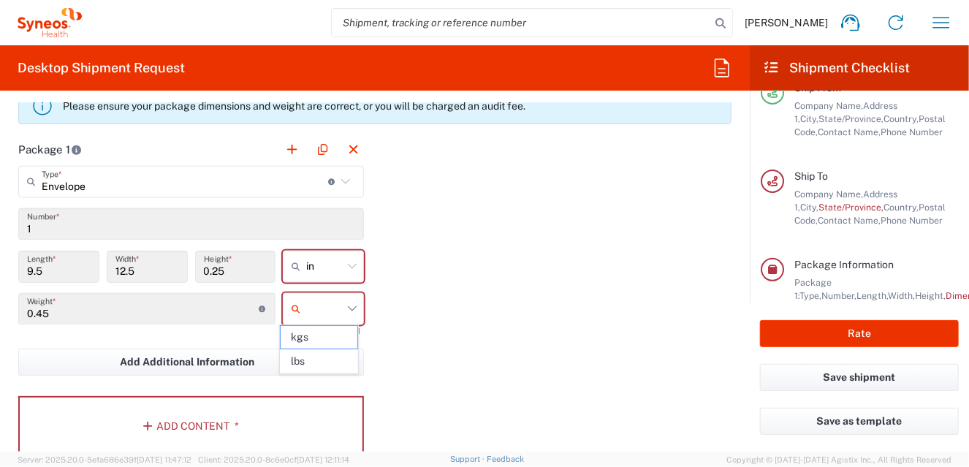
click at [335, 304] on input "text" at bounding box center [324, 308] width 37 height 23
click at [297, 374] on div "Add Additional Information Package material Package temperature Temperature dev…" at bounding box center [191, 366] width 346 height 37
click at [295, 364] on button "Add Additional Information" at bounding box center [191, 361] width 346 height 27
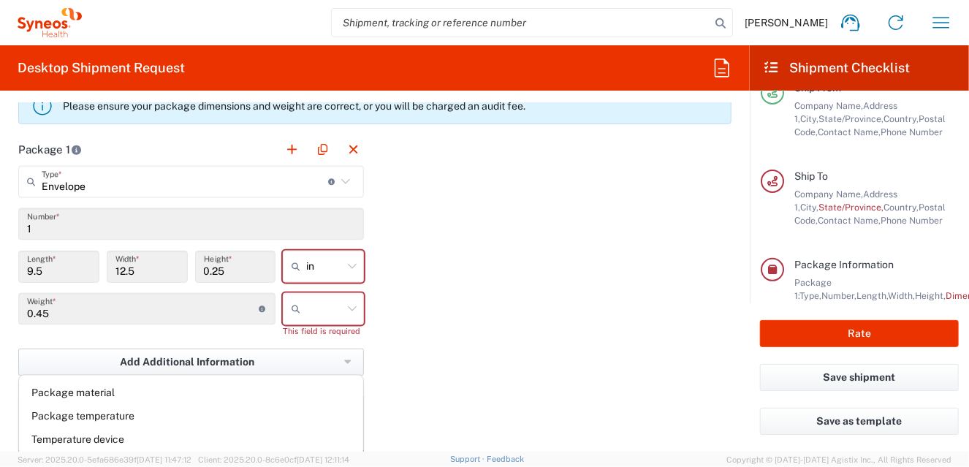
click at [293, 360] on button "Add Additional Information" at bounding box center [191, 361] width 346 height 27
click at [347, 304] on icon at bounding box center [352, 309] width 19 height 19
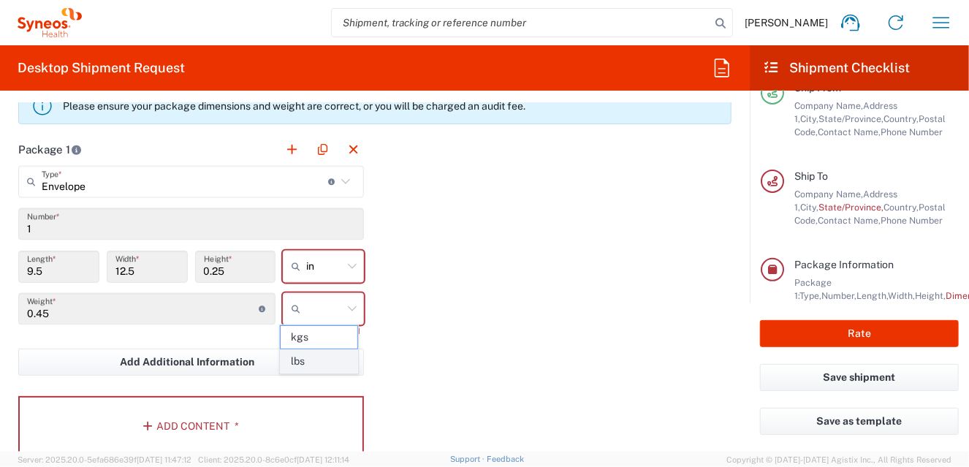
click at [300, 361] on span "lbs" at bounding box center [319, 361] width 77 height 23
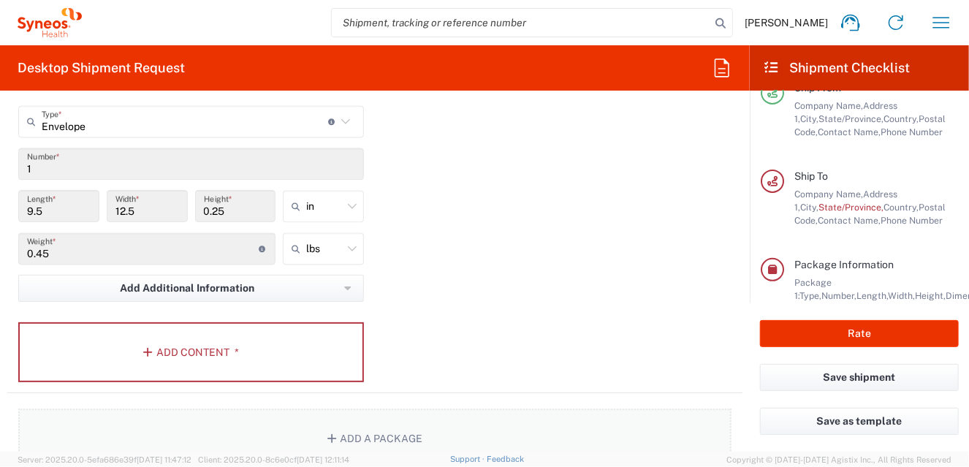
scroll to position [1460, 0]
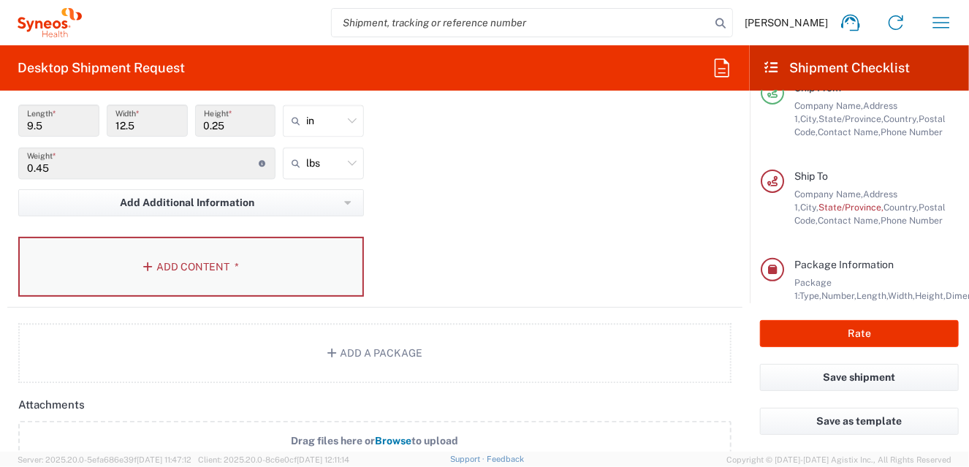
click at [171, 266] on button "Add Content *" at bounding box center [191, 267] width 346 height 60
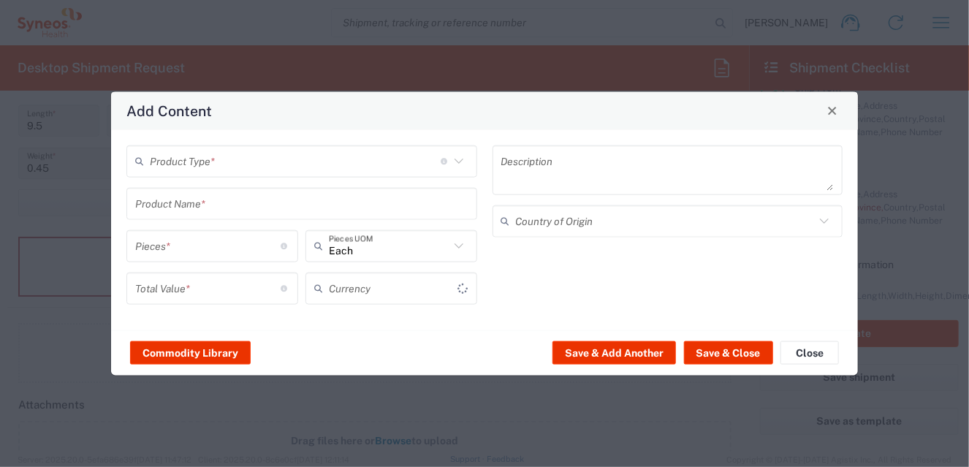
click at [457, 167] on icon at bounding box center [458, 160] width 19 height 19
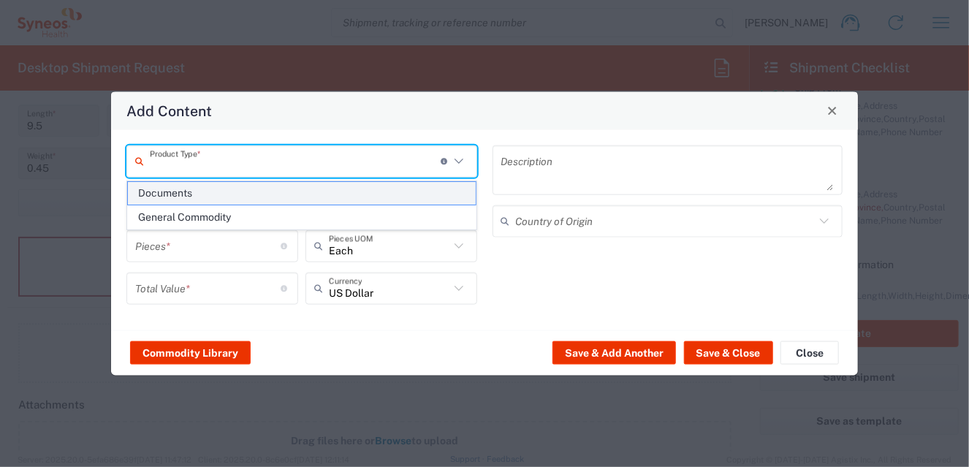
click at [140, 187] on span "Documents" at bounding box center [302, 193] width 348 height 23
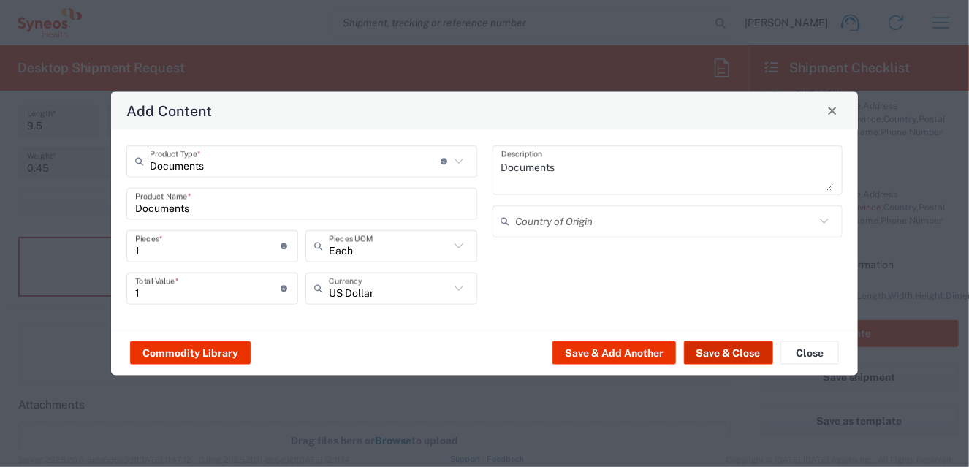
click at [713, 354] on button "Save & Close" at bounding box center [728, 352] width 89 height 23
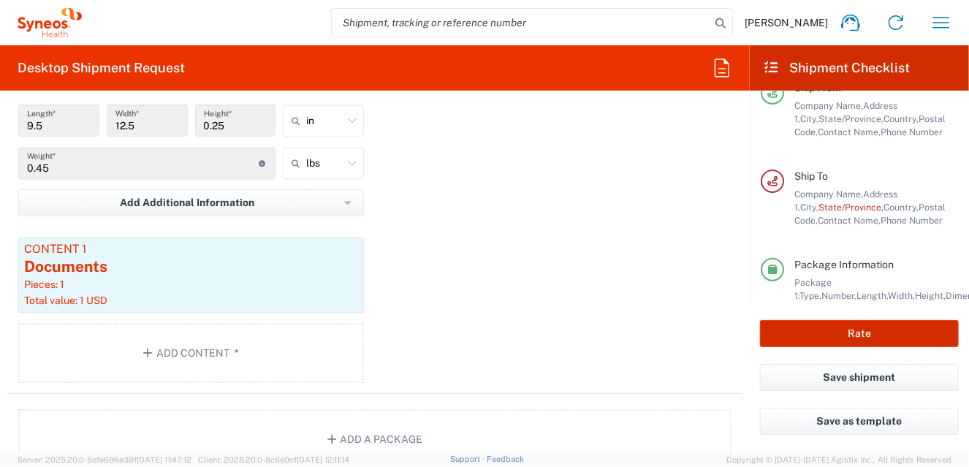
click at [855, 335] on button "Rate" at bounding box center [859, 333] width 199 height 27
click at [868, 331] on button "Rate" at bounding box center [859, 333] width 199 height 27
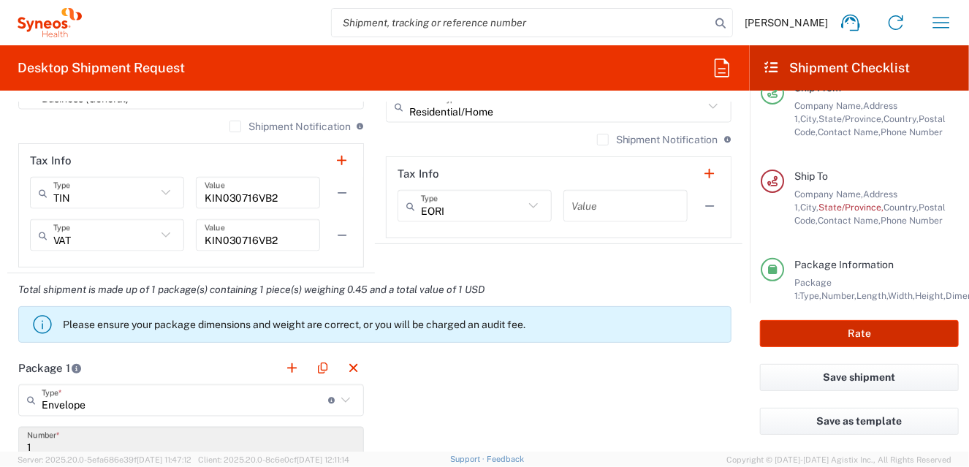
scroll to position [657, 0]
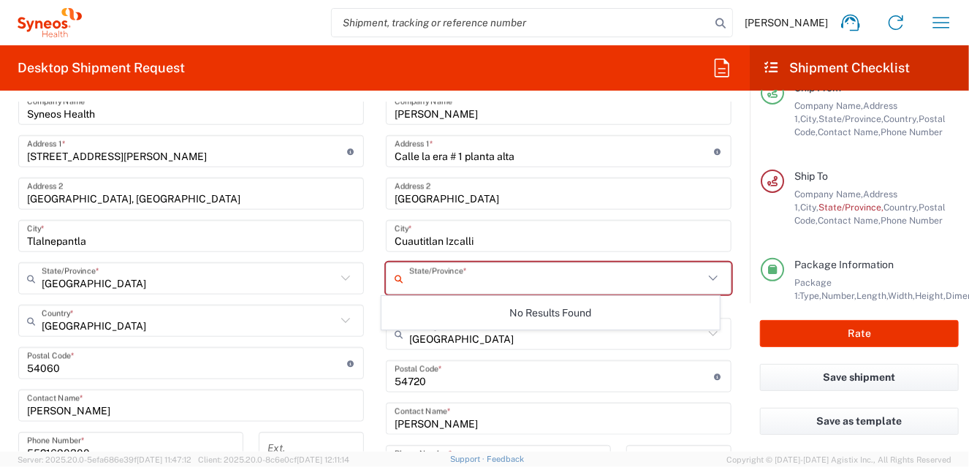
click at [424, 278] on input "text" at bounding box center [556, 279] width 294 height 26
click at [861, 378] on button "Save shipment" at bounding box center [859, 377] width 199 height 27
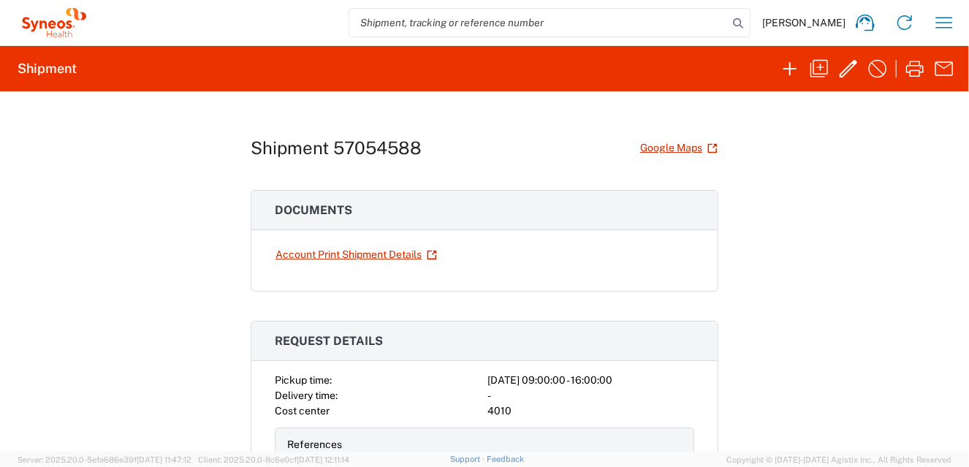
click at [166, 267] on div "Shipment 57054588 Google Maps Documents Account Print Shipment Details Request …" at bounding box center [484, 271] width 969 height 360
click at [813, 233] on div "Shipment 57054588 Google Maps Documents Account Print Shipment Details Request …" at bounding box center [484, 271] width 969 height 360
